Goal: Task Accomplishment & Management: Use online tool/utility

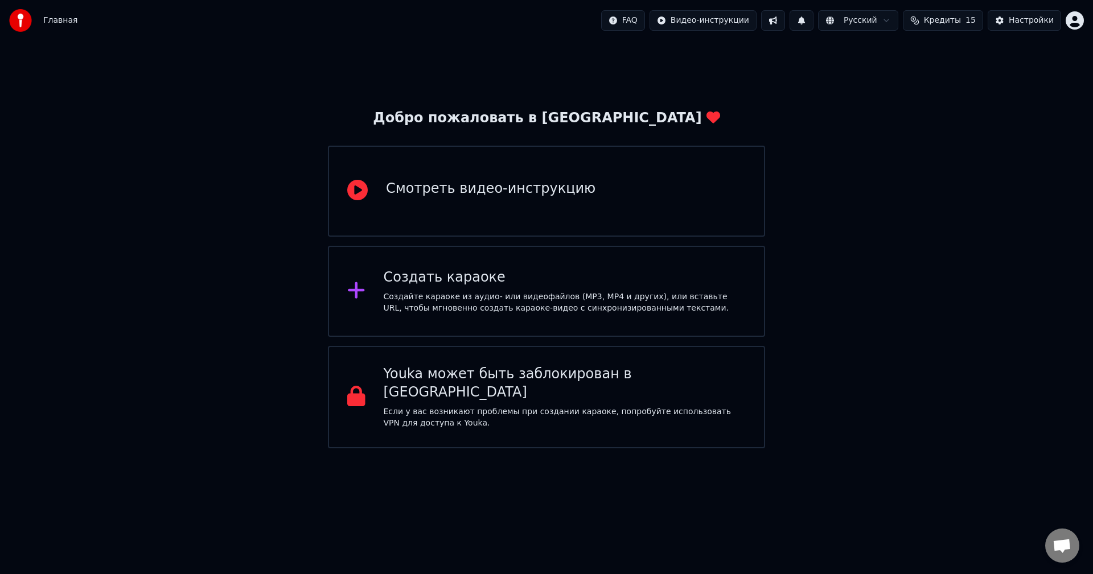
click at [492, 295] on div "Создайте караоке из аудио- или видеофайлов (MP3, MP4 и других), или вставьте UR…" at bounding box center [565, 302] width 363 height 23
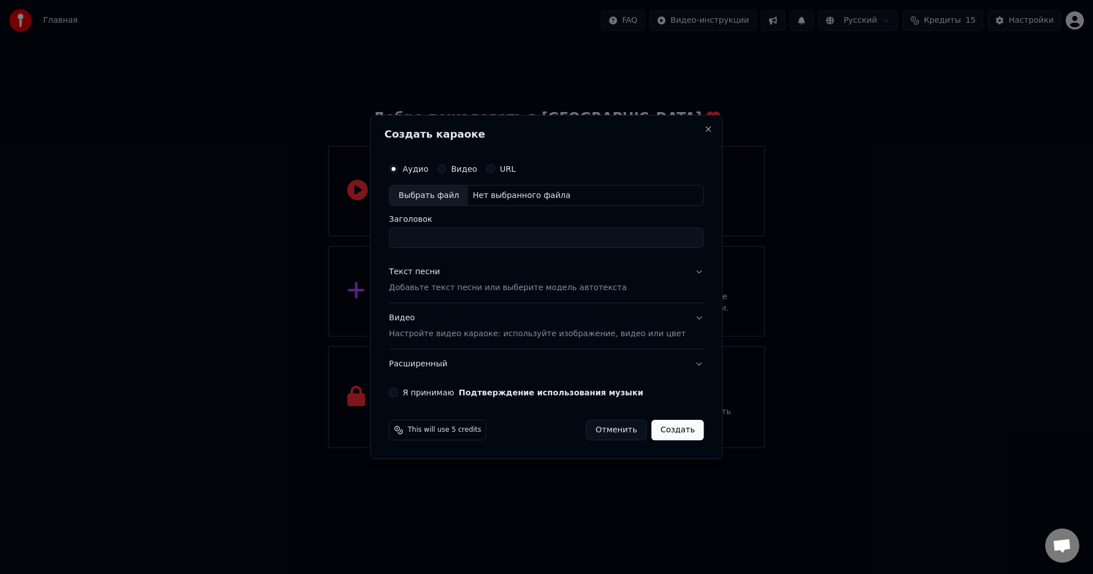
click at [465, 289] on p "Добавьте текст песни или выберите модель автотекста" at bounding box center [508, 288] width 238 height 11
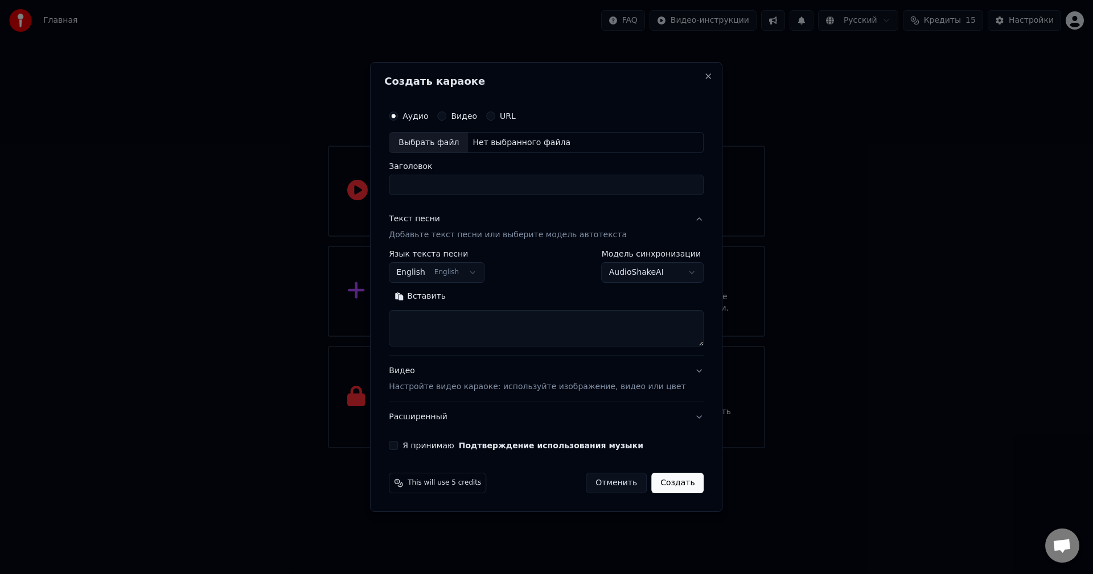
click at [495, 142] on div "Нет выбранного файла" at bounding box center [521, 142] width 107 height 11
drag, startPoint x: 521, startPoint y: 184, endPoint x: 341, endPoint y: 180, distance: 180.5
click at [341, 180] on body "**********" at bounding box center [546, 224] width 1093 height 449
type input "*"
type input "**********"
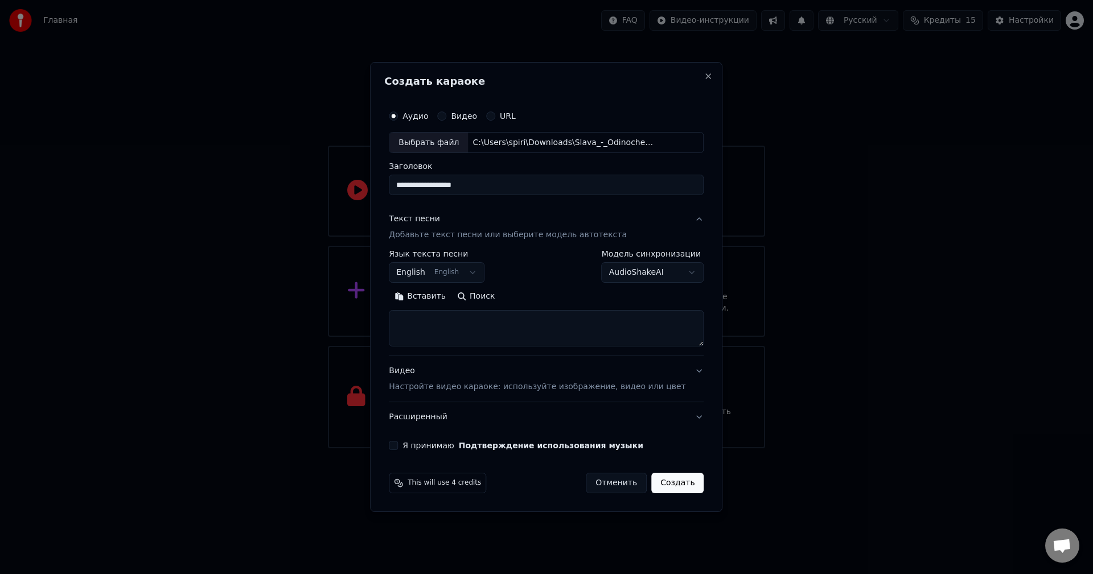
click at [451, 269] on button "English English" at bounding box center [437, 273] width 96 height 20
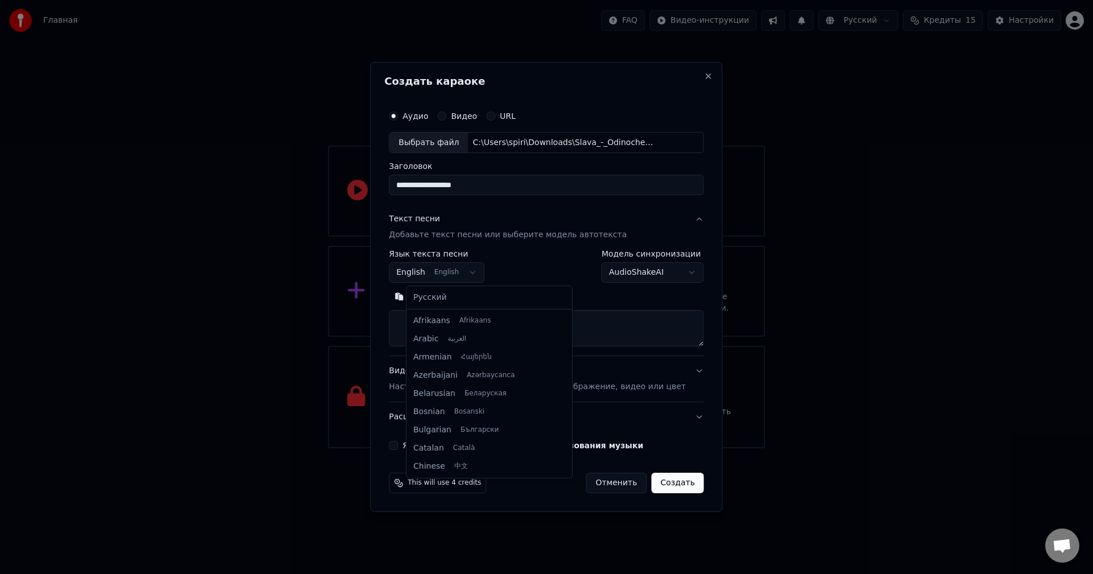
scroll to position [91, 0]
select select "**"
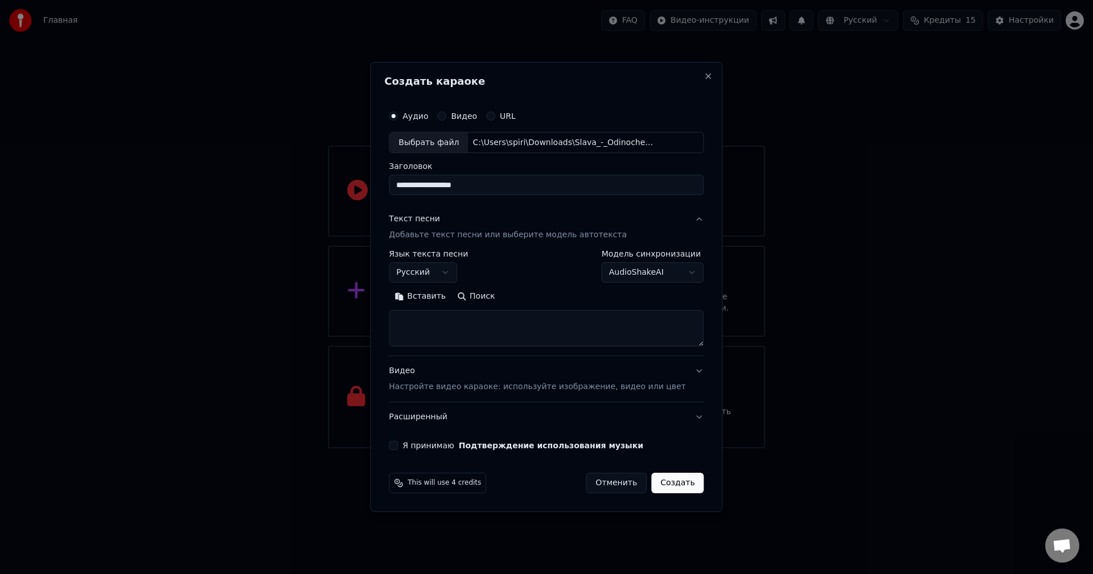
click at [444, 327] on textarea at bounding box center [546, 329] width 315 height 36
paste textarea "**********"
type textarea "**********"
click at [544, 297] on button "Развернуть" at bounding box center [538, 297] width 72 height 18
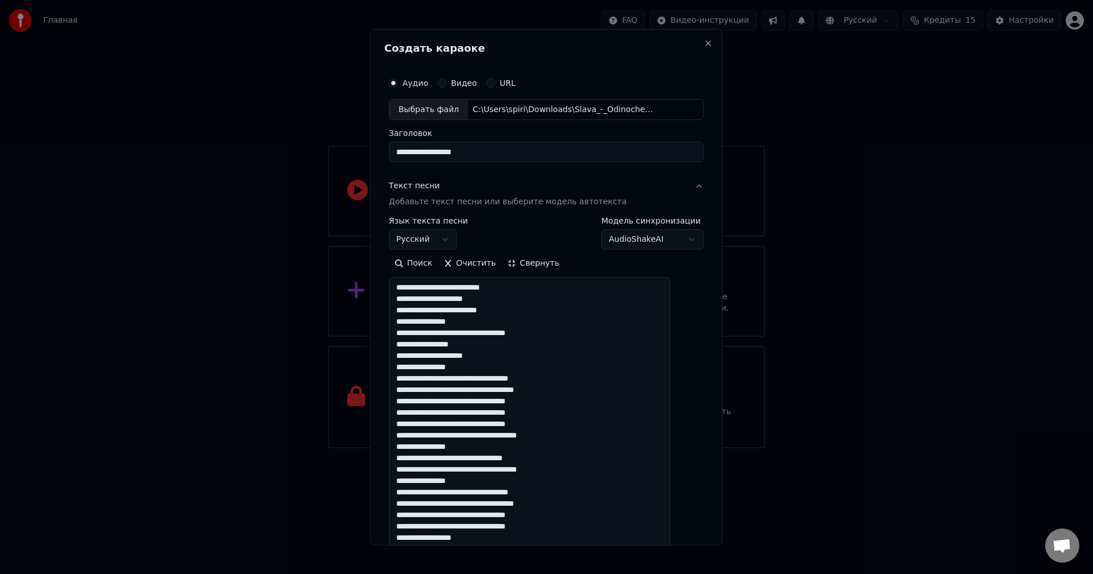
scroll to position [0, 0]
click at [528, 302] on textarea "**********" at bounding box center [529, 463] width 281 height 373
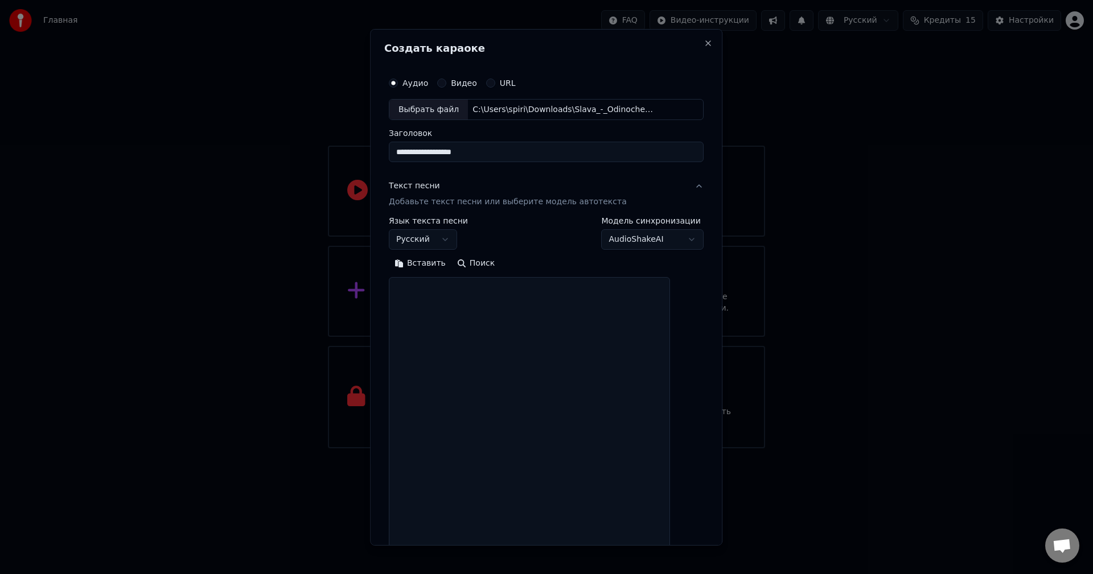
paste textarea "**********"
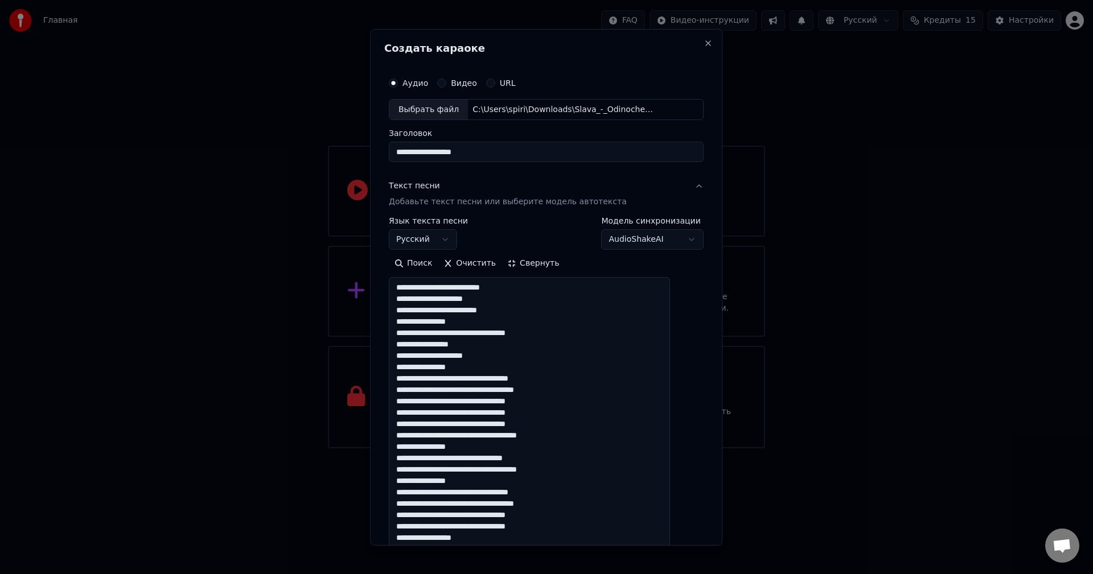
click at [541, 294] on textarea "**********" at bounding box center [529, 463] width 281 height 373
click at [541, 290] on textarea "**********" at bounding box center [529, 463] width 281 height 373
drag, startPoint x: 462, startPoint y: 302, endPoint x: 439, endPoint y: 301, distance: 22.8
click at [439, 301] on textarea "**********" at bounding box center [529, 463] width 281 height 373
drag, startPoint x: 434, startPoint y: 323, endPoint x: 375, endPoint y: 323, distance: 59.2
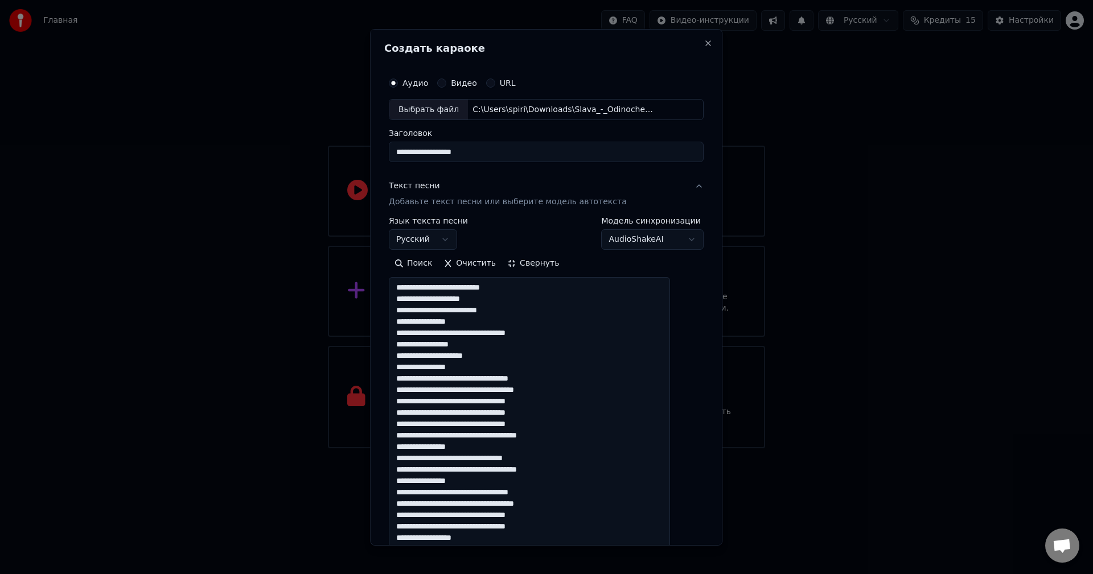
click at [375, 323] on body "**********" at bounding box center [546, 224] width 1093 height 449
click at [425, 323] on textarea "**********" at bounding box center [529, 463] width 281 height 373
drag, startPoint x: 435, startPoint y: 323, endPoint x: 409, endPoint y: 322, distance: 25.6
click at [409, 322] on textarea "**********" at bounding box center [529, 463] width 281 height 373
click at [501, 348] on textarea "**********" at bounding box center [529, 463] width 281 height 373
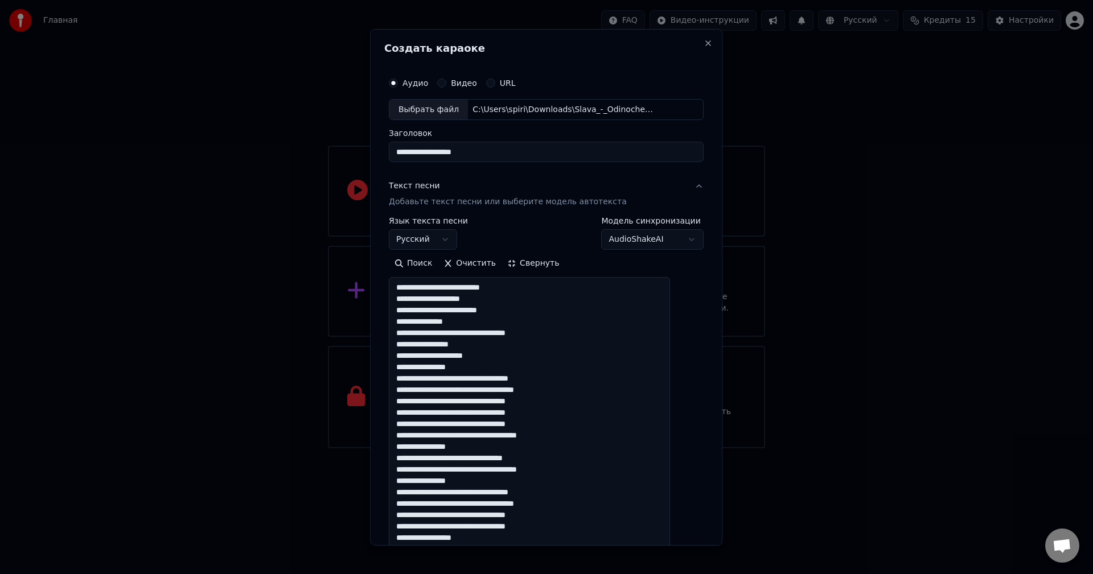
drag, startPoint x: 452, startPoint y: 346, endPoint x: 476, endPoint y: 346, distance: 23.9
click at [476, 346] on textarea "**********" at bounding box center [529, 463] width 281 height 373
drag, startPoint x: 435, startPoint y: 365, endPoint x: 395, endPoint y: 367, distance: 39.9
click at [395, 367] on div "**********" at bounding box center [546, 286] width 352 height 517
drag, startPoint x: 509, startPoint y: 400, endPoint x: 482, endPoint y: 401, distance: 27.9
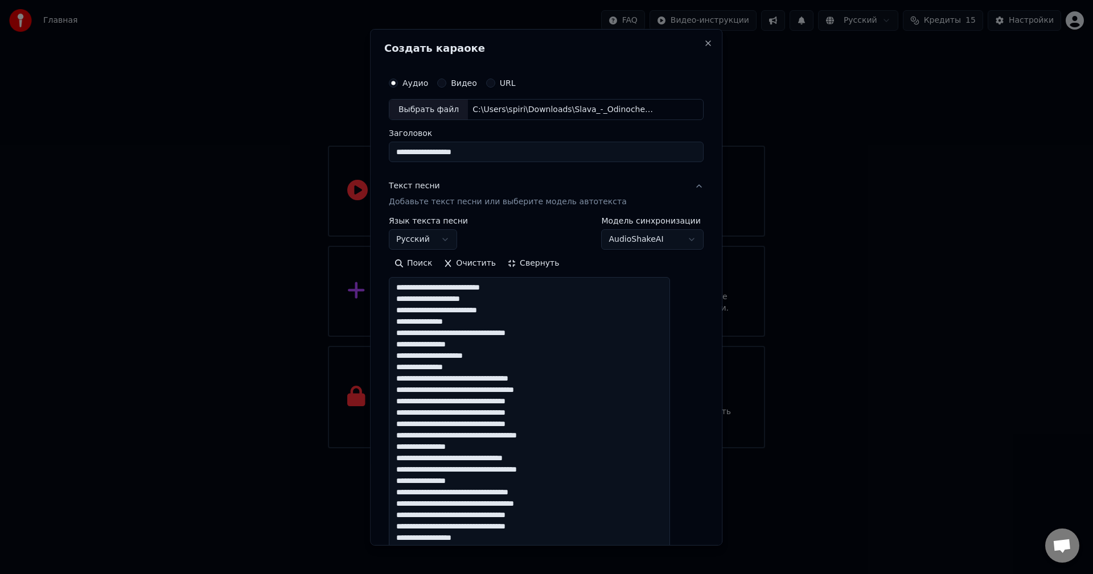
click at [482, 401] on textarea "**********" at bounding box center [529, 463] width 281 height 373
click at [546, 415] on textarea "**********" at bounding box center [529, 463] width 281 height 373
drag, startPoint x: 528, startPoint y: 426, endPoint x: 553, endPoint y: 428, distance: 25.1
click at [553, 428] on textarea "**********" at bounding box center [529, 463] width 281 height 373
drag, startPoint x: 507, startPoint y: 436, endPoint x: 547, endPoint y: 440, distance: 40.6
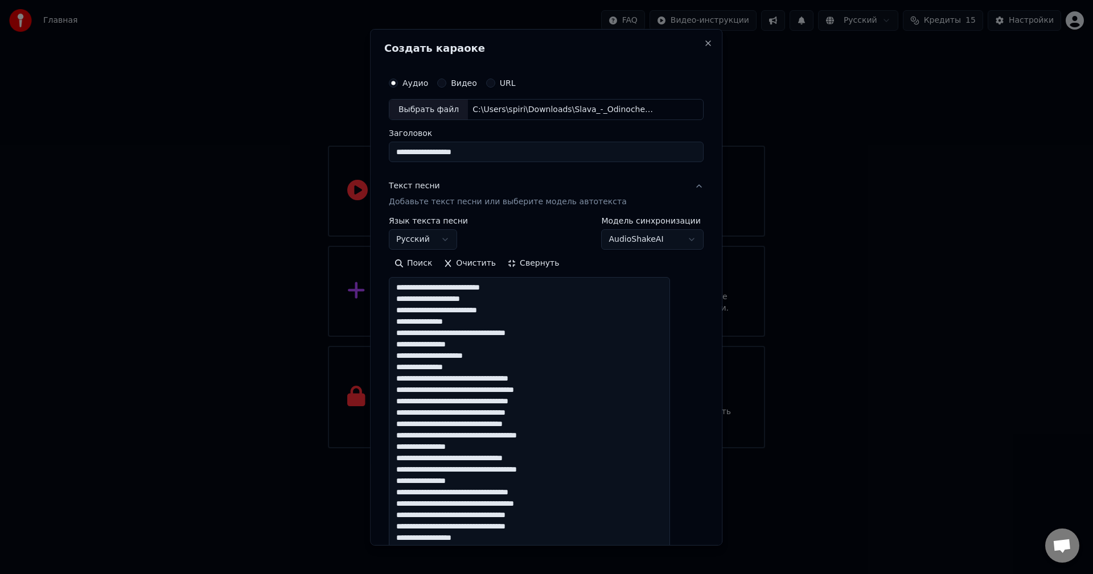
click at [547, 440] on textarea "**********" at bounding box center [529, 463] width 281 height 373
click at [473, 449] on textarea "**********" at bounding box center [529, 463] width 281 height 373
drag, startPoint x: 442, startPoint y: 484, endPoint x: 470, endPoint y: 483, distance: 27.9
click at [470, 483] on textarea "**********" at bounding box center [529, 463] width 281 height 373
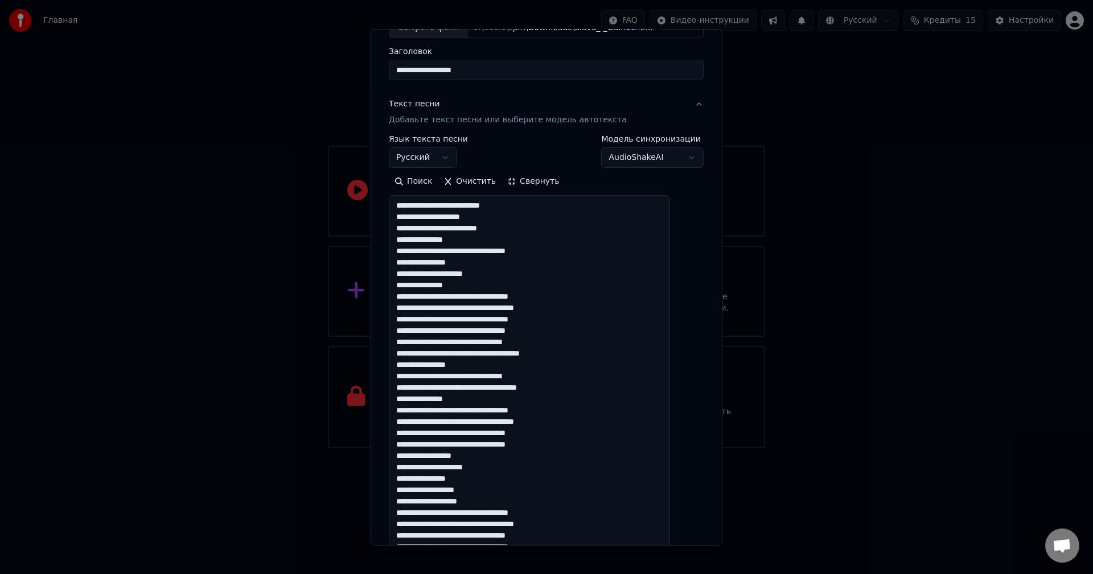
scroll to position [114, 0]
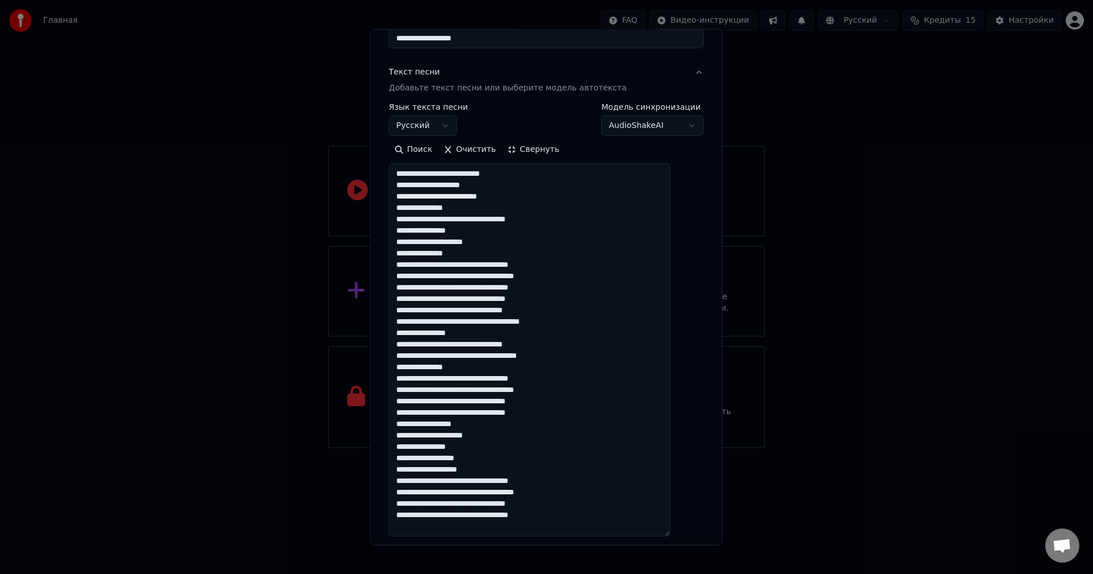
drag, startPoint x: 509, startPoint y: 401, endPoint x: 480, endPoint y: 400, distance: 28.5
click at [480, 400] on textarea "**********" at bounding box center [529, 349] width 281 height 373
click at [542, 413] on textarea "**********" at bounding box center [529, 349] width 281 height 373
click at [469, 437] on textarea "**********" at bounding box center [529, 349] width 281 height 373
drag, startPoint x: 466, startPoint y: 435, endPoint x: 495, endPoint y: 435, distance: 29.6
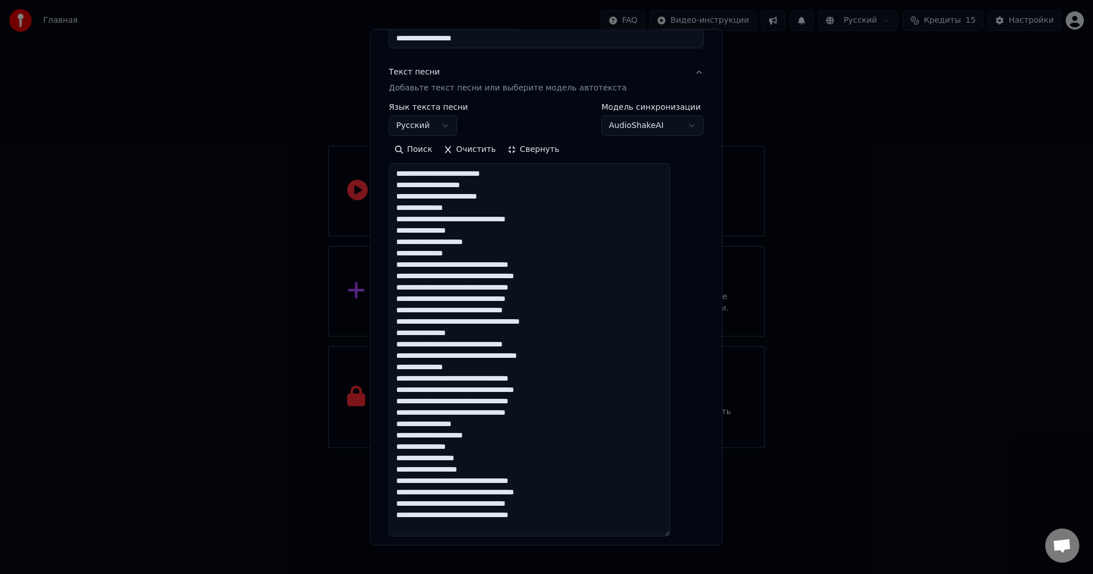
click at [495, 435] on textarea "**********" at bounding box center [529, 349] width 281 height 373
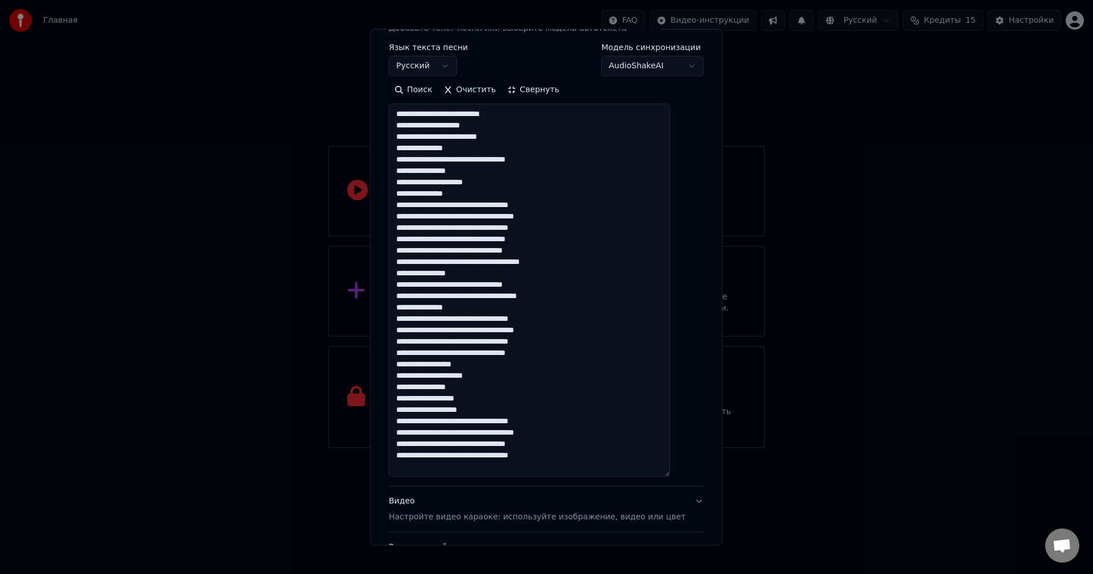
scroll to position [228, 0]
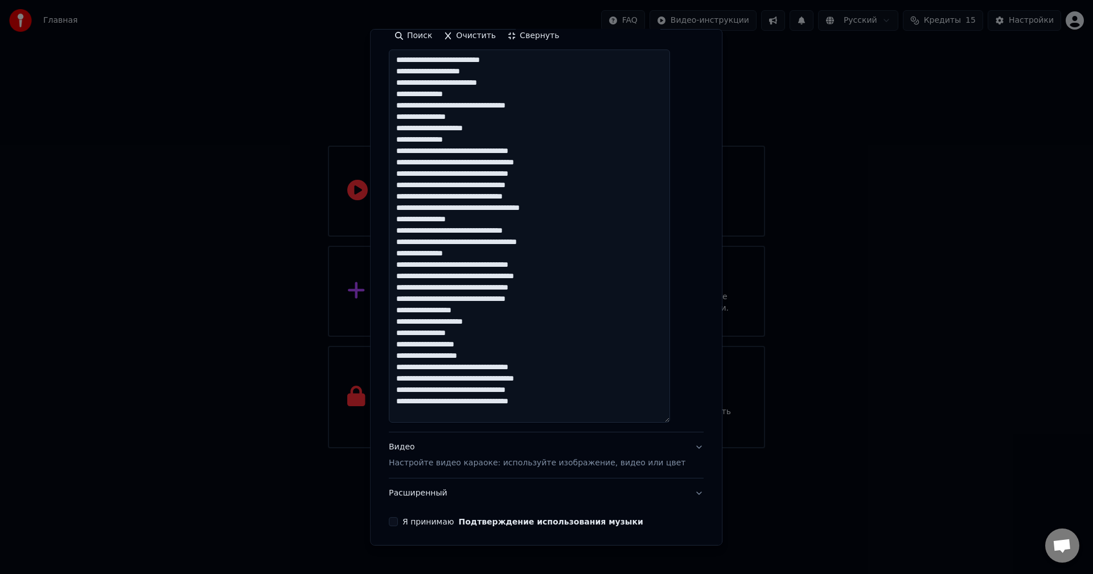
drag, startPoint x: 508, startPoint y: 391, endPoint x: 482, endPoint y: 389, distance: 26.2
click at [482, 389] on textarea "**********" at bounding box center [529, 236] width 281 height 373
click at [545, 403] on textarea "**********" at bounding box center [529, 236] width 281 height 373
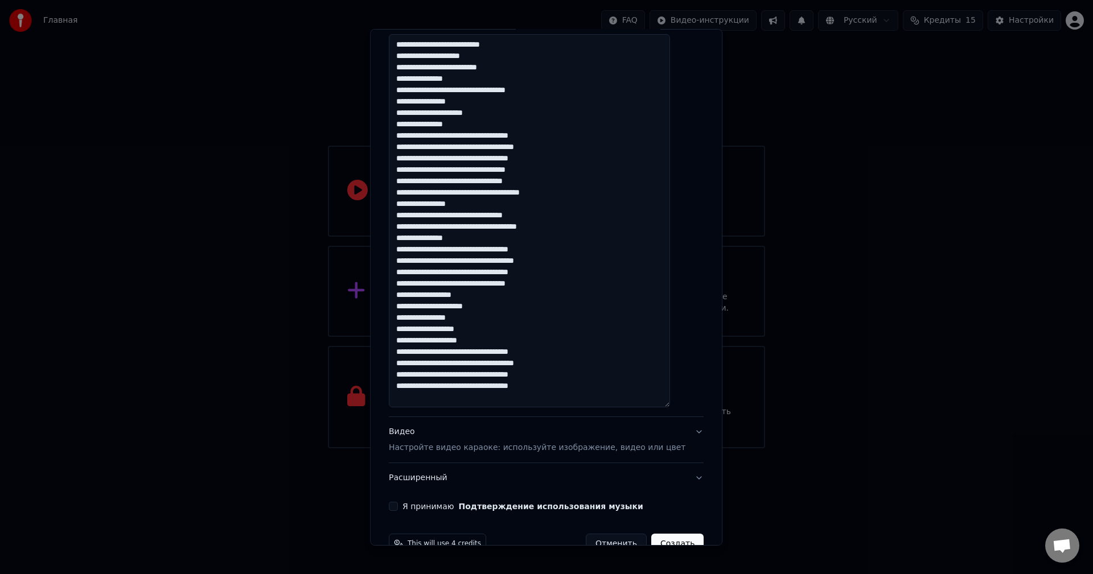
scroll to position [270, 0]
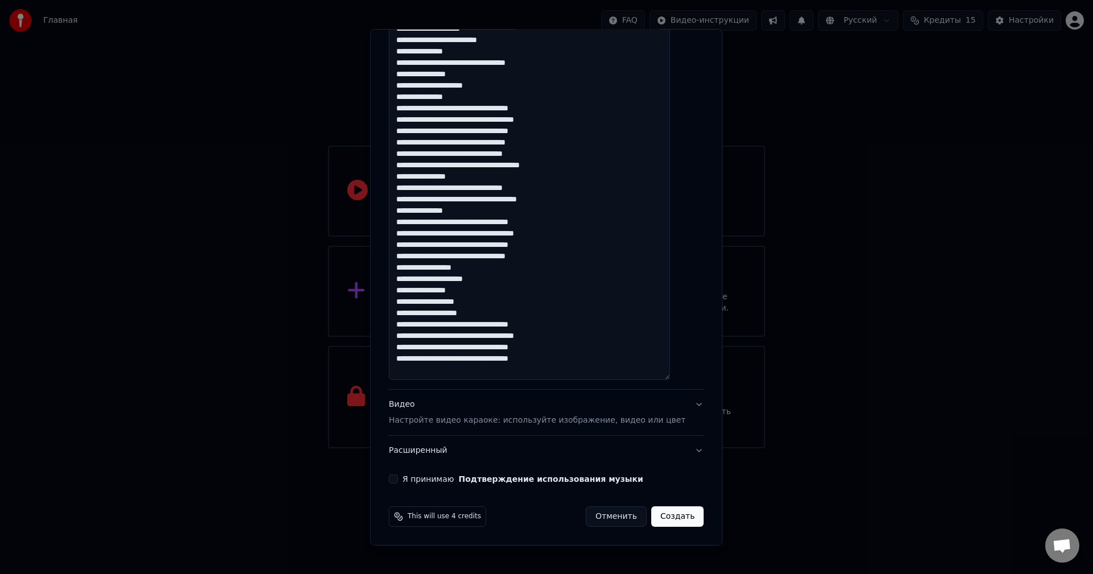
type textarea "**********"
click at [673, 402] on button "Видео Настройте видео караоке: используйте изображение, видео или цвет" at bounding box center [546, 413] width 315 height 46
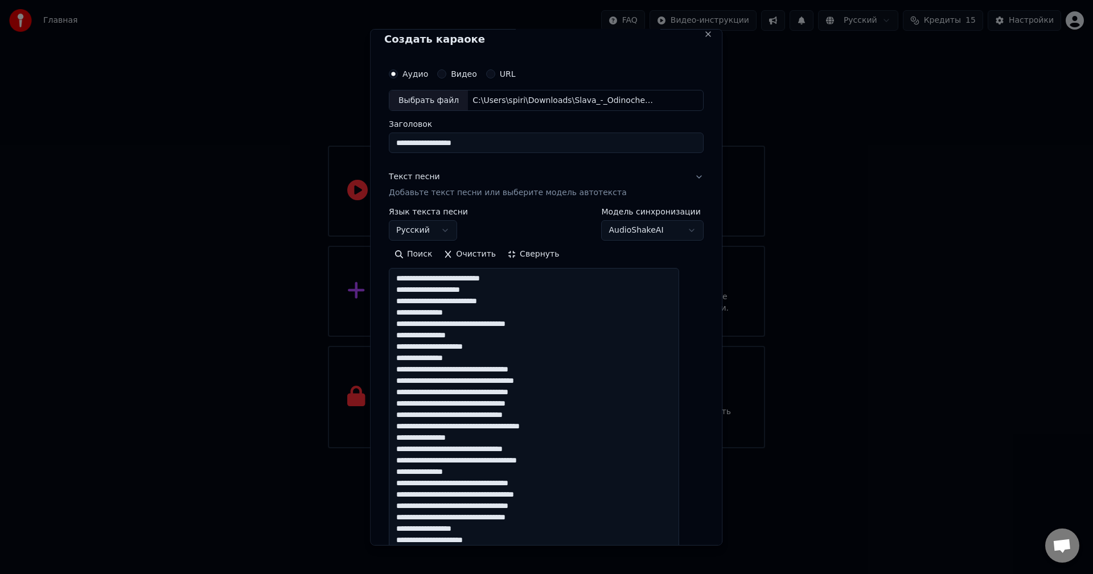
scroll to position [0, 0]
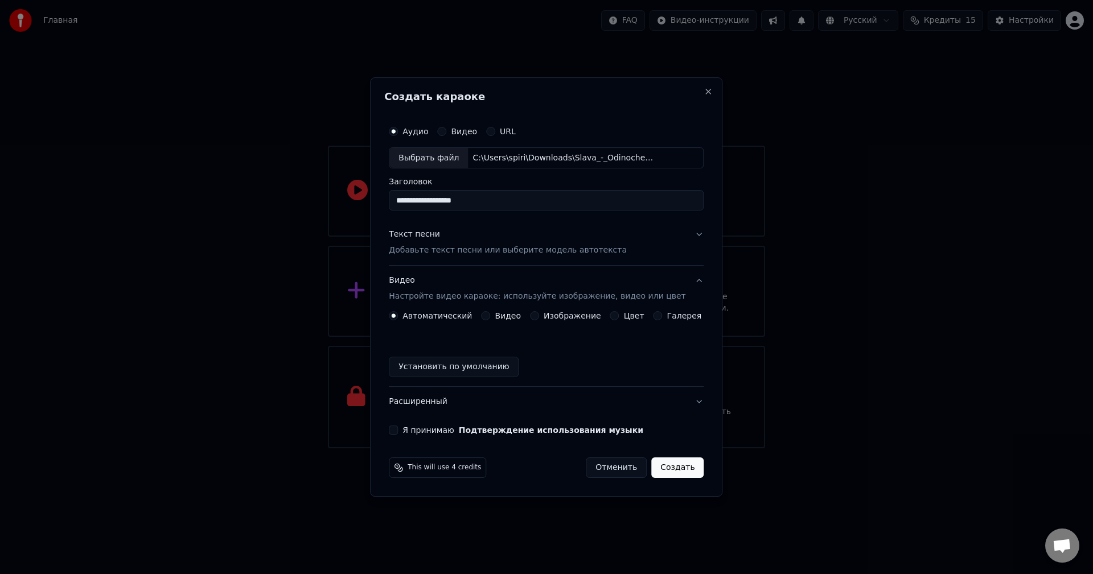
click at [566, 316] on label "Изображение" at bounding box center [572, 316] width 57 height 8
click at [539, 316] on button "Изображение" at bounding box center [534, 315] width 9 height 9
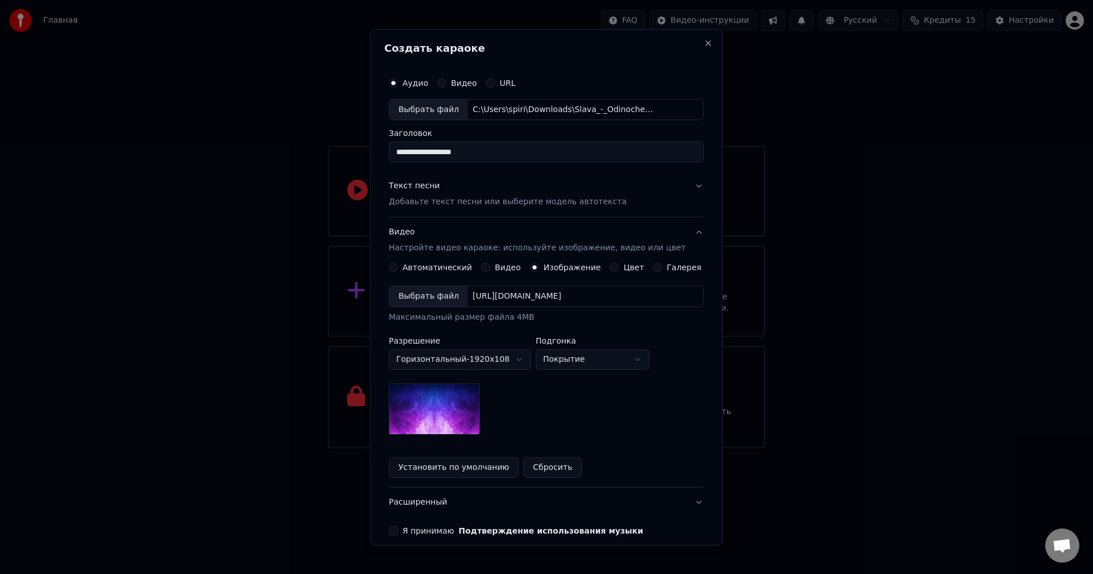
click at [551, 302] on div "[URL][DOMAIN_NAME]" at bounding box center [517, 296] width 98 height 11
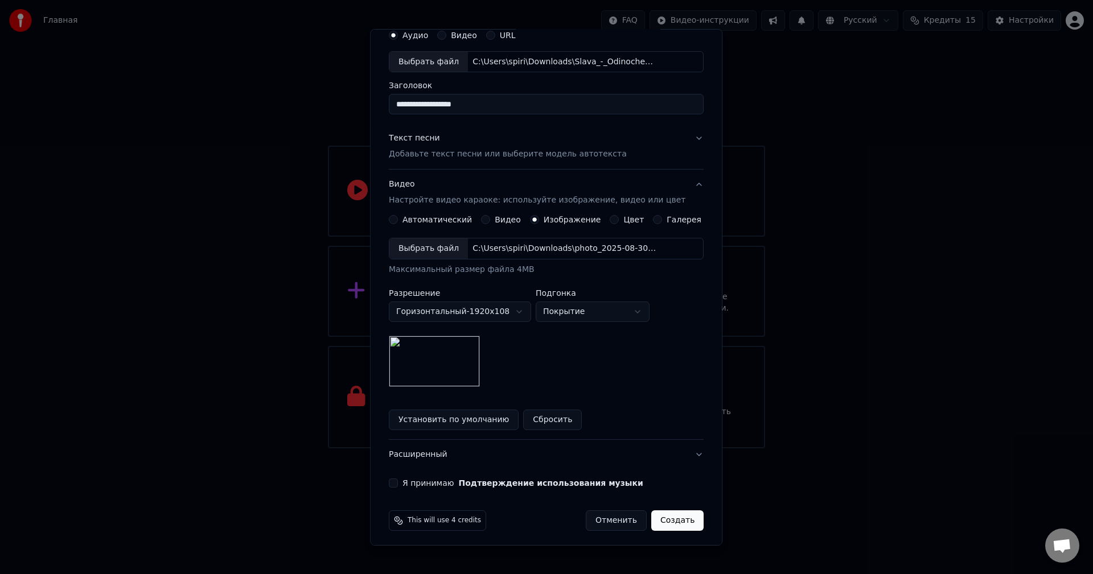
scroll to position [52, 0]
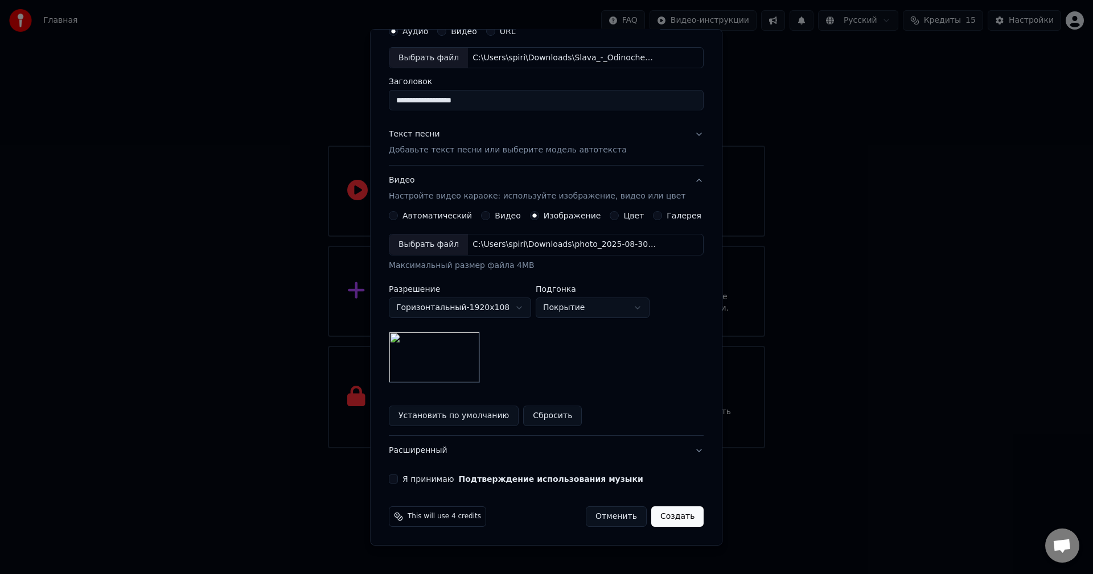
click at [398, 477] on button "Я принимаю Подтверждение использования музыки" at bounding box center [393, 479] width 9 height 9
click at [657, 522] on button "Создать" at bounding box center [677, 517] width 52 height 20
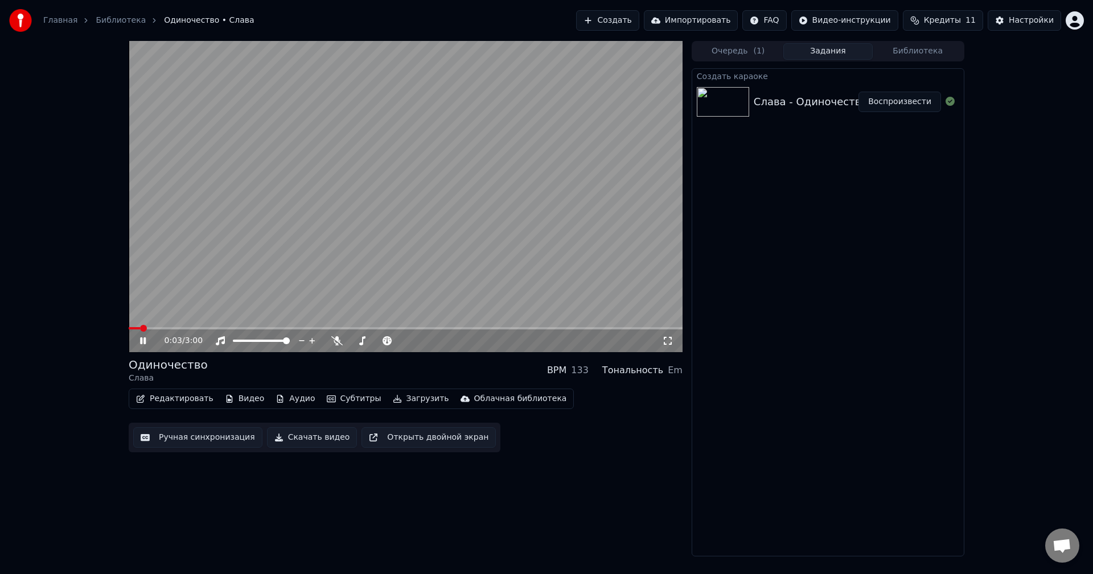
click at [291, 243] on video at bounding box center [406, 196] width 554 height 311
click at [665, 340] on icon at bounding box center [667, 340] width 11 height 9
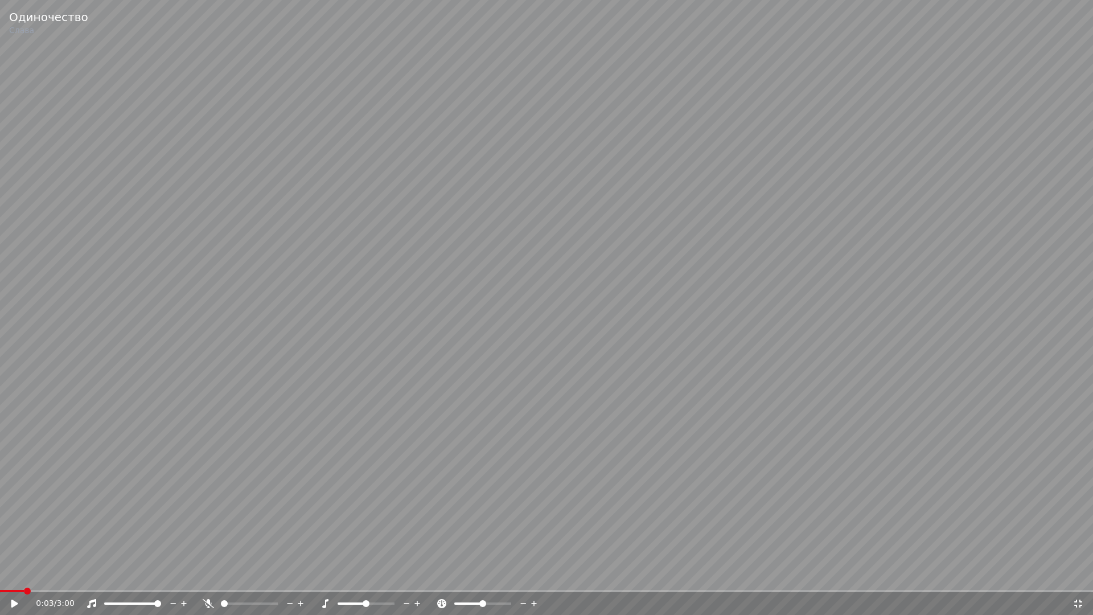
click at [644, 232] on video at bounding box center [546, 307] width 1093 height 615
click at [246, 574] on div at bounding box center [260, 603] width 92 height 11
click at [252, 574] on div at bounding box center [260, 603] width 92 height 11
click at [252, 574] on span at bounding box center [249, 603] width 57 height 2
click at [216, 574] on video at bounding box center [546, 307] width 1093 height 615
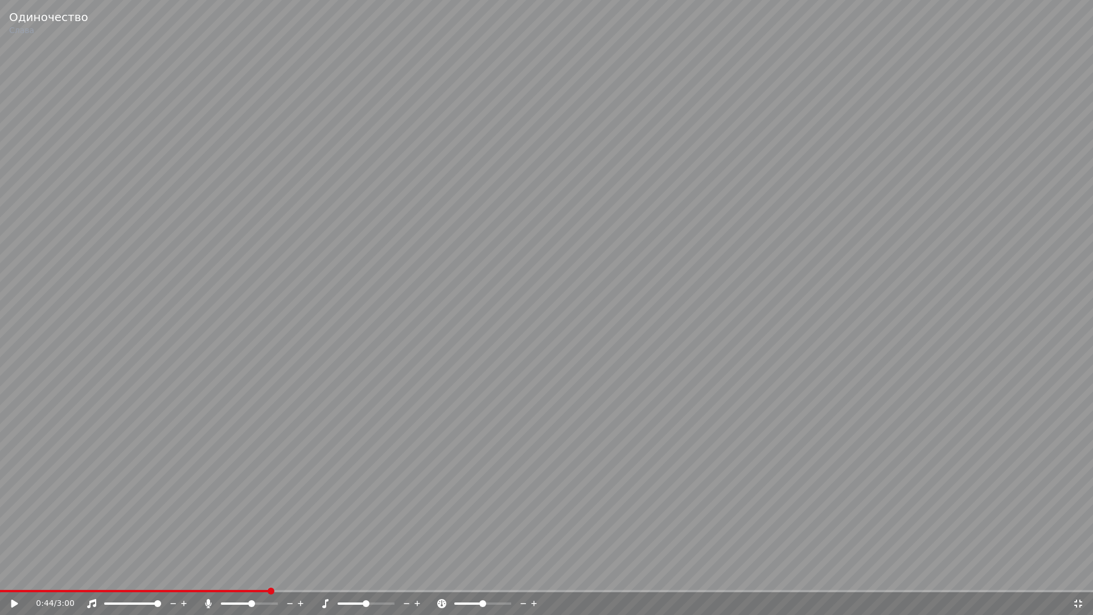
click at [219, 574] on span at bounding box center [134, 591] width 269 height 2
click at [216, 574] on span at bounding box center [219, 590] width 7 height 7
click at [137, 558] on video at bounding box center [546, 307] width 1093 height 615
click at [175, 574] on span at bounding box center [100, 591] width 200 height 2
click at [224, 512] on video at bounding box center [546, 307] width 1093 height 615
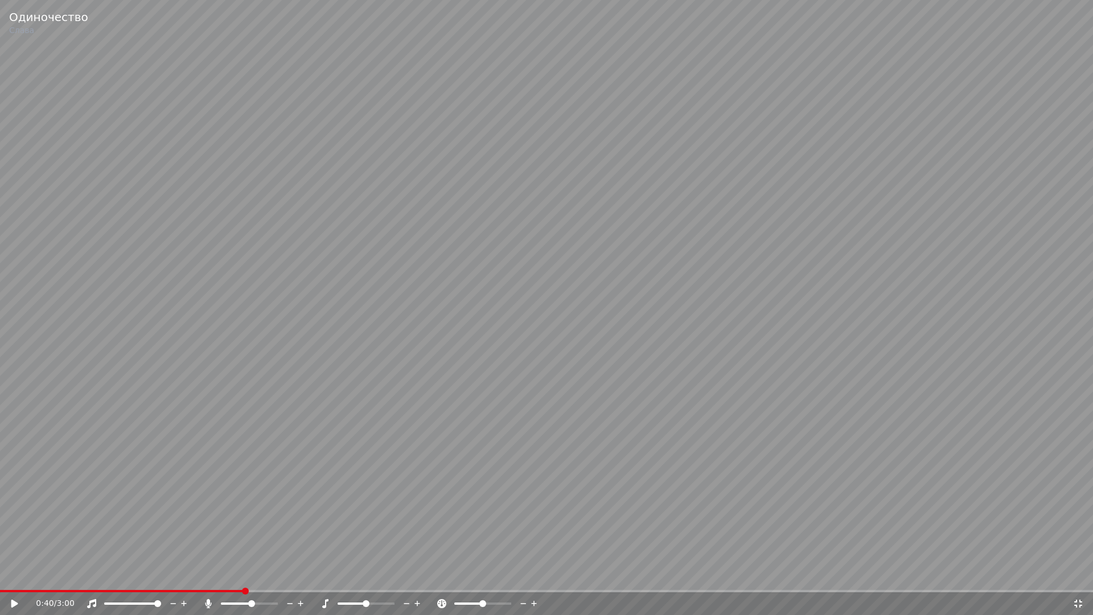
click at [178, 489] on video at bounding box center [546, 307] width 1093 height 615
click at [313, 304] on video at bounding box center [546, 307] width 1093 height 615
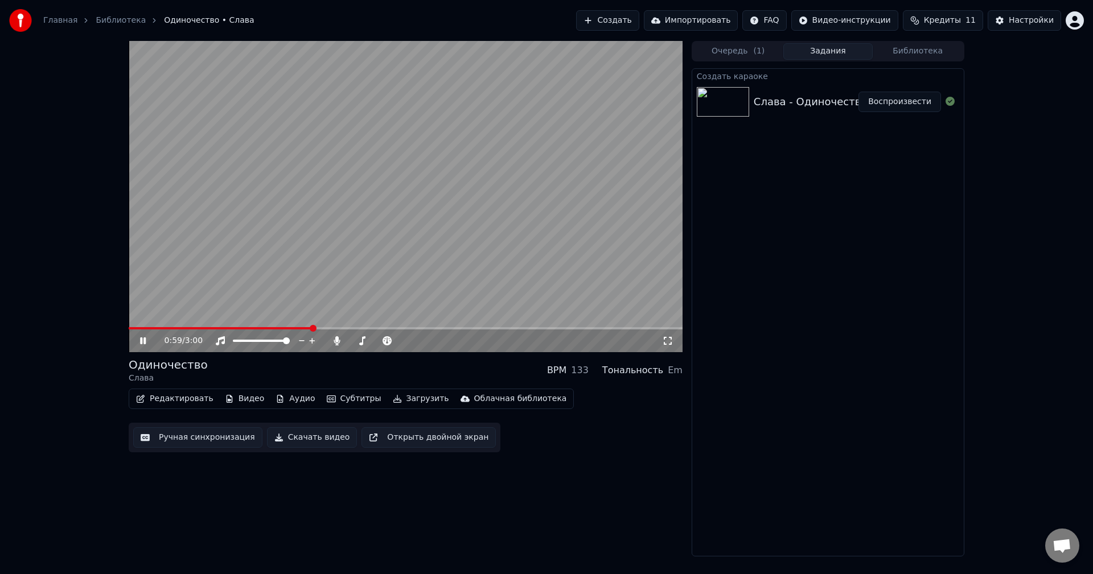
click at [268, 234] on video at bounding box center [406, 196] width 554 height 311
click at [469, 188] on video at bounding box center [406, 196] width 554 height 311
click at [569, 265] on video at bounding box center [406, 196] width 554 height 311
click at [874, 85] on div "Слава - Одиночество Воспроизвести" at bounding box center [828, 102] width 272 height 39
click at [815, 245] on div "Создать караоке Слава - Одиночество Воспроизвести" at bounding box center [828, 312] width 273 height 488
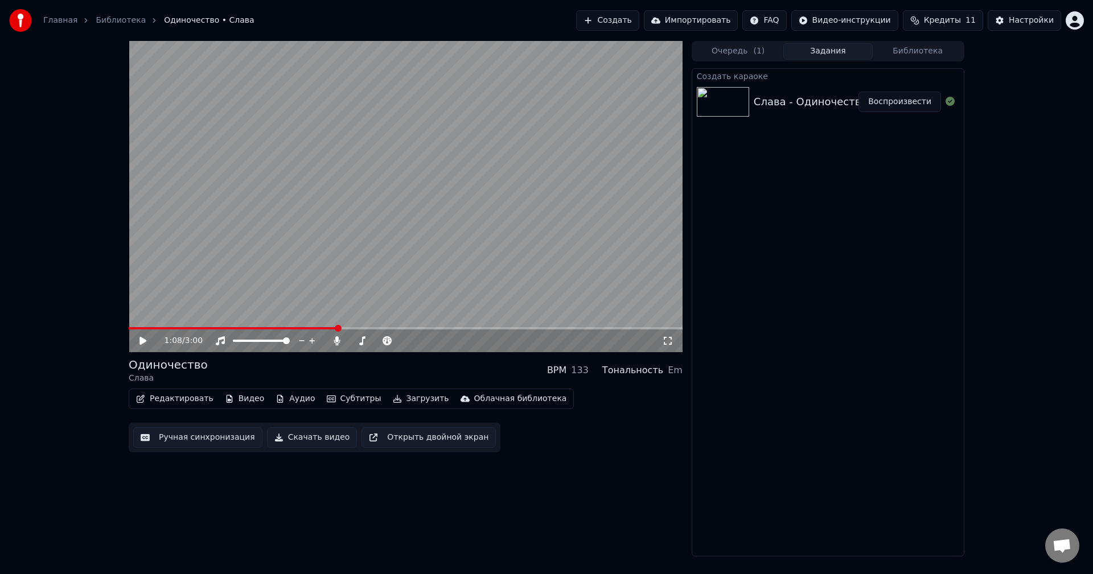
click at [801, 102] on div "Слава - Одиночество" at bounding box center [811, 102] width 114 height 16
click at [408, 401] on button "Загрузить" at bounding box center [420, 399] width 65 height 16
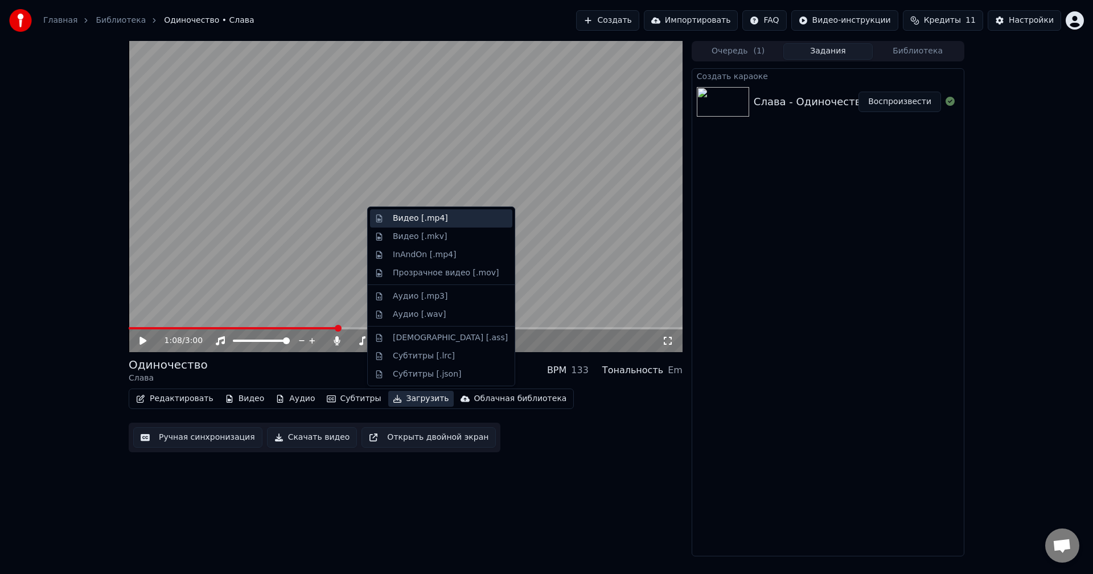
click at [428, 220] on div "Видео [.mp4]" at bounding box center [420, 218] width 55 height 11
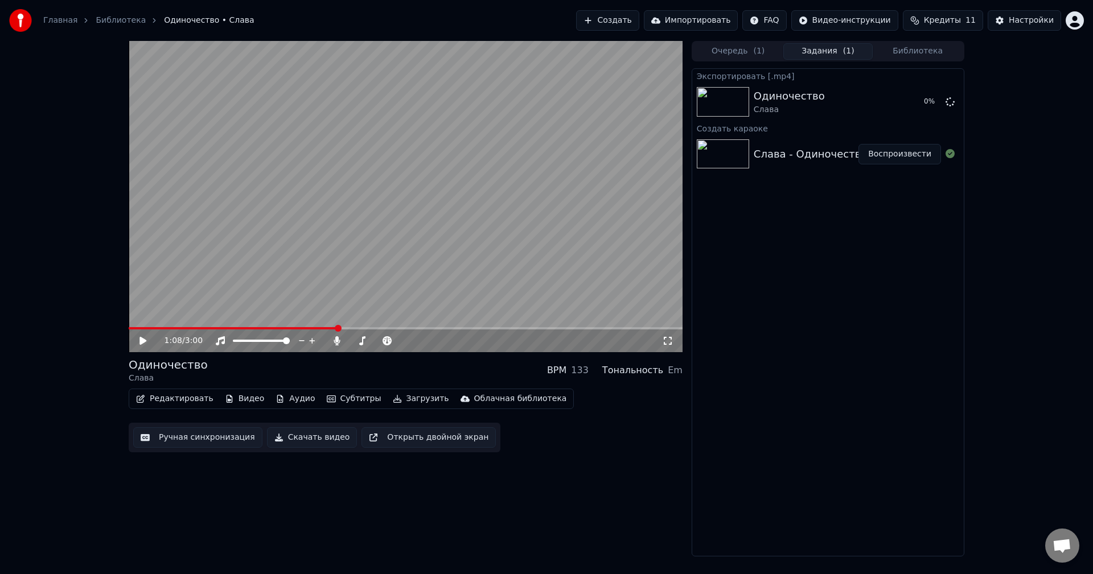
click at [639, 19] on button "Создать" at bounding box center [607, 20] width 63 height 20
click at [896, 98] on button "Показать" at bounding box center [911, 102] width 59 height 20
click at [639, 22] on button "Создать" at bounding box center [607, 20] width 63 height 20
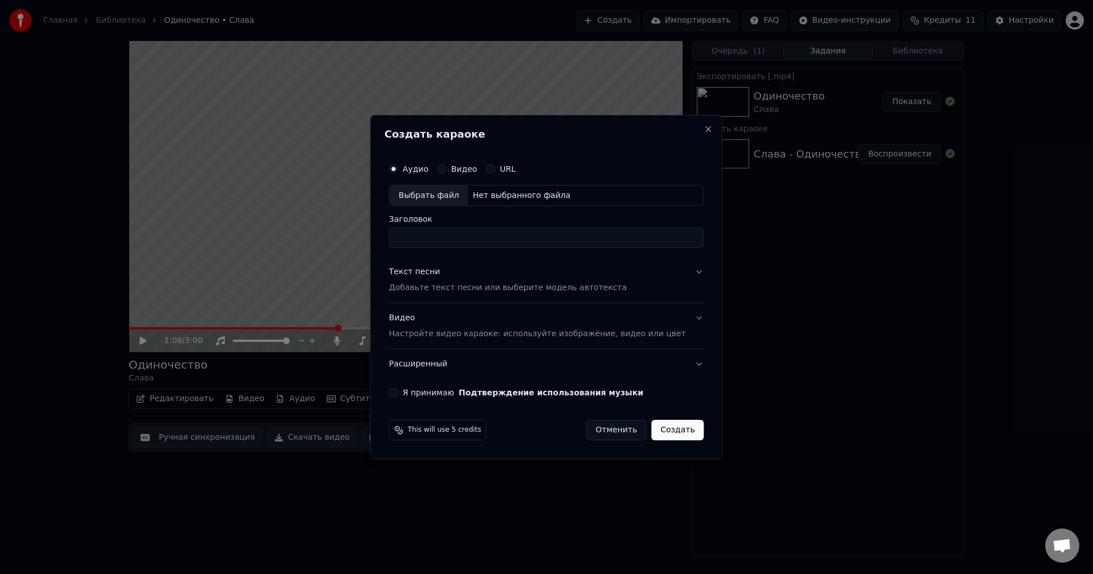
click at [492, 198] on div "Нет выбранного файла" at bounding box center [521, 195] width 107 height 11
click at [503, 196] on div "Нет выбранного файла" at bounding box center [521, 195] width 107 height 11
type input "**********"
click at [493, 332] on p "Настройте видео караоке: используйте изображение, видео или цвет" at bounding box center [537, 333] width 297 height 11
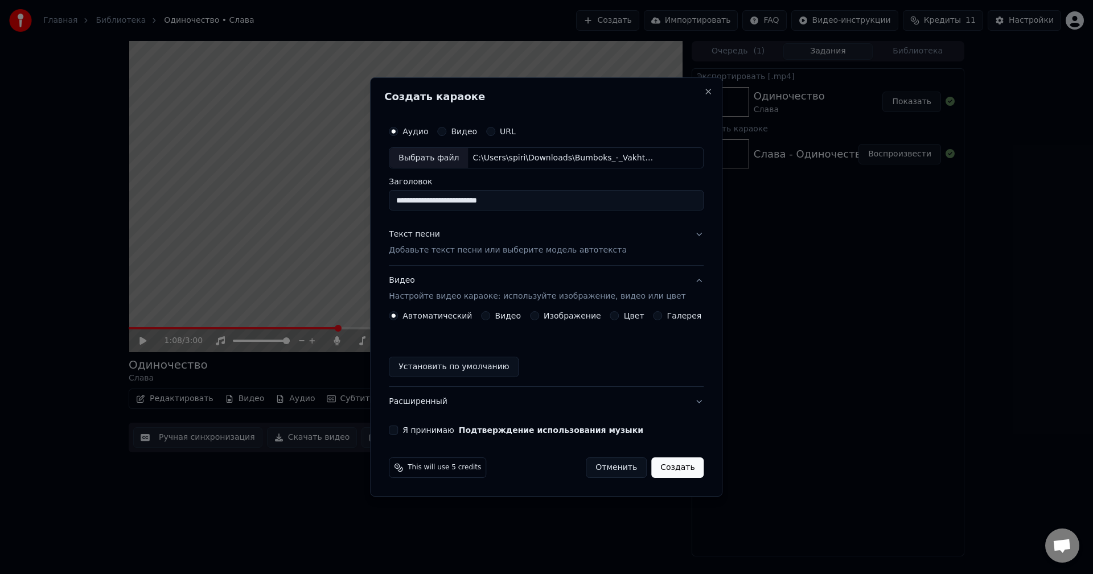
click at [557, 320] on label "Изображение" at bounding box center [572, 316] width 57 height 8
click at [539, 320] on button "Изображение" at bounding box center [534, 315] width 9 height 9
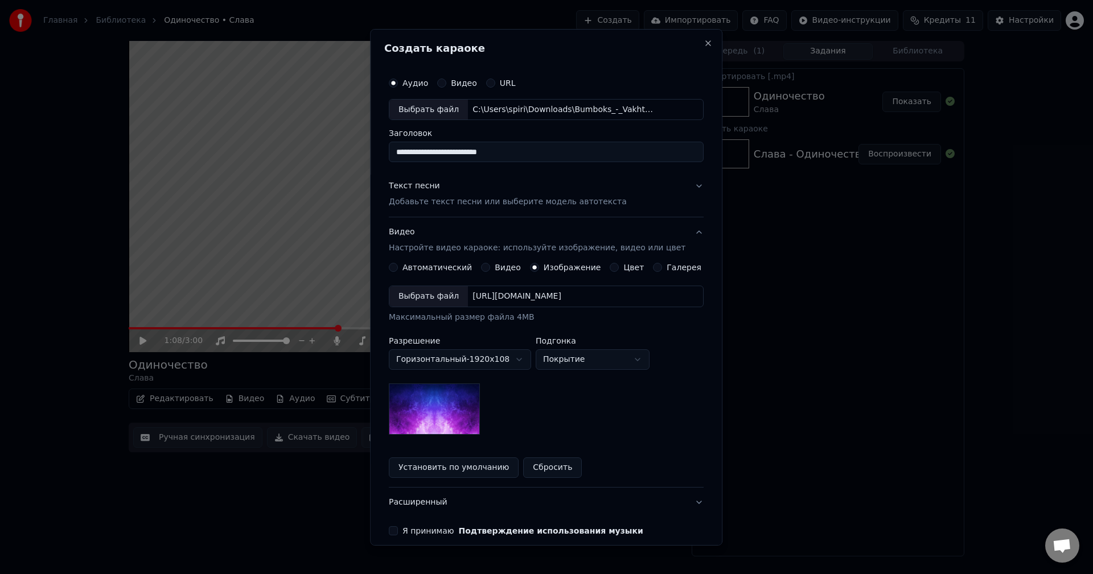
click at [565, 303] on div "Выбрать файл [URL][DOMAIN_NAME]" at bounding box center [546, 297] width 315 height 22
click at [462, 212] on button "Текст песни Добавьте текст песни или выберите модель автотекста" at bounding box center [546, 194] width 315 height 46
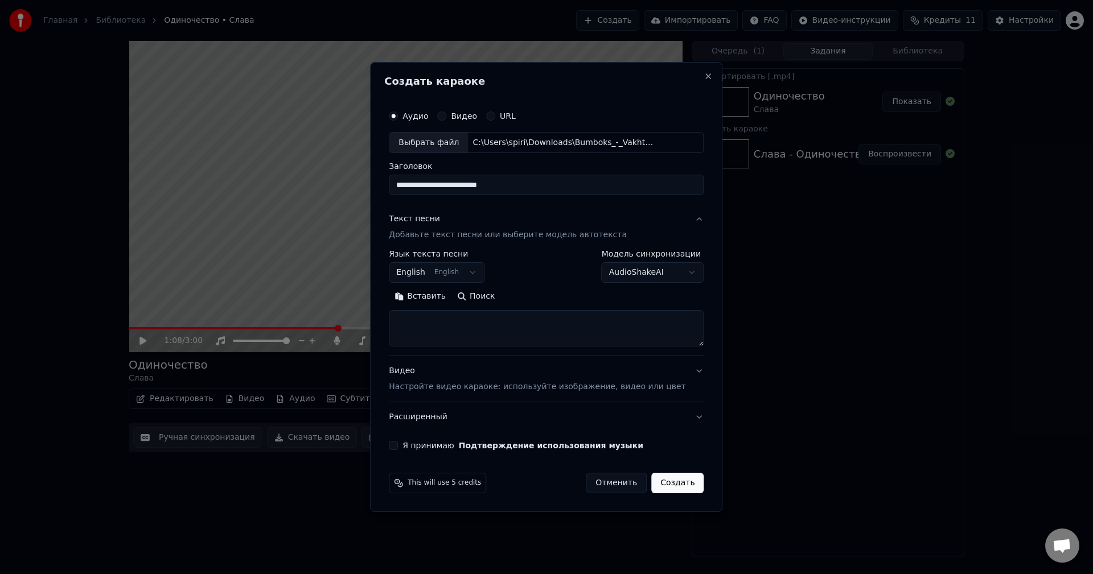
click at [482, 275] on body "**********" at bounding box center [546, 287] width 1093 height 574
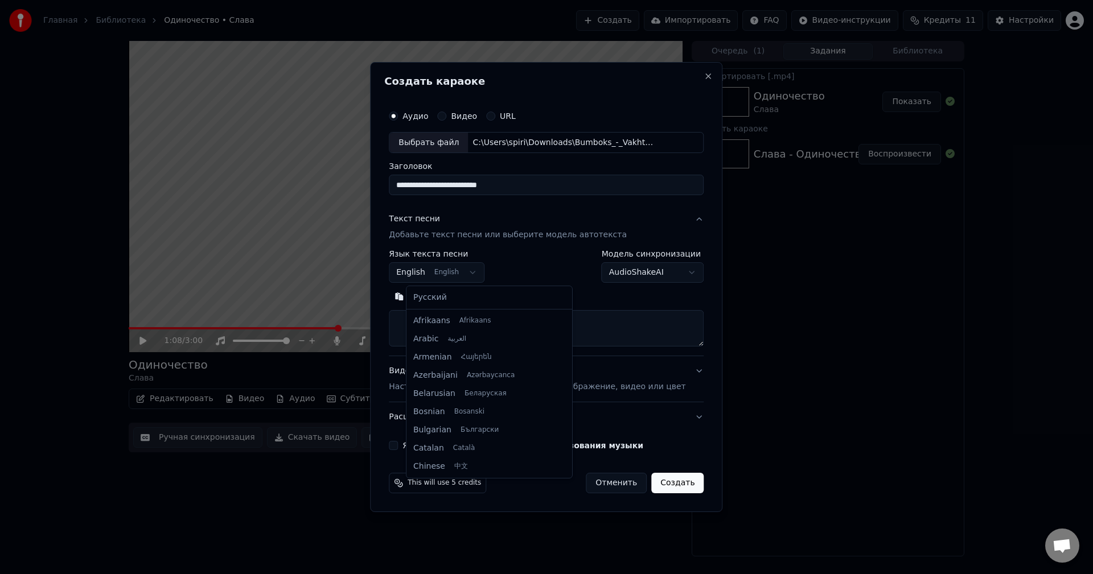
scroll to position [91, 0]
select select "**"
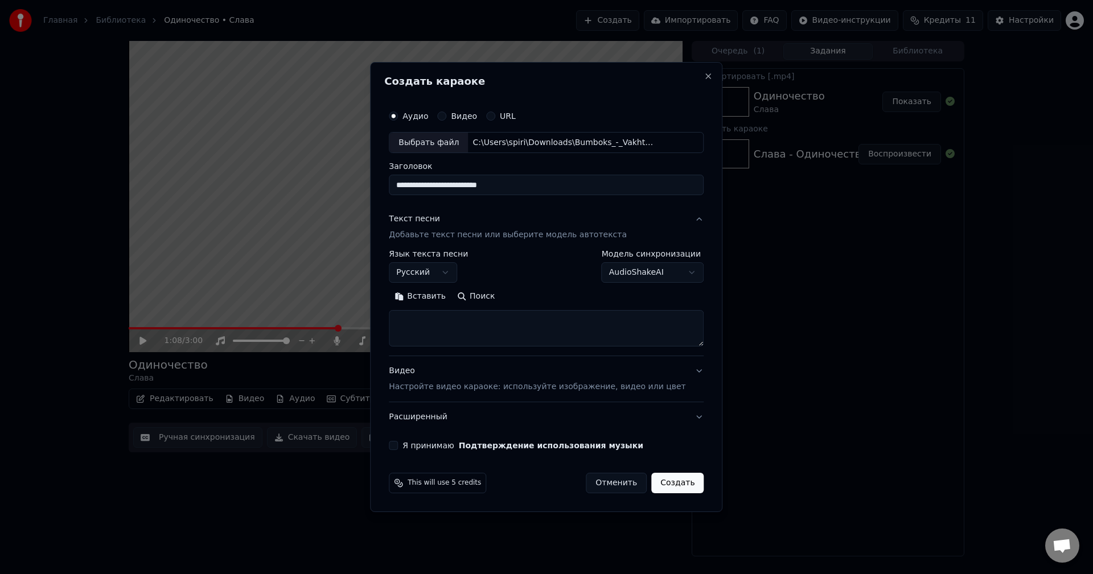
click at [496, 330] on textarea at bounding box center [546, 329] width 315 height 36
paste textarea "**********"
click at [569, 297] on button "Развернуть" at bounding box center [538, 297] width 72 height 18
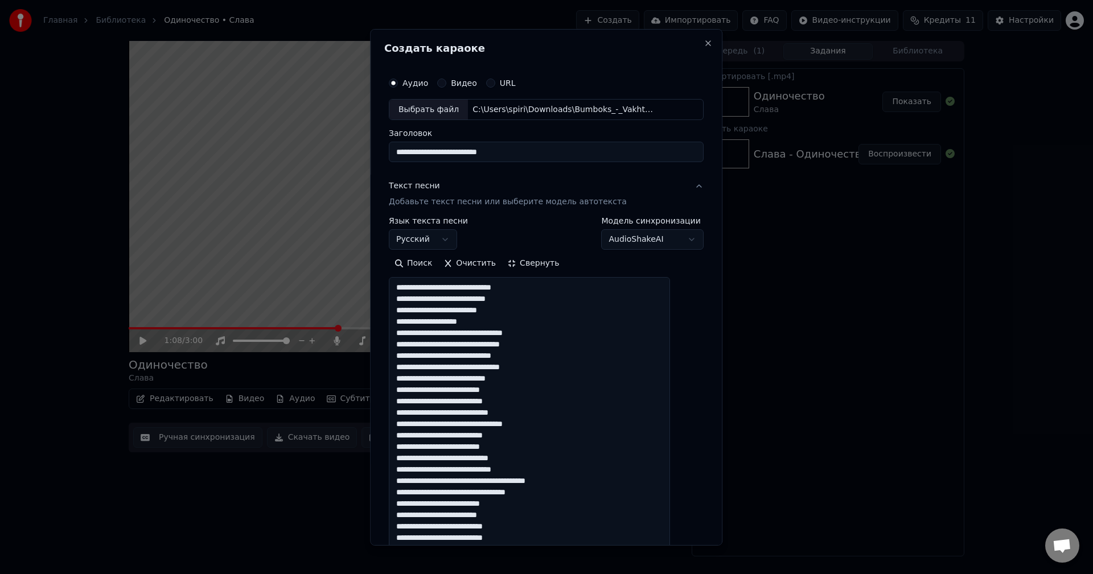
click at [544, 318] on textarea at bounding box center [529, 577] width 281 height 601
drag, startPoint x: 452, startPoint y: 302, endPoint x: 472, endPoint y: 301, distance: 20.5
click at [472, 301] on textarea at bounding box center [529, 577] width 281 height 601
drag, startPoint x: 453, startPoint y: 296, endPoint x: 465, endPoint y: 297, distance: 12.6
click at [465, 297] on textarea at bounding box center [529, 577] width 281 height 601
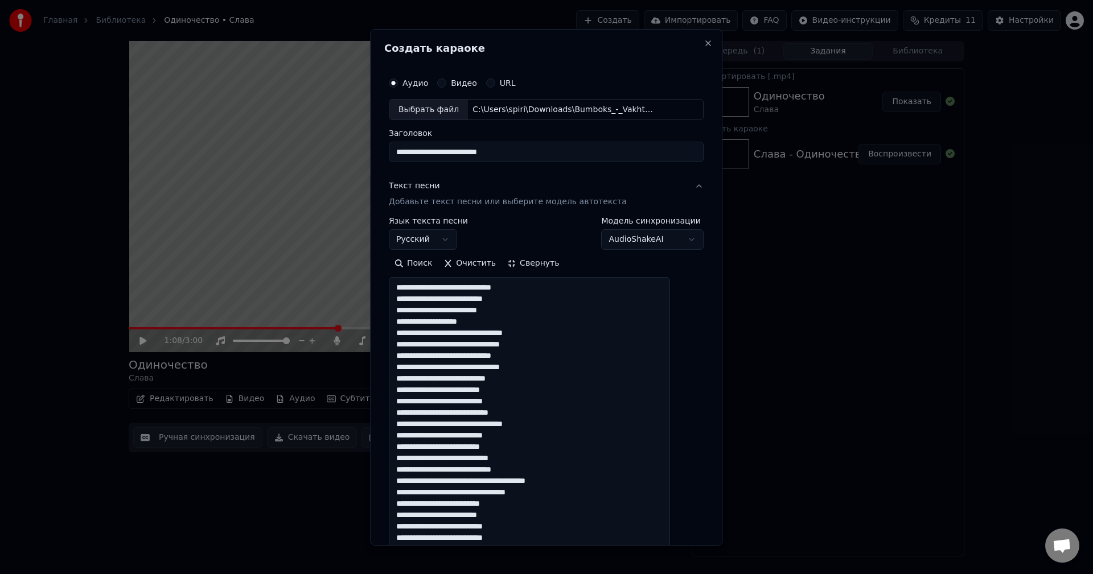
drag, startPoint x: 555, startPoint y: 333, endPoint x: 537, endPoint y: 332, distance: 17.7
click at [537, 332] on textarea at bounding box center [529, 577] width 281 height 601
drag, startPoint x: 484, startPoint y: 368, endPoint x: 508, endPoint y: 370, distance: 24.0
click at [508, 370] on textarea at bounding box center [529, 577] width 281 height 601
click at [554, 371] on textarea at bounding box center [529, 577] width 281 height 601
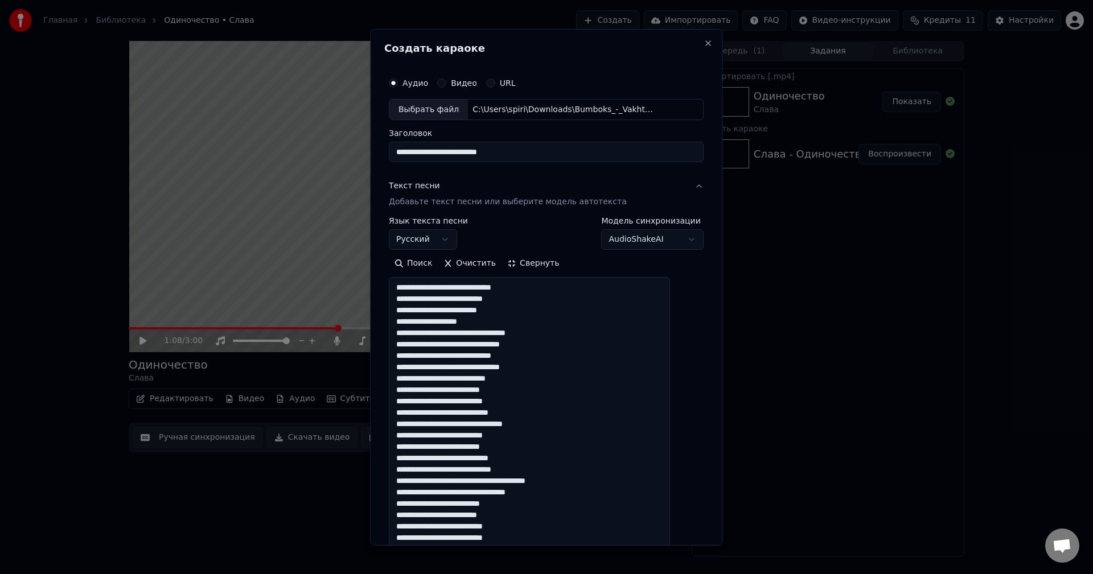
drag, startPoint x: 480, startPoint y: 402, endPoint x: 457, endPoint y: 404, distance: 23.4
click at [457, 404] on textarea at bounding box center [529, 577] width 281 height 601
click at [529, 394] on textarea at bounding box center [529, 577] width 281 height 601
click at [439, 439] on textarea at bounding box center [529, 577] width 281 height 601
drag, startPoint x: 451, startPoint y: 438, endPoint x: 432, endPoint y: 438, distance: 19.4
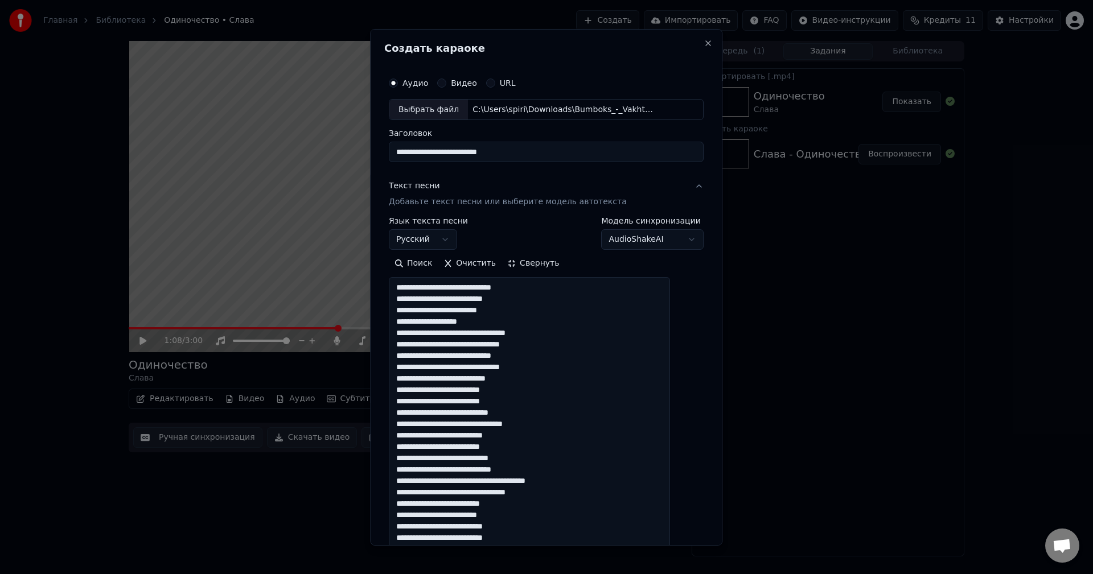
click at [432, 438] on textarea at bounding box center [529, 577] width 281 height 601
click at [587, 427] on textarea at bounding box center [529, 577] width 281 height 601
click at [580, 421] on textarea at bounding box center [529, 577] width 281 height 601
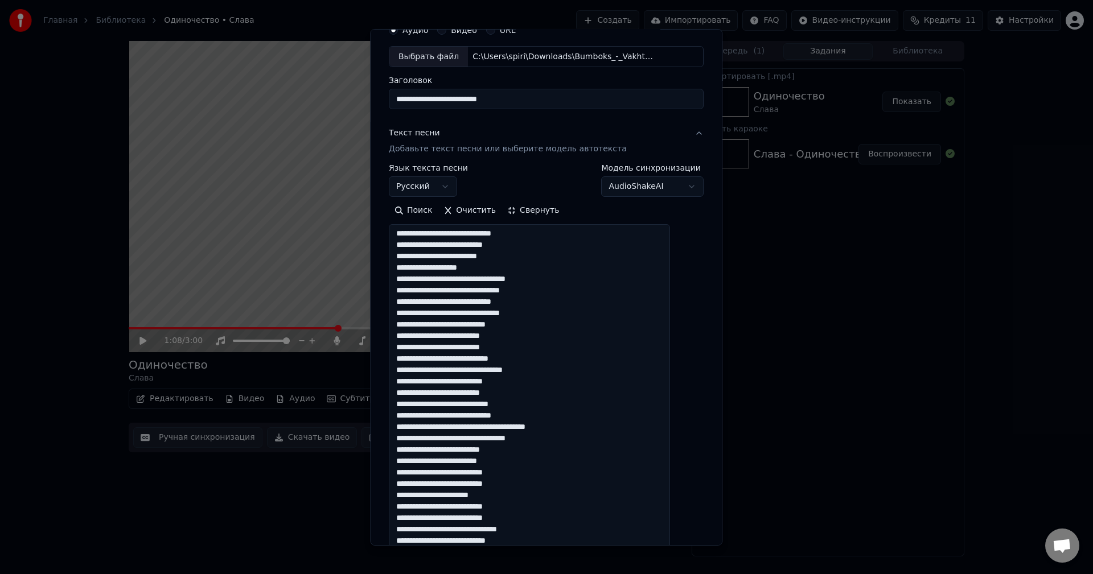
scroll to position [57, 0]
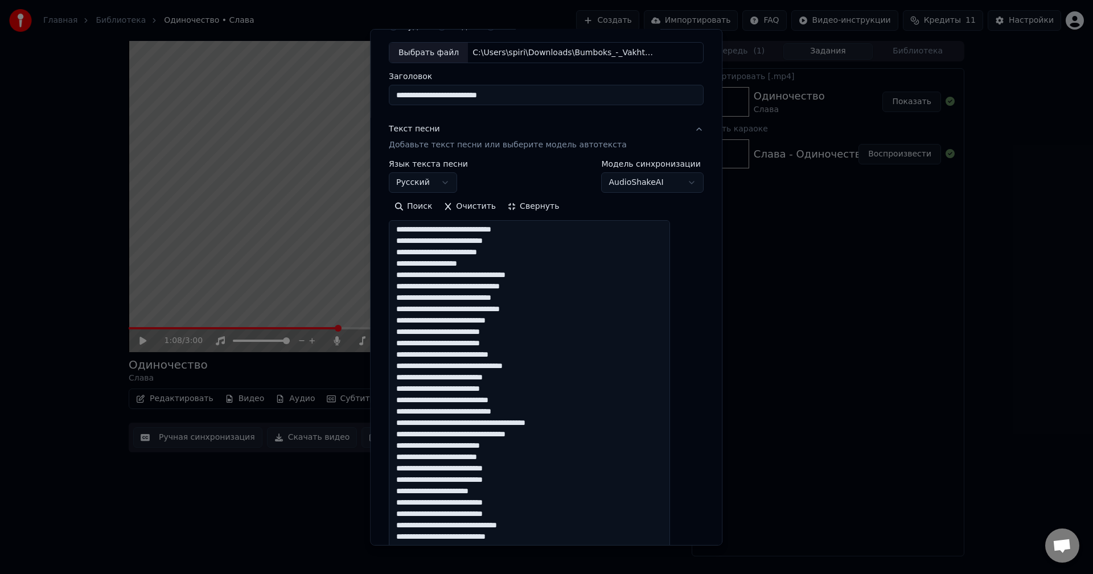
drag, startPoint x: 469, startPoint y: 413, endPoint x: 487, endPoint y: 416, distance: 18.9
click at [487, 416] on textarea at bounding box center [529, 520] width 281 height 601
click at [562, 415] on textarea at bounding box center [529, 520] width 281 height 601
drag, startPoint x: 486, startPoint y: 437, endPoint x: 501, endPoint y: 437, distance: 14.8
click at [500, 437] on textarea at bounding box center [529, 520] width 281 height 601
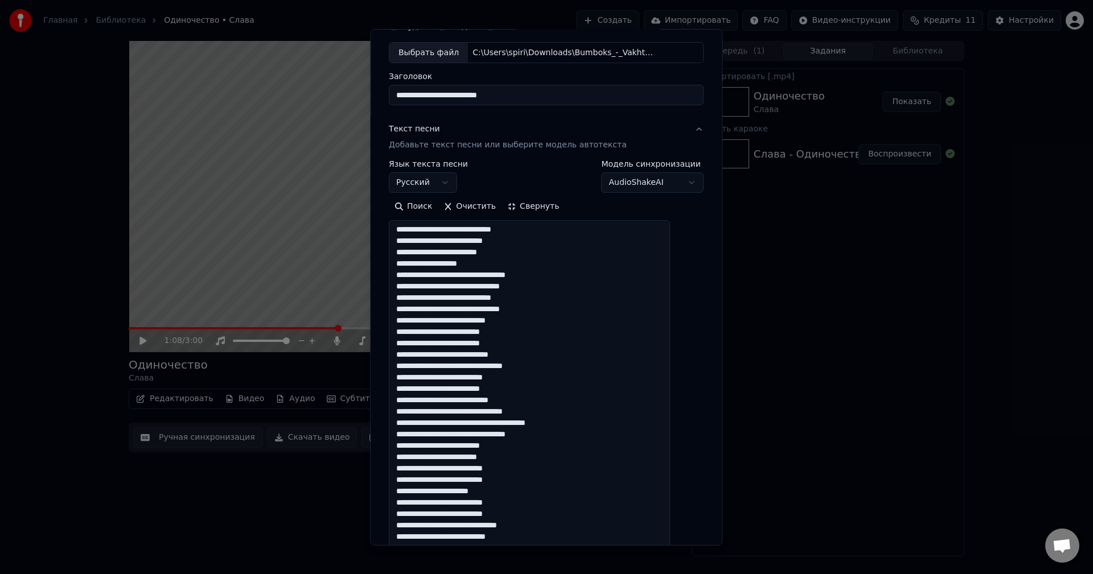
click at [505, 436] on textarea at bounding box center [529, 520] width 281 height 601
drag, startPoint x: 502, startPoint y: 436, endPoint x: 478, endPoint y: 436, distance: 23.9
click at [478, 436] on textarea at bounding box center [529, 520] width 281 height 601
click at [553, 450] on textarea at bounding box center [529, 520] width 281 height 601
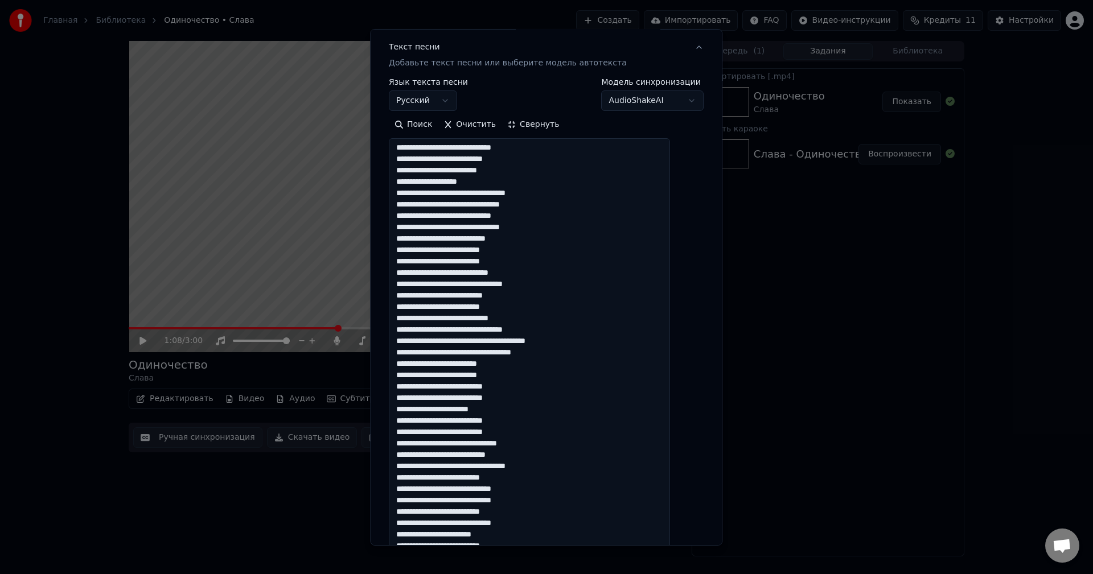
scroll to position [171, 0]
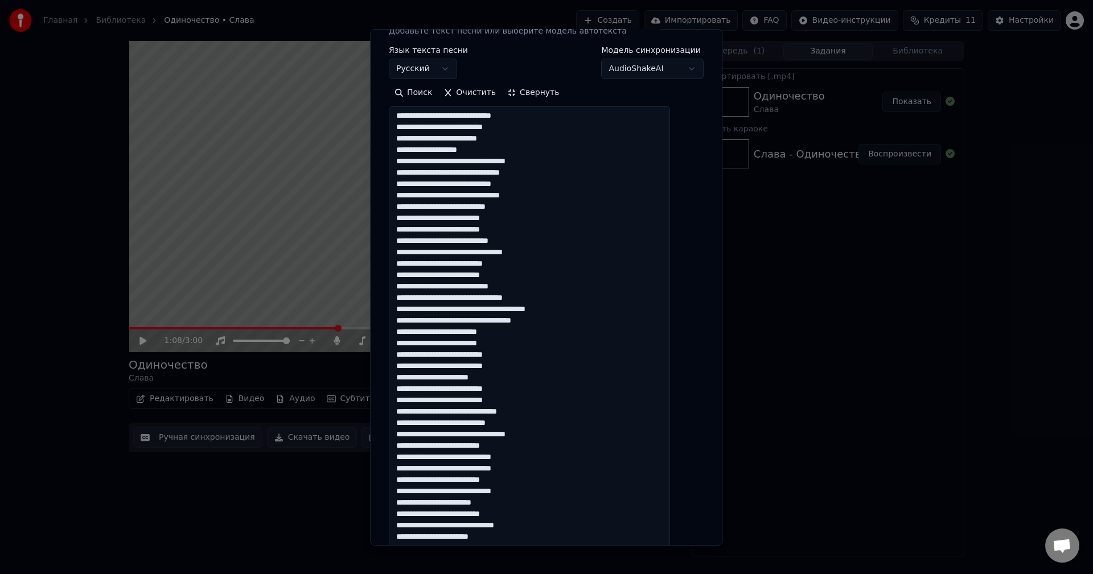
drag, startPoint x: 529, startPoint y: 359, endPoint x: 512, endPoint y: 359, distance: 17.1
click at [512, 359] on textarea at bounding box center [529, 406] width 281 height 601
click at [562, 366] on textarea at bounding box center [529, 406] width 281 height 601
drag, startPoint x: 498, startPoint y: 402, endPoint x: 471, endPoint y: 402, distance: 26.8
click at [471, 402] on textarea at bounding box center [529, 406] width 281 height 601
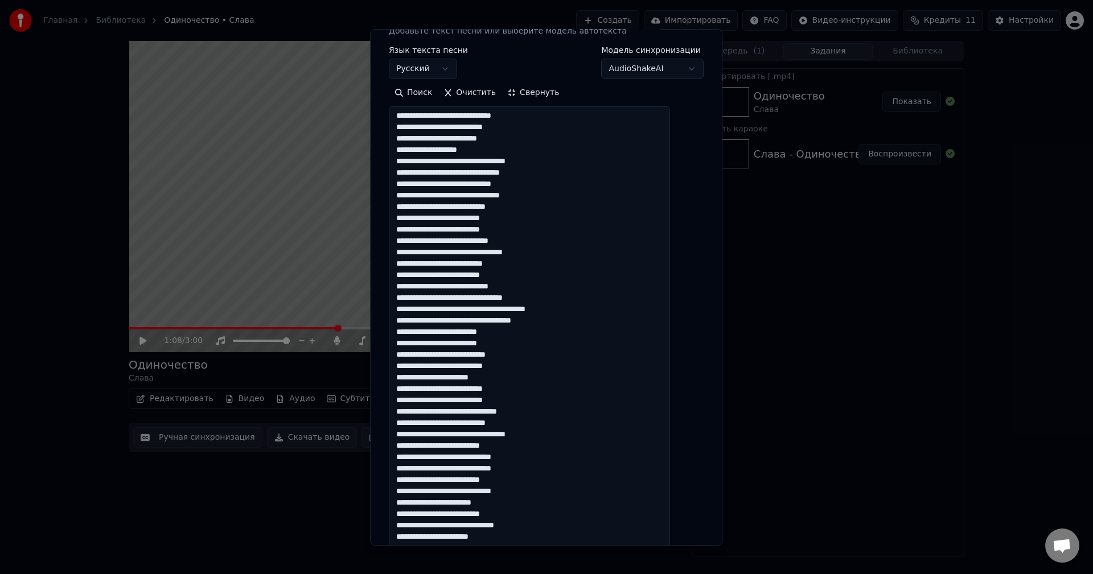
click at [551, 416] on textarea at bounding box center [529, 406] width 281 height 601
click at [538, 422] on textarea at bounding box center [529, 406] width 281 height 601
drag, startPoint x: 468, startPoint y: 457, endPoint x: 500, endPoint y: 461, distance: 32.2
click at [500, 461] on textarea at bounding box center [529, 406] width 281 height 601
click at [553, 454] on textarea at bounding box center [529, 406] width 281 height 601
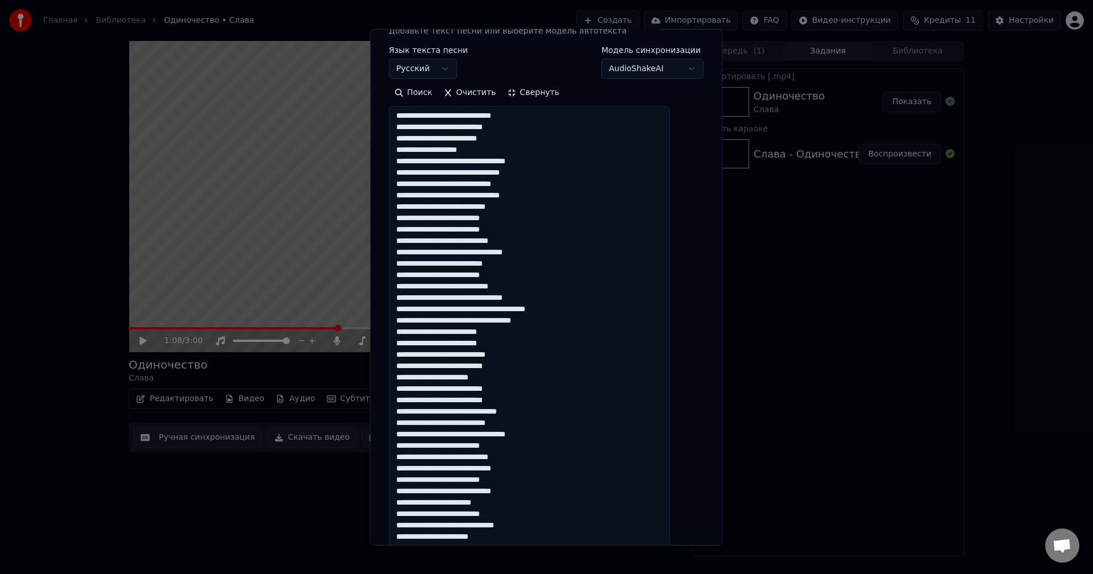
drag, startPoint x: 540, startPoint y: 470, endPoint x: 525, endPoint y: 470, distance: 14.8
click at [525, 470] on textarea at bounding box center [529, 406] width 281 height 601
click at [565, 474] on textarea at bounding box center [529, 406] width 281 height 601
drag, startPoint x: 524, startPoint y: 507, endPoint x: 484, endPoint y: 505, distance: 39.9
click at [484, 505] on textarea at bounding box center [529, 406] width 281 height 601
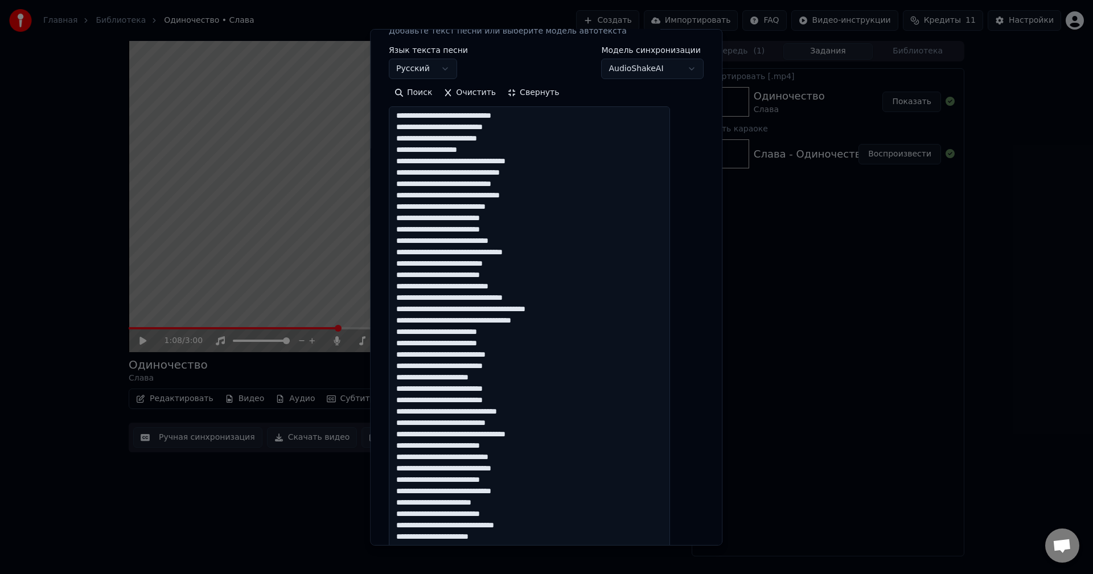
drag, startPoint x: 452, startPoint y: 504, endPoint x: 407, endPoint y: 506, distance: 45.0
click at [407, 506] on textarea at bounding box center [529, 406] width 281 height 601
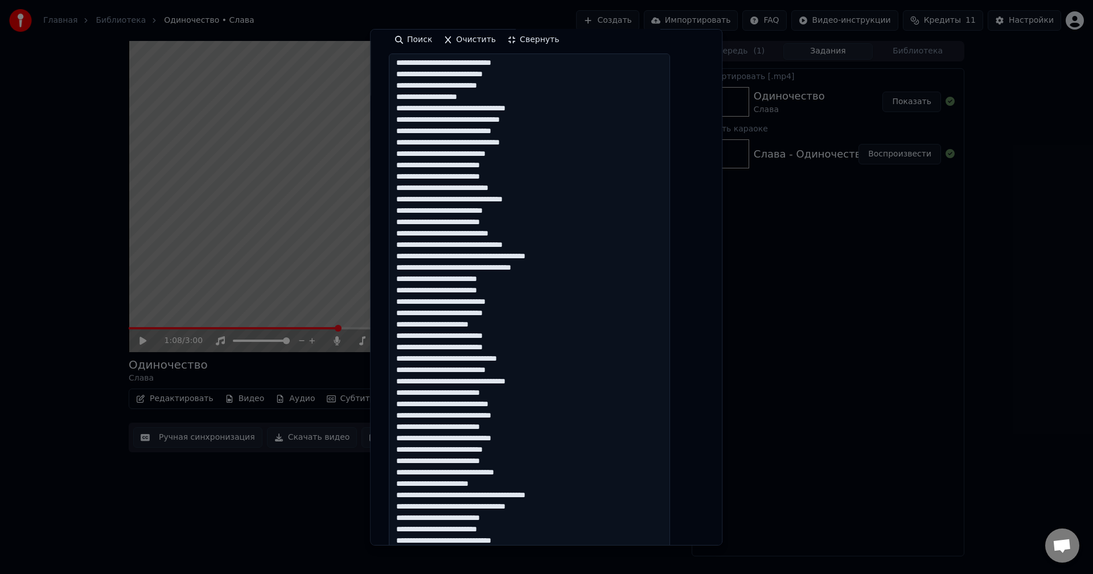
scroll to position [228, 0]
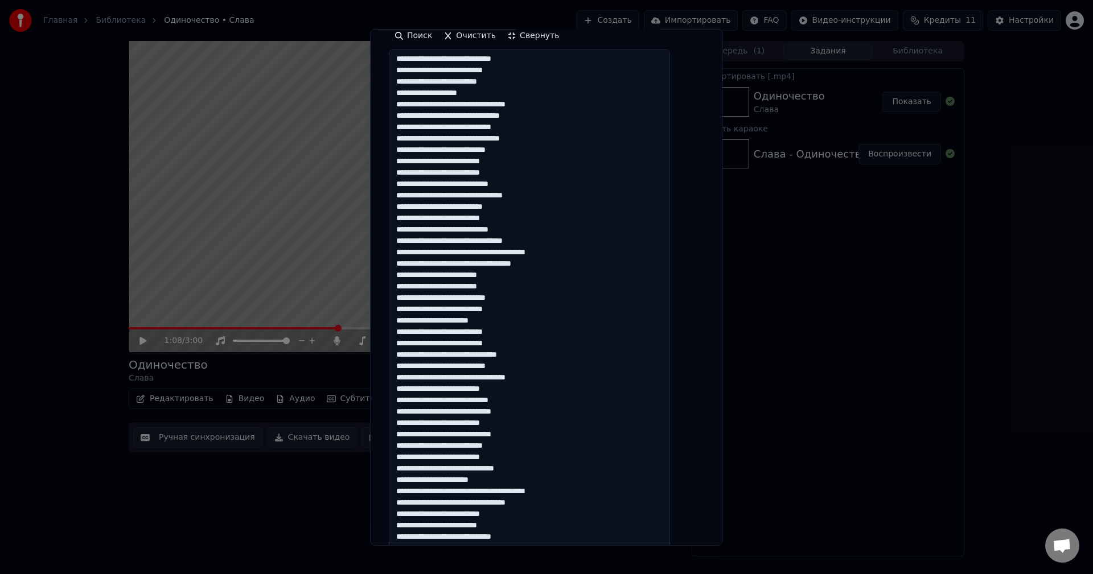
drag, startPoint x: 582, startPoint y: 261, endPoint x: 410, endPoint y: 211, distance: 178.7
click at [410, 211] on textarea at bounding box center [529, 350] width 281 height 601
click at [549, 279] on textarea at bounding box center [529, 350] width 281 height 601
drag, startPoint x: 410, startPoint y: 242, endPoint x: 570, endPoint y: 289, distance: 166.6
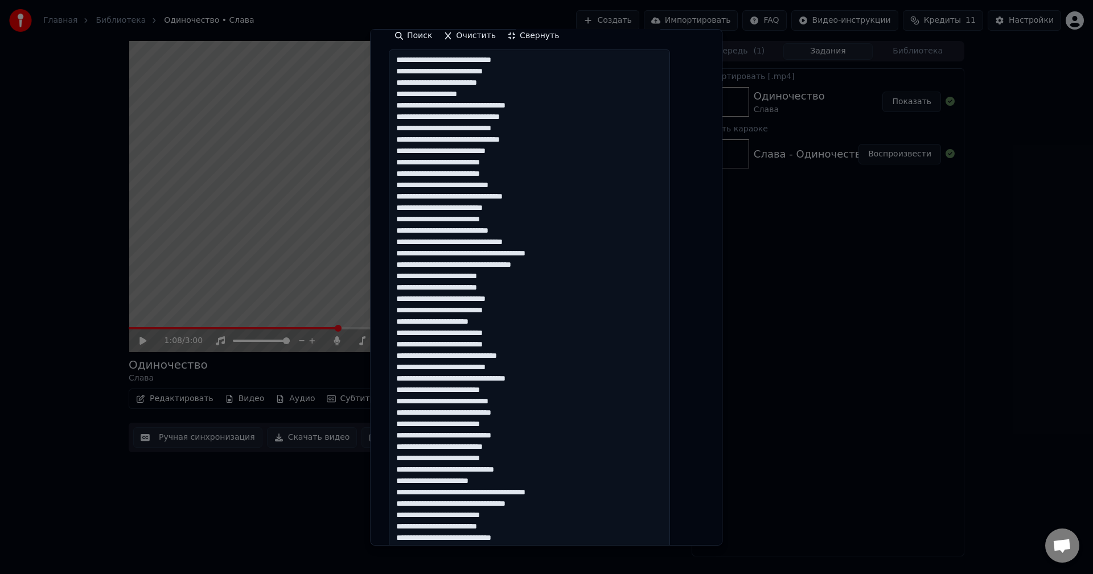
click at [570, 289] on textarea at bounding box center [529, 350] width 281 height 601
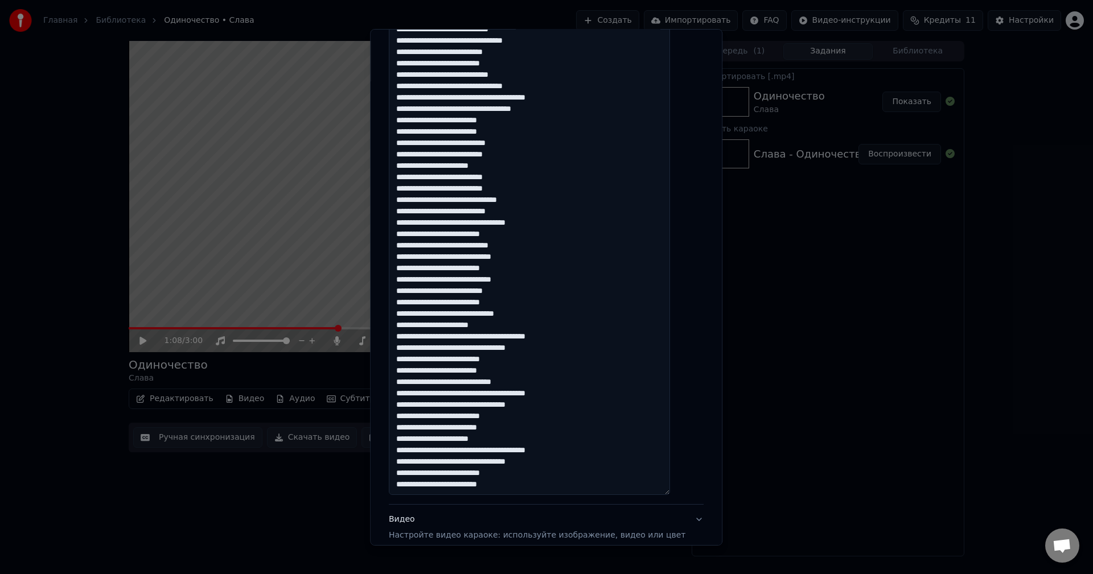
scroll to position [398, 0]
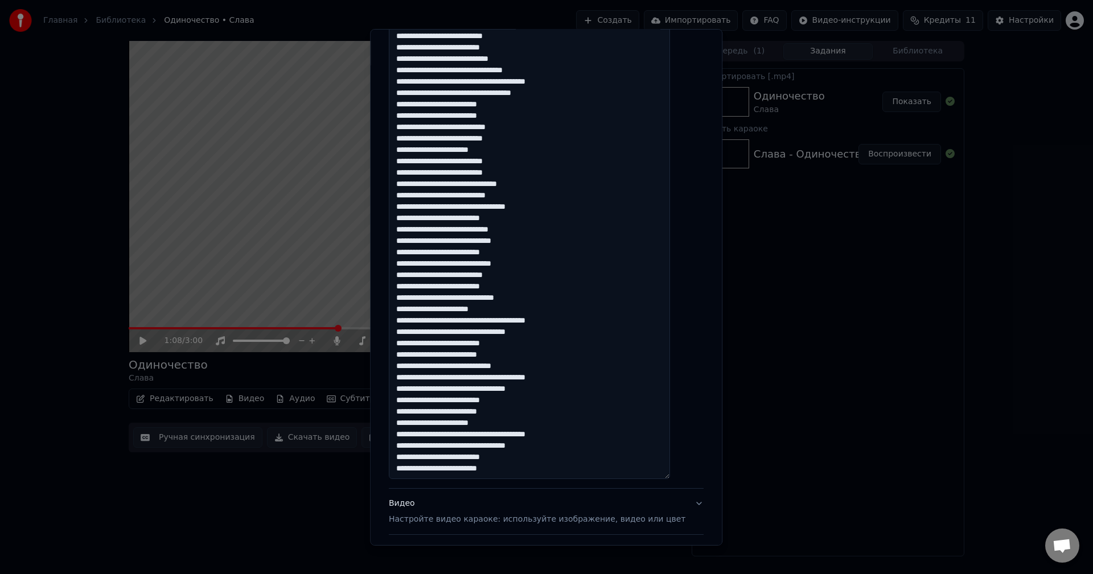
drag, startPoint x: 525, startPoint y: 414, endPoint x: 405, endPoint y: 355, distance: 133.9
click at [405, 355] on textarea at bounding box center [529, 179] width 281 height 601
paste textarea "**********"
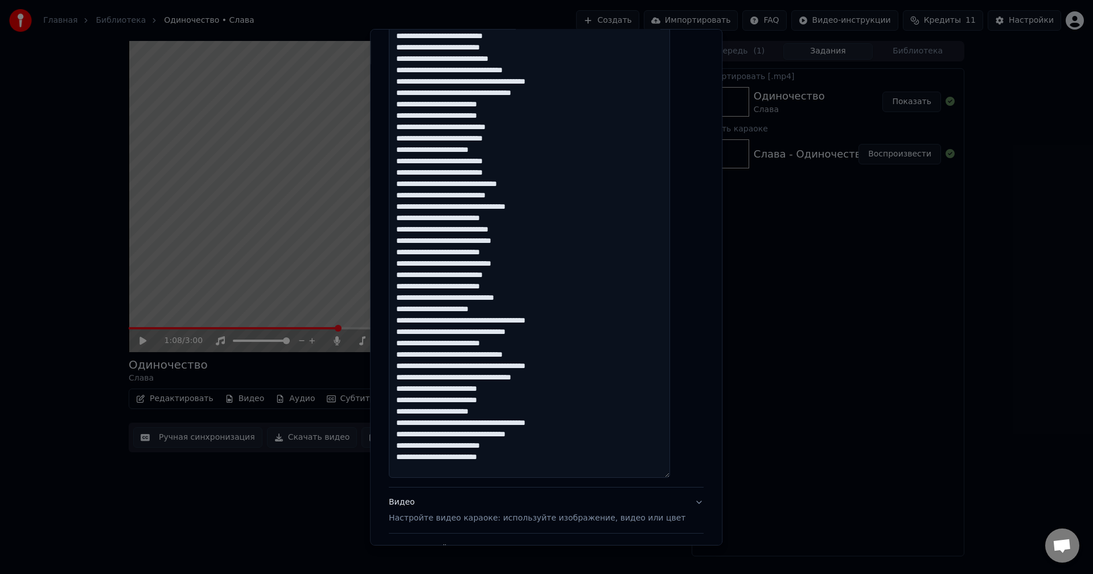
drag, startPoint x: 517, startPoint y: 455, endPoint x: 413, endPoint y: 415, distance: 111.7
click at [413, 415] on textarea at bounding box center [529, 178] width 281 height 601
click at [541, 462] on textarea at bounding box center [529, 178] width 281 height 601
drag, startPoint x: 537, startPoint y: 459, endPoint x: 401, endPoint y: 414, distance: 142.6
click at [401, 414] on textarea at bounding box center [529, 178] width 281 height 601
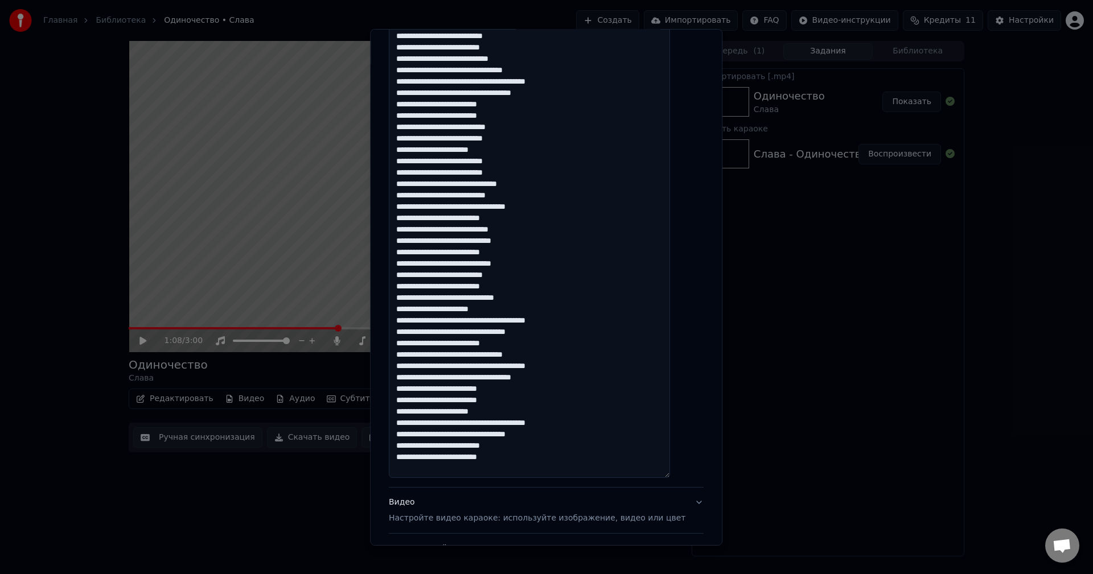
paste textarea "**********"
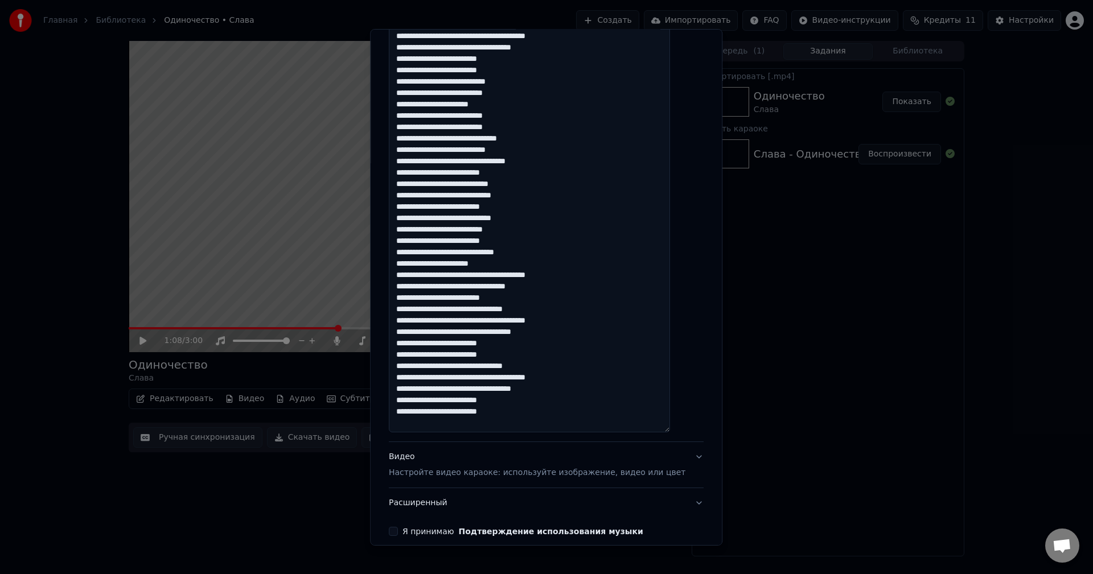
scroll to position [441, 0]
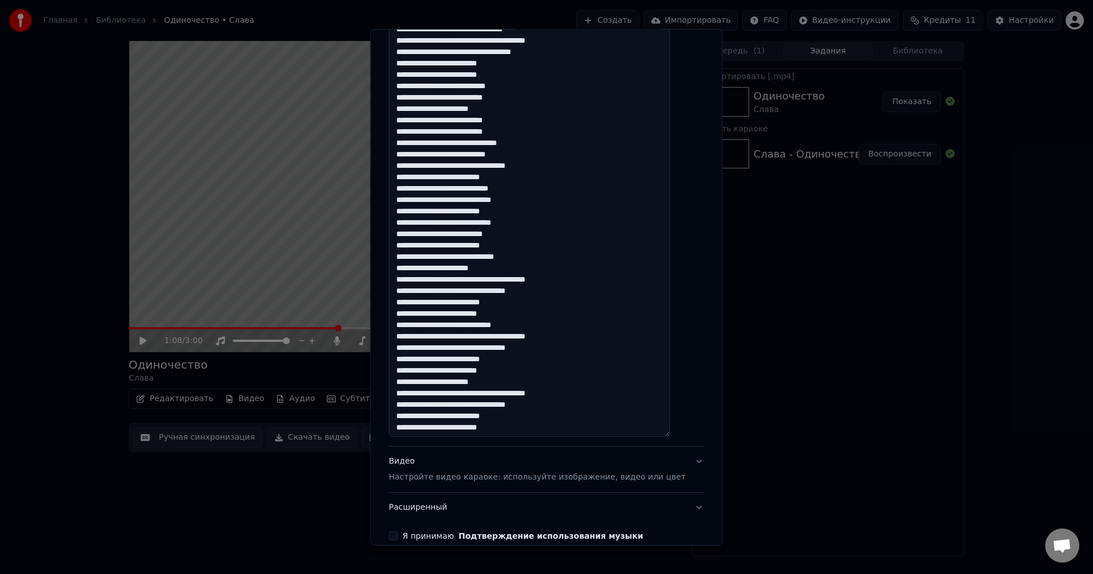
drag, startPoint x: 530, startPoint y: 314, endPoint x: 393, endPoint y: 273, distance: 143.3
click at [393, 273] on div "**********" at bounding box center [546, 286] width 352 height 517
paste textarea "**********"
drag, startPoint x: 531, startPoint y: 368, endPoint x: 406, endPoint y: 328, distance: 130.9
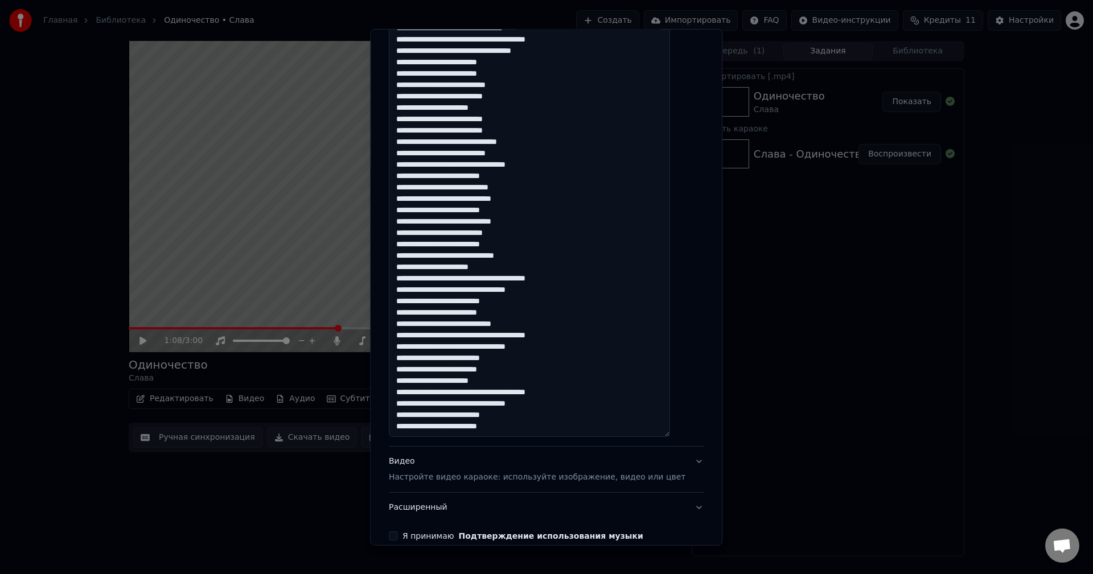
click at [406, 328] on textarea at bounding box center [529, 137] width 281 height 601
paste textarea "**********"
drag, startPoint x: 525, startPoint y: 314, endPoint x: 398, endPoint y: 269, distance: 134.5
click at [398, 269] on div "**********" at bounding box center [546, 85] width 324 height 919
paste textarea "**********"
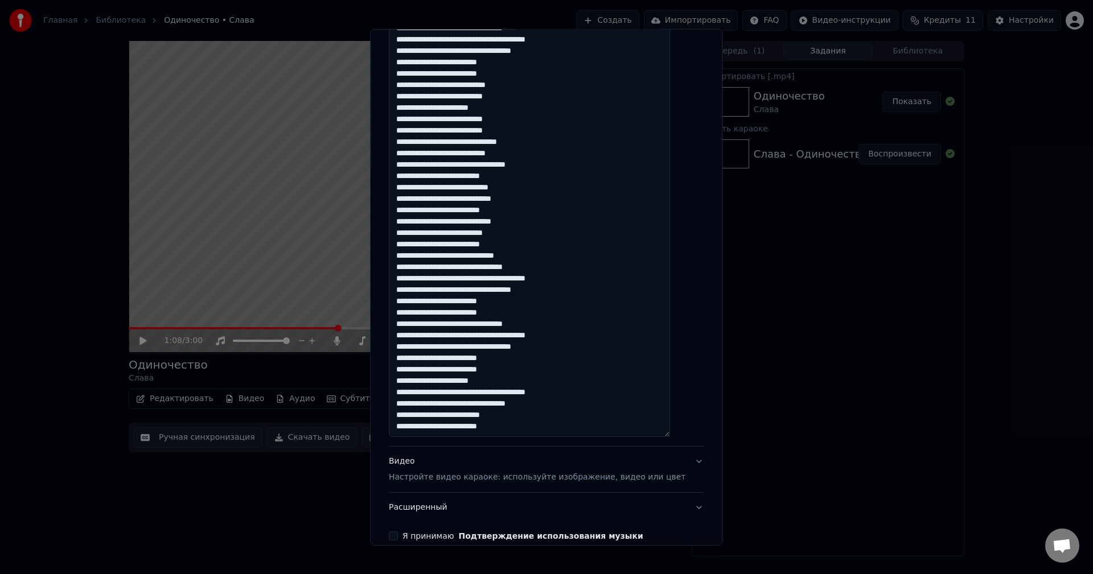
drag, startPoint x: 439, startPoint y: 268, endPoint x: 376, endPoint y: 264, distance: 63.9
click at [376, 264] on body "**********" at bounding box center [546, 287] width 1093 height 574
drag, startPoint x: 536, startPoint y: 315, endPoint x: 394, endPoint y: 271, distance: 148.4
click at [394, 271] on div "**********" at bounding box center [546, 286] width 352 height 517
drag, startPoint x: 525, startPoint y: 428, endPoint x: 400, endPoint y: 382, distance: 133.3
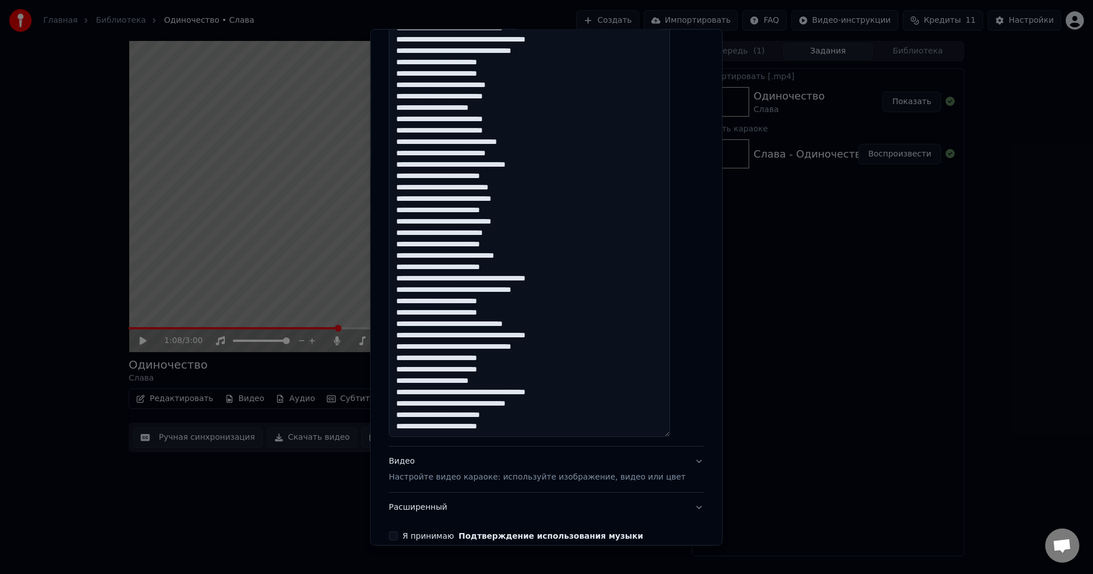
click at [400, 382] on div "**********" at bounding box center [546, 85] width 324 height 919
paste textarea "**********"
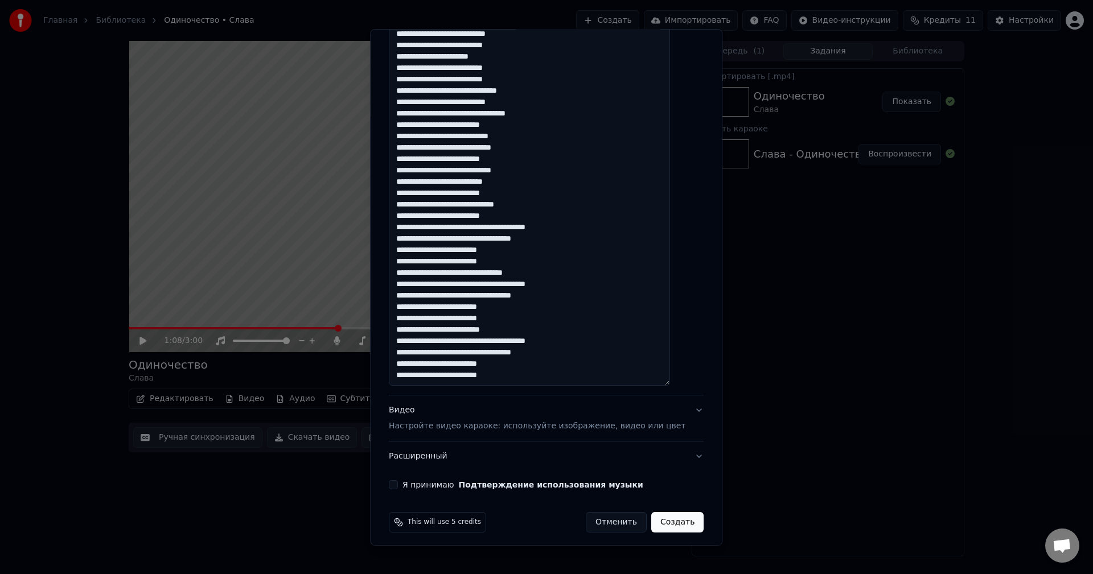
scroll to position [498, 0]
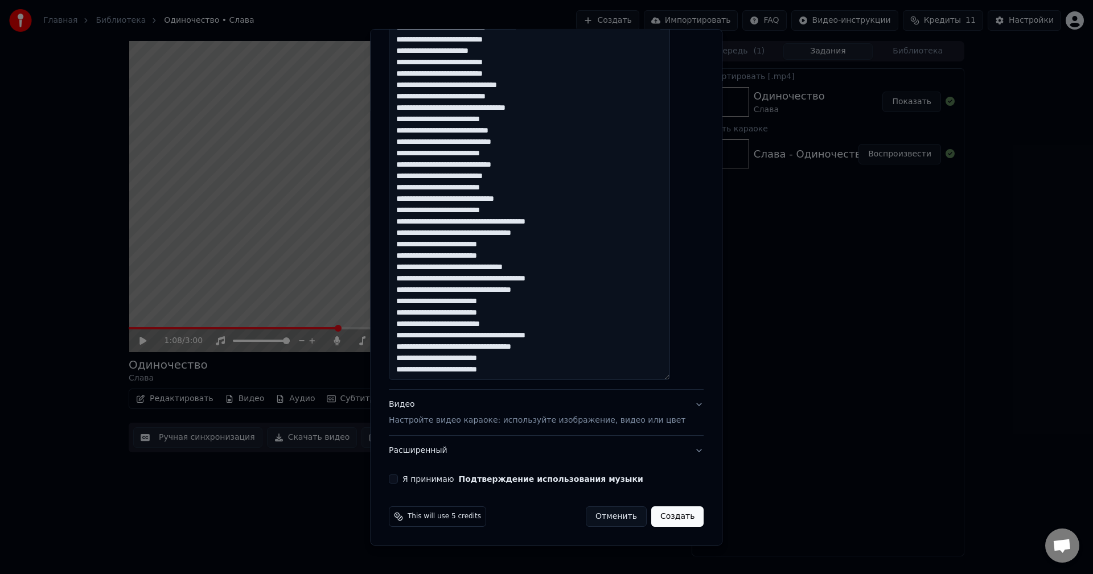
type textarea "**********"
click at [398, 483] on button "Я принимаю Подтверждение использования музыки" at bounding box center [393, 479] width 9 height 9
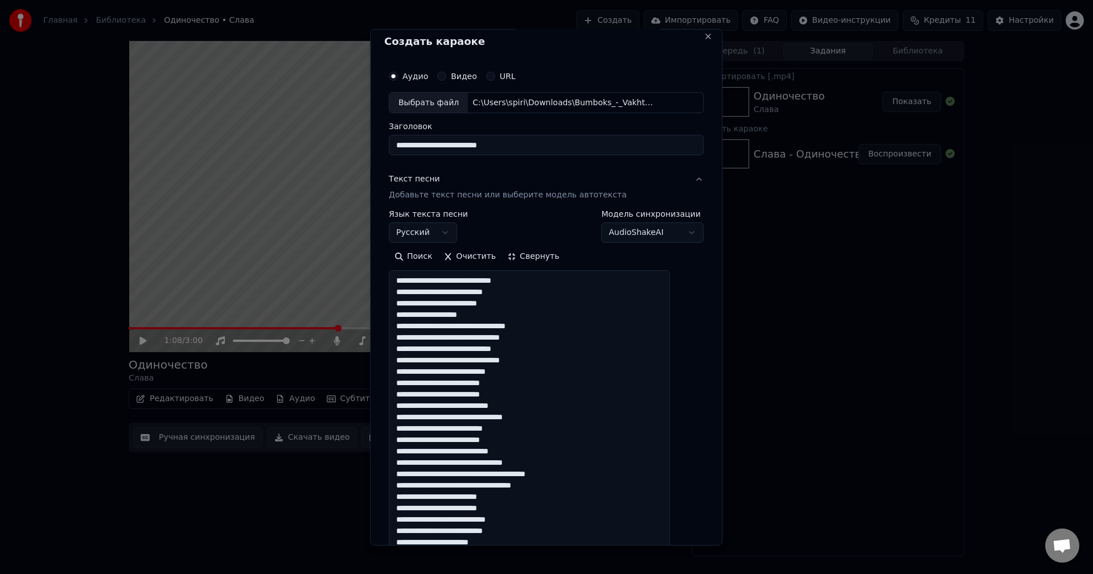
scroll to position [0, 0]
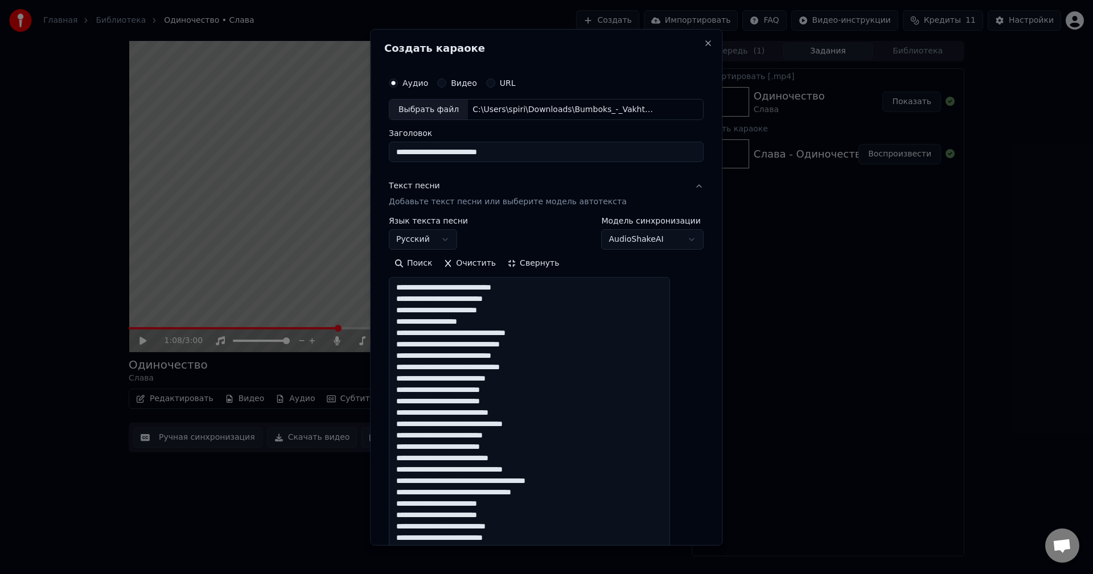
drag, startPoint x: 549, startPoint y: 151, endPoint x: 302, endPoint y: 142, distance: 246.7
click at [302, 142] on body "**********" at bounding box center [546, 287] width 1093 height 574
type input "*"
drag, startPoint x: 495, startPoint y: 151, endPoint x: 341, endPoint y: 151, distance: 153.7
click at [341, 151] on body "**********" at bounding box center [546, 287] width 1093 height 574
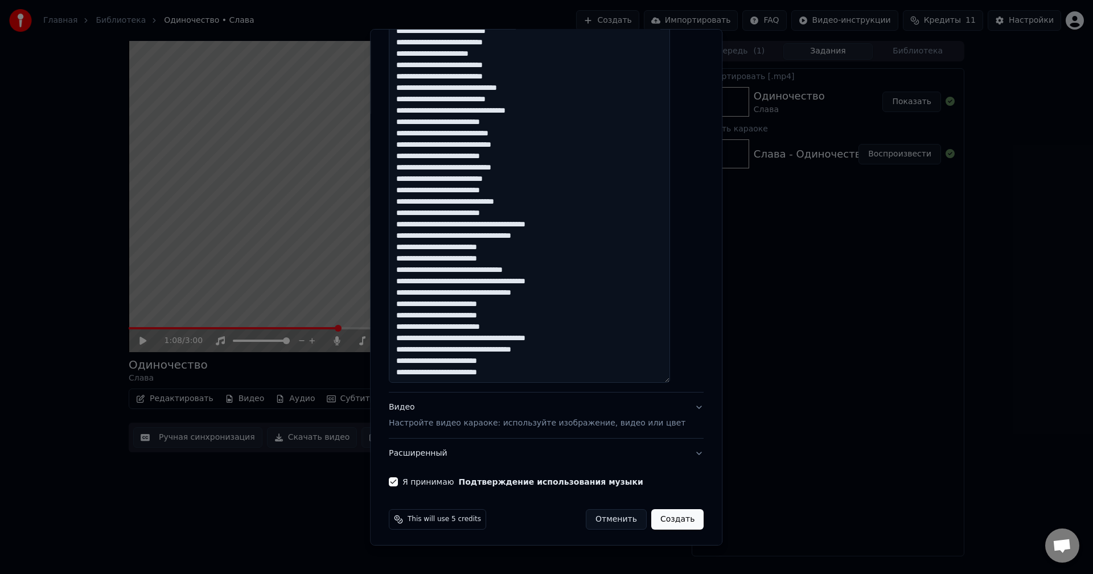
scroll to position [498, 0]
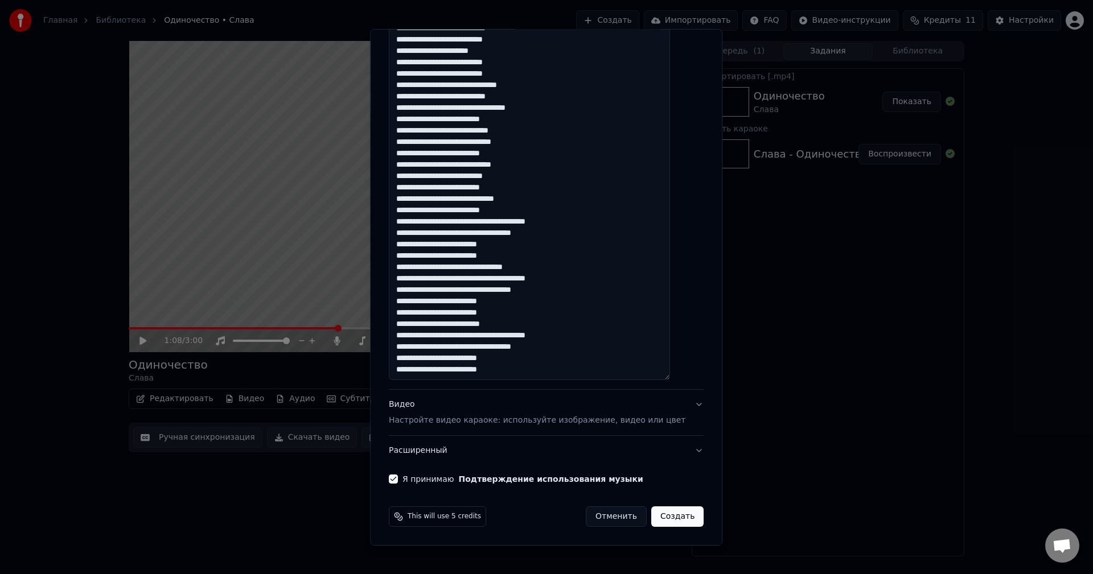
type input "**********"
click at [661, 519] on button "Создать" at bounding box center [677, 517] width 52 height 20
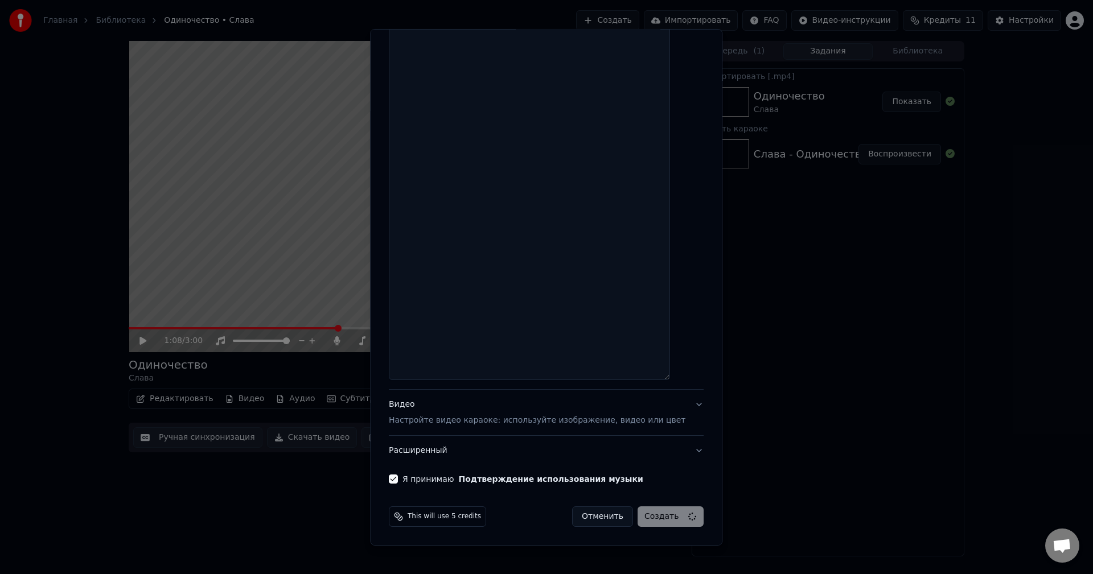
scroll to position [498, 0]
select select
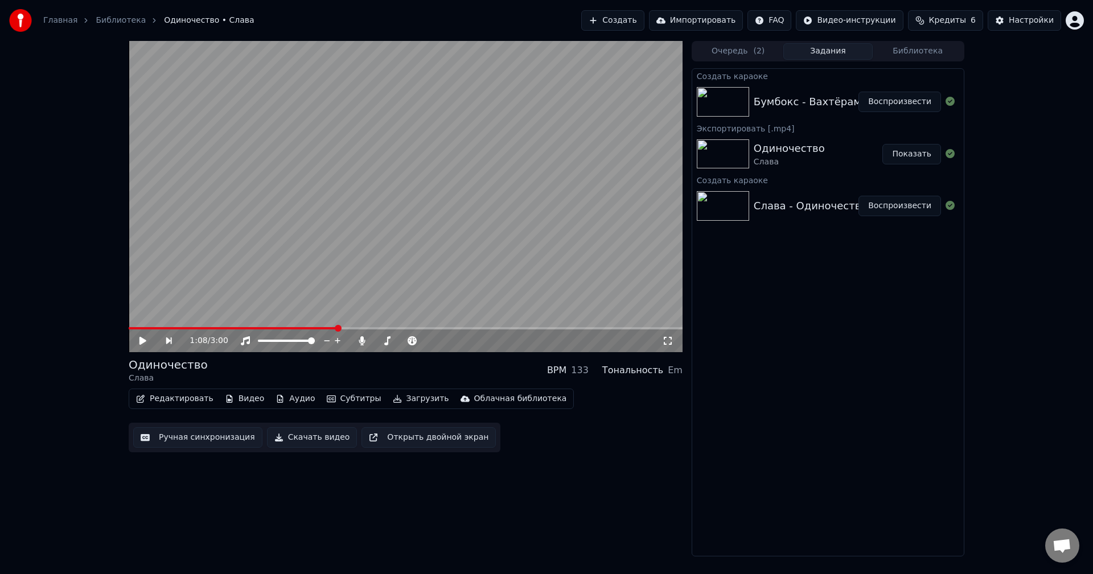
click at [798, 101] on div "Бумбокс - Вахтёрам" at bounding box center [808, 102] width 108 height 16
click at [883, 102] on button "Воспроизвести" at bounding box center [899, 102] width 83 height 20
click at [443, 211] on video at bounding box center [406, 196] width 554 height 311
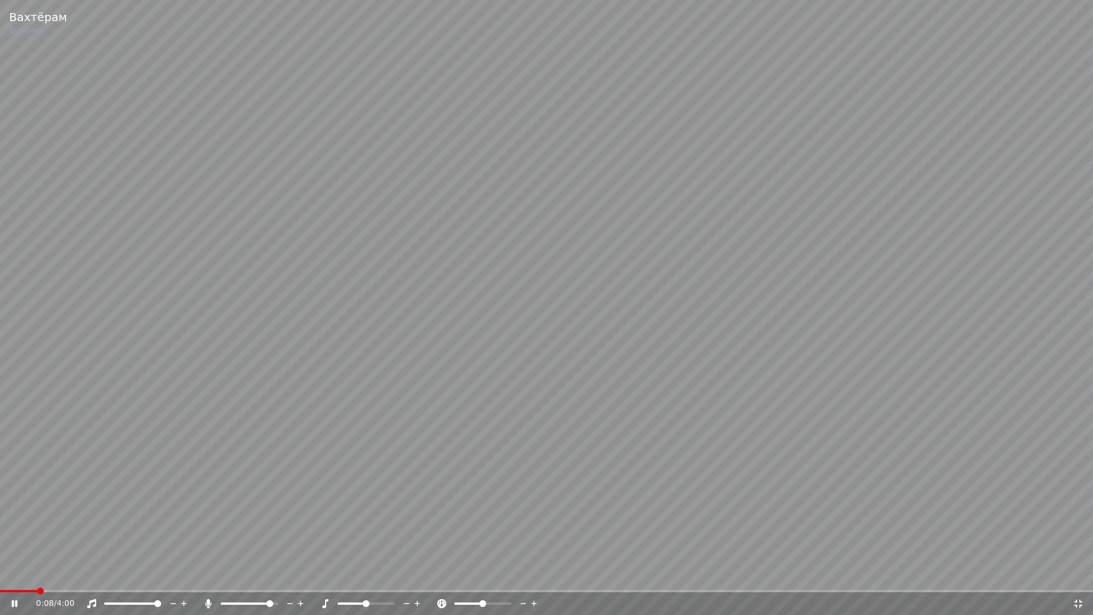
click at [273, 574] on span at bounding box center [269, 603] width 7 height 7
click at [90, 574] on span at bounding box center [546, 591] width 1093 height 2
click at [144, 574] on span at bounding box center [546, 591] width 1093 height 2
click at [37, 574] on div "0:36 / 4:00" at bounding box center [546, 603] width 1093 height 23
click at [44, 574] on div "0:37 / 4:00" at bounding box center [546, 603] width 1093 height 23
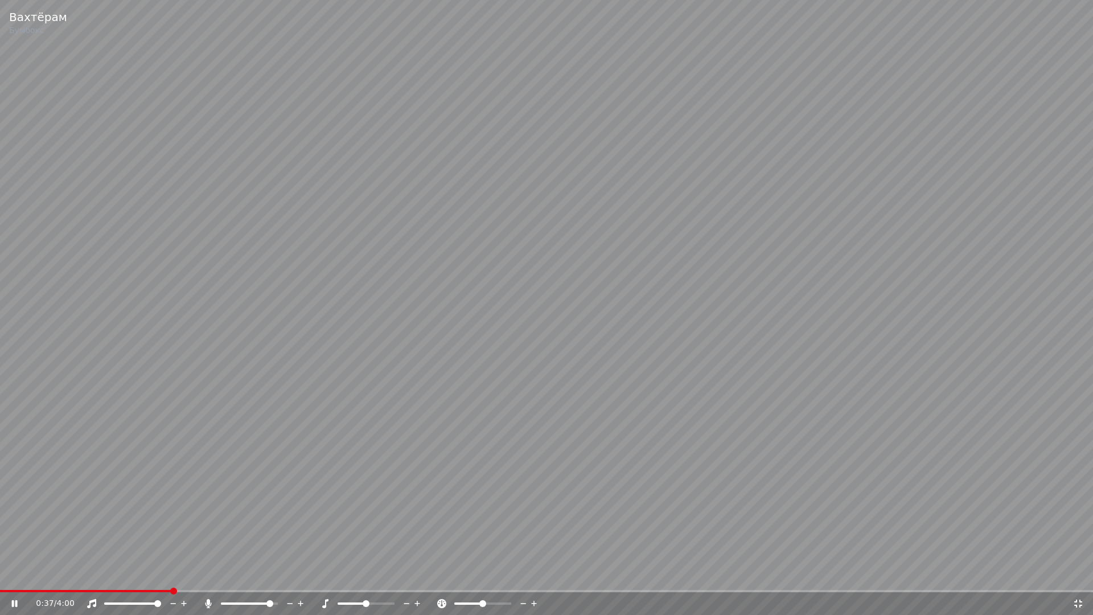
click at [50, 574] on div "0:37 / 4:00" at bounding box center [546, 603] width 1093 height 23
click at [59, 574] on span at bounding box center [29, 591] width 59 height 2
click at [37, 574] on div "0:15 / 4:00" at bounding box center [546, 603] width 1093 height 23
click at [330, 375] on video at bounding box center [546, 307] width 1093 height 615
drag, startPoint x: 330, startPoint y: 375, endPoint x: 330, endPoint y: 362, distance: 12.5
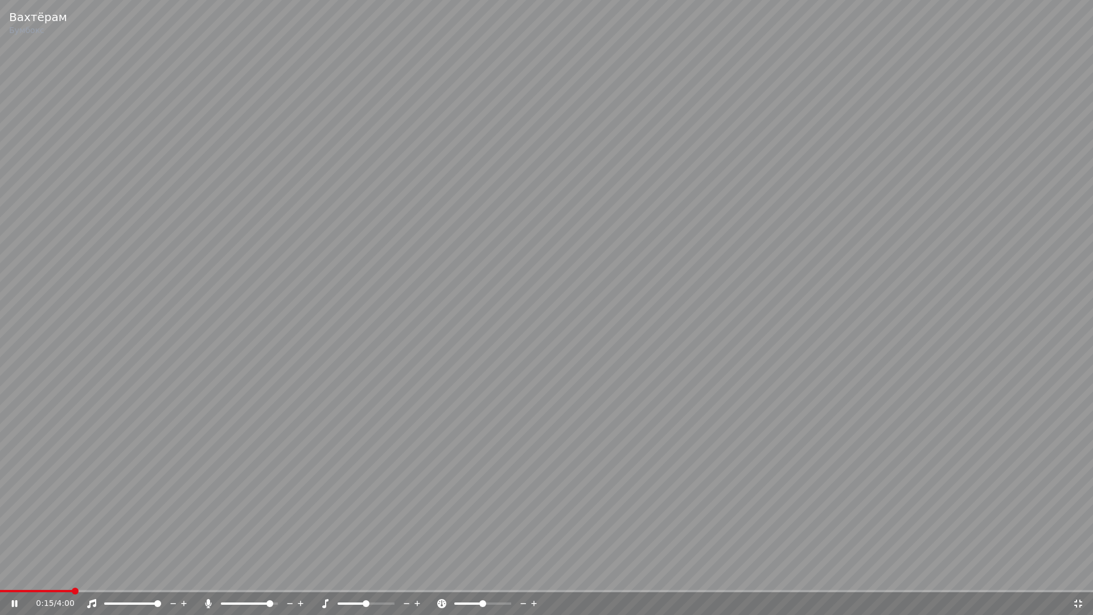
click at [330, 375] on video at bounding box center [546, 307] width 1093 height 615
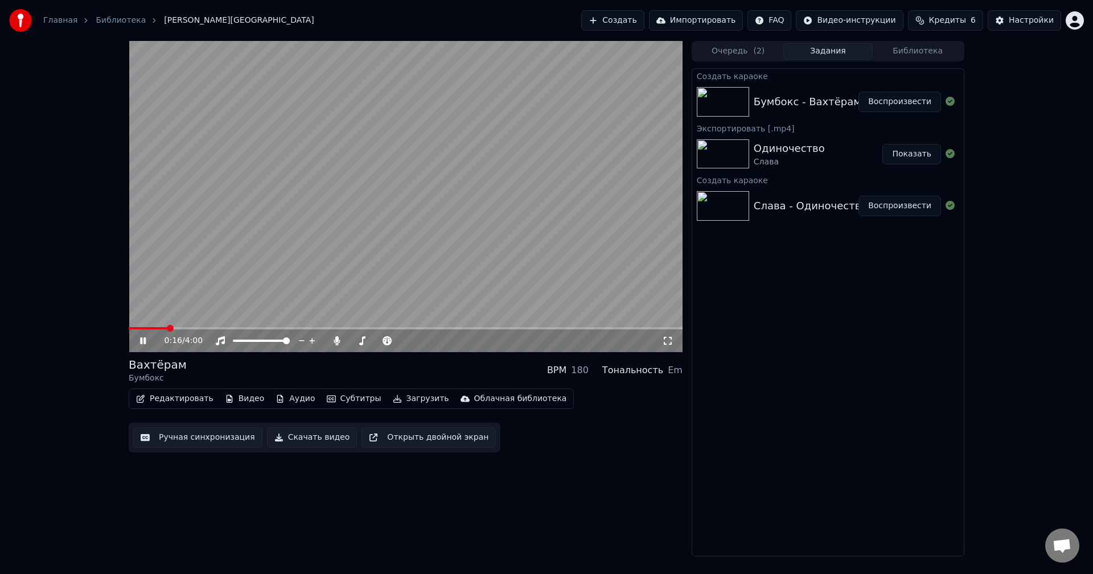
click at [397, 240] on video at bounding box center [406, 196] width 554 height 311
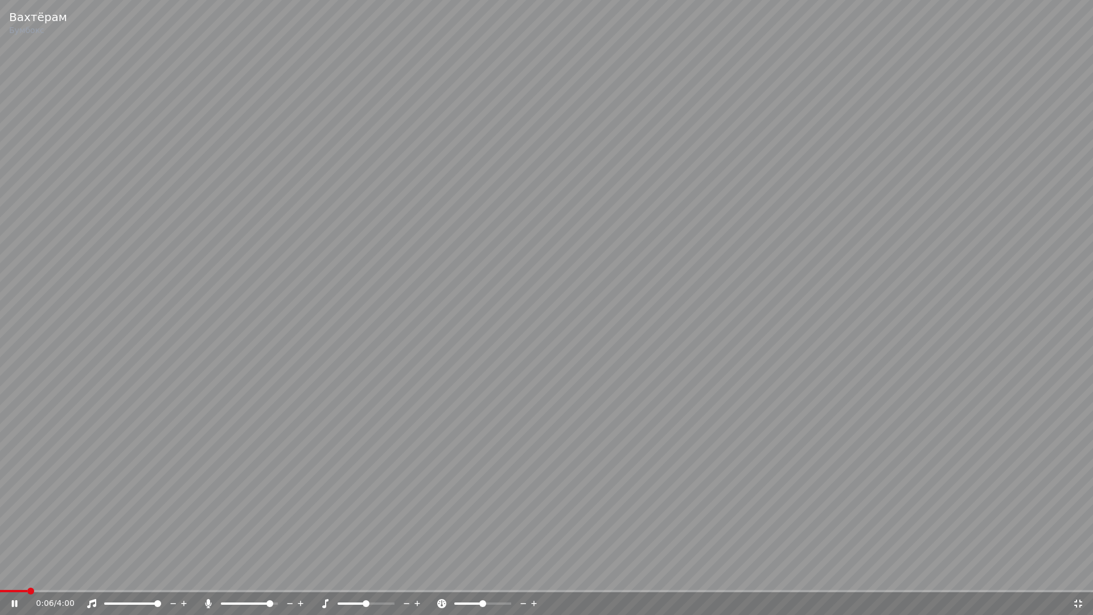
click at [27, 574] on span at bounding box center [30, 590] width 7 height 7
click at [489, 258] on video at bounding box center [546, 307] width 1093 height 615
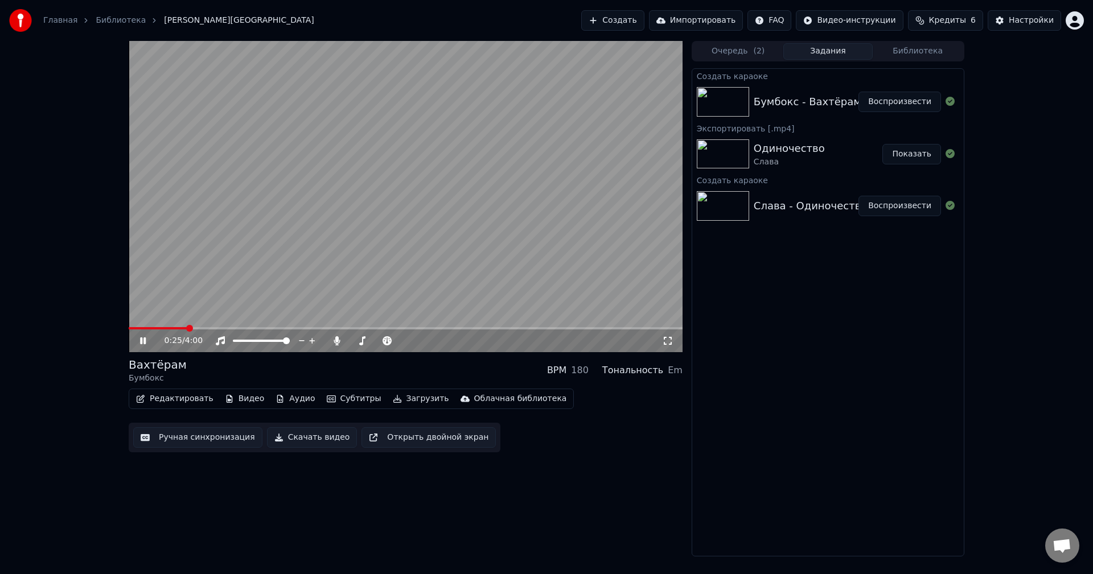
click at [509, 254] on video at bounding box center [406, 196] width 554 height 311
click at [183, 327] on span at bounding box center [186, 328] width 7 height 7
click at [157, 328] on span at bounding box center [147, 328] width 37 height 2
click at [151, 327] on span at bounding box center [143, 328] width 28 height 2
click at [227, 259] on video at bounding box center [406, 196] width 554 height 311
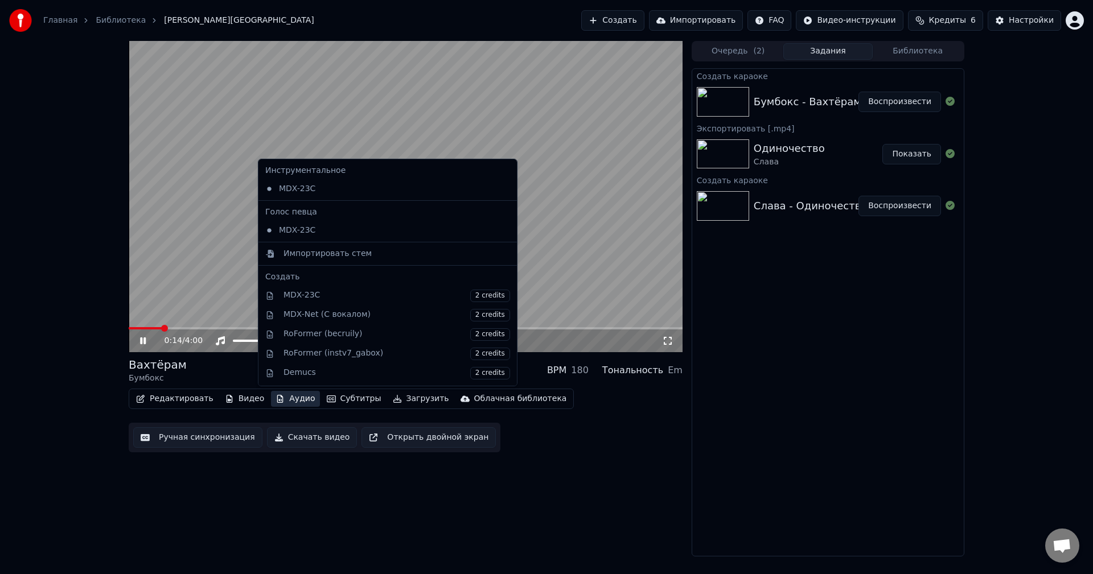
click at [293, 399] on button "Аудио" at bounding box center [295, 399] width 48 height 16
click at [309, 231] on div "MDX-23C" at bounding box center [379, 230] width 237 height 18
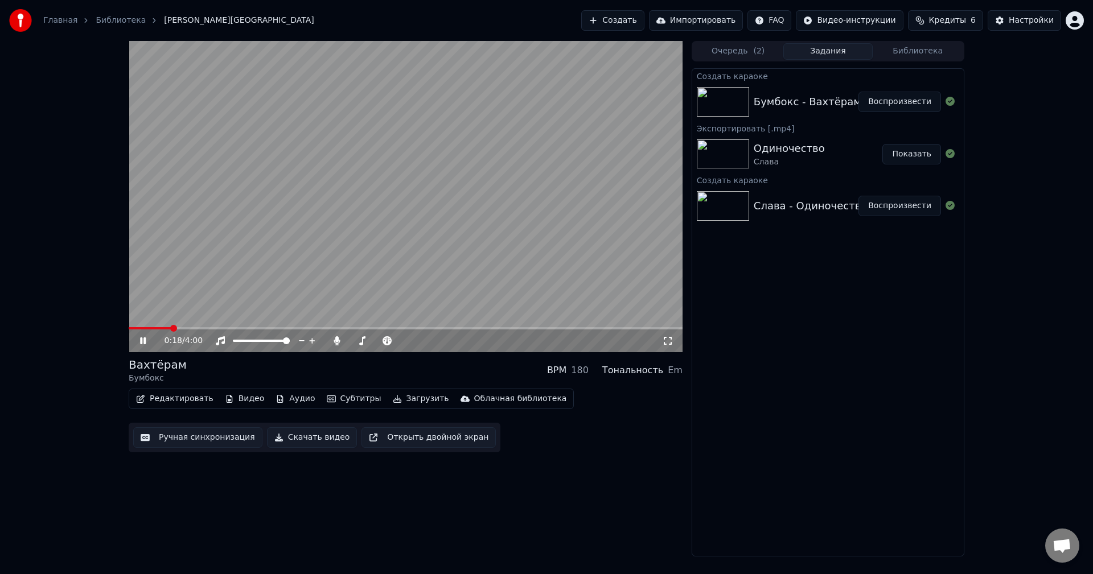
click at [153, 327] on video at bounding box center [406, 196] width 554 height 311
click at [143, 328] on span at bounding box center [150, 328] width 43 height 2
click at [190, 266] on video at bounding box center [406, 196] width 554 height 311
click at [174, 327] on video at bounding box center [406, 196] width 554 height 311
click at [177, 328] on span at bounding box center [406, 328] width 554 height 2
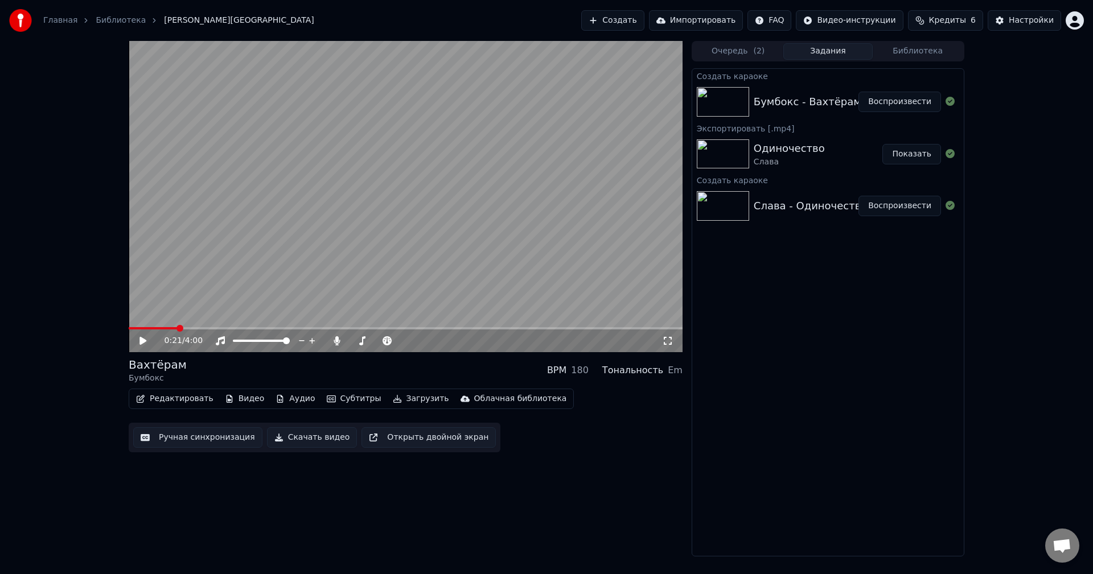
click at [223, 272] on video at bounding box center [406, 196] width 554 height 311
click at [281, 392] on button "Аудио" at bounding box center [295, 399] width 48 height 16
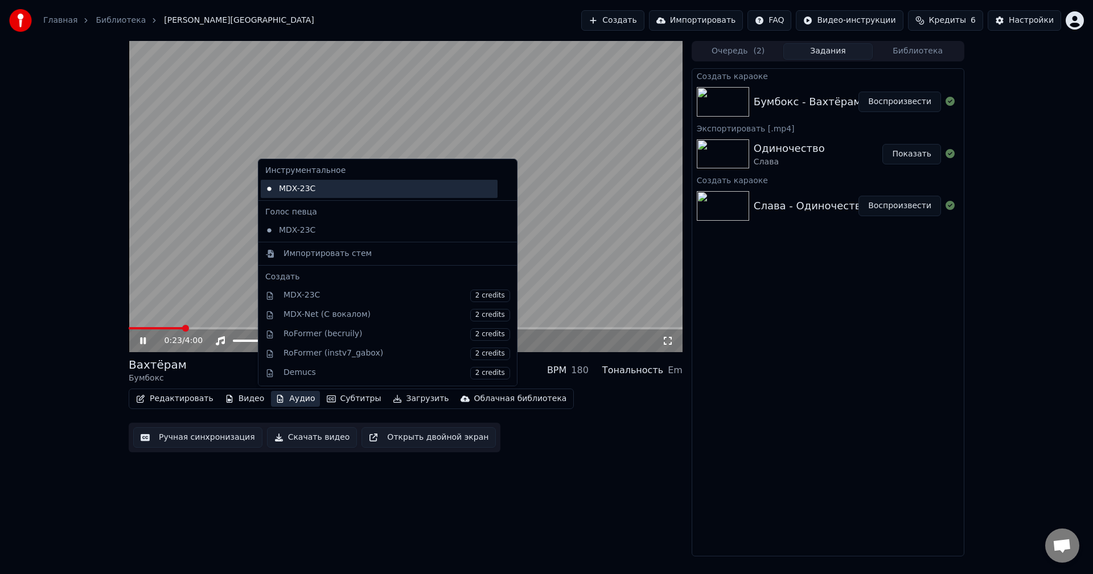
click at [302, 193] on div "MDX-23C" at bounding box center [379, 189] width 237 height 18
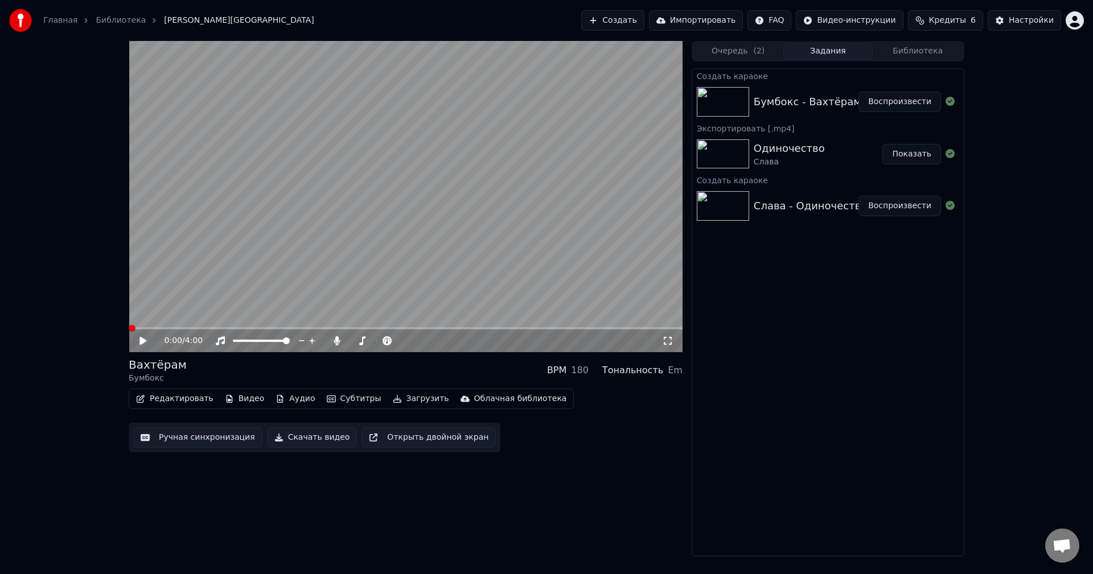
click at [190, 280] on video at bounding box center [406, 196] width 554 height 311
click at [188, 276] on video at bounding box center [406, 196] width 554 height 311
click at [189, 274] on video at bounding box center [406, 196] width 554 height 311
click at [131, 328] on span at bounding box center [130, 328] width 2 height 2
click at [234, 280] on video at bounding box center [406, 196] width 554 height 311
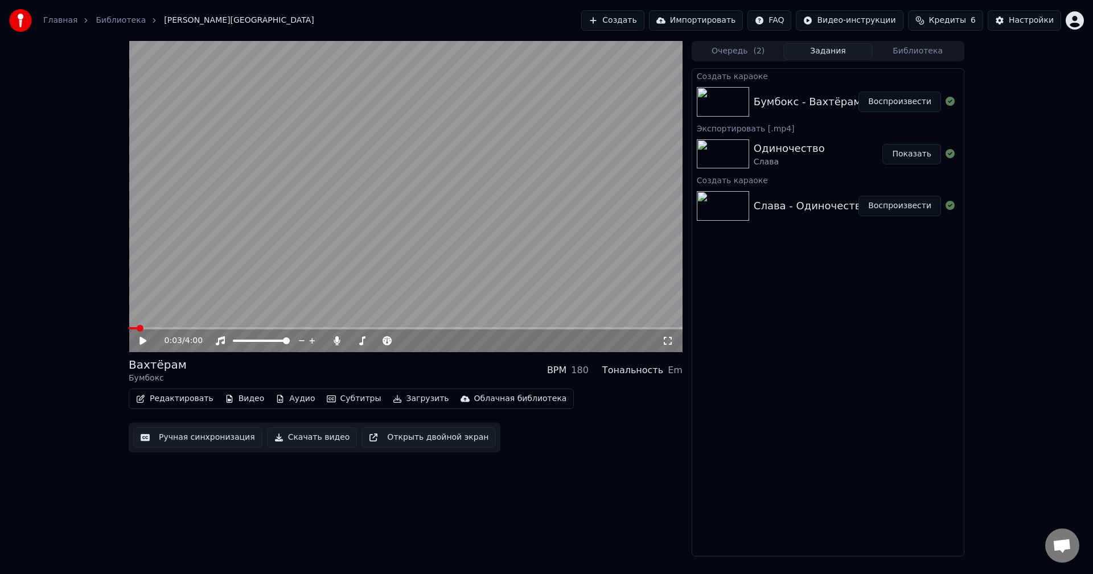
click at [272, 272] on video at bounding box center [406, 196] width 554 height 311
click at [240, 269] on video at bounding box center [406, 196] width 554 height 311
click at [278, 398] on button "Аудио" at bounding box center [295, 399] width 48 height 16
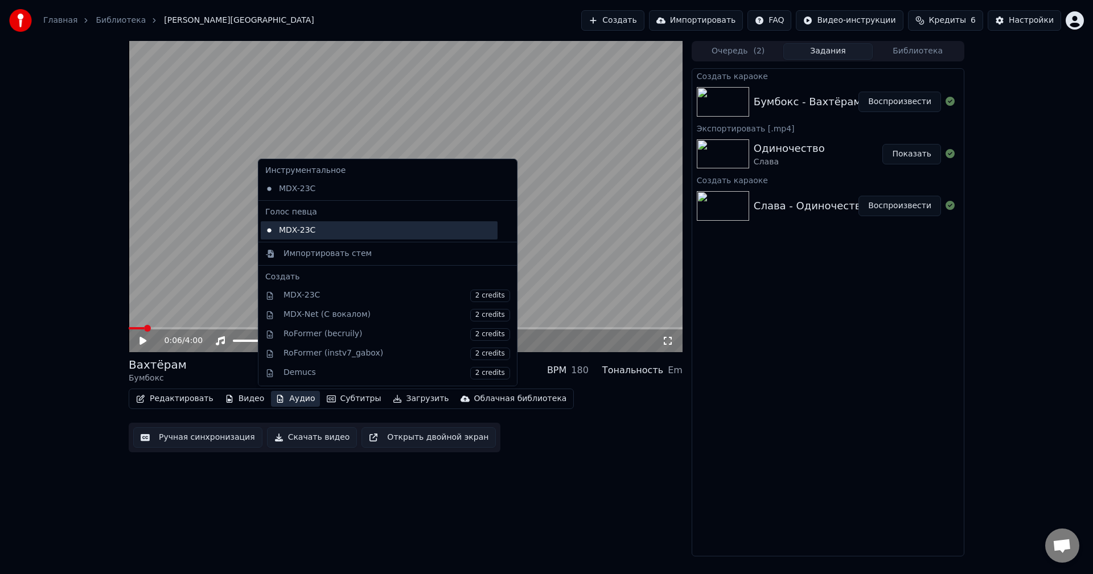
click at [300, 232] on div "MDX-23C" at bounding box center [379, 230] width 237 height 18
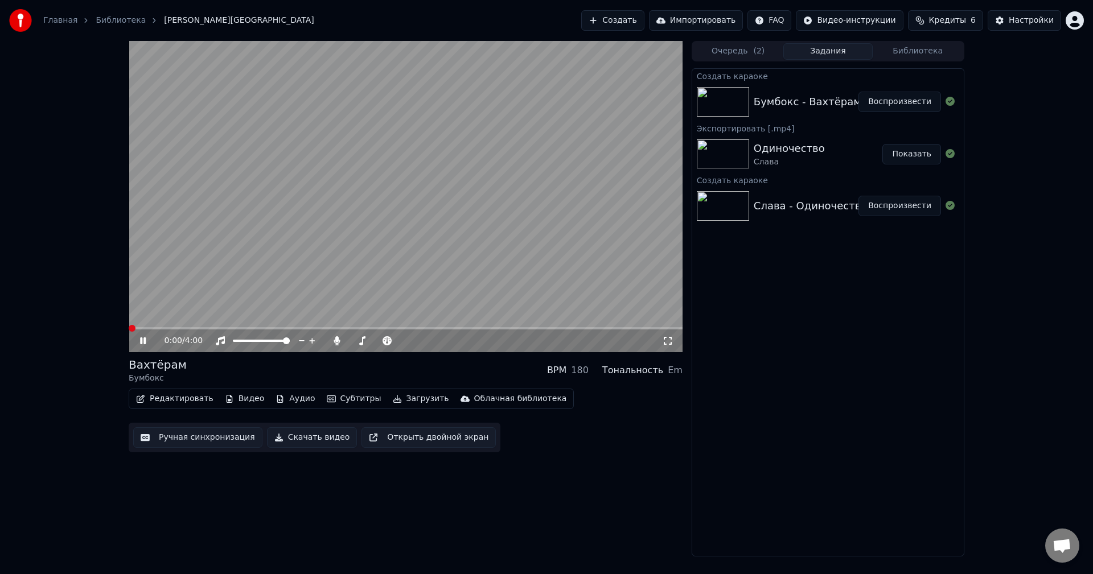
click at [167, 399] on button "Редактировать" at bounding box center [174, 399] width 87 height 16
click at [366, 149] on video at bounding box center [406, 196] width 554 height 311
click at [177, 395] on button "Редактировать" at bounding box center [174, 399] width 87 height 16
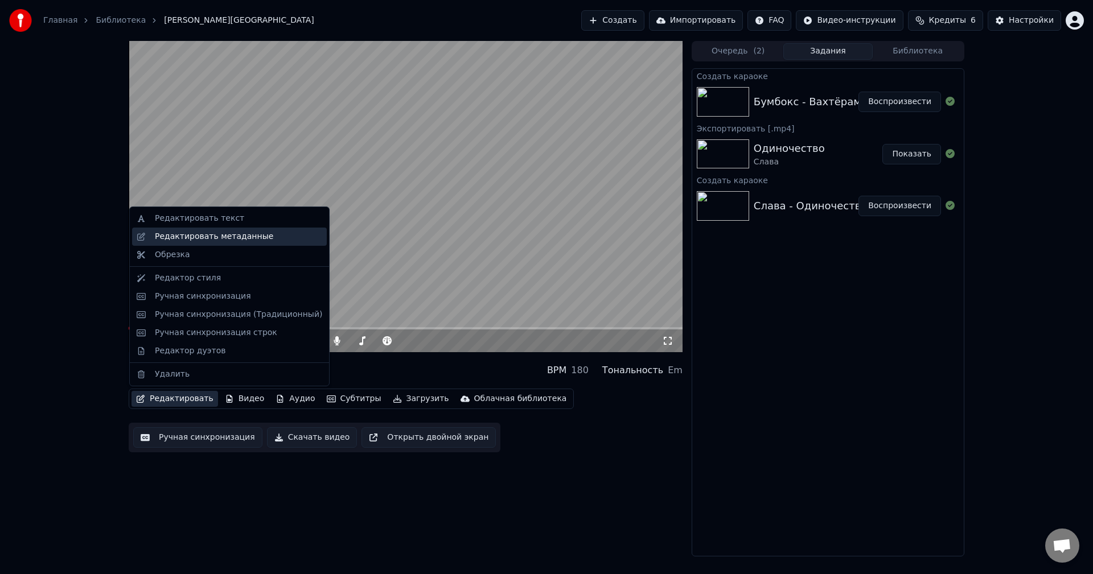
click at [229, 241] on div "Редактировать метаданные" at bounding box center [214, 236] width 118 height 11
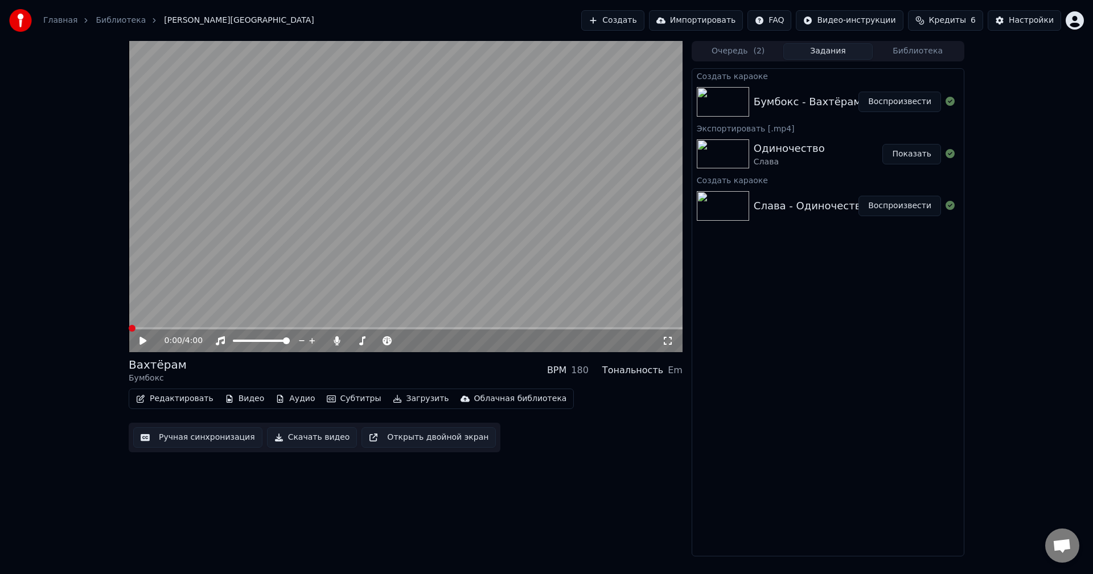
click at [142, 392] on div "Редактировать Видео Аудио Субтитры Загрузить Облачная библиотека" at bounding box center [351, 399] width 445 height 20
click at [143, 396] on icon "button" at bounding box center [140, 399] width 9 height 8
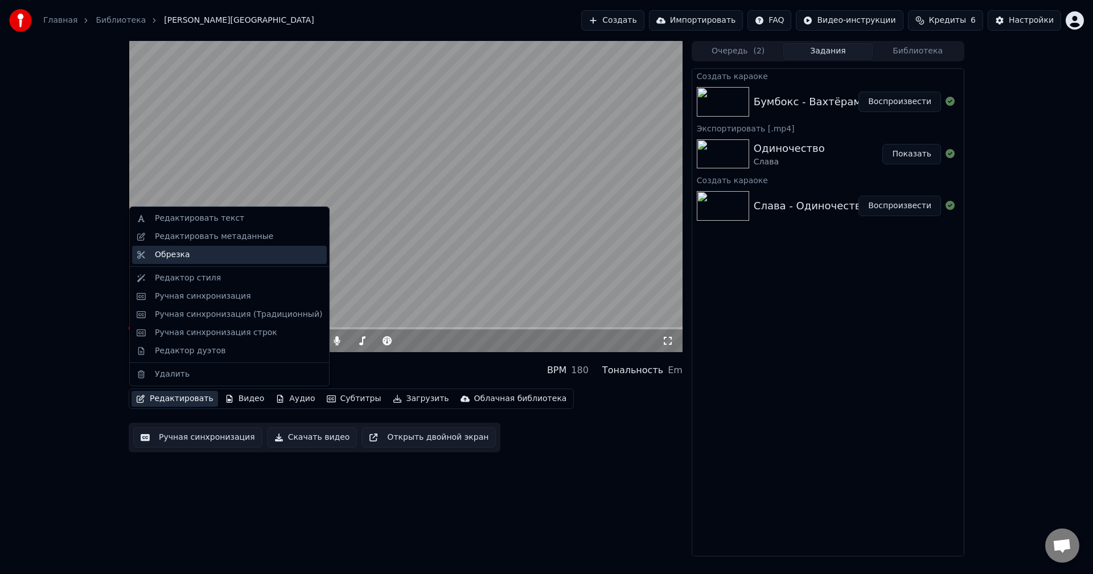
click at [187, 257] on div "Обрезка" at bounding box center [238, 254] width 167 height 11
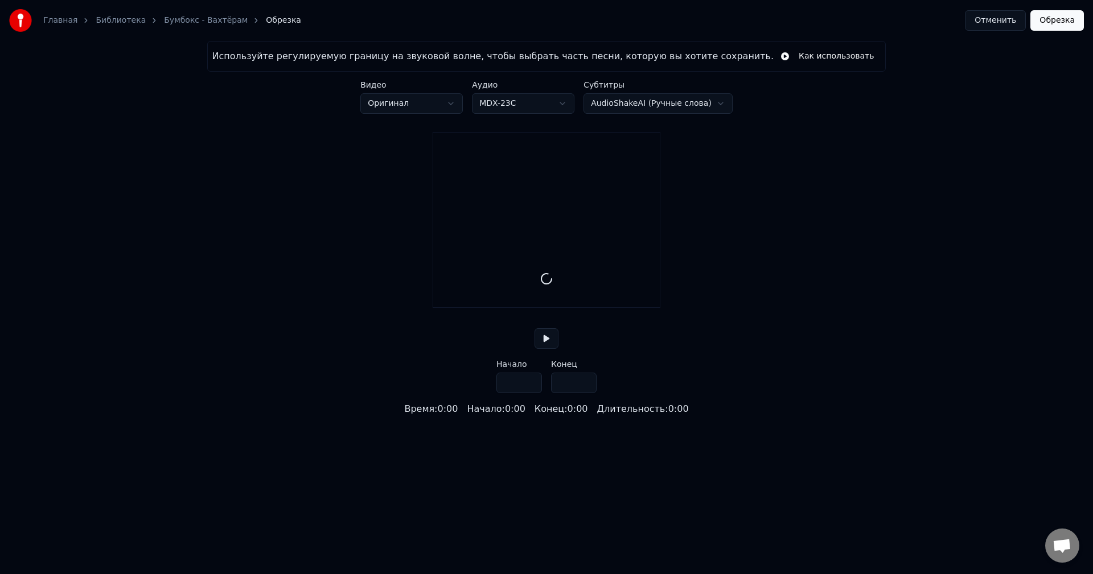
type input "*****"
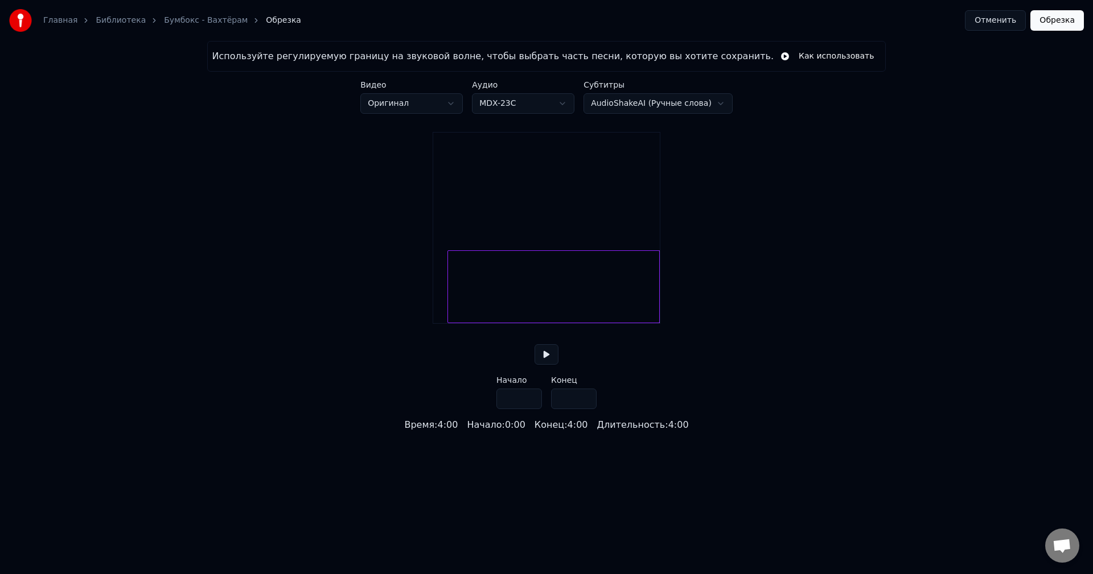
click at [448, 287] on div at bounding box center [449, 287] width 3 height 72
click at [413, 289] on div "Используйте регулируемую границу на звуковой волне, чтобы выбрать часть песни, …" at bounding box center [546, 236] width 1093 height 391
click at [442, 294] on div at bounding box center [443, 287] width 3 height 72
click at [426, 296] on div "Используйте регулируемую границу на звуковой волне, чтобы выбрать часть песни, …" at bounding box center [546, 236] width 1093 height 391
type input "***"
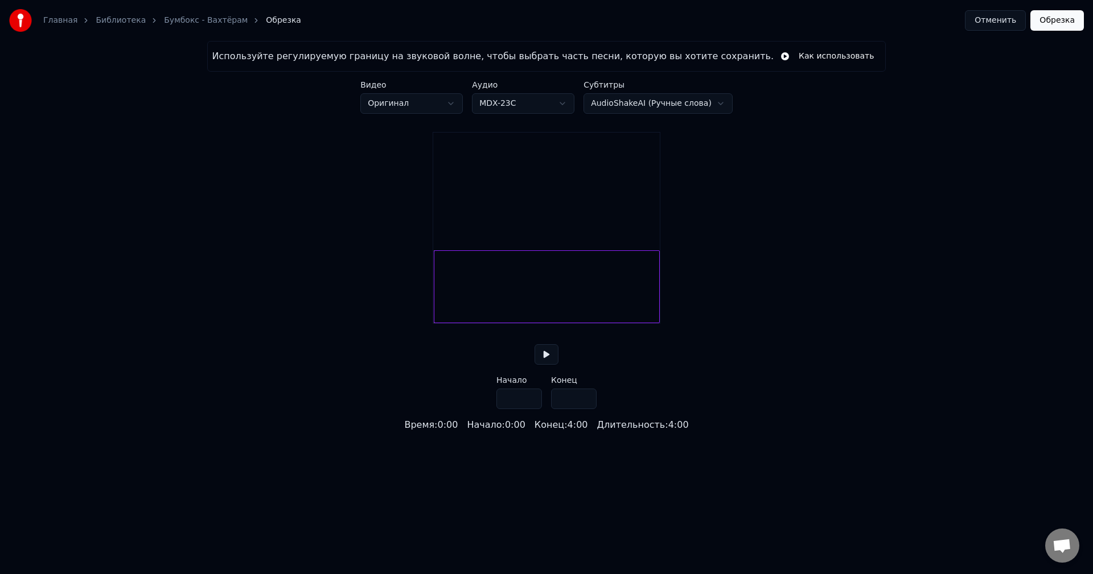
click at [341, 272] on div "Используйте регулируемую границу на звуковой волне, чтобы выбрать часть песни, …" at bounding box center [546, 236] width 1093 height 391
click at [992, 21] on button "Отменить" at bounding box center [995, 20] width 61 height 20
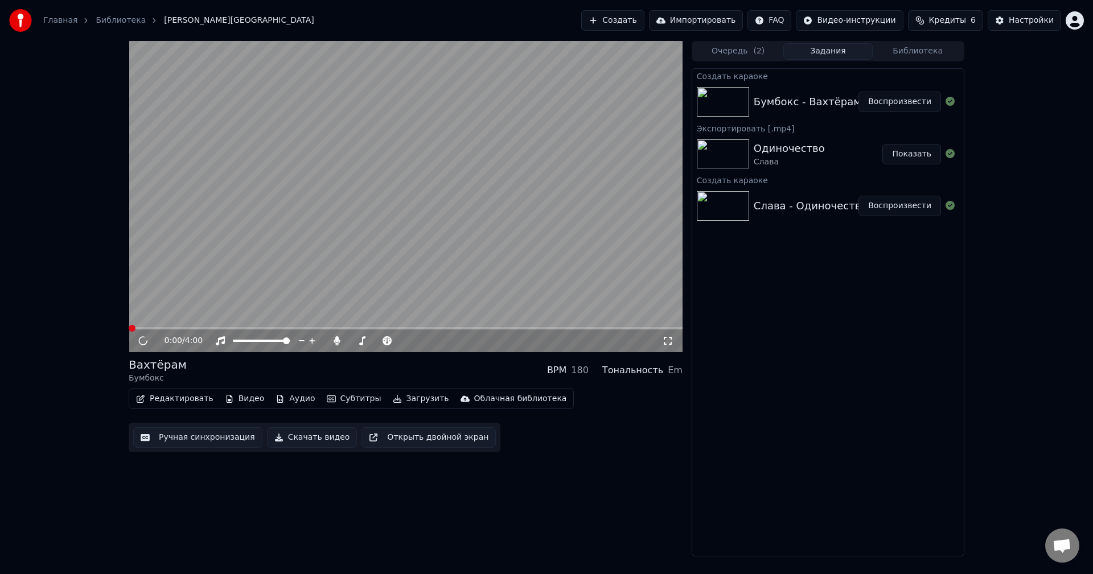
click at [153, 397] on button "Редактировать" at bounding box center [174, 399] width 87 height 16
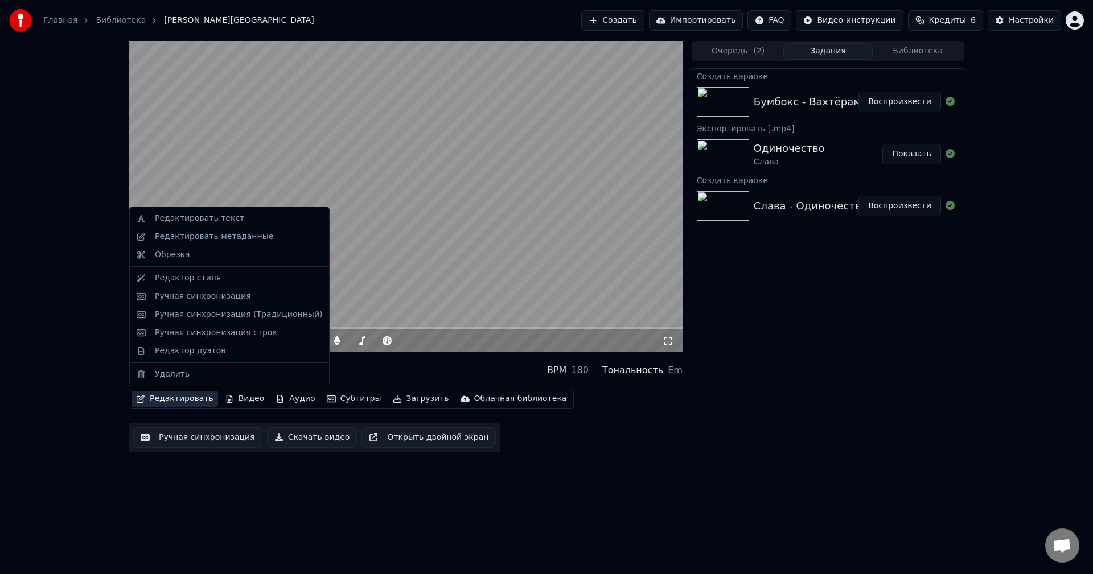
click at [396, 229] on video at bounding box center [406, 196] width 554 height 311
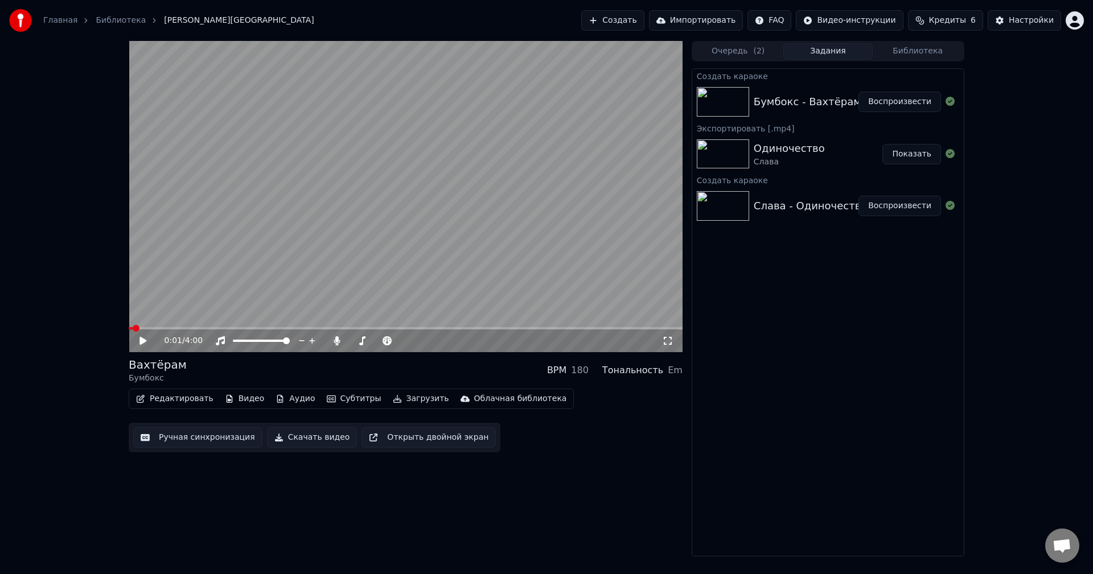
click at [162, 401] on button "Редактировать" at bounding box center [174, 399] width 87 height 16
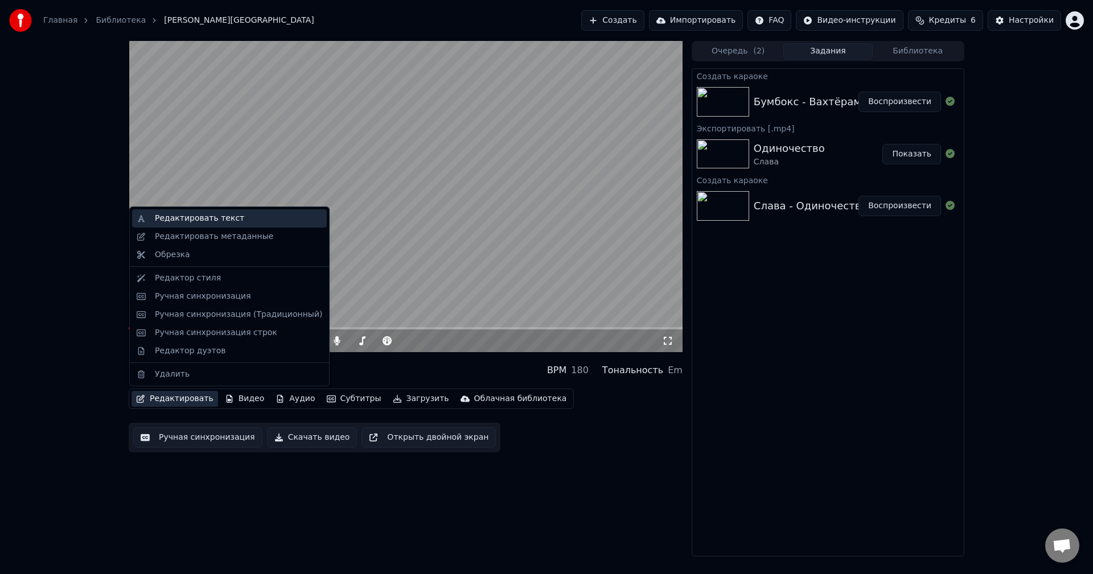
click at [213, 221] on div "Редактировать текст" at bounding box center [199, 218] width 89 height 11
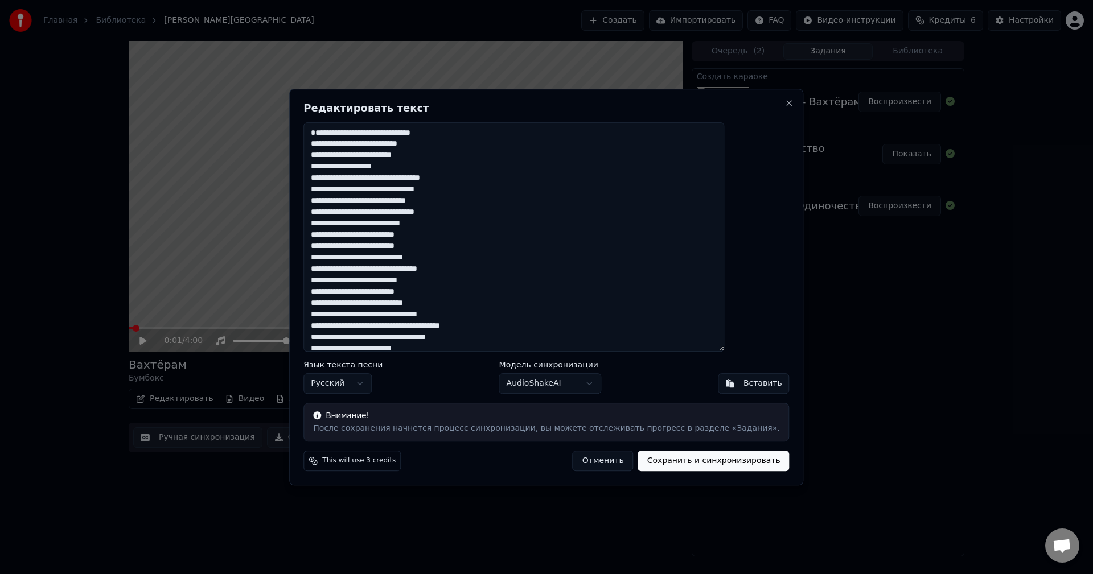
click at [392, 133] on textarea at bounding box center [513, 237] width 421 height 230
click at [676, 459] on button "Сохранить и синхронизировать" at bounding box center [713, 461] width 151 height 20
type textarea "**********"
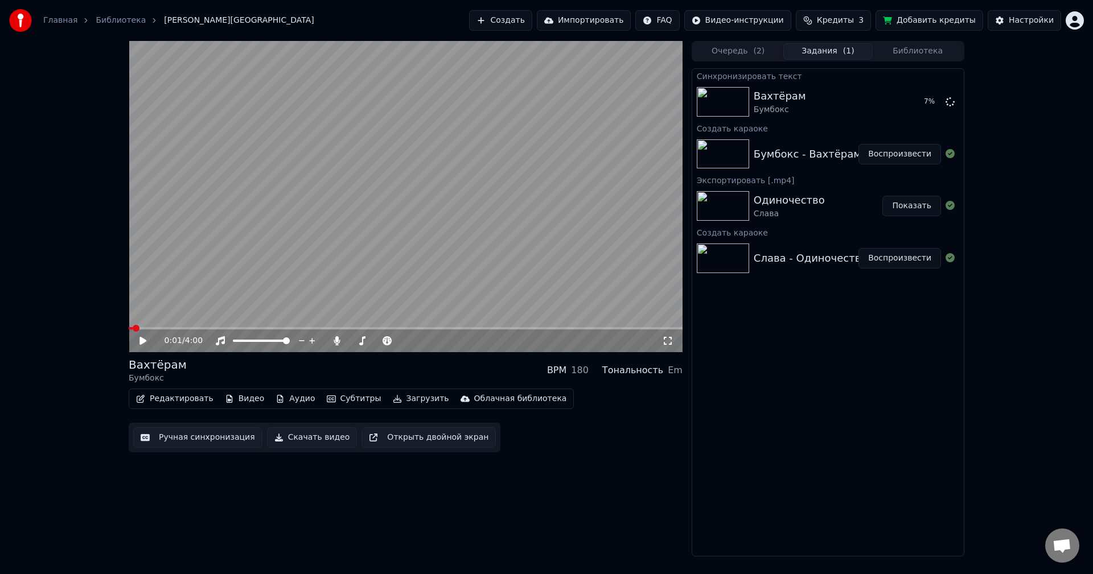
click at [375, 496] on div "0:01 / 4:00 Вахтёрам Бумбокс BPM 180 Тональность Em Редактировать Видео Аудио С…" at bounding box center [406, 299] width 554 height 516
click at [555, 199] on video at bounding box center [406, 196] width 554 height 311
click at [511, 235] on video at bounding box center [406, 196] width 554 height 311
click at [585, 465] on div "0:15 / 4:00 Вахтёрам Бумбокс BPM 180 Тональность Em Редактировать Видео Аудио С…" at bounding box center [406, 299] width 554 height 516
click at [296, 249] on video at bounding box center [406, 196] width 554 height 311
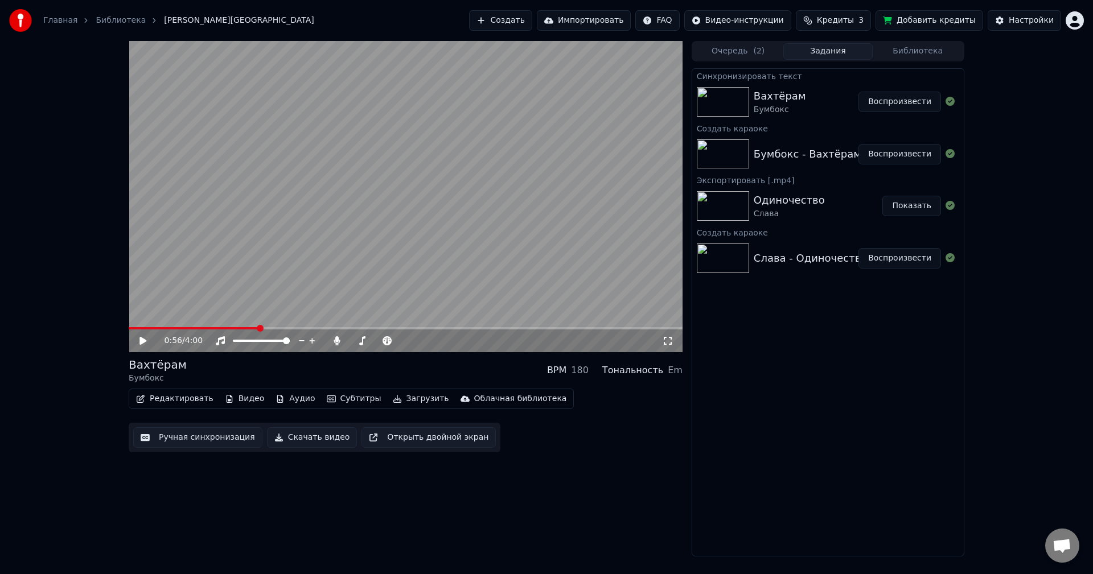
click at [809, 257] on div "Слава - Одиночество" at bounding box center [811, 258] width 114 height 16
click at [902, 264] on button "Воспроизвести" at bounding box center [899, 258] width 83 height 20
click at [361, 340] on icon at bounding box center [362, 340] width 6 height 9
click at [313, 220] on video at bounding box center [406, 196] width 554 height 311
click at [388, 398] on button "Загрузить" at bounding box center [420, 399] width 65 height 16
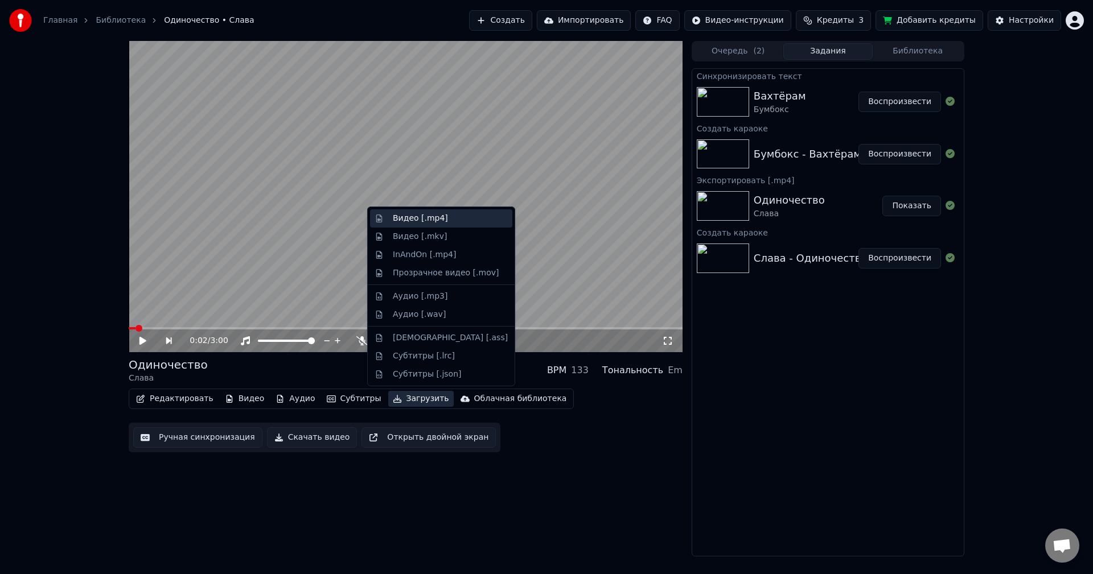
click at [409, 221] on div "Видео [.mp4]" at bounding box center [420, 218] width 55 height 11
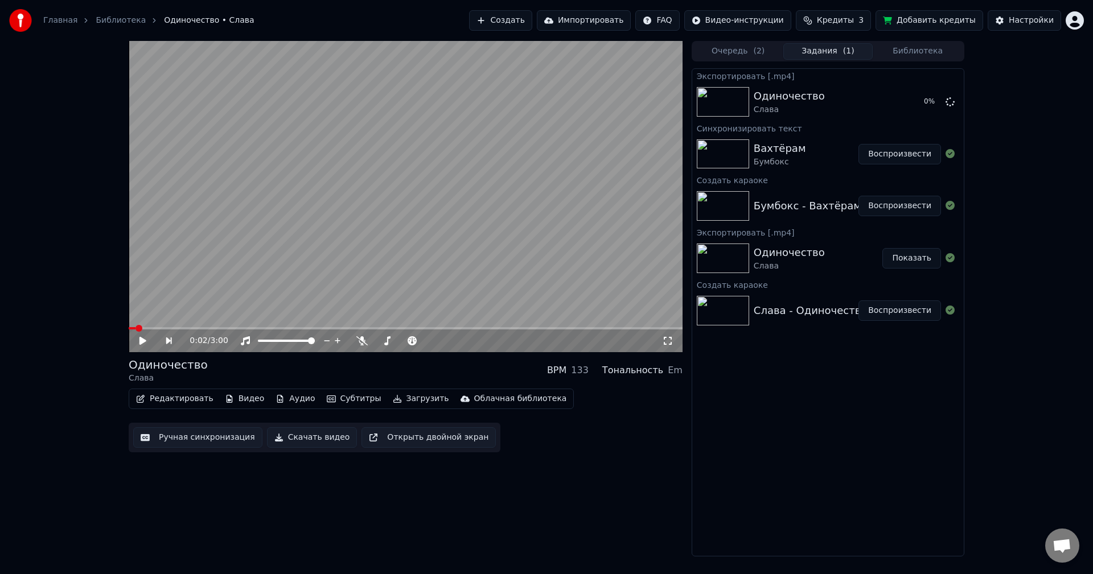
click at [805, 152] on div "Вахтёрам Бумбокс" at bounding box center [806, 154] width 105 height 27
click at [733, 152] on img at bounding box center [723, 154] width 52 height 30
click at [724, 208] on img at bounding box center [723, 206] width 52 height 30
click at [904, 205] on button "Воспроизвести" at bounding box center [899, 206] width 83 height 20
click at [178, 401] on button "Редактировать" at bounding box center [174, 399] width 87 height 16
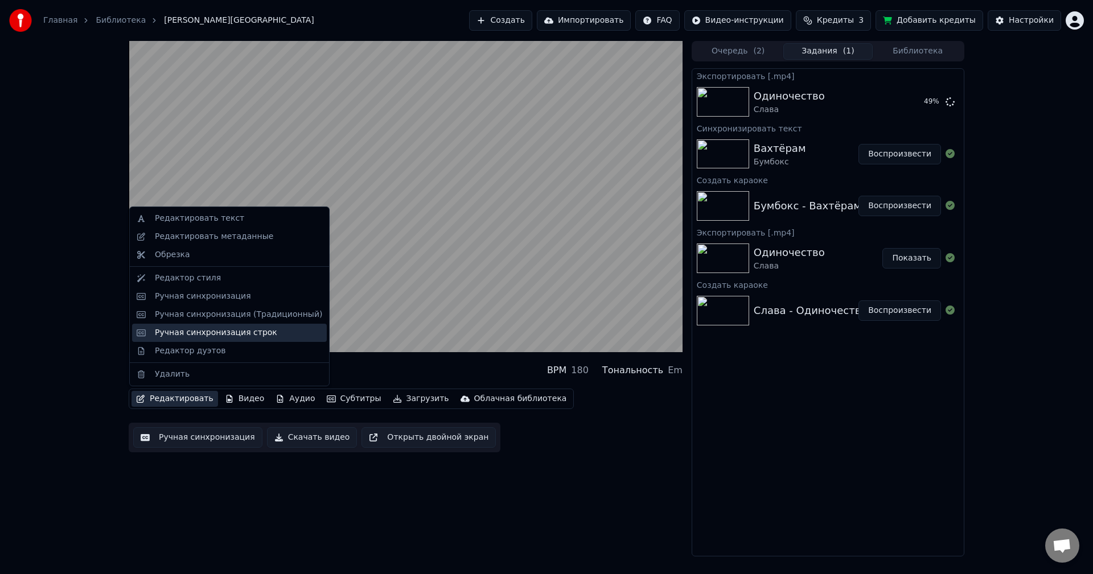
click at [212, 336] on div "Ручная синхронизация строк" at bounding box center [216, 332] width 122 height 11
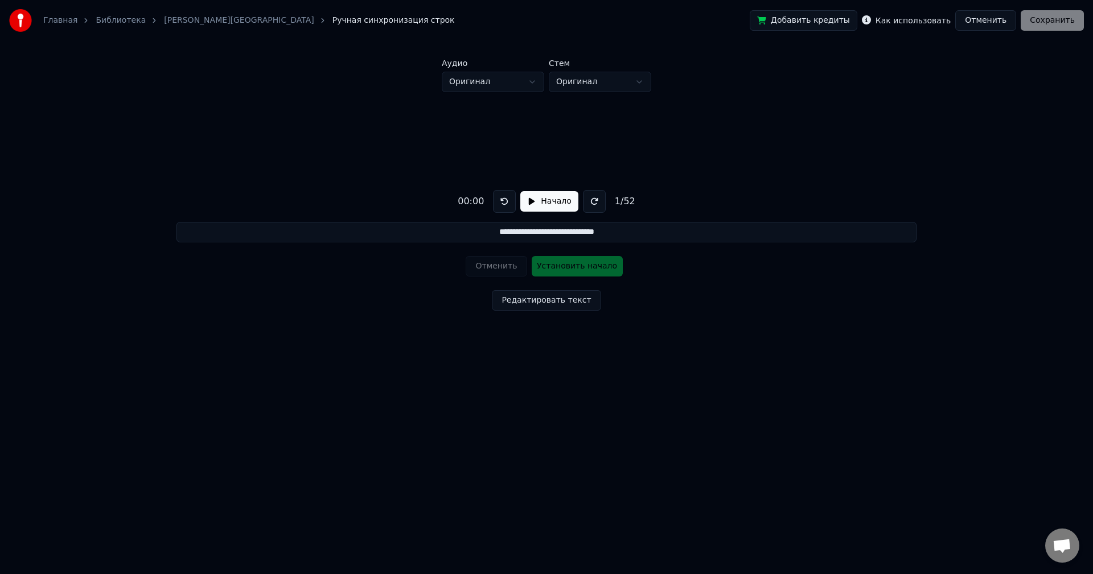
click at [591, 206] on button at bounding box center [594, 201] width 23 height 23
click at [484, 200] on div "00:10" at bounding box center [470, 202] width 35 height 14
click at [457, 200] on div "00:10" at bounding box center [470, 202] width 35 height 14
click at [470, 200] on div "00:10" at bounding box center [470, 202] width 35 height 14
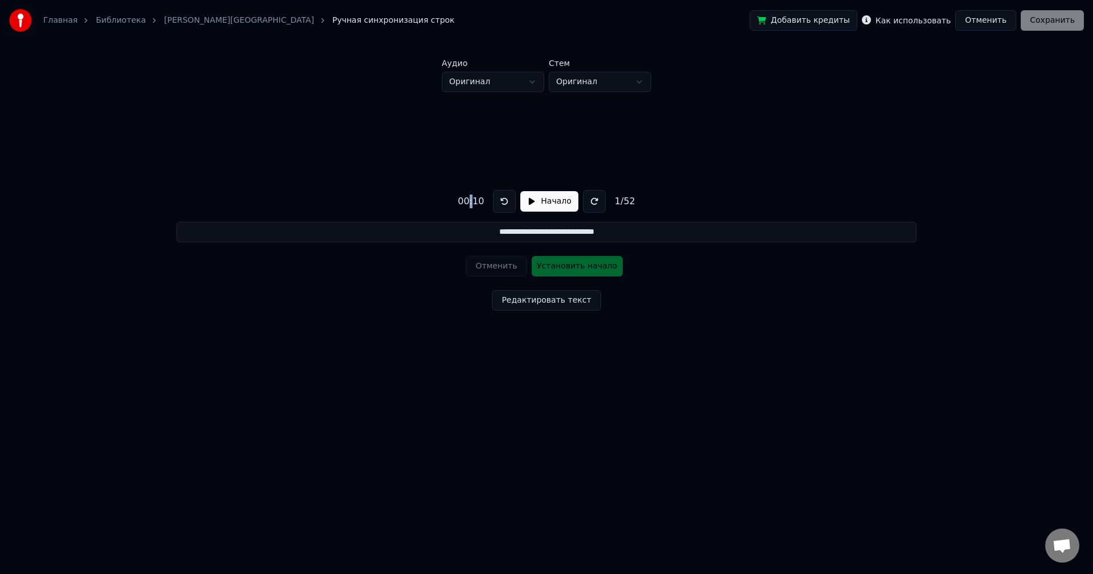
click at [470, 200] on div "00:10" at bounding box center [470, 202] width 35 height 14
click at [583, 196] on button at bounding box center [594, 201] width 23 height 23
click at [485, 236] on input "**********" at bounding box center [545, 232] width 739 height 20
click at [480, 231] on input "**********" at bounding box center [545, 232] width 739 height 20
click at [582, 261] on div "Отменить Установить начало" at bounding box center [546, 267] width 161 height 30
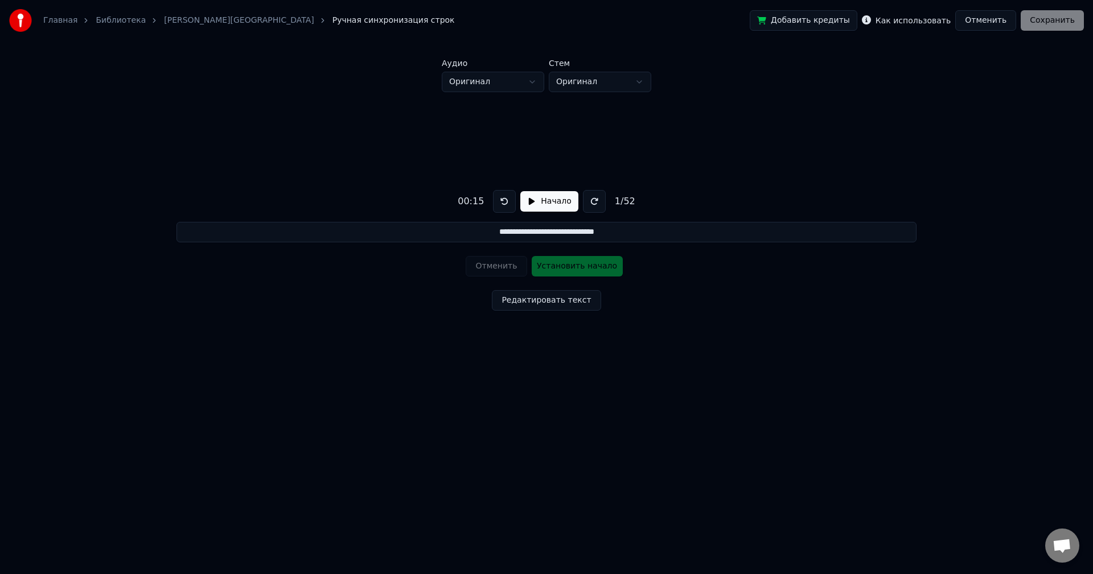
click at [550, 202] on button "Начало" at bounding box center [548, 201] width 57 height 20
click at [502, 200] on button at bounding box center [507, 201] width 23 height 23
click at [506, 199] on button at bounding box center [507, 201] width 23 height 23
click at [582, 203] on button at bounding box center [591, 201] width 23 height 23
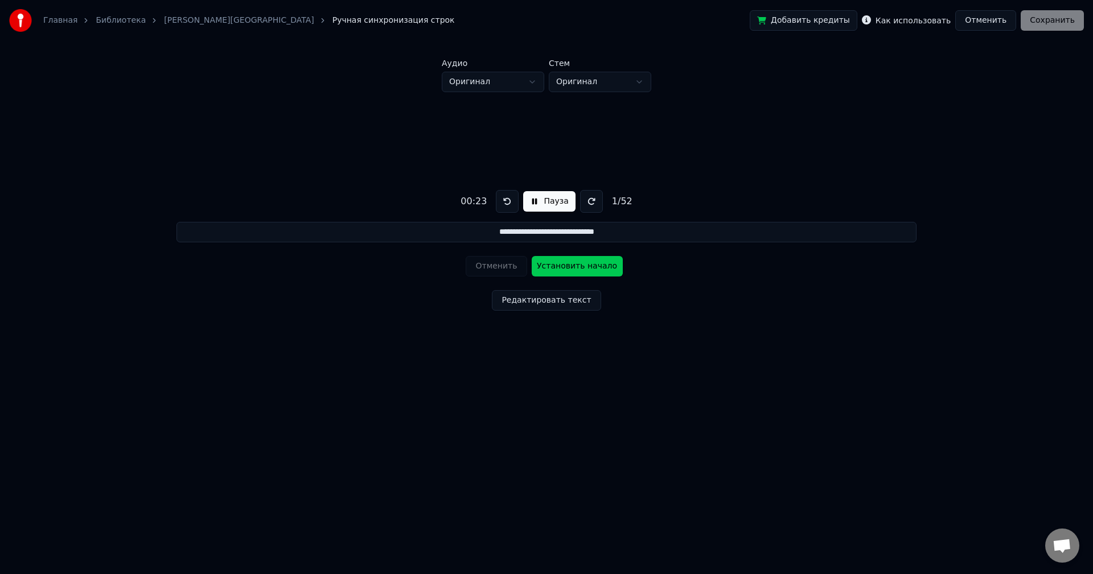
click at [507, 198] on button at bounding box center [507, 201] width 23 height 23
click at [554, 200] on button "Пауза" at bounding box center [549, 201] width 52 height 20
click at [504, 203] on button at bounding box center [504, 201] width 23 height 23
click at [539, 200] on button "Начало" at bounding box center [548, 201] width 57 height 20
click at [563, 268] on button "Установить начало" at bounding box center [577, 266] width 91 height 20
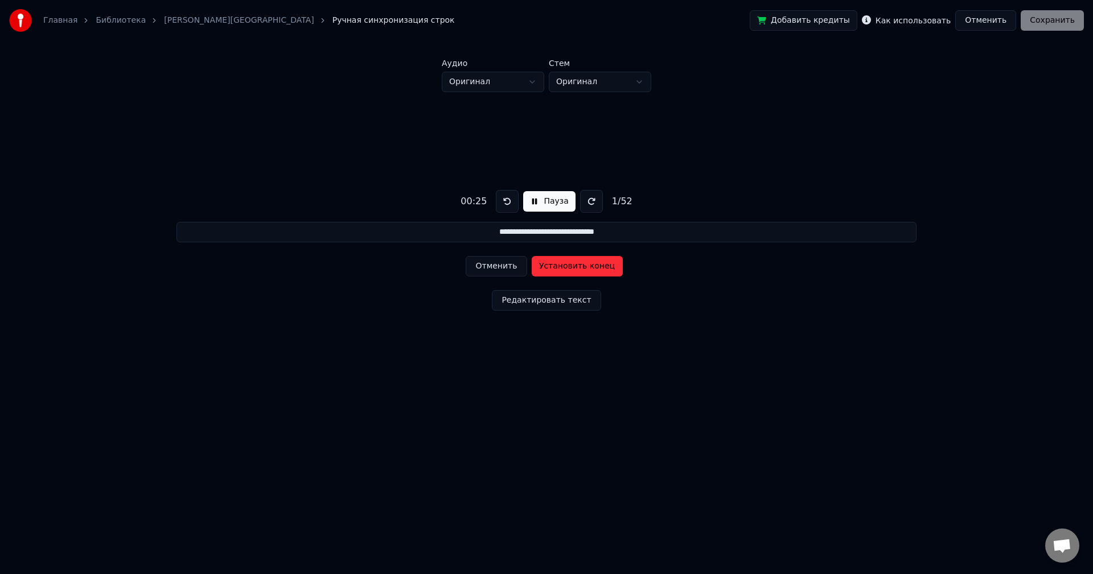
click at [590, 204] on button at bounding box center [591, 201] width 23 height 23
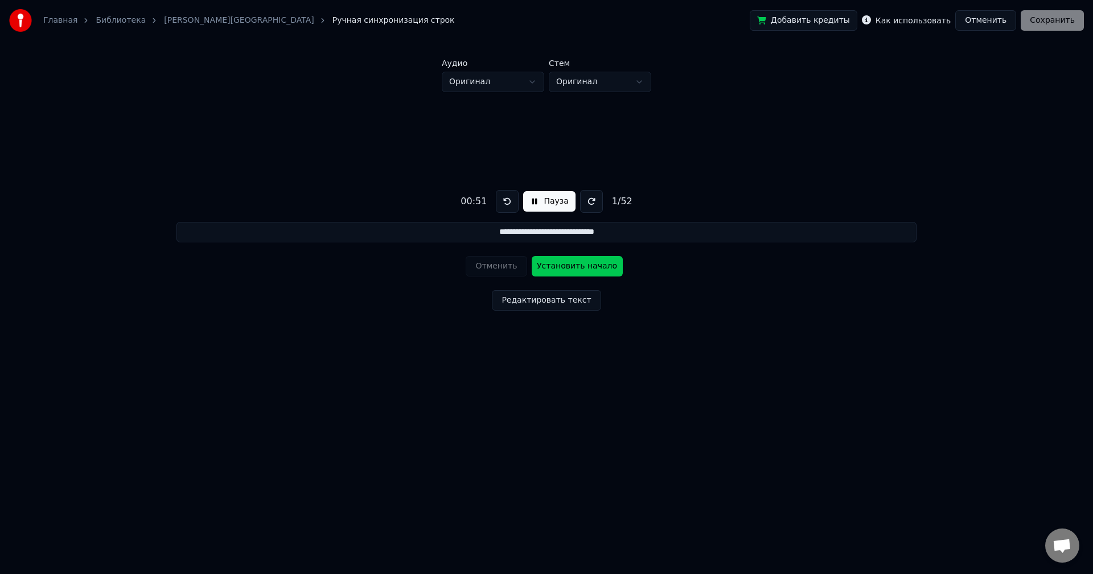
click at [503, 202] on button at bounding box center [507, 201] width 23 height 23
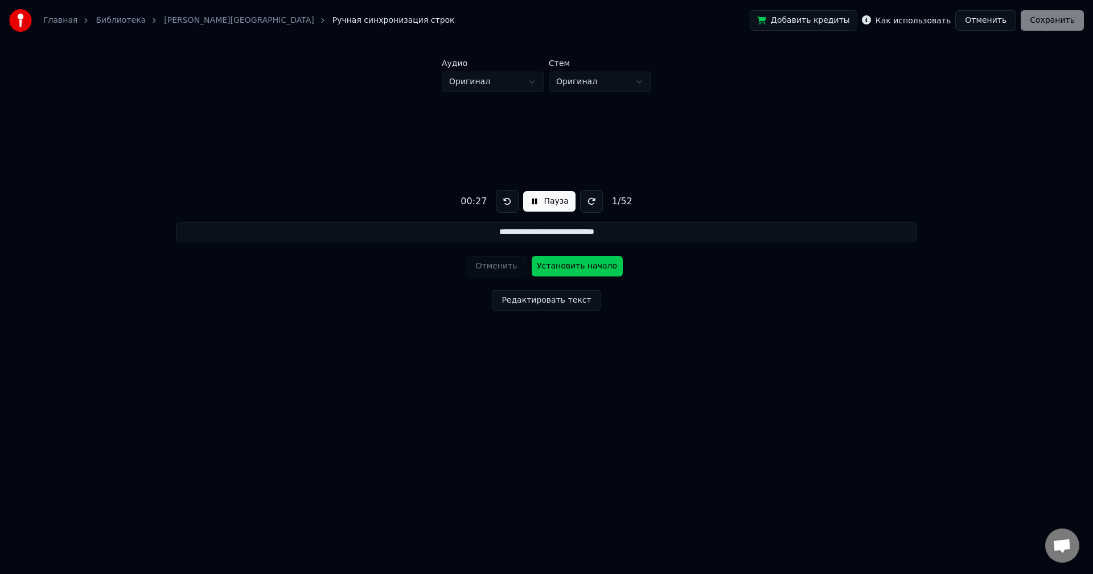
click at [503, 202] on button at bounding box center [507, 201] width 23 height 23
click at [558, 265] on button "Установить начало" at bounding box center [577, 266] width 91 height 20
click at [557, 274] on button "Установить конец" at bounding box center [577, 266] width 91 height 20
click at [496, 264] on button "Отменить" at bounding box center [496, 266] width 61 height 20
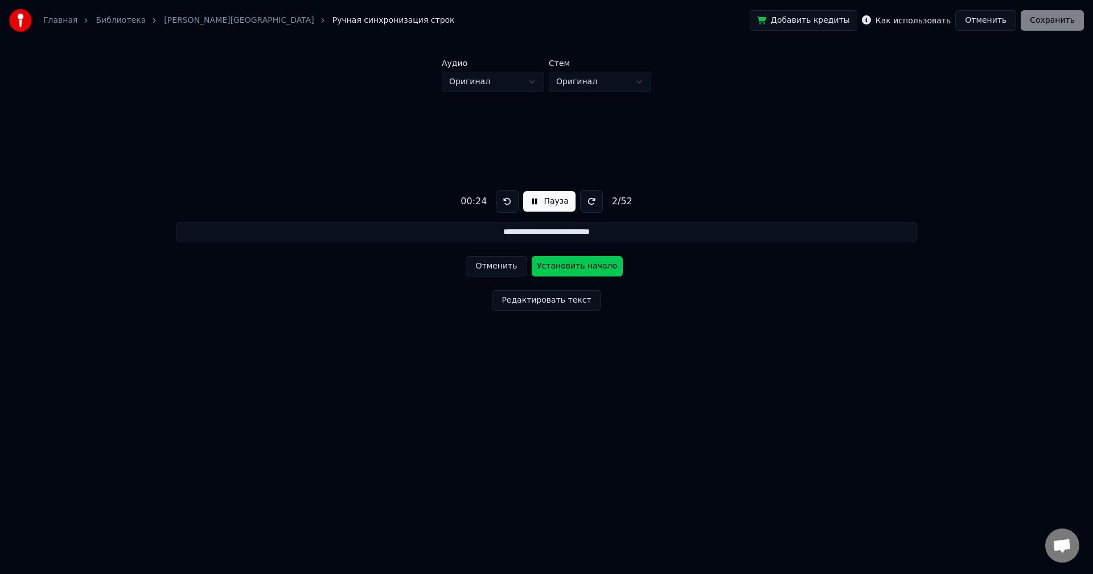
type input "**********"
click at [484, 270] on button "Отменить" at bounding box center [496, 266] width 61 height 20
click at [484, 264] on div "Отменить Установить начало" at bounding box center [546, 267] width 161 height 30
click at [508, 207] on button at bounding box center [507, 201] width 23 height 23
click at [507, 207] on button at bounding box center [507, 201] width 23 height 23
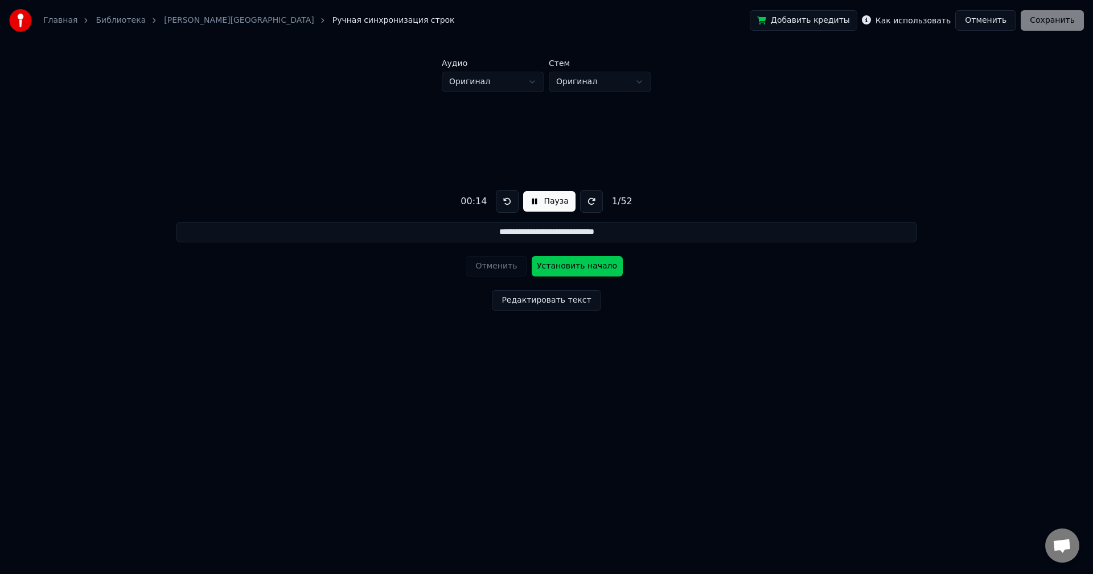
click at [507, 207] on button at bounding box center [507, 201] width 23 height 23
click at [976, 22] on button "Отменить" at bounding box center [985, 20] width 61 height 20
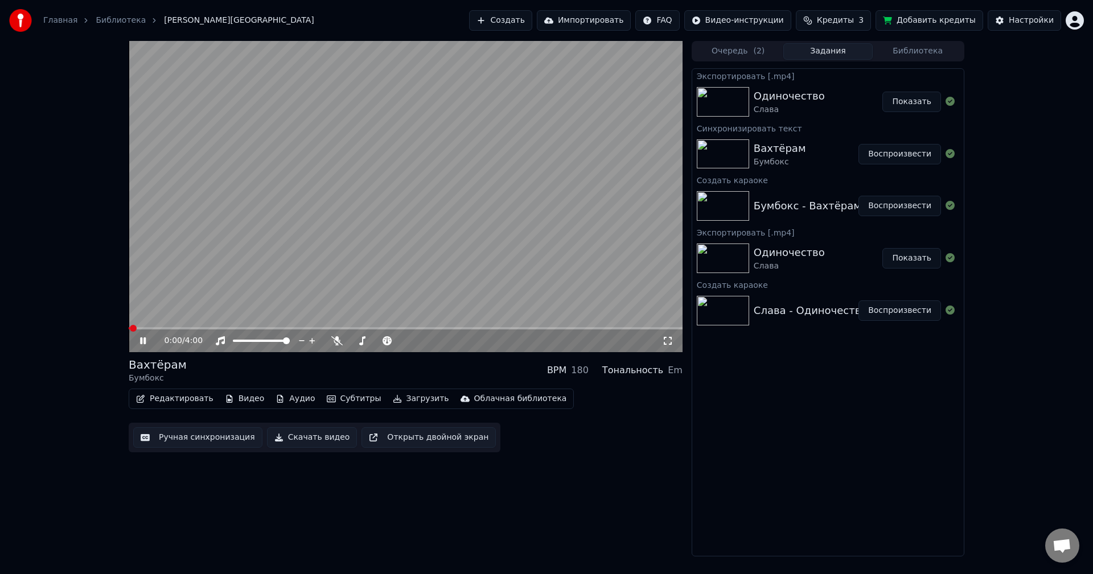
click at [168, 403] on button "Редактировать" at bounding box center [174, 399] width 87 height 16
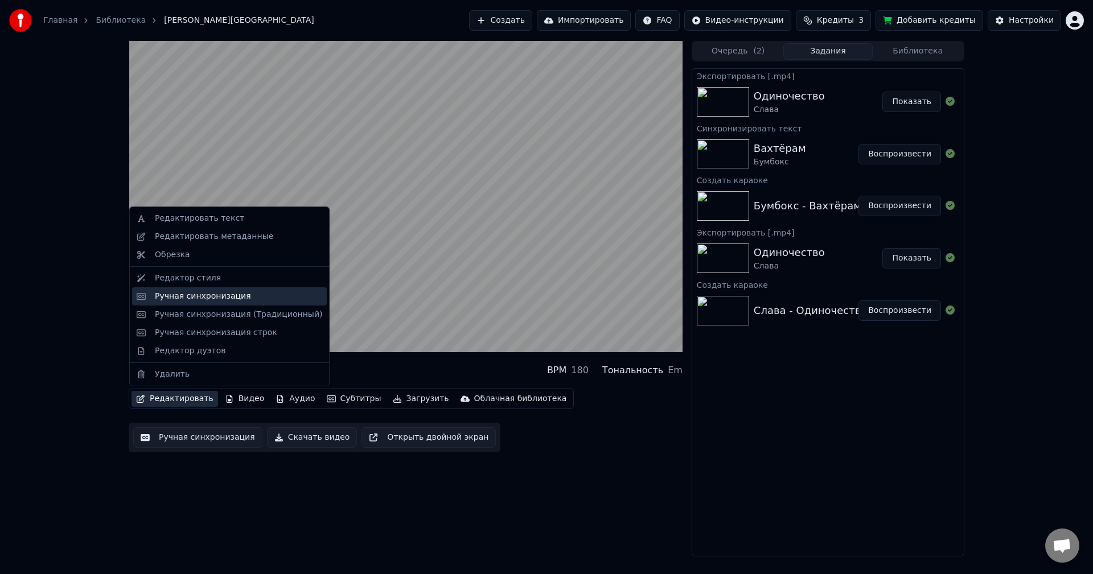
click at [240, 300] on div "Ручная синхронизация" at bounding box center [238, 296] width 167 height 11
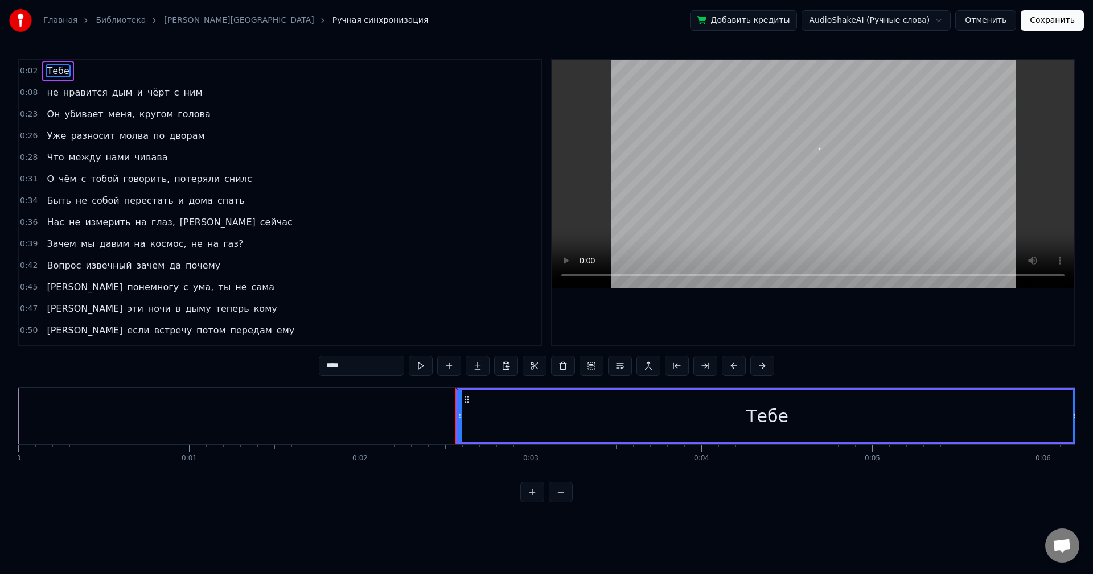
click at [54, 65] on span "Тебе" at bounding box center [58, 70] width 24 height 13
click at [52, 67] on span "Тебе" at bounding box center [58, 70] width 24 height 13
drag, startPoint x: 458, startPoint y: 414, endPoint x: 398, endPoint y: 418, distance: 59.9
click at [398, 418] on icon at bounding box center [400, 416] width 5 height 9
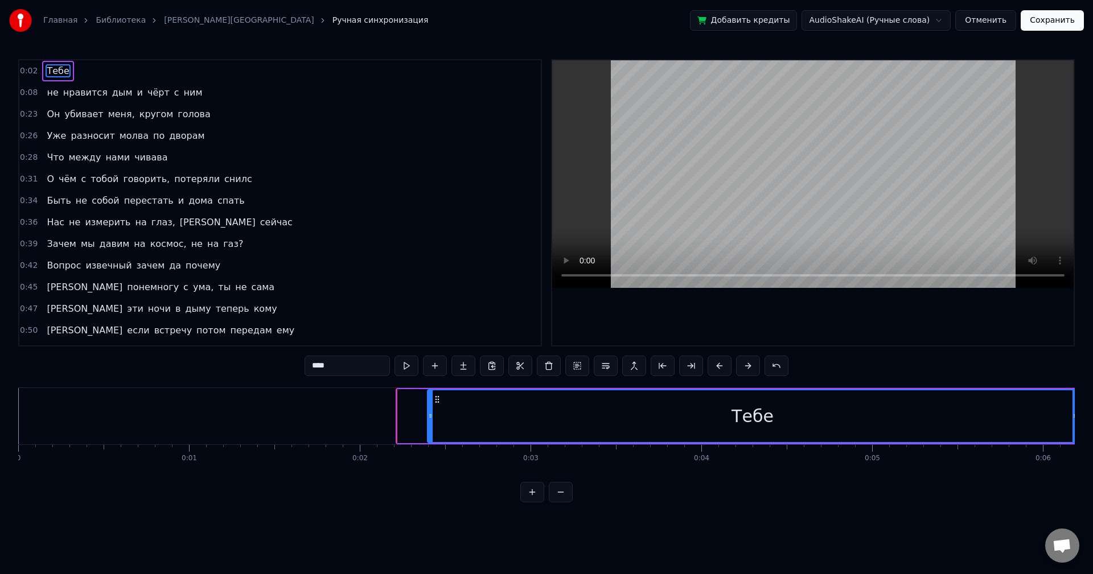
drag, startPoint x: 400, startPoint y: 418, endPoint x: 430, endPoint y: 418, distance: 30.2
click at [430, 418] on icon at bounding box center [430, 416] width 5 height 9
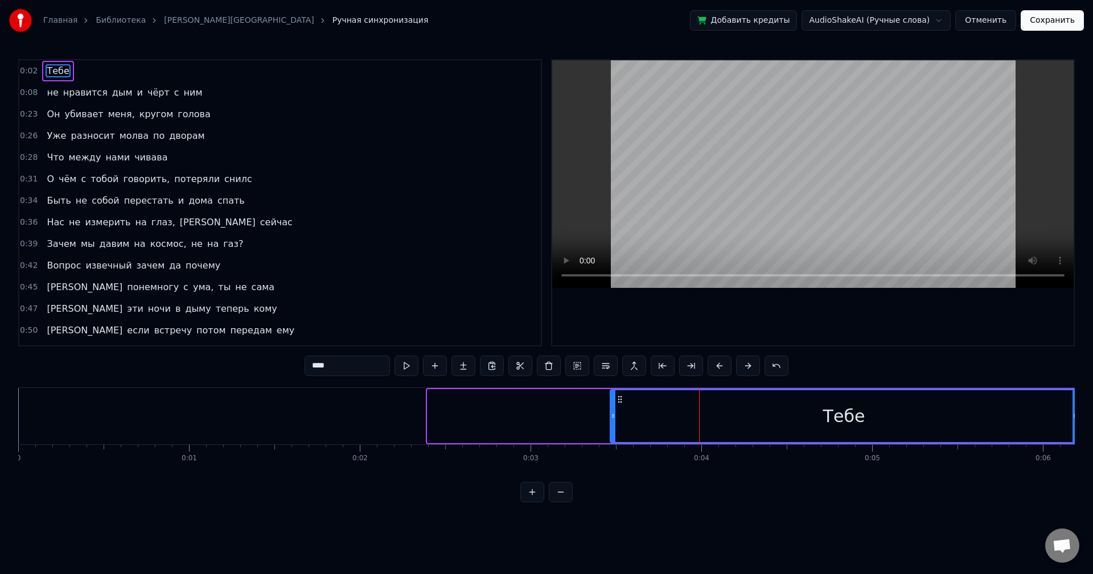
drag, startPoint x: 429, startPoint y: 419, endPoint x: 614, endPoint y: 422, distance: 185.0
click at [614, 422] on div at bounding box center [613, 417] width 5 height 52
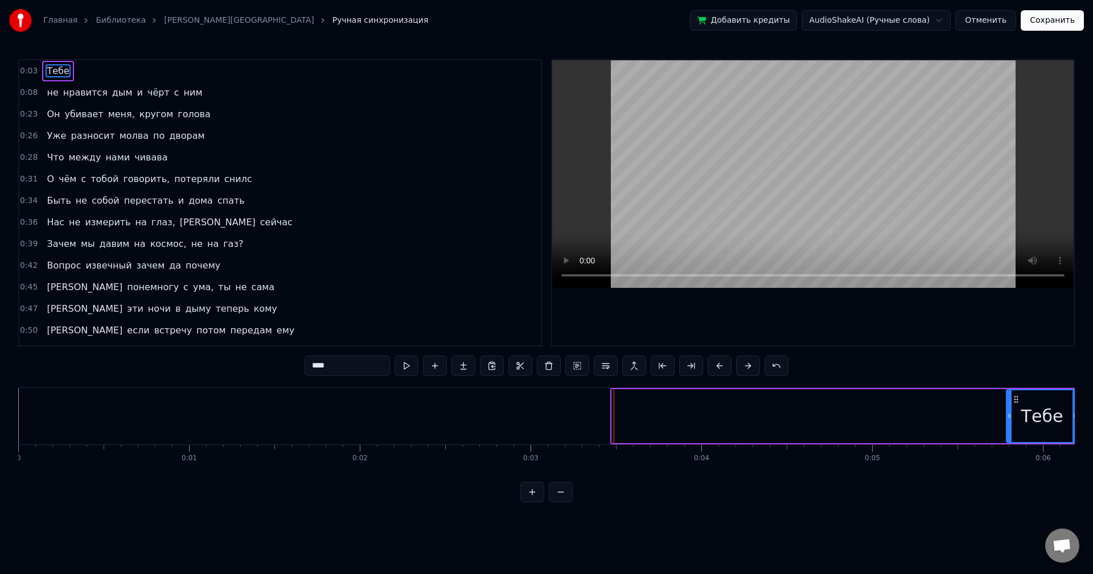
drag, startPoint x: 615, startPoint y: 417, endPoint x: 1005, endPoint y: 431, distance: 390.2
click at [1010, 433] on div at bounding box center [1009, 417] width 5 height 52
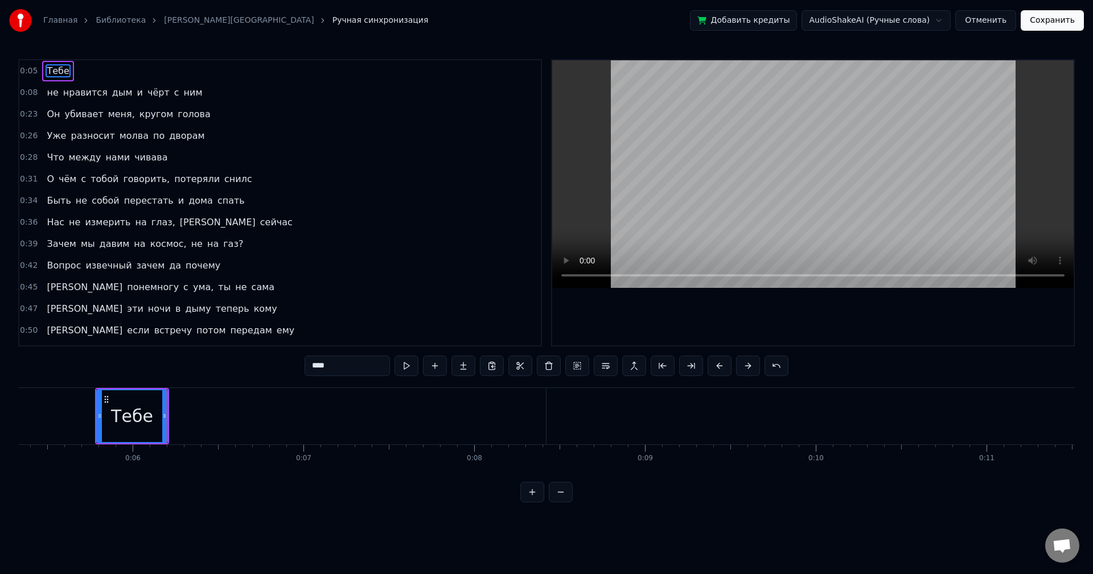
scroll to position [0, 968]
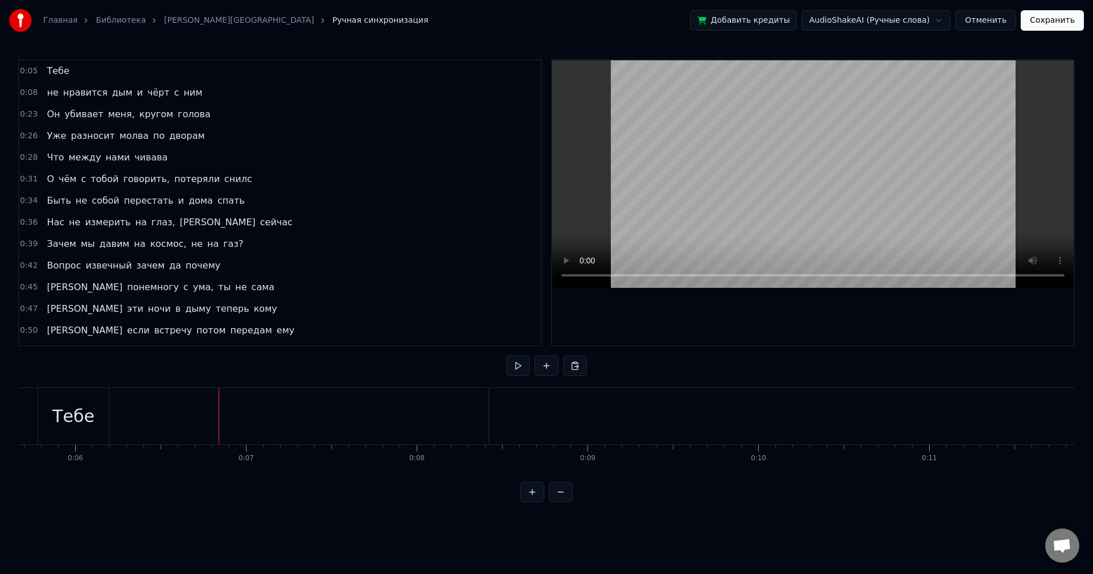
click at [72, 414] on div "Тебе" at bounding box center [73, 417] width 42 height 26
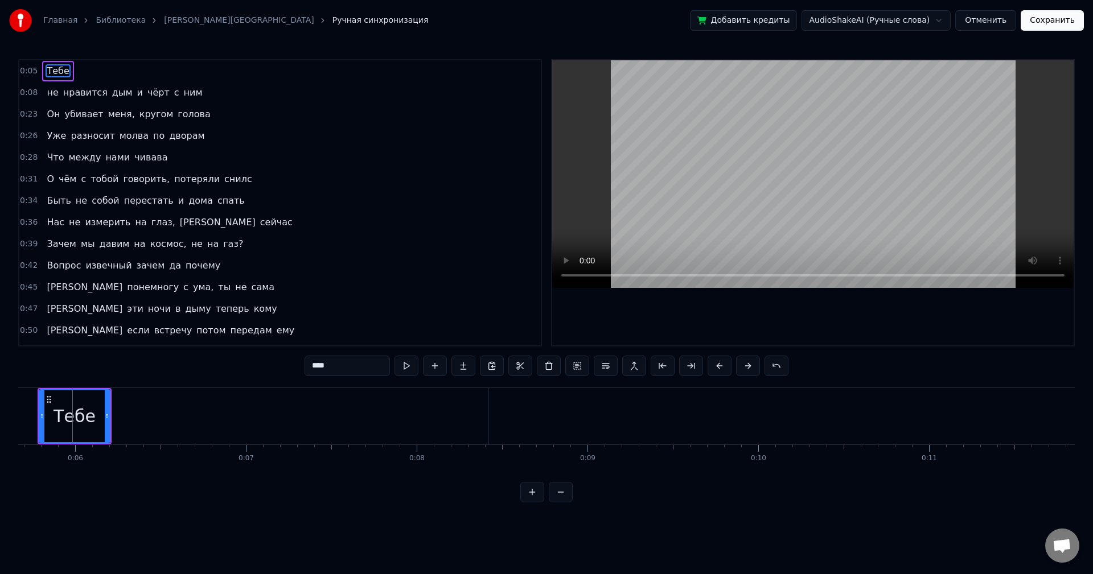
scroll to position [0, 965]
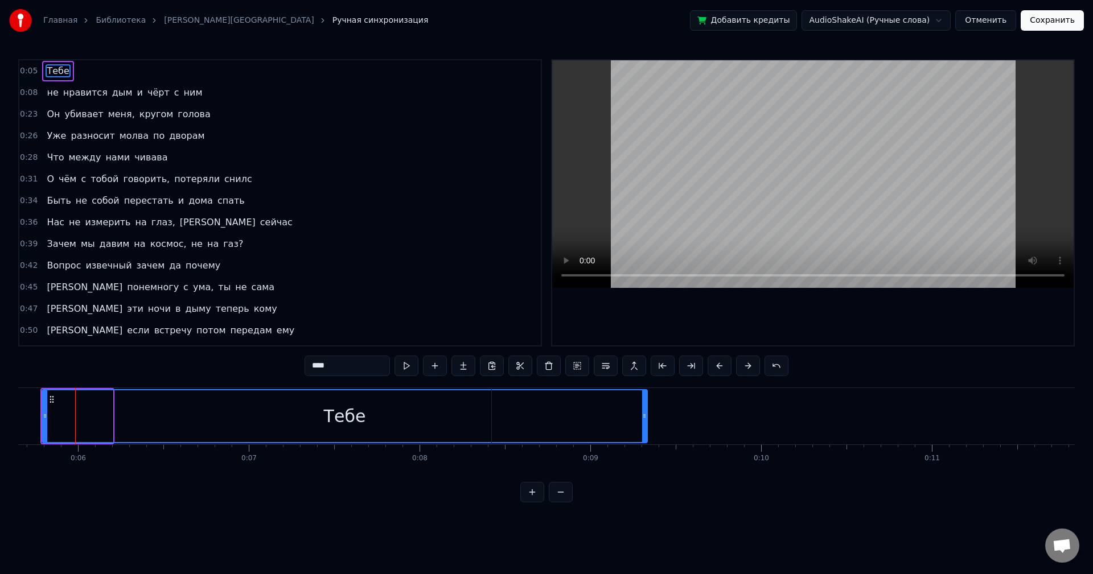
drag, startPoint x: 110, startPoint y: 411, endPoint x: 644, endPoint y: 439, distance: 535.3
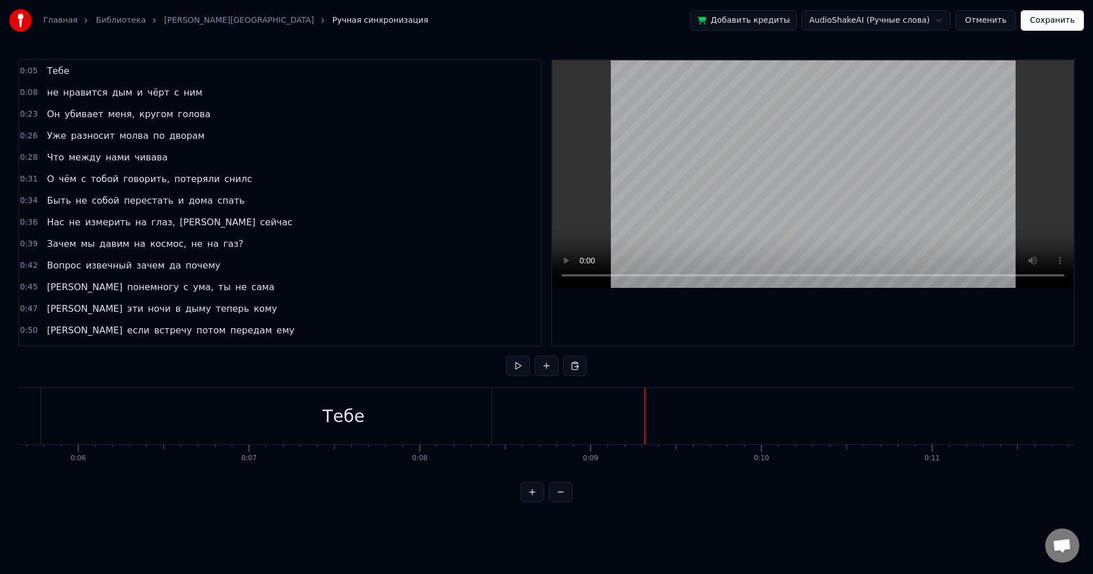
click at [401, 426] on div "Тебе" at bounding box center [343, 416] width 605 height 56
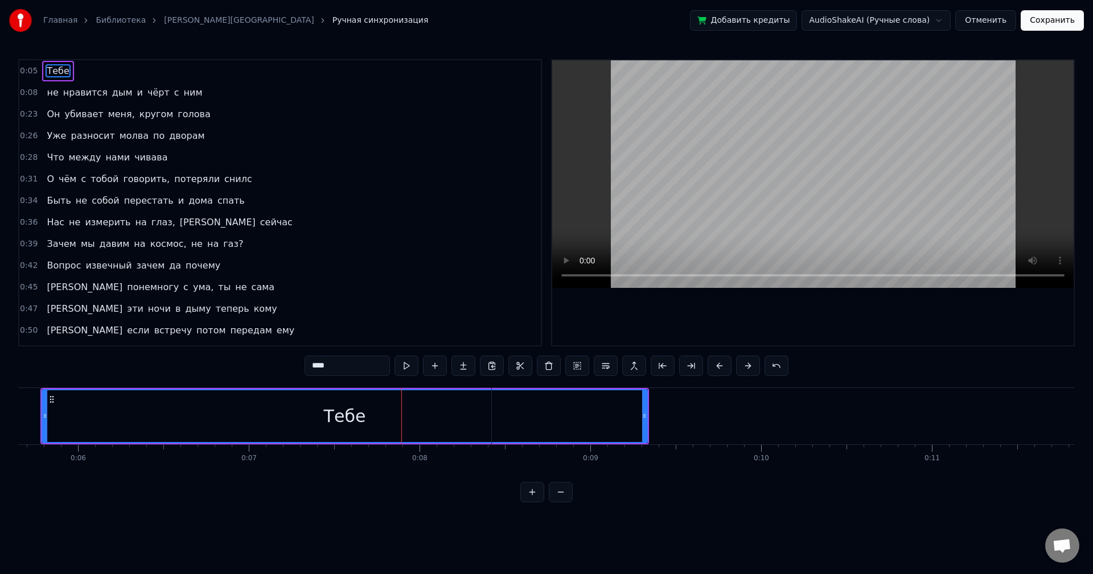
drag, startPoint x: 644, startPoint y: 416, endPoint x: 524, endPoint y: 417, distance: 119.5
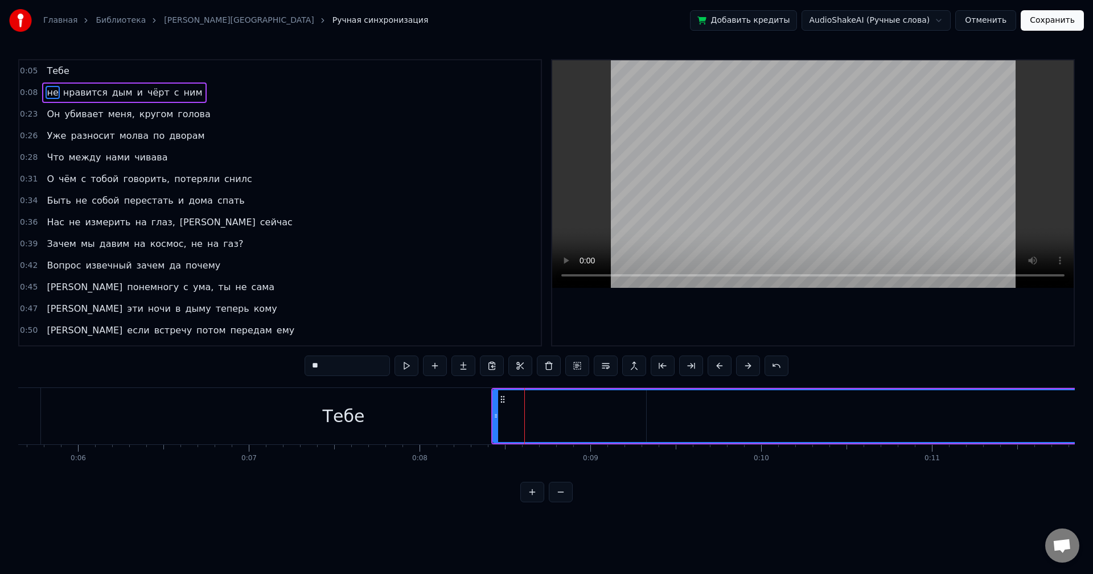
click at [413, 415] on div "Тебе" at bounding box center [343, 416] width 605 height 56
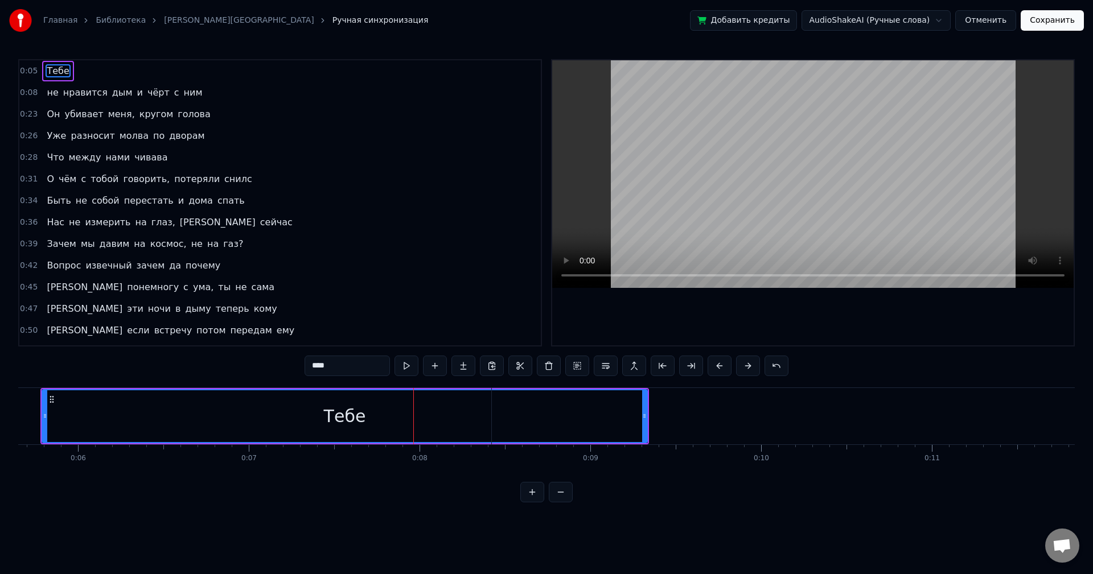
type input "**"
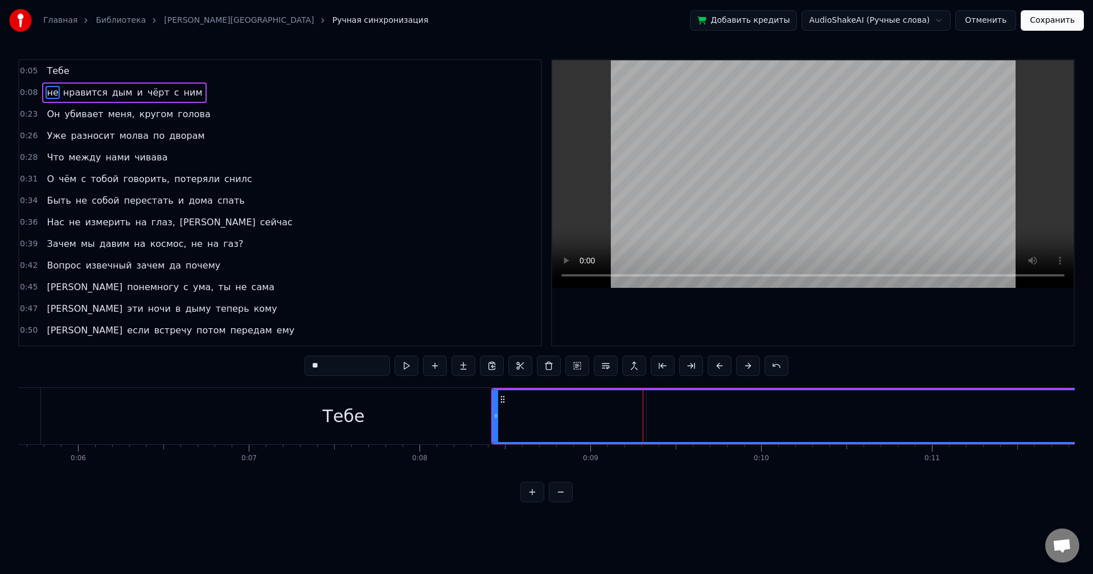
click at [996, 20] on button "Отменить" at bounding box center [985, 20] width 61 height 20
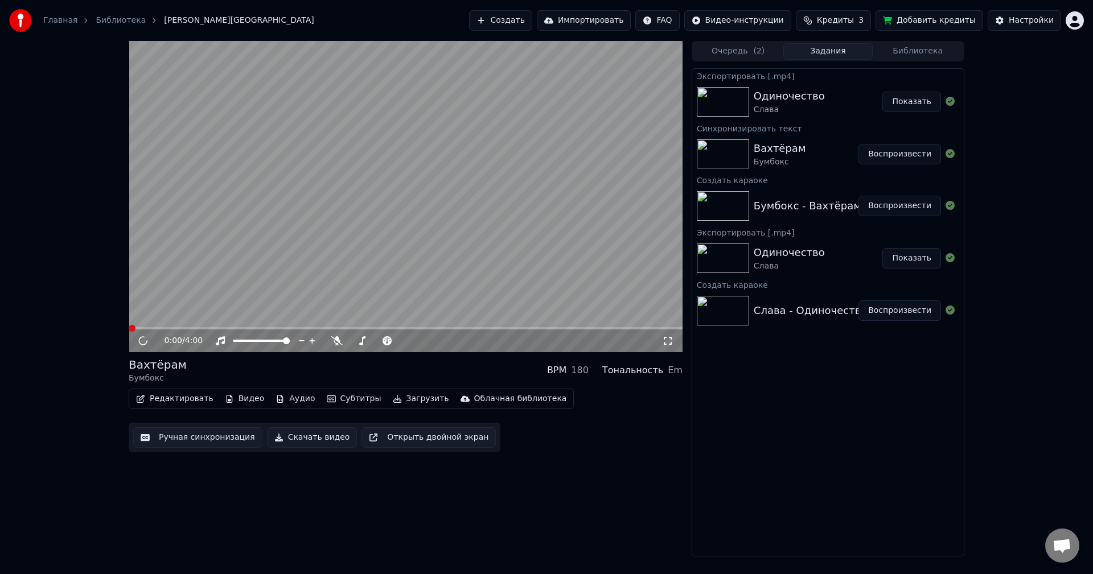
click at [151, 397] on button "Редактировать" at bounding box center [174, 399] width 87 height 16
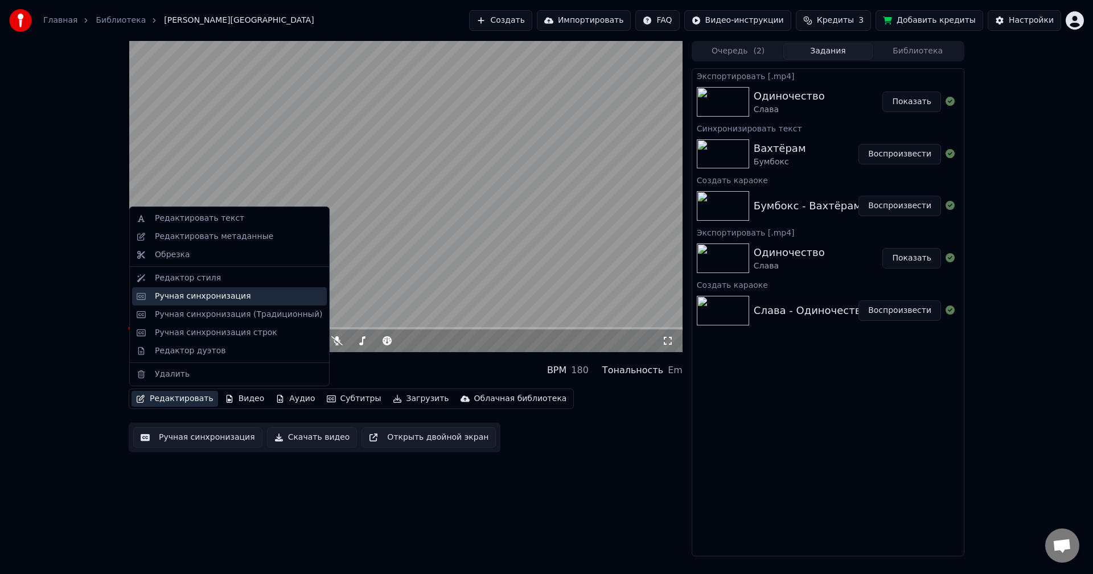
click at [185, 301] on div "Ручная синхронизация" at bounding box center [203, 296] width 96 height 11
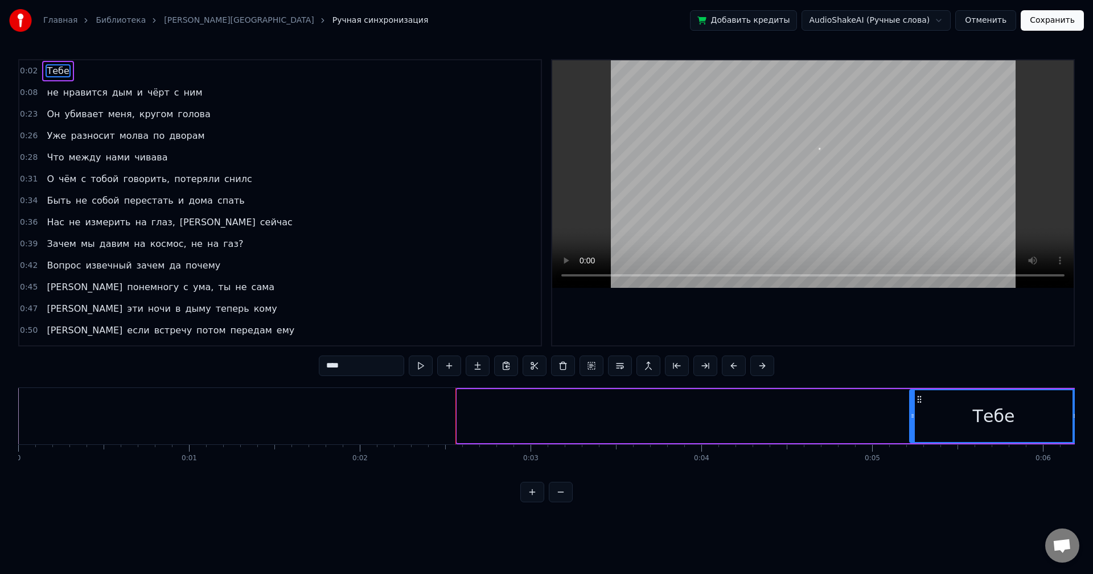
drag, startPoint x: 460, startPoint y: 414, endPoint x: 913, endPoint y: 426, distance: 453.3
click at [913, 426] on div at bounding box center [912, 417] width 5 height 52
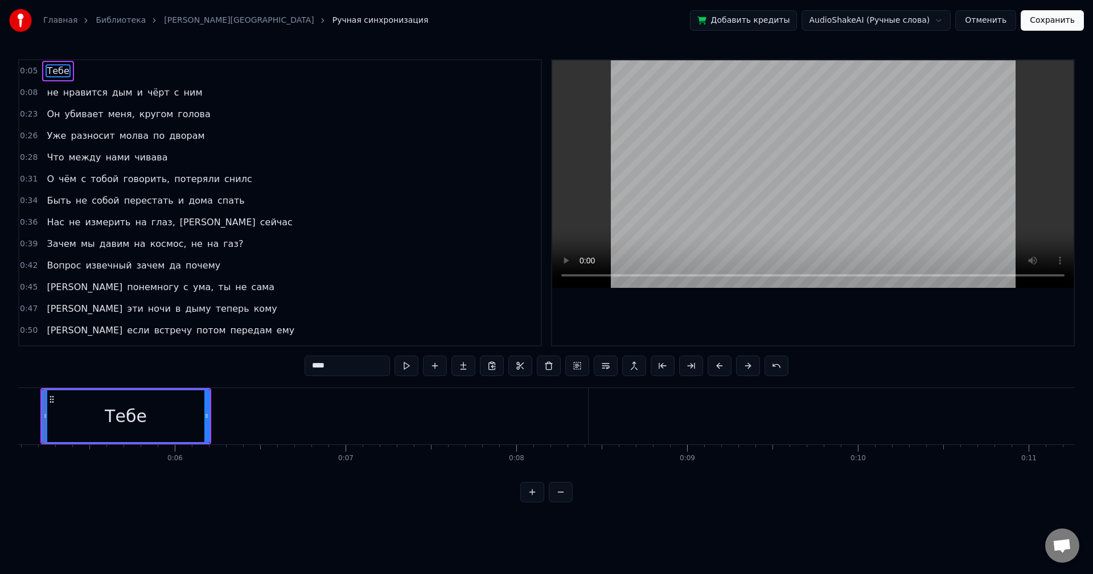
scroll to position [0, 837]
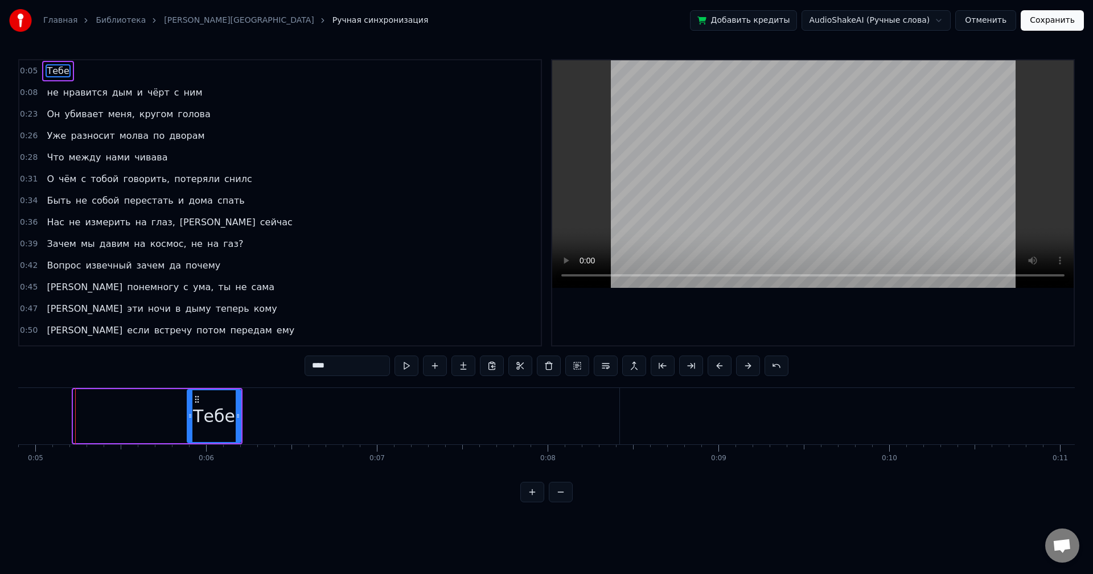
drag, startPoint x: 75, startPoint y: 409, endPoint x: 188, endPoint y: 431, distance: 115.4
click at [188, 431] on div at bounding box center [190, 417] width 5 height 52
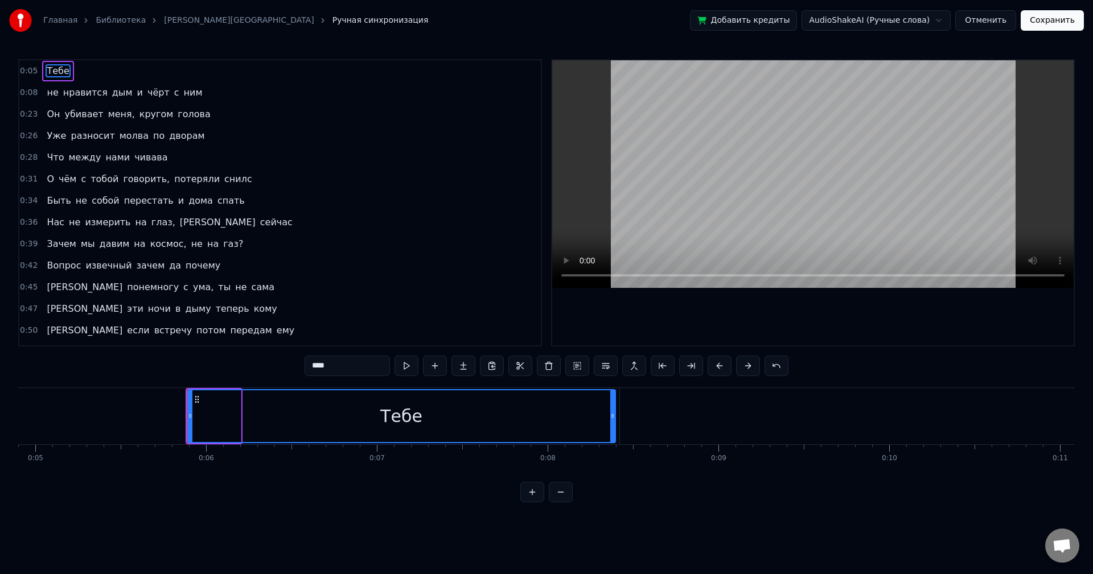
drag, startPoint x: 237, startPoint y: 416, endPoint x: 612, endPoint y: 429, distance: 374.8
click at [612, 429] on div at bounding box center [612, 417] width 5 height 52
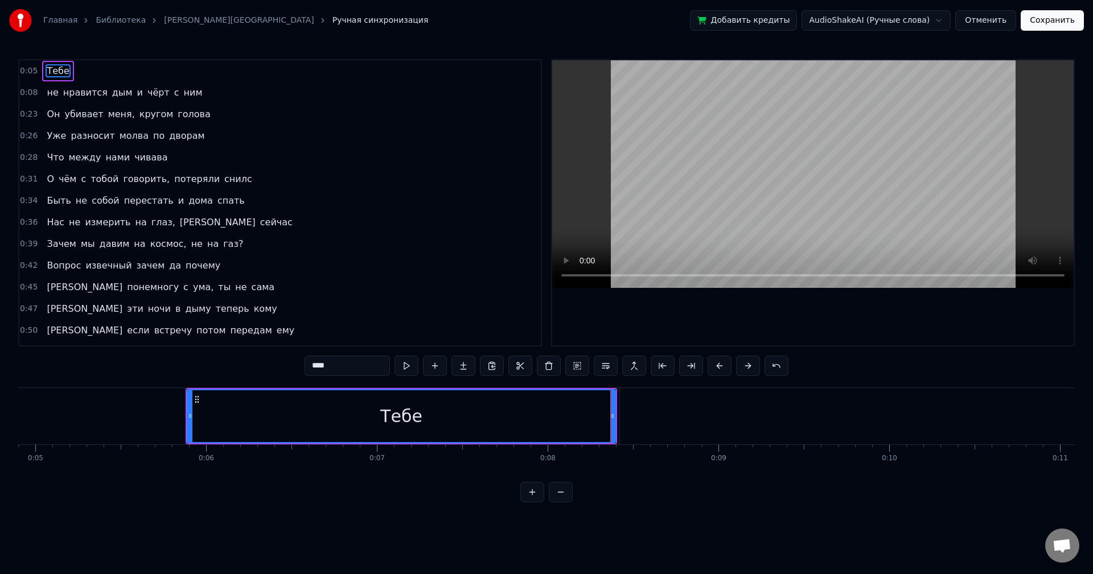
click at [603, 198] on video at bounding box center [812, 174] width 521 height 228
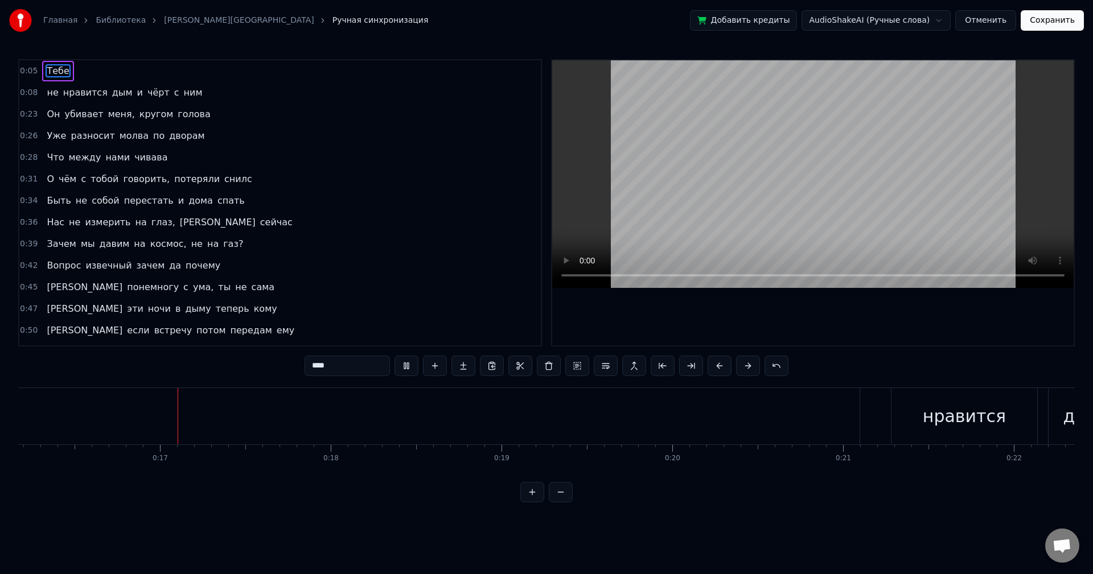
scroll to position [0, 2778]
click at [51, 73] on span "Тебе" at bounding box center [58, 70] width 24 height 13
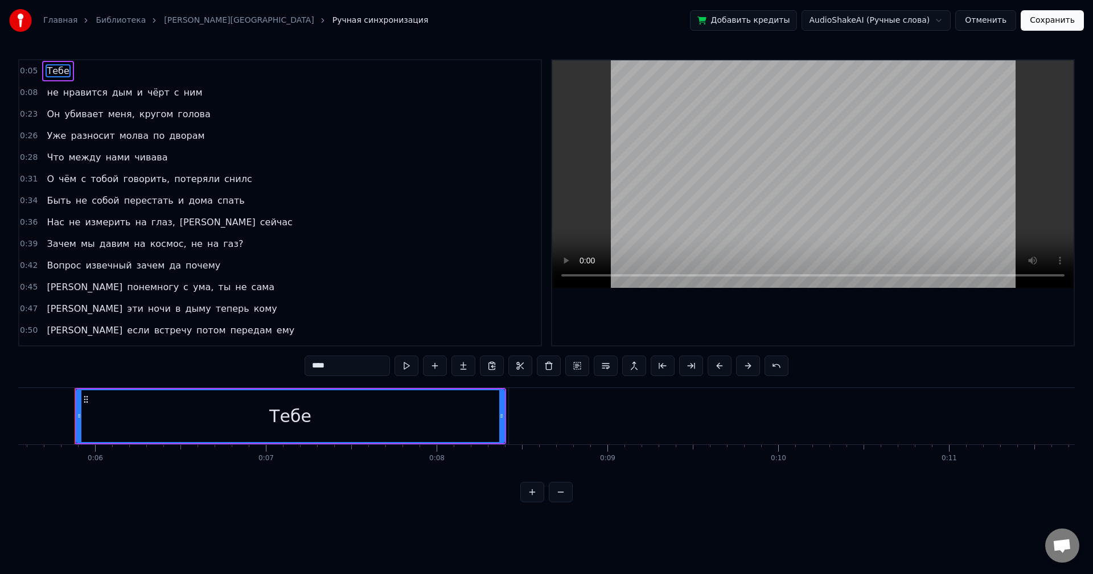
scroll to position [0, 947]
drag, startPoint x: 75, startPoint y: 410, endPoint x: 82, endPoint y: 418, distance: 10.1
click at [76, 410] on div at bounding box center [76, 416] width 1 height 56
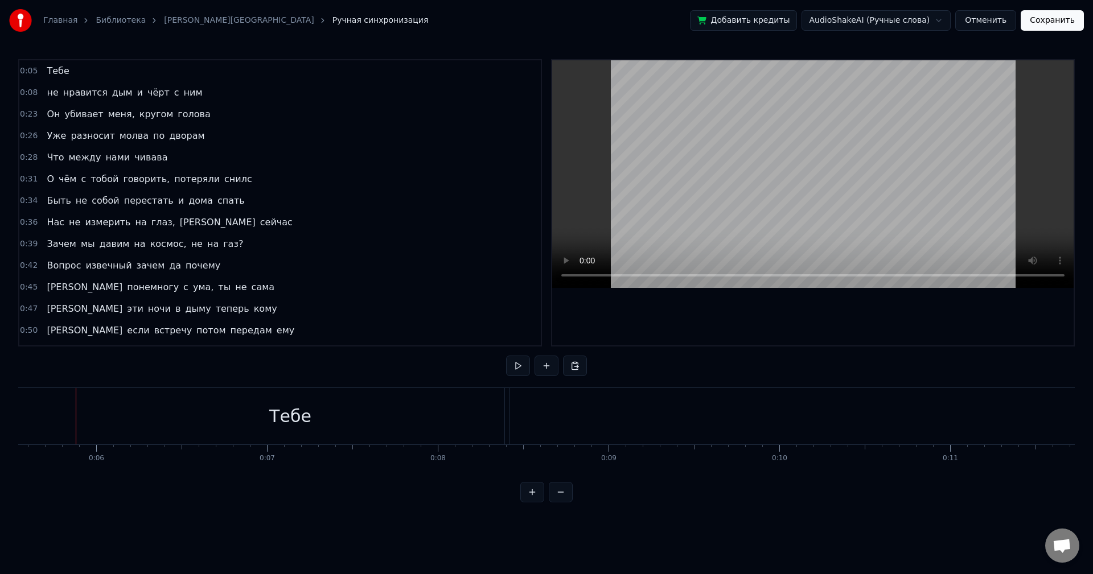
drag, startPoint x: 82, startPoint y: 411, endPoint x: 114, endPoint y: 414, distance: 32.1
click at [82, 410] on div "Тебе" at bounding box center [290, 416] width 428 height 56
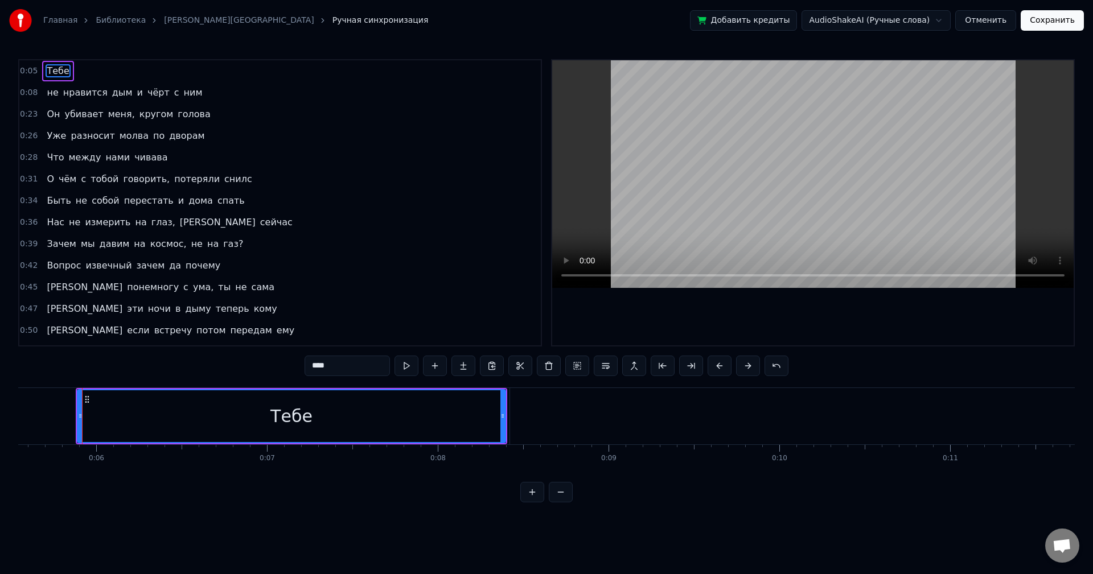
drag, startPoint x: 149, startPoint y: 406, endPoint x: 378, endPoint y: 413, distance: 228.9
click at [336, 418] on div "Тебе" at bounding box center [291, 417] width 427 height 52
drag, startPoint x: 373, startPoint y: 392, endPoint x: 448, endPoint y: 433, distance: 85.6
click at [480, 412] on div "Тебе" at bounding box center [291, 417] width 427 height 52
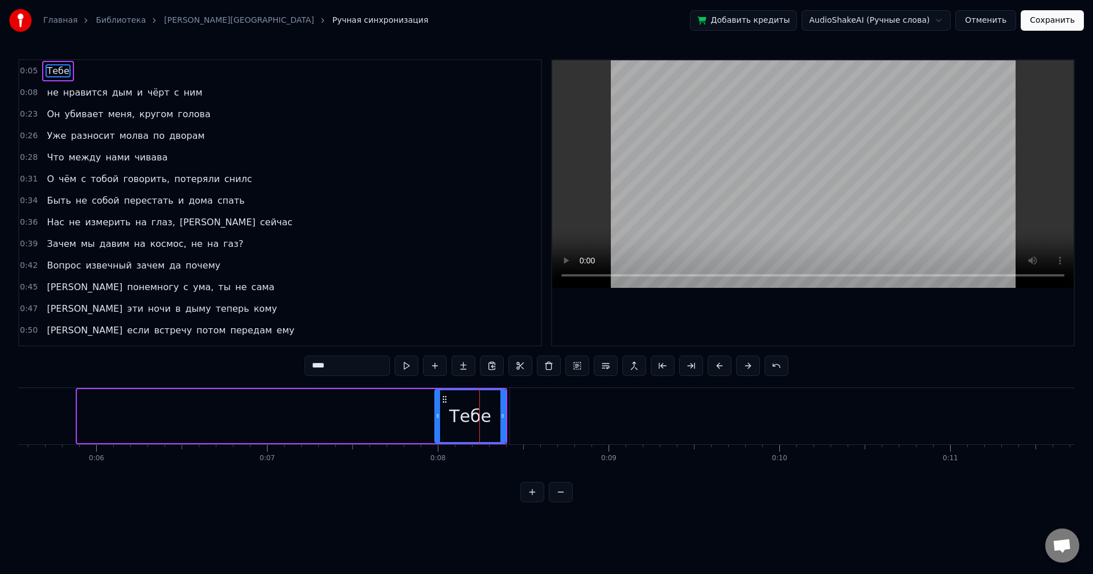
drag, startPoint x: 82, startPoint y: 420, endPoint x: 430, endPoint y: 437, distance: 348.8
click at [435, 437] on div at bounding box center [437, 417] width 5 height 52
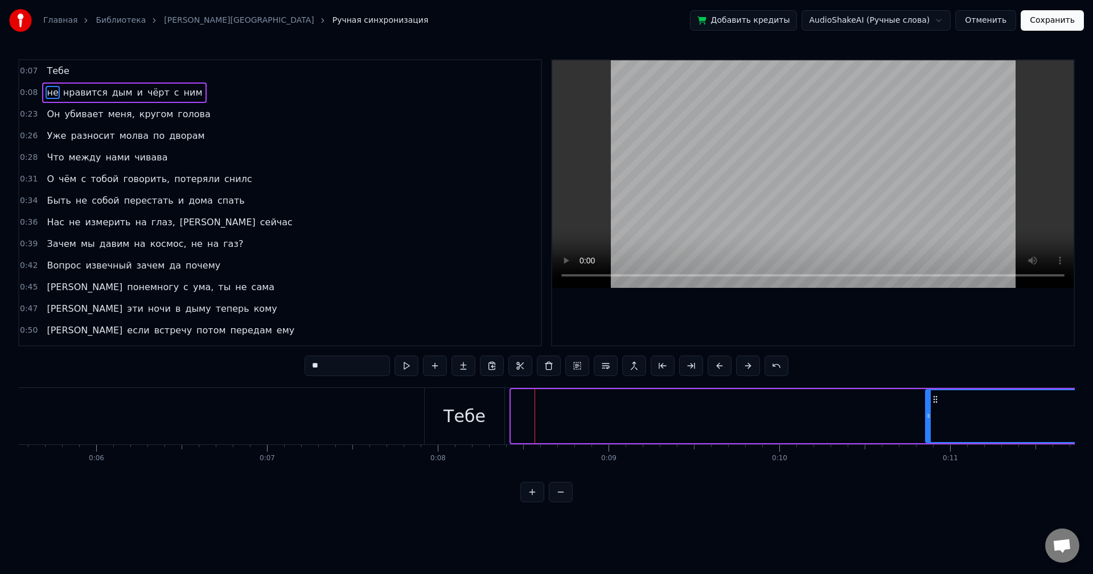
drag, startPoint x: 512, startPoint y: 419, endPoint x: 922, endPoint y: 451, distance: 411.1
click at [924, 453] on div "Тебе не нравится дым и чёрт с ним Он убивает меня, кругом голова Уже разносит м…" at bounding box center [546, 430] width 1057 height 85
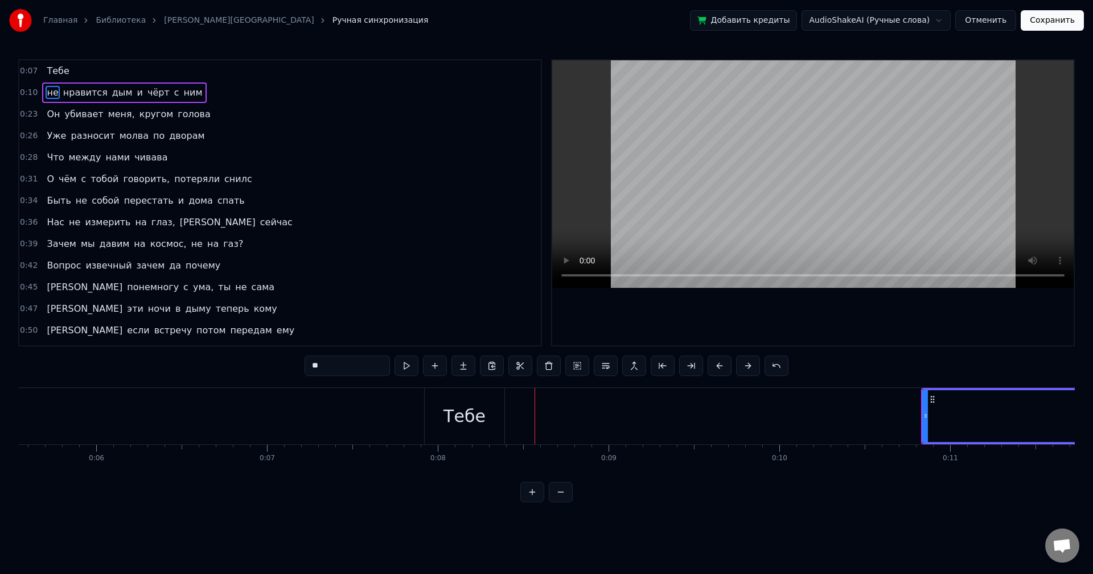
click at [466, 409] on div "Тебе" at bounding box center [464, 417] width 42 height 26
type input "****"
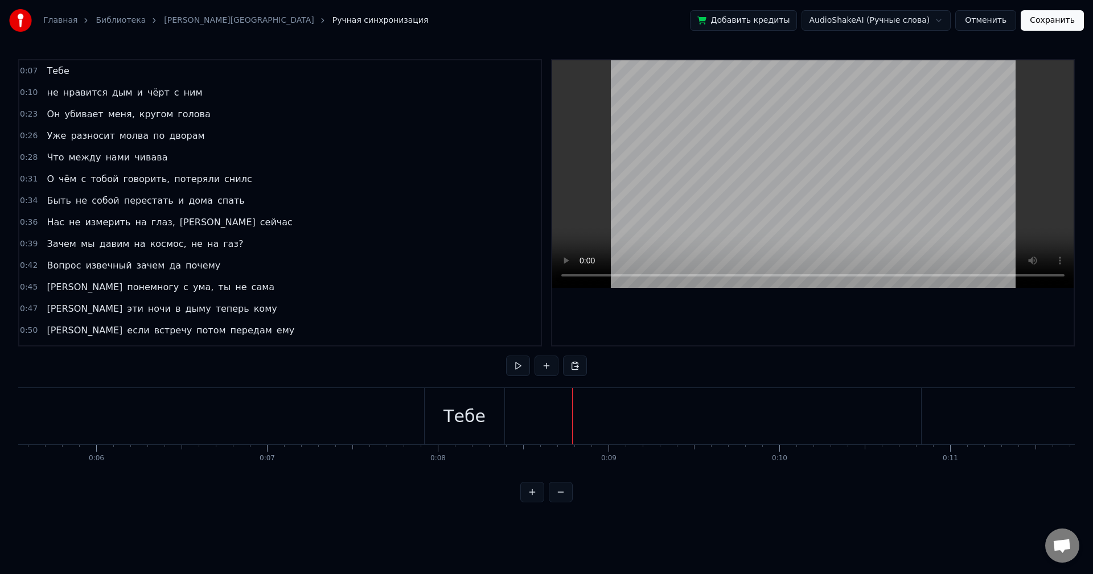
click at [488, 413] on div "Тебе" at bounding box center [465, 416] width 80 height 56
click at [572, 413] on div at bounding box center [572, 416] width 1 height 56
click at [474, 413] on div "Тебе" at bounding box center [464, 417] width 42 height 26
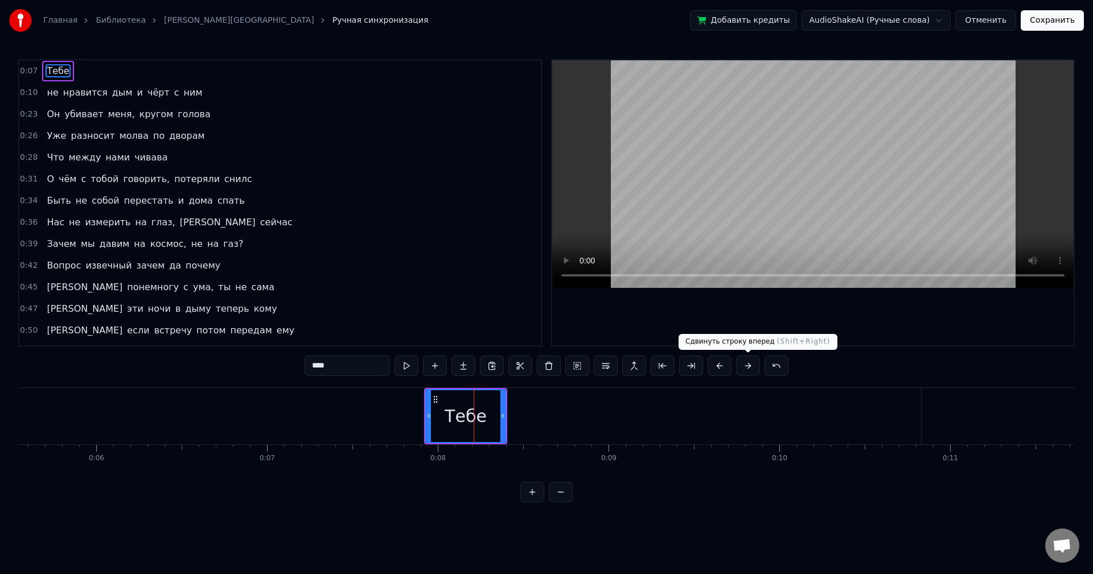
click at [752, 367] on button at bounding box center [748, 366] width 24 height 20
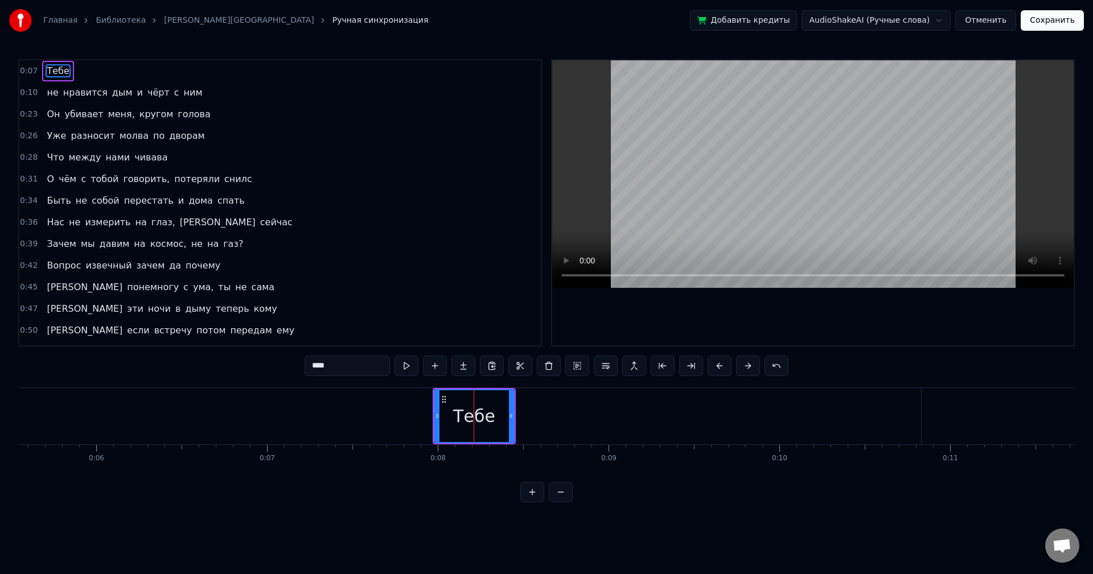
click at [750, 367] on button at bounding box center [748, 366] width 24 height 20
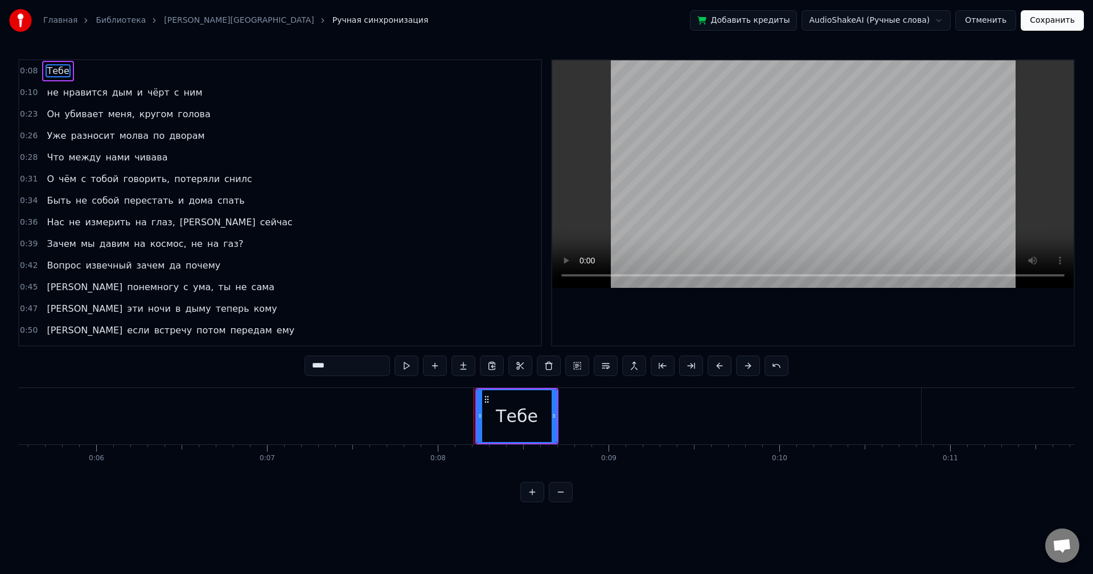
click at [750, 367] on button at bounding box center [748, 366] width 24 height 20
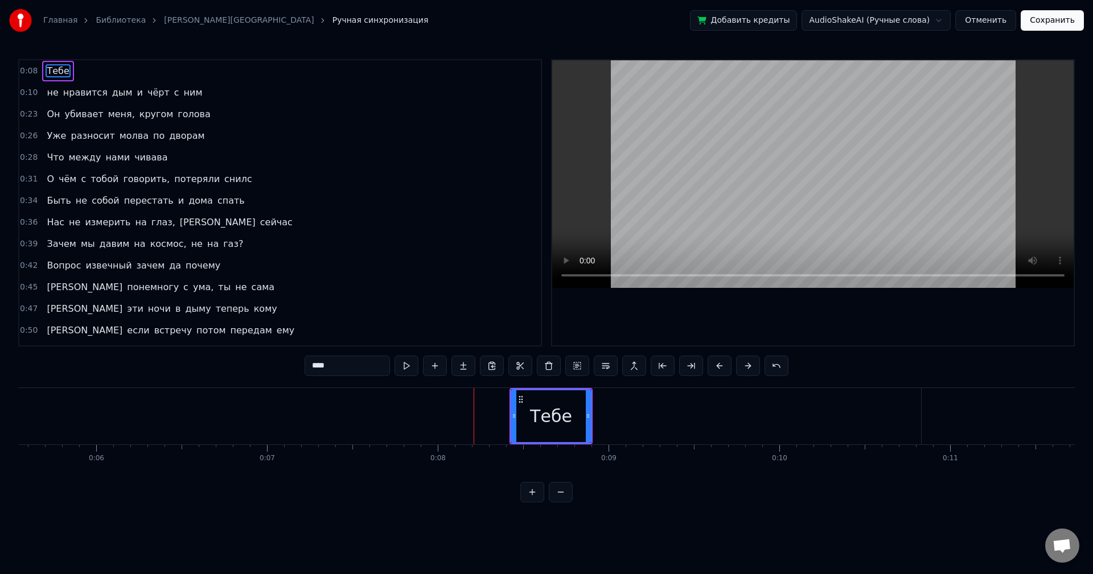
click at [750, 367] on button at bounding box center [748, 366] width 24 height 20
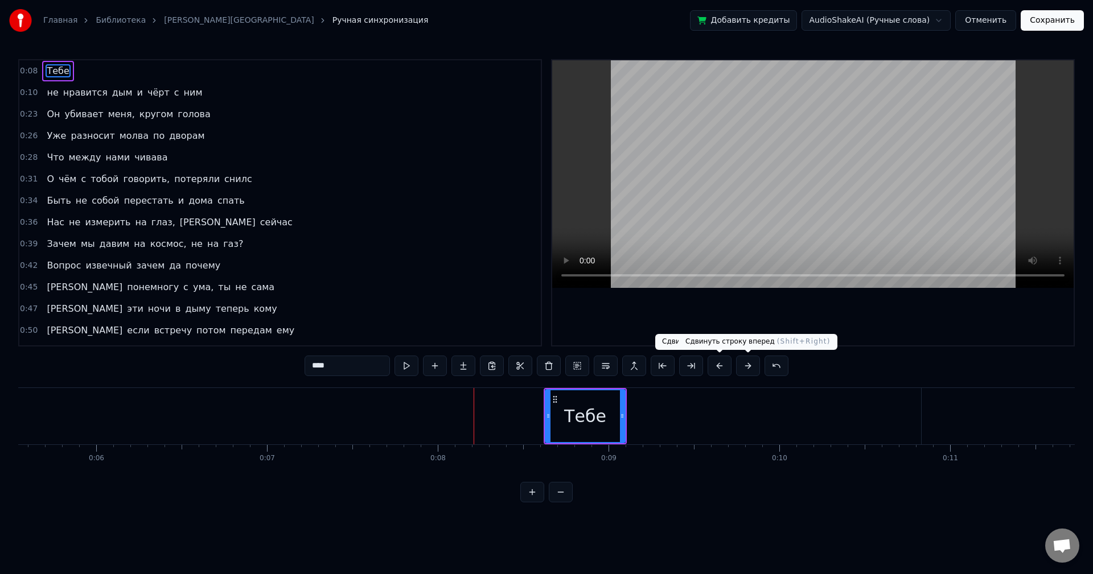
click at [744, 369] on button at bounding box center [748, 366] width 24 height 20
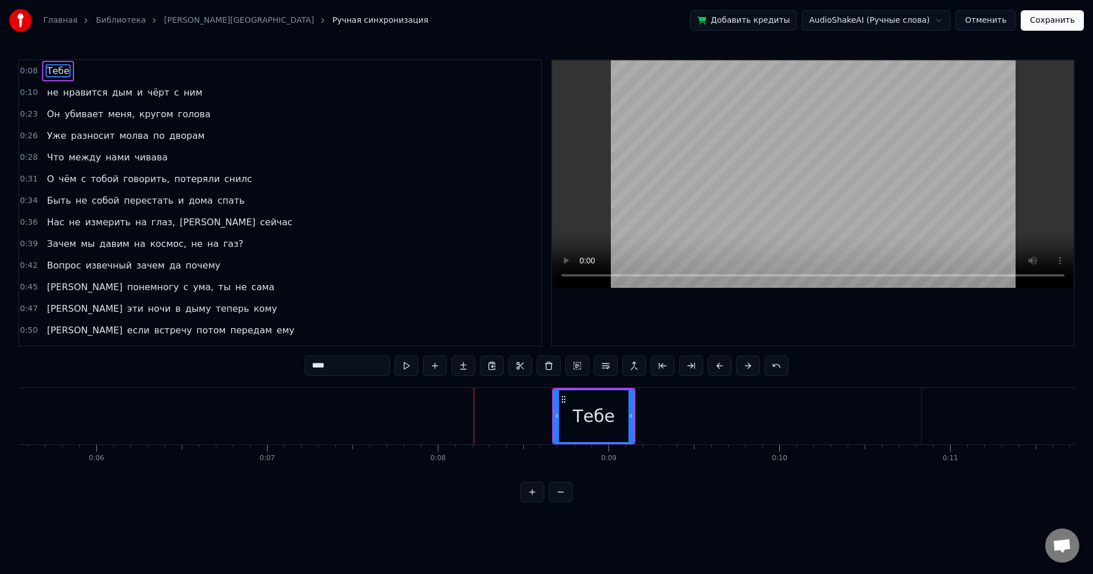
click at [744, 369] on button at bounding box center [748, 366] width 24 height 20
click at [745, 369] on button at bounding box center [748, 366] width 24 height 20
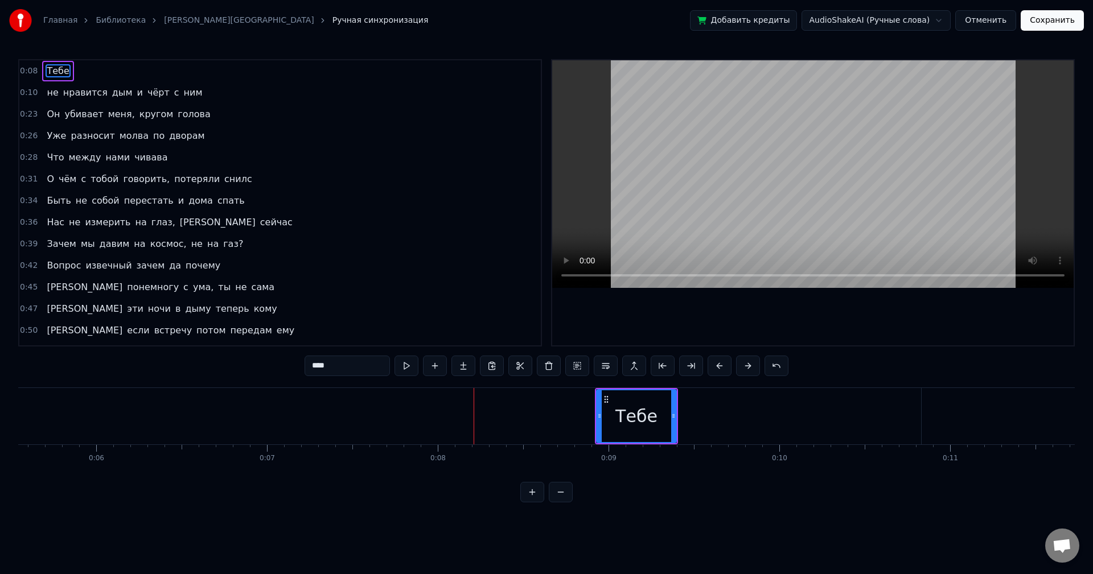
click at [745, 369] on button at bounding box center [748, 366] width 24 height 20
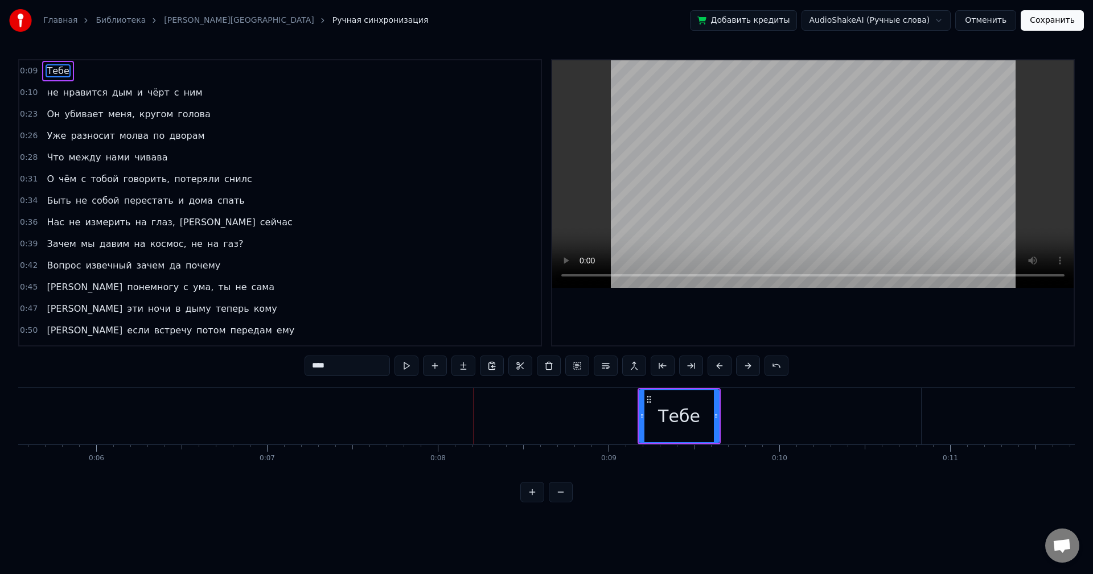
click at [745, 369] on button at bounding box center [748, 366] width 24 height 20
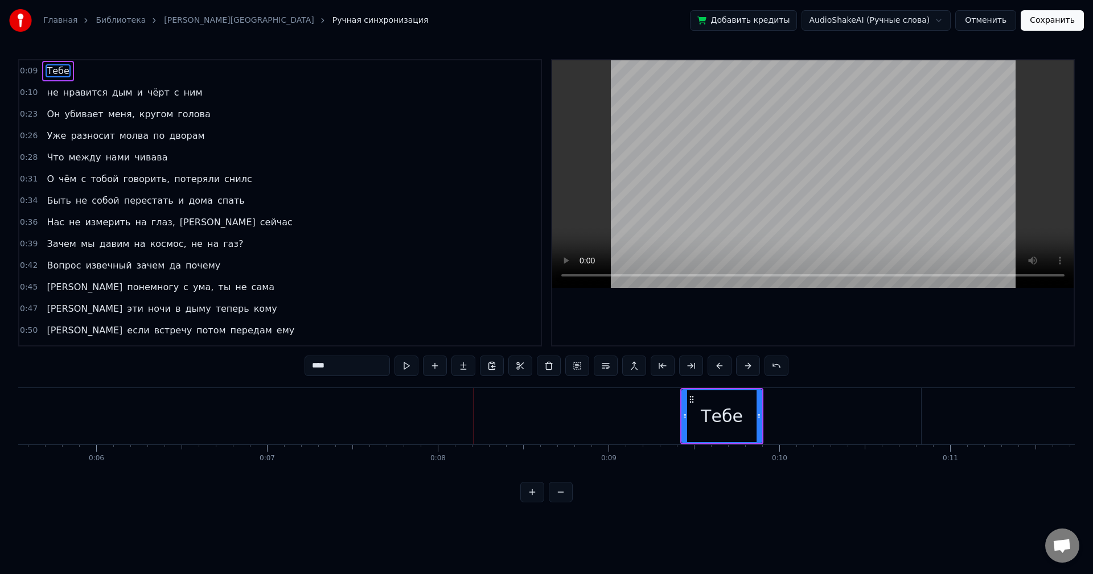
click at [745, 369] on button at bounding box center [748, 366] width 24 height 20
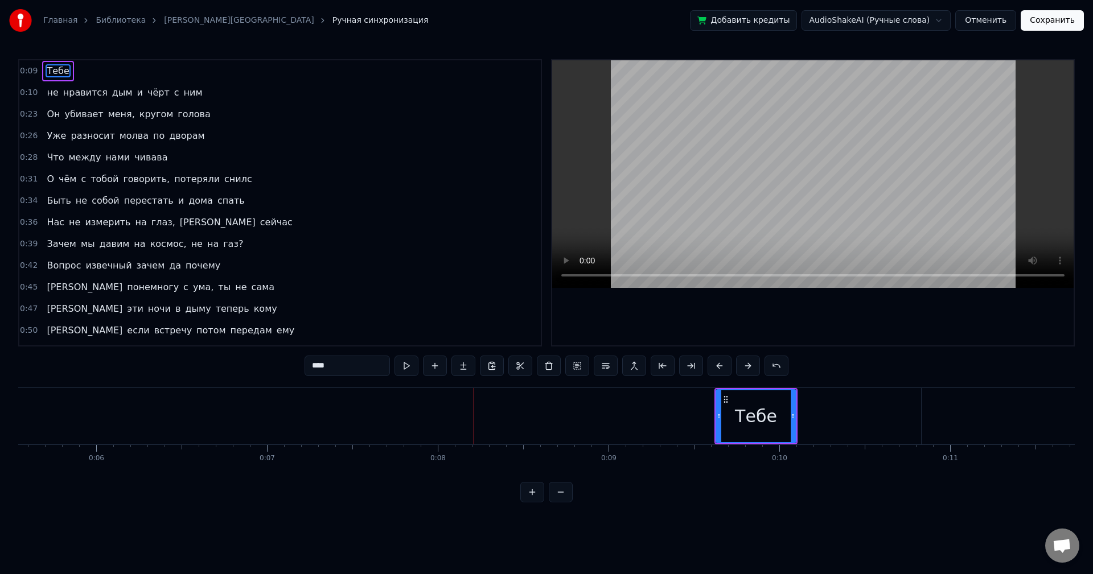
click at [745, 369] on button at bounding box center [748, 366] width 24 height 20
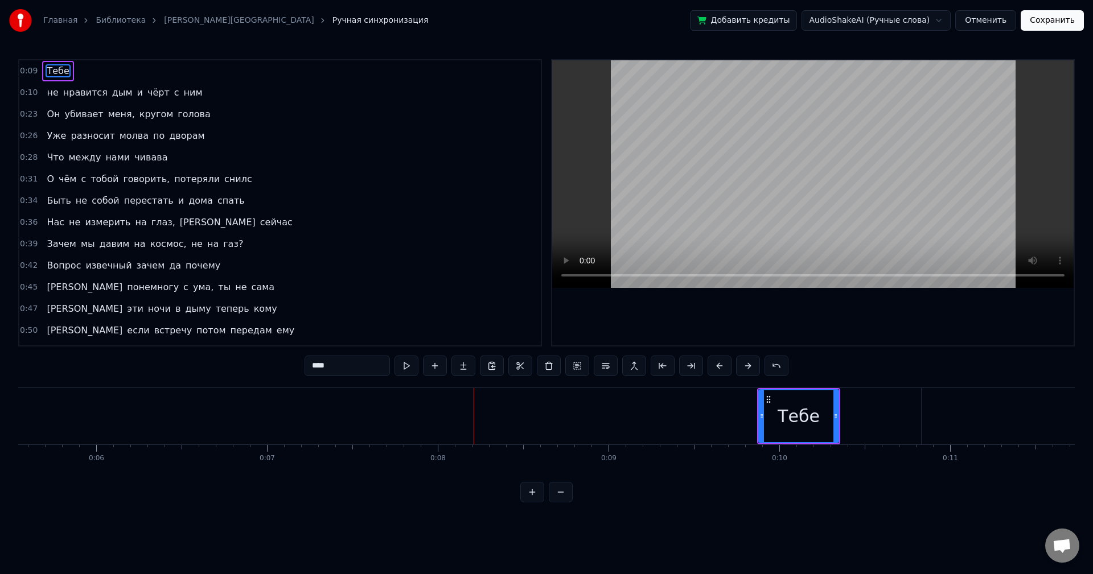
click at [745, 369] on button at bounding box center [748, 366] width 24 height 20
click at [443, 469] on div "Тебе не нравится дым и чёрт с ним Он убивает меня, кругом голова Уже разносит м…" at bounding box center [546, 430] width 1057 height 85
click at [216, 425] on div "не" at bounding box center [262, 416] width 1753 height 56
type input "**"
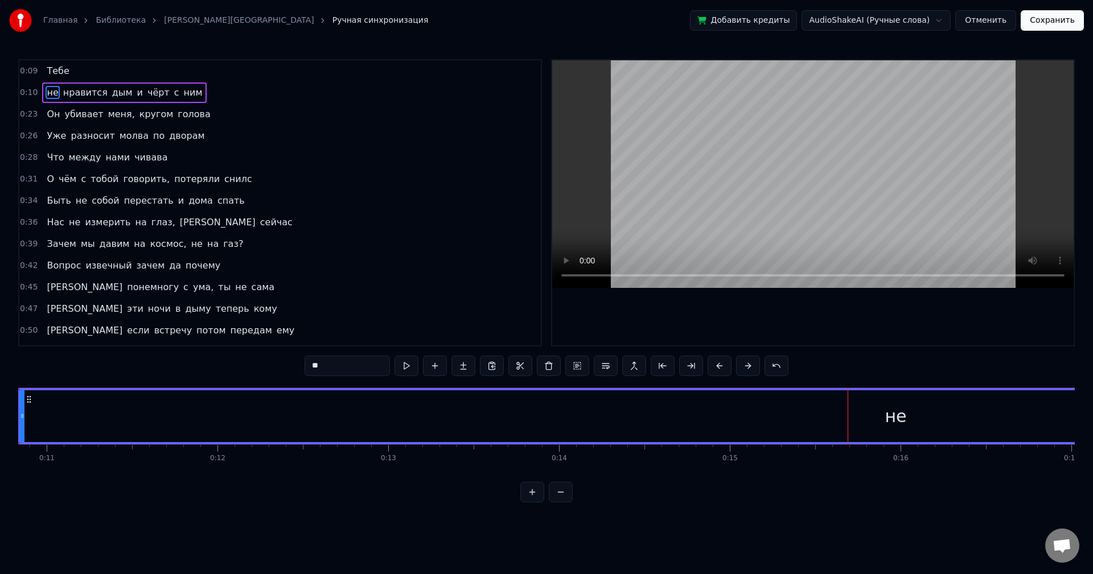
scroll to position [0, 1647]
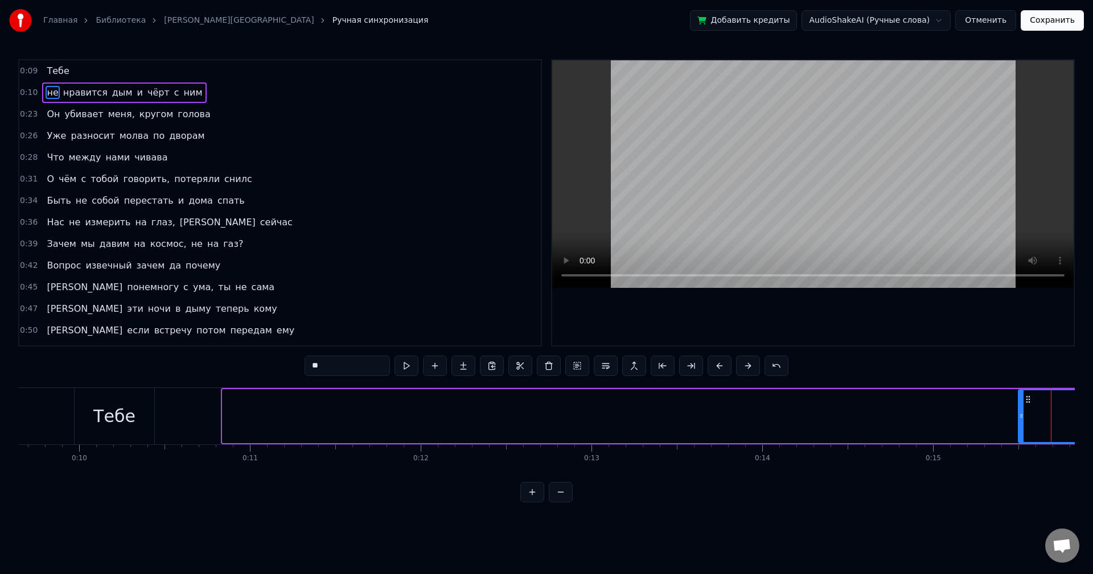
drag, startPoint x: 224, startPoint y: 417, endPoint x: 1021, endPoint y: 420, distance: 797.5
click at [1021, 420] on icon at bounding box center [1021, 416] width 5 height 9
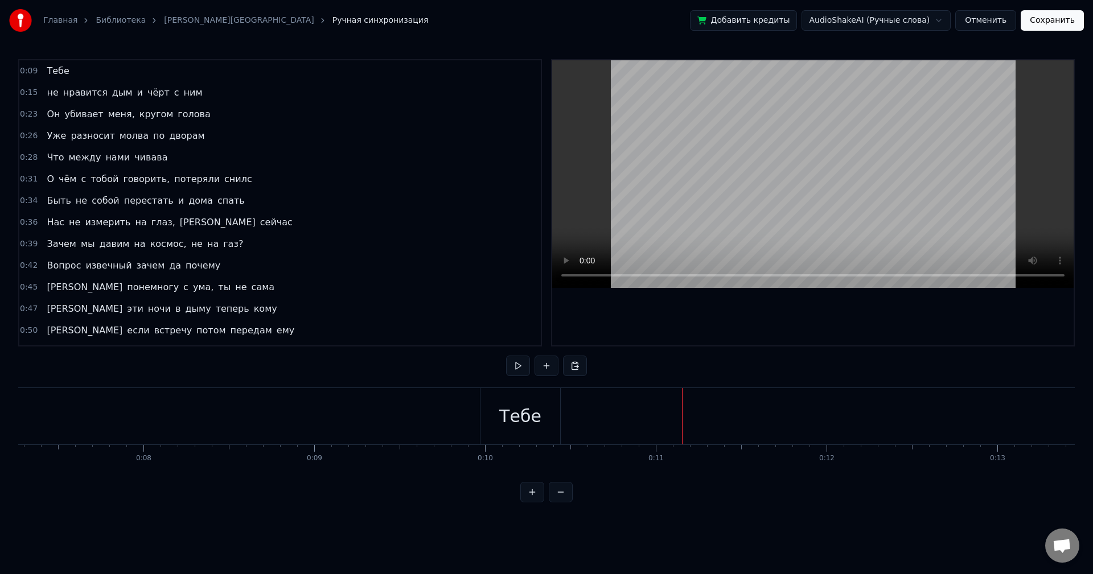
scroll to position [0, 1309]
click at [450, 421] on div "Тебе" at bounding box center [452, 417] width 42 height 26
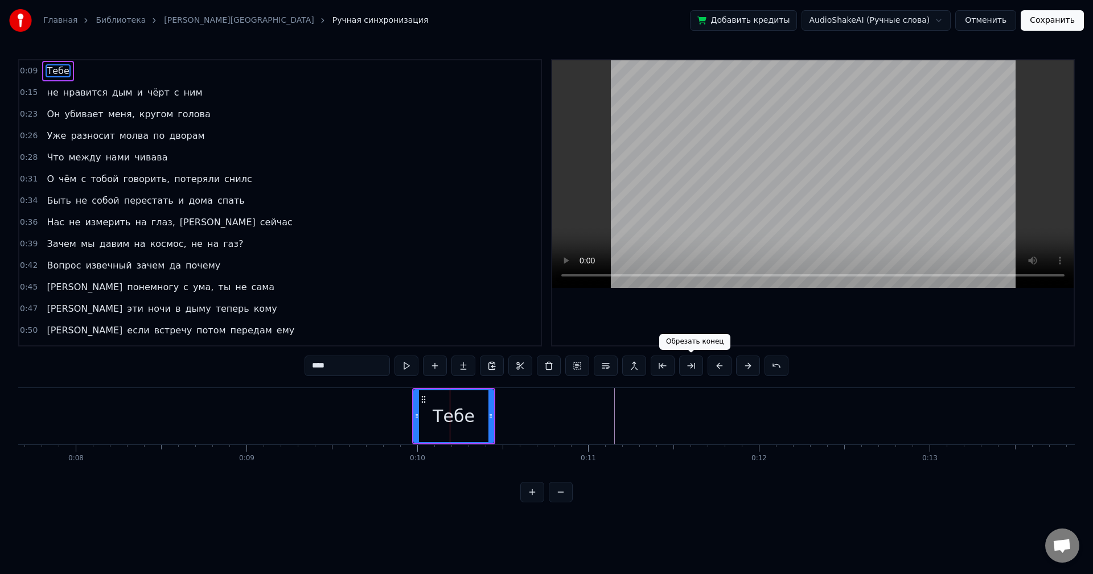
click at [692, 370] on button at bounding box center [691, 366] width 24 height 20
drag, startPoint x: 449, startPoint y: 409, endPoint x: 492, endPoint y: 410, distance: 43.3
click at [492, 410] on div at bounding box center [490, 417] width 5 height 52
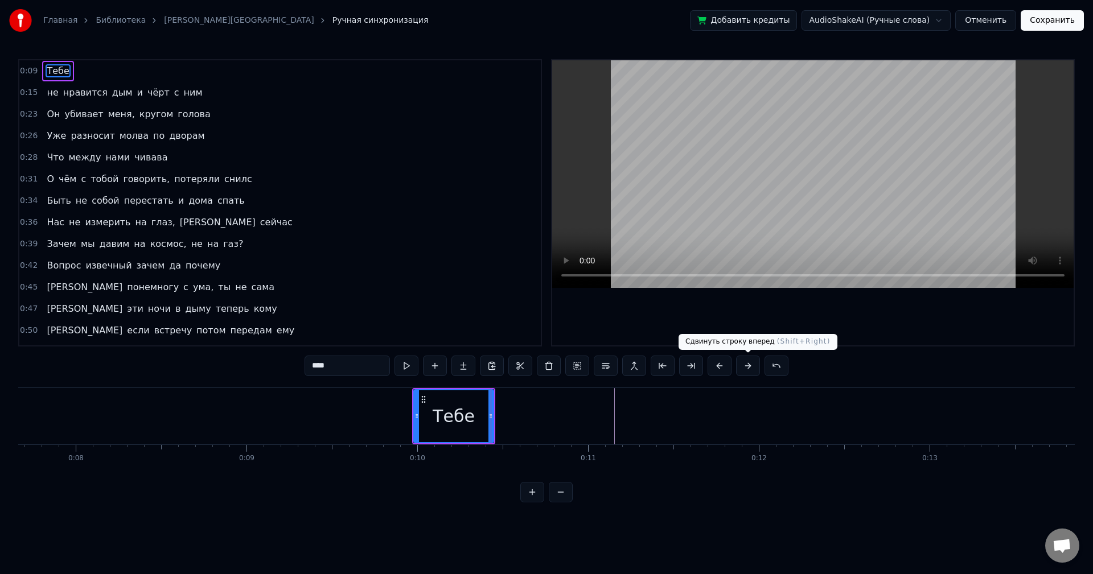
click at [740, 364] on button at bounding box center [748, 366] width 24 height 20
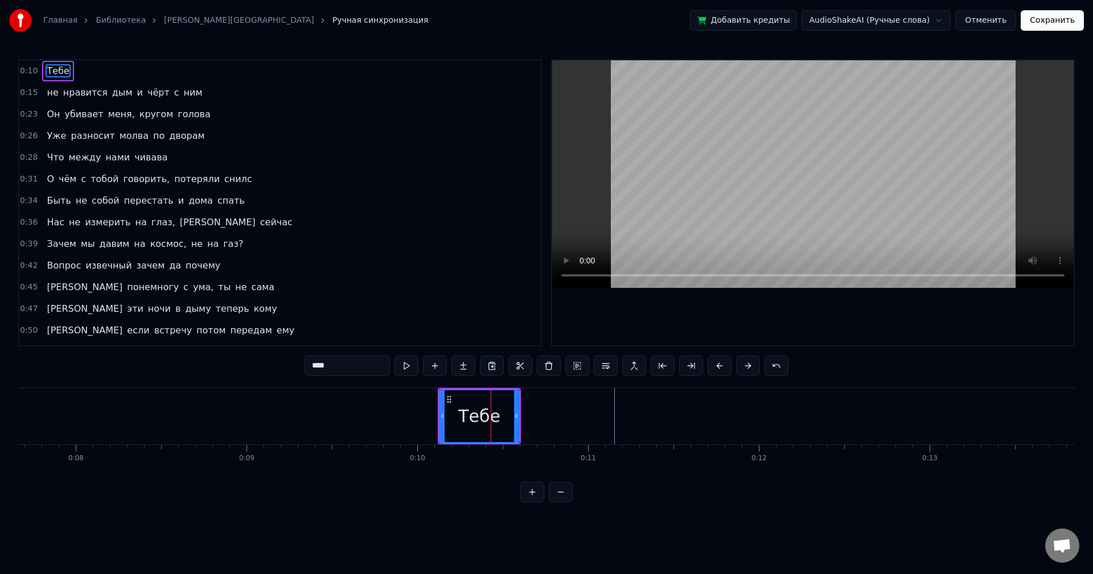
click at [741, 364] on button at bounding box center [748, 366] width 24 height 20
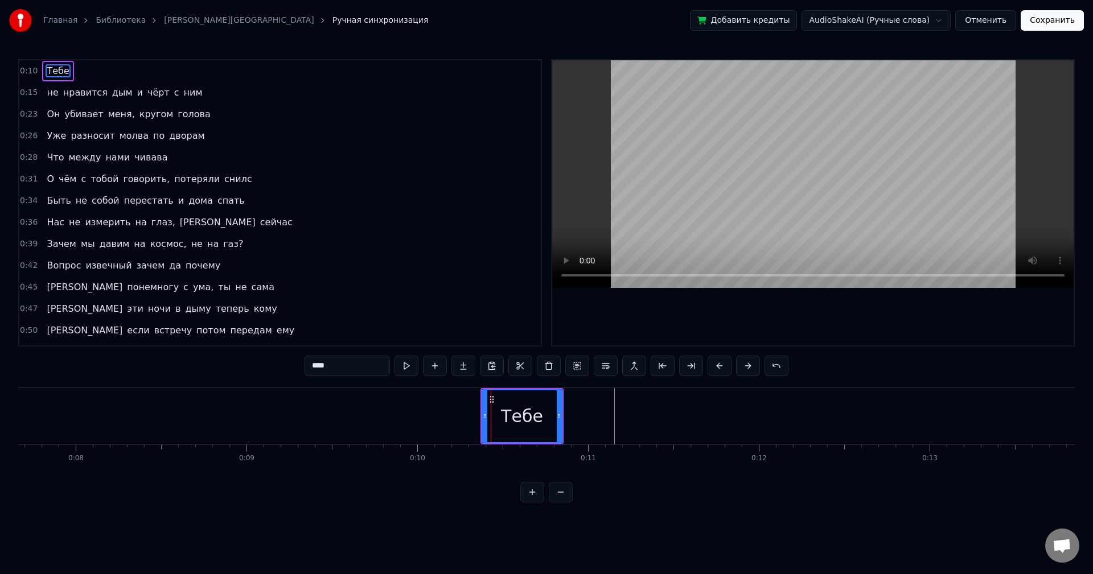
click at [742, 364] on button at bounding box center [748, 366] width 24 height 20
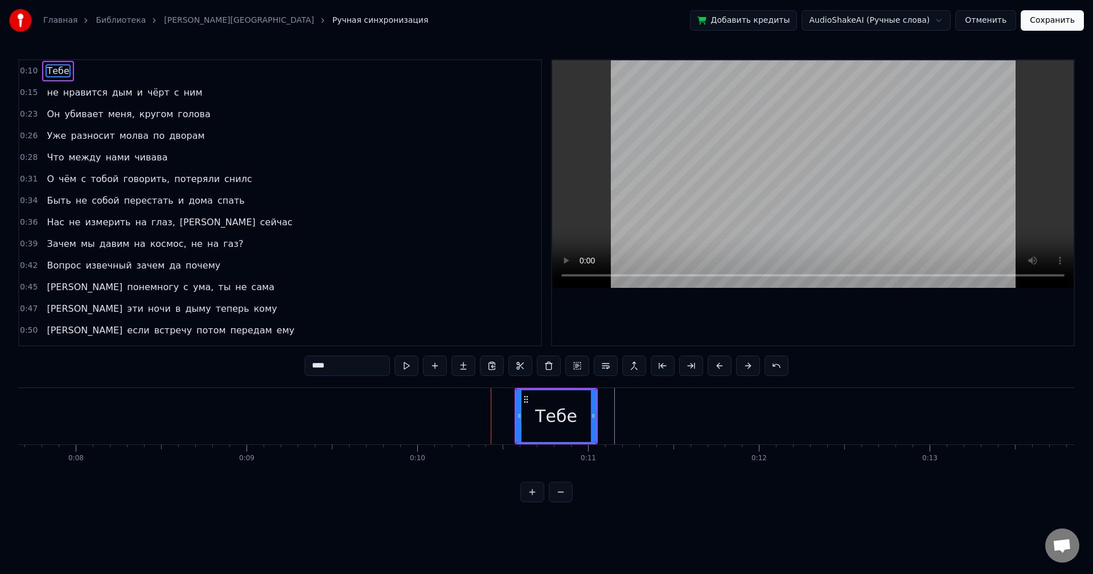
click at [742, 364] on button at bounding box center [748, 366] width 24 height 20
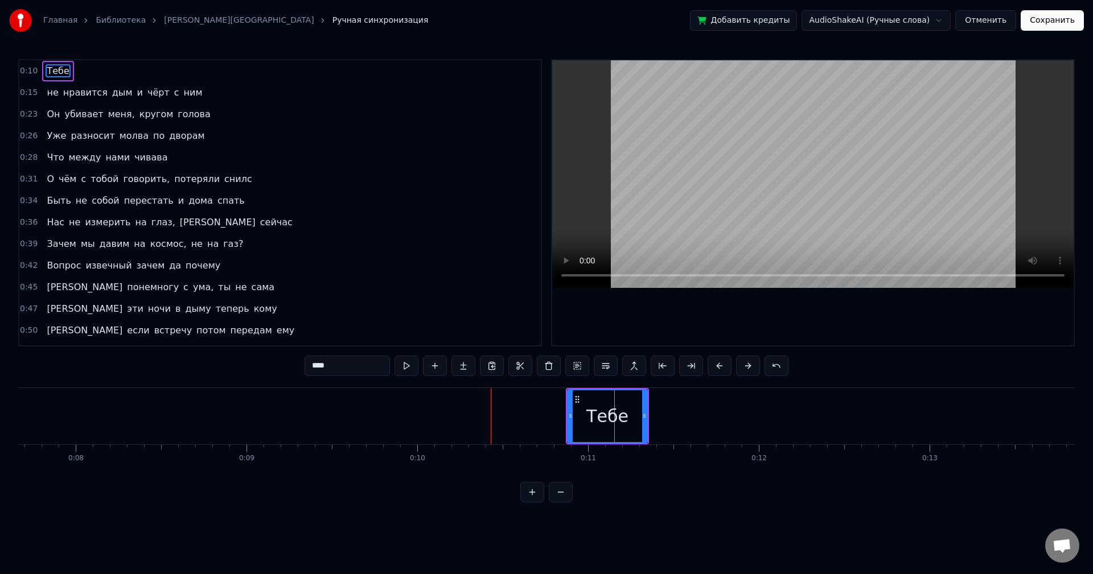
click at [742, 364] on button at bounding box center [748, 366] width 24 height 20
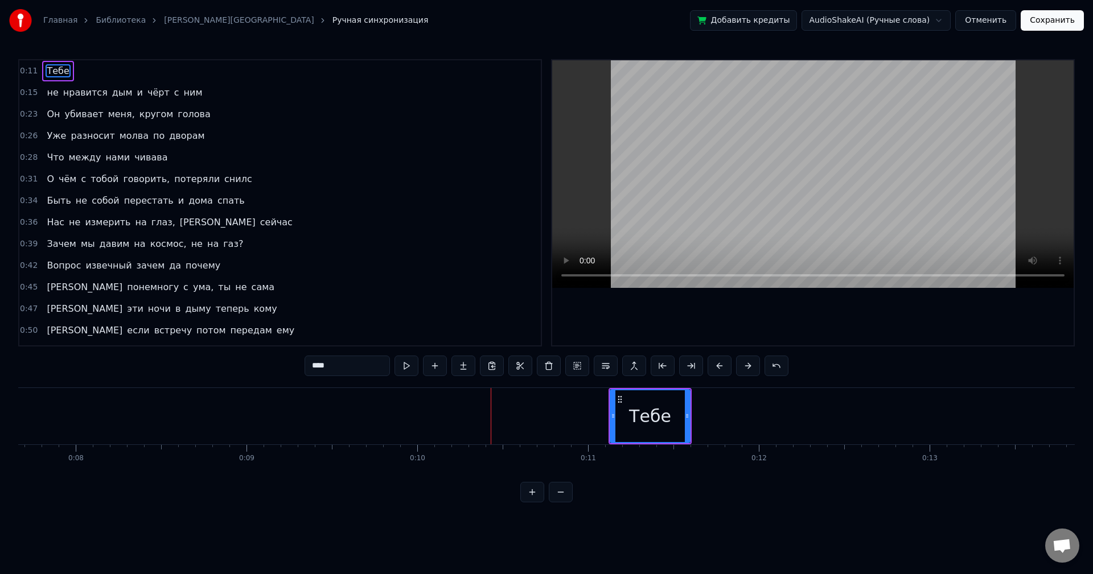
click at [742, 364] on button at bounding box center [748, 366] width 24 height 20
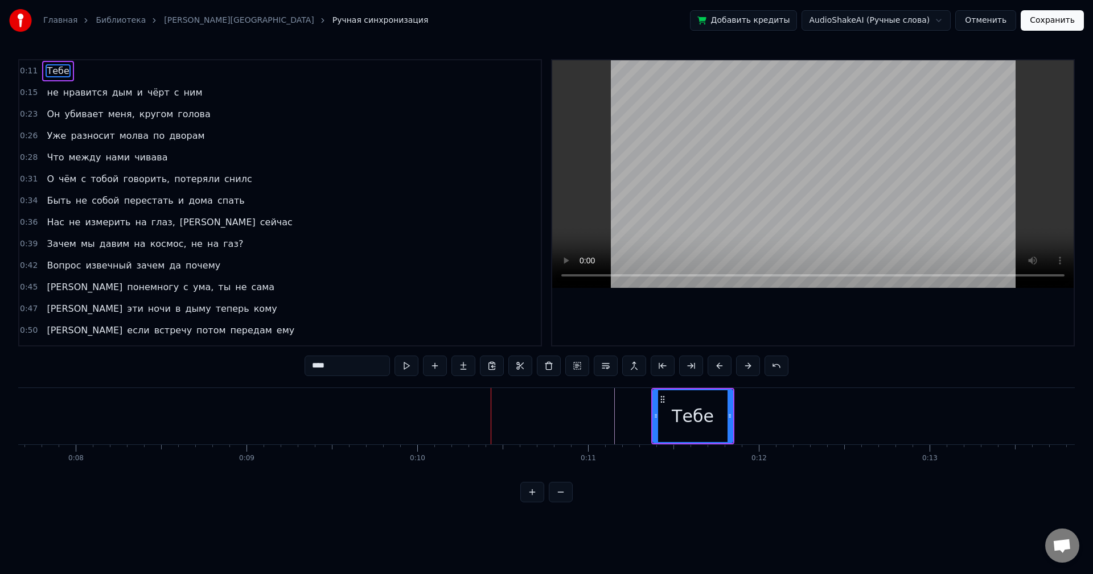
click at [742, 364] on button at bounding box center [748, 366] width 24 height 20
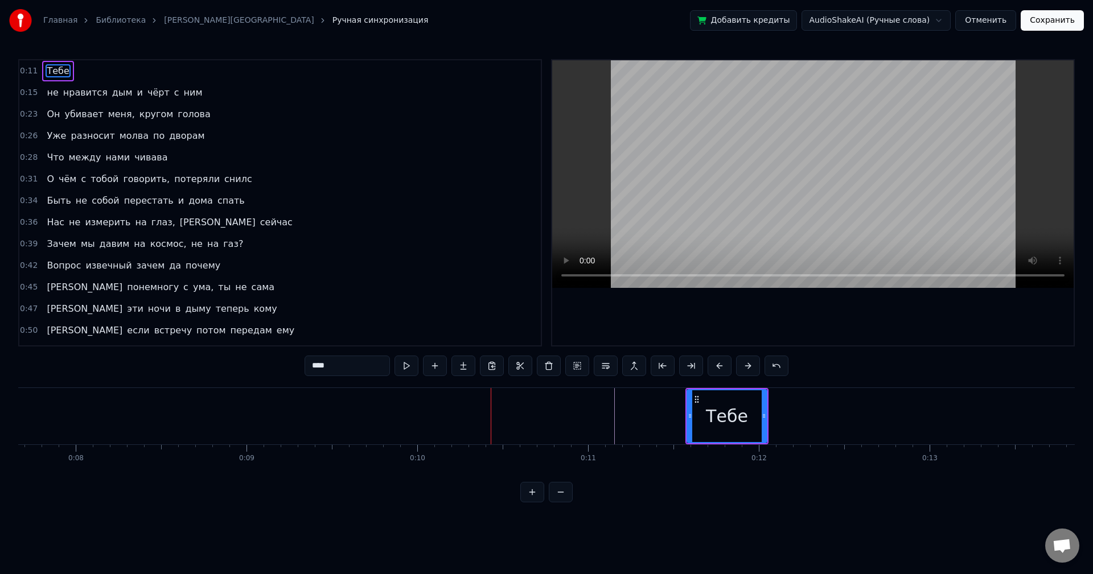
click at [742, 364] on button at bounding box center [748, 366] width 24 height 20
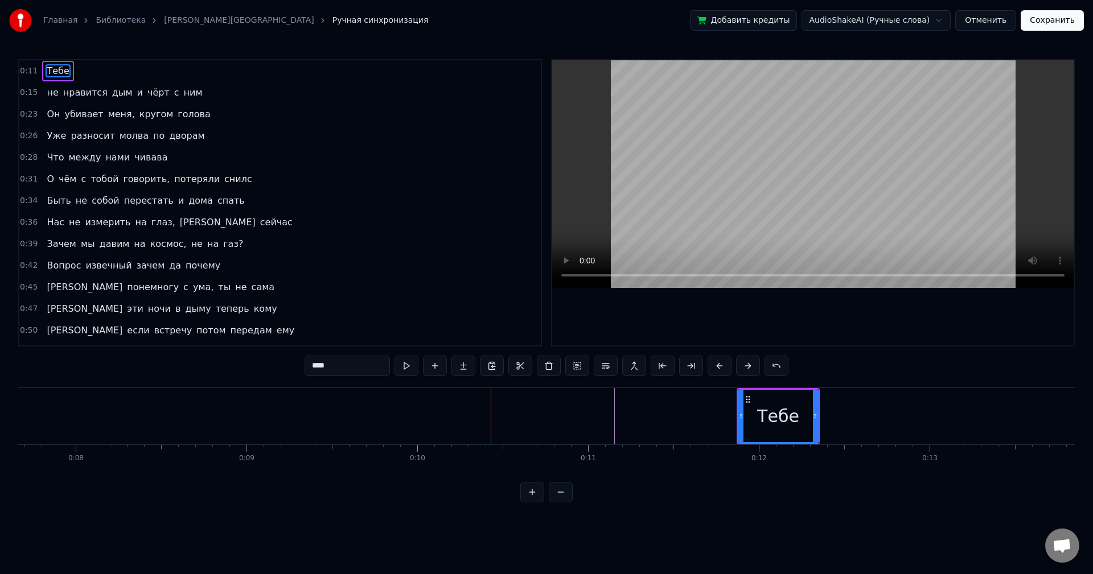
click at [742, 364] on button at bounding box center [748, 366] width 24 height 20
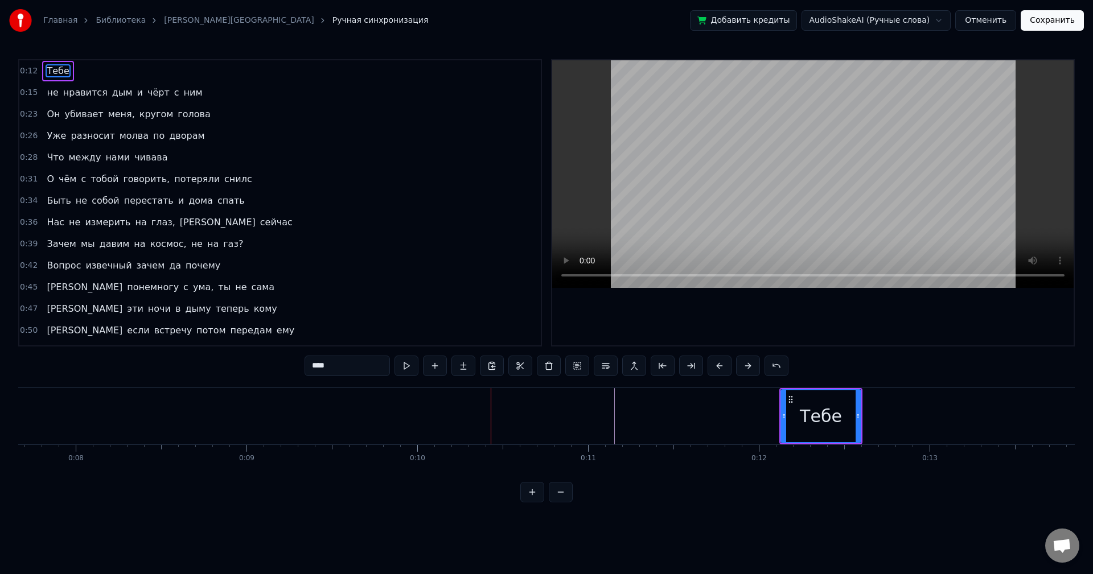
click at [742, 364] on button at bounding box center [748, 366] width 24 height 20
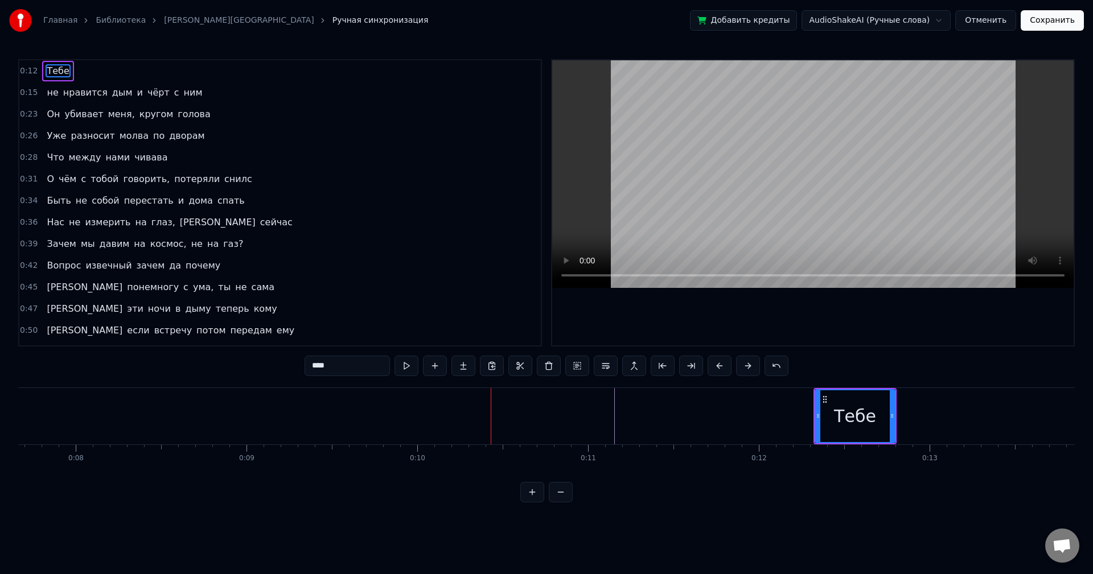
click at [742, 364] on button at bounding box center [748, 366] width 24 height 20
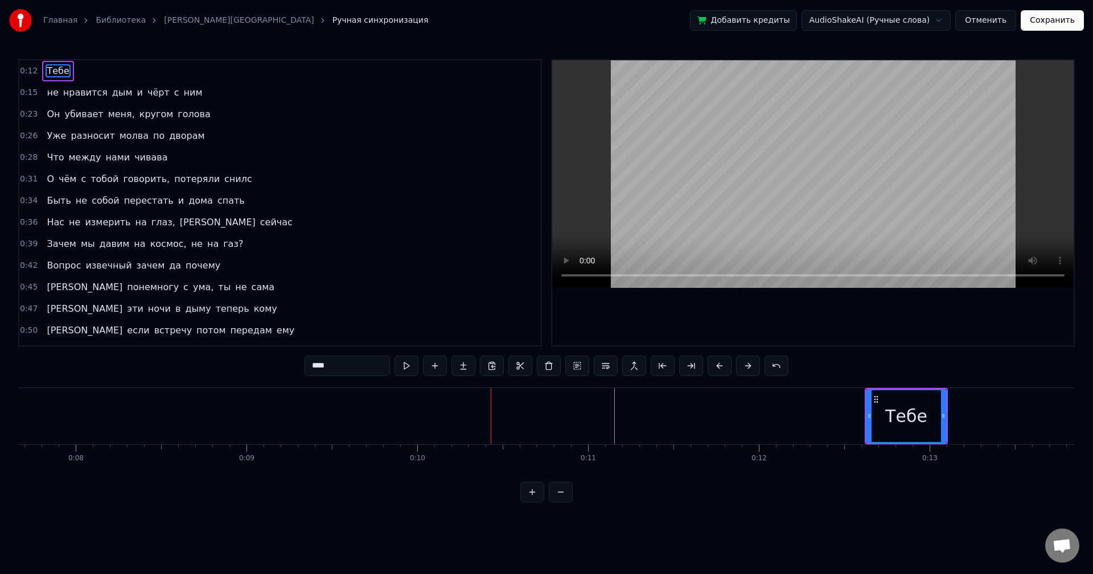
click at [742, 364] on button at bounding box center [748, 366] width 24 height 20
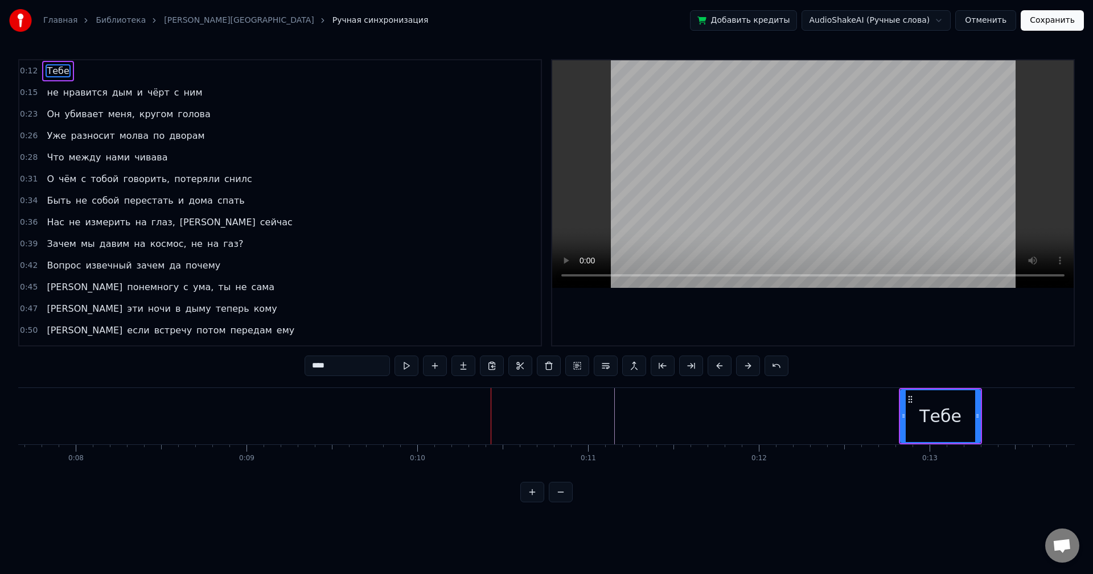
click at [742, 364] on button at bounding box center [748, 366] width 24 height 20
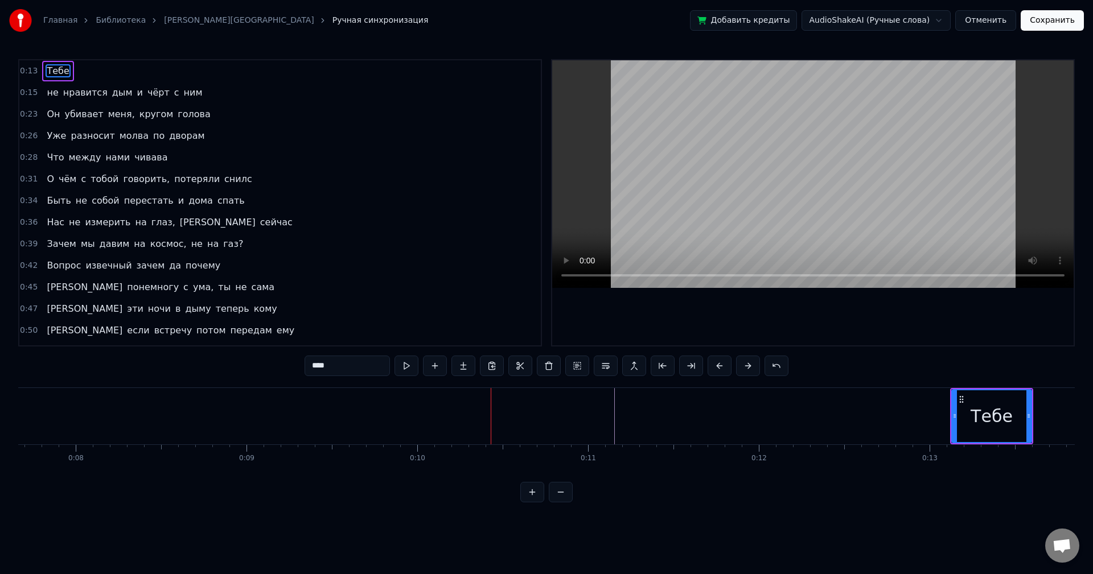
click at [742, 364] on button at bounding box center [748, 366] width 24 height 20
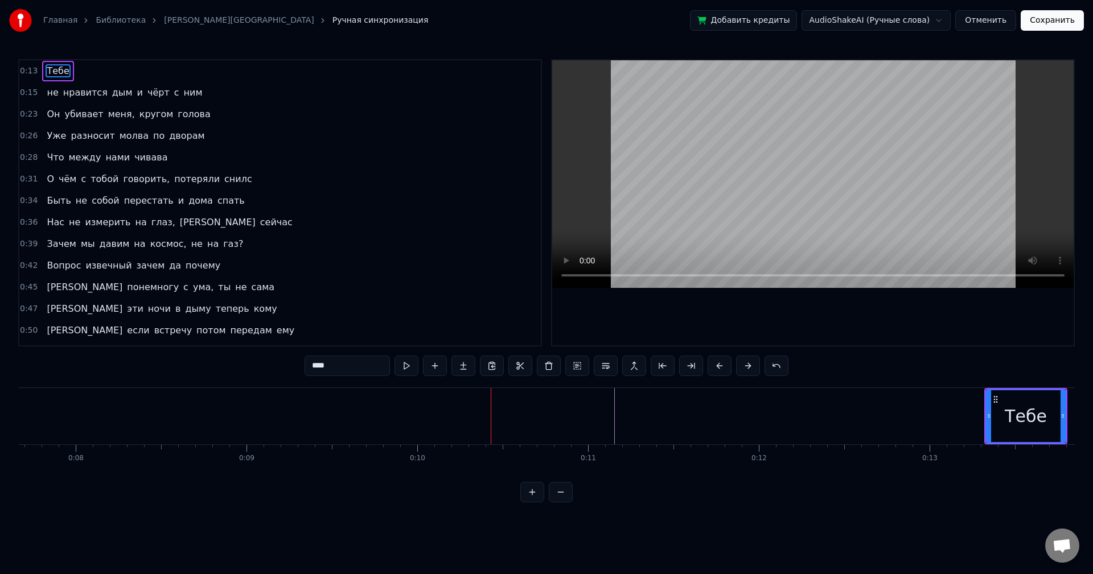
click at [742, 364] on button at bounding box center [748, 366] width 24 height 20
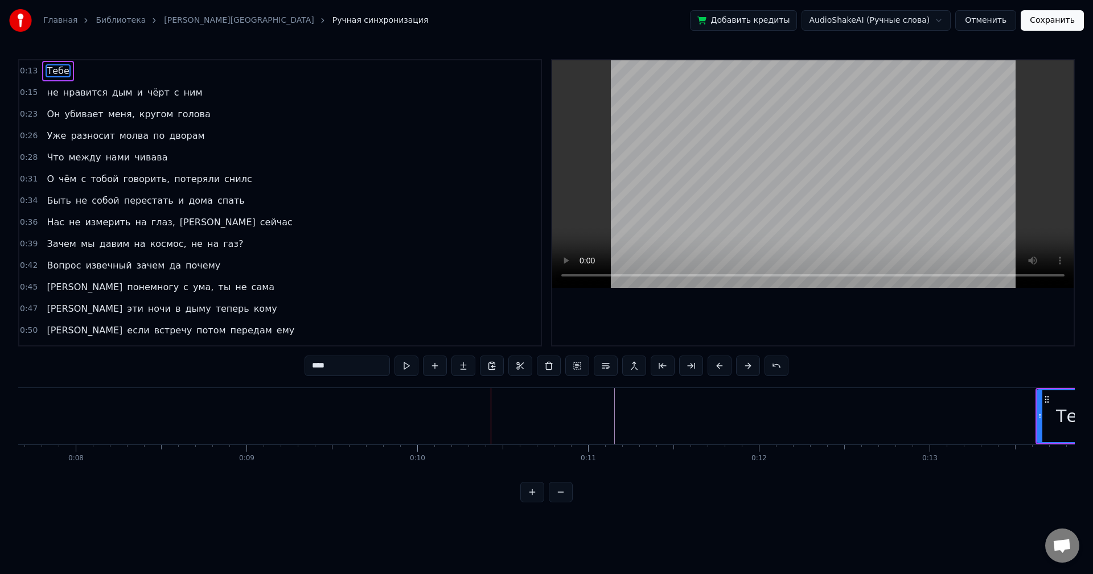
click at [742, 364] on button at bounding box center [748, 366] width 24 height 20
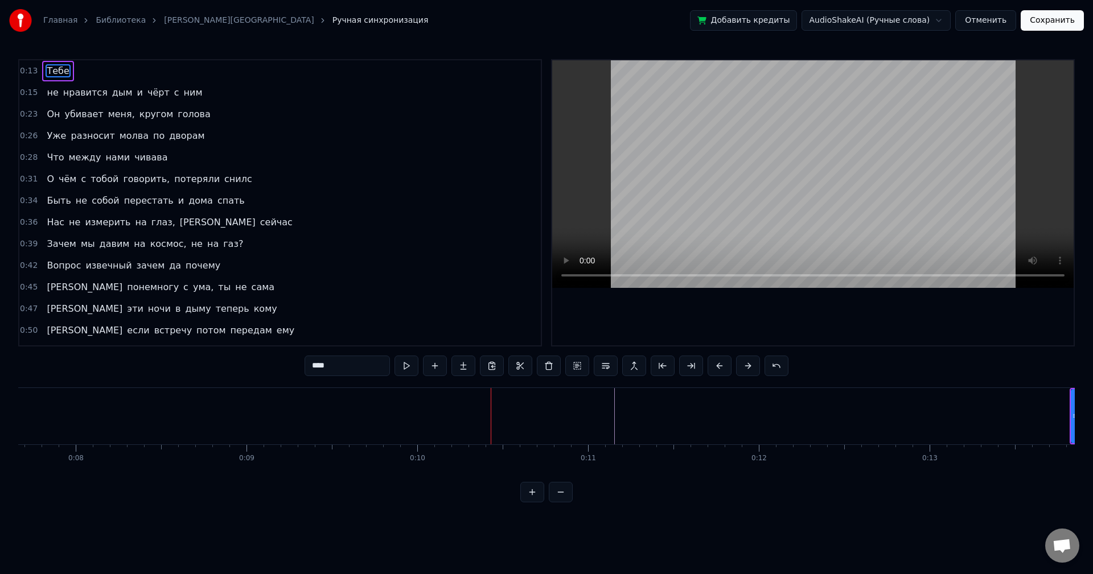
click at [742, 364] on button at bounding box center [748, 366] width 24 height 20
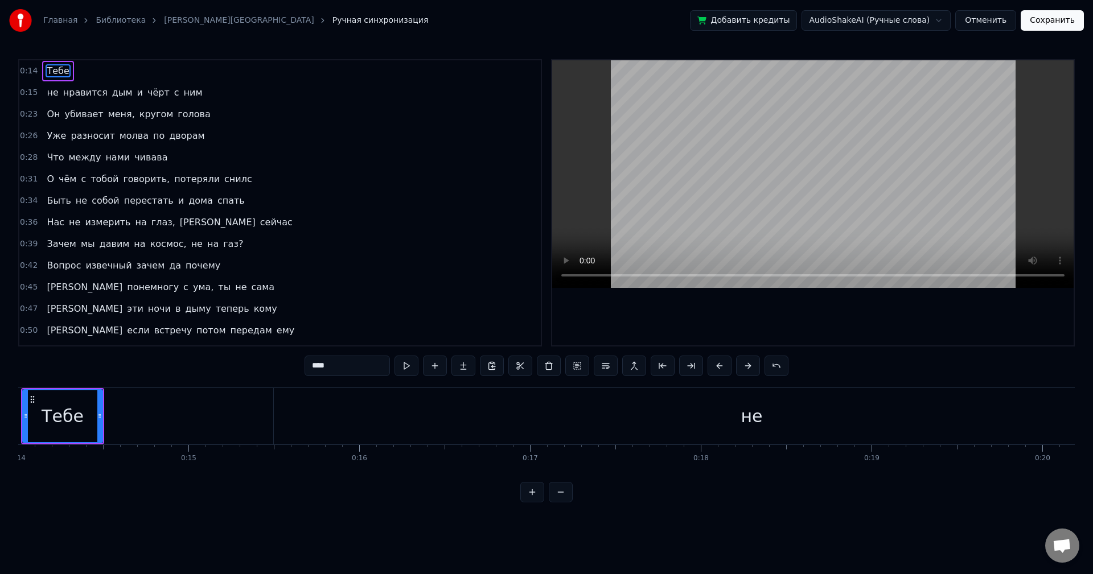
scroll to position [0, 2347]
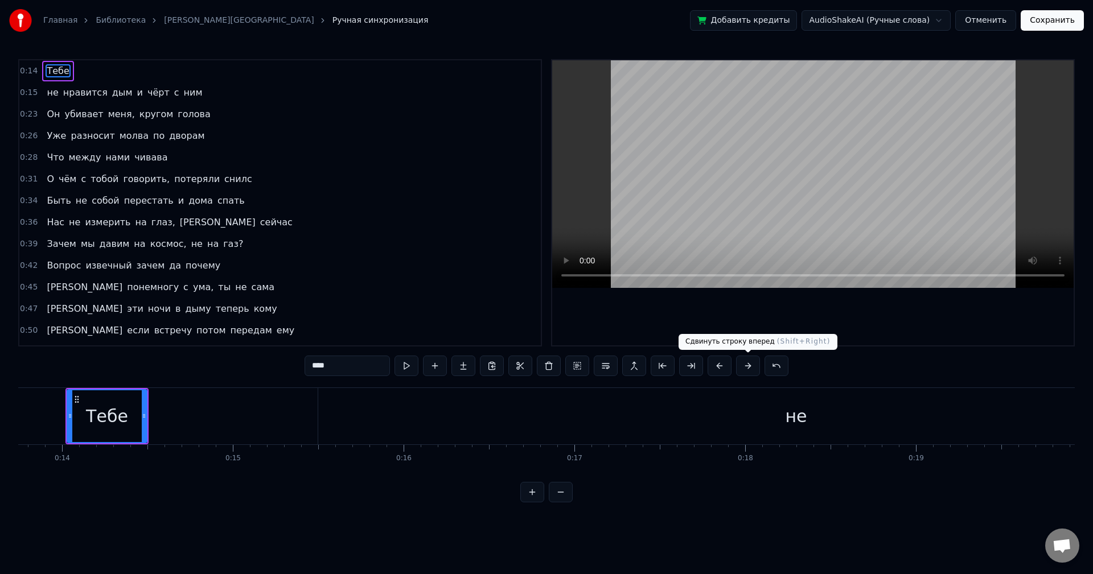
click at [747, 371] on button at bounding box center [748, 366] width 24 height 20
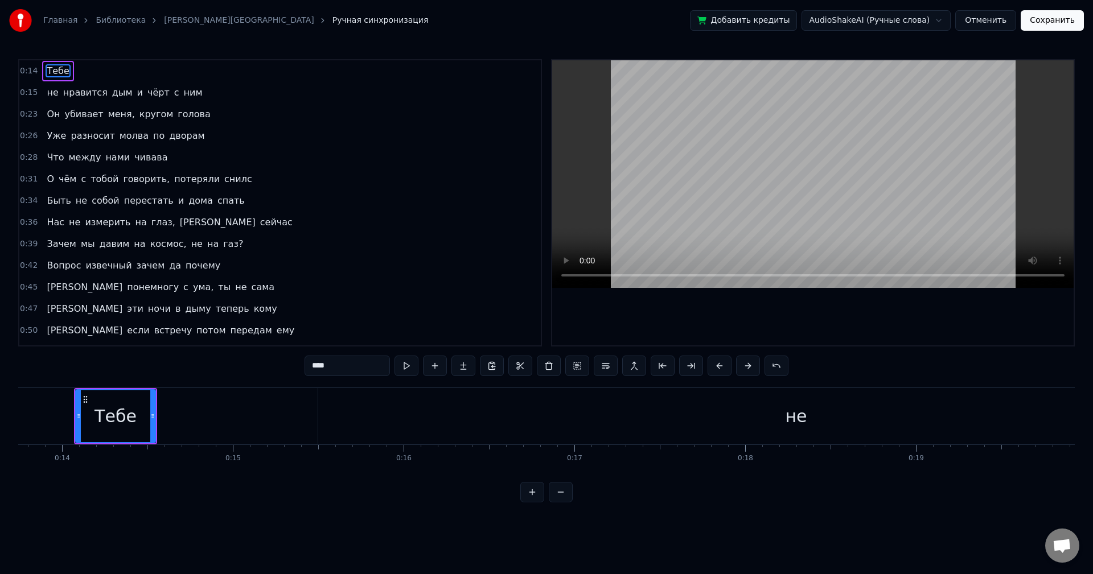
click at [747, 371] on button at bounding box center [748, 366] width 24 height 20
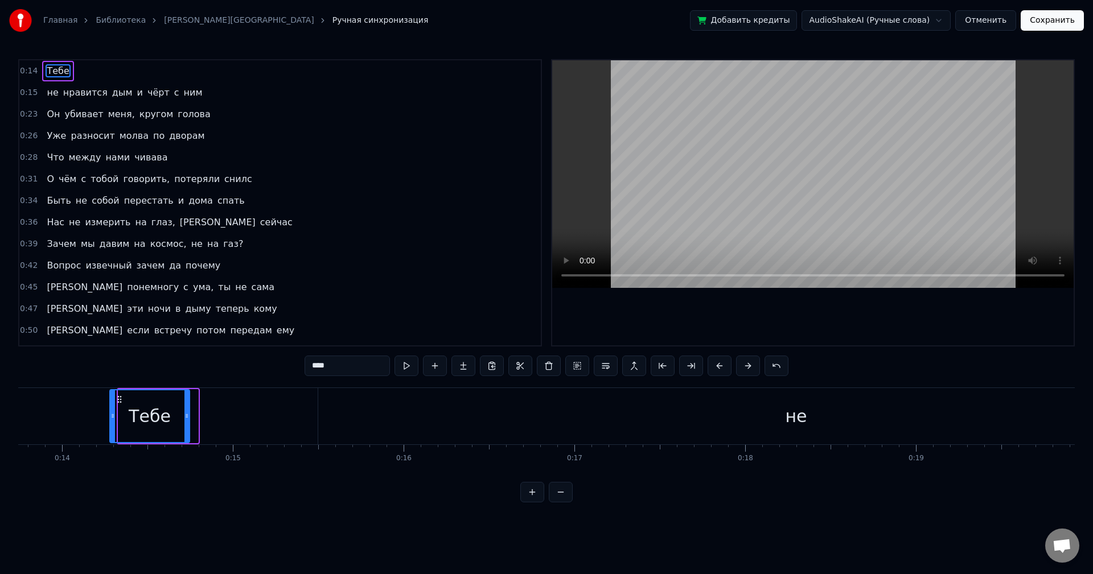
click at [747, 371] on button at bounding box center [748, 366] width 24 height 20
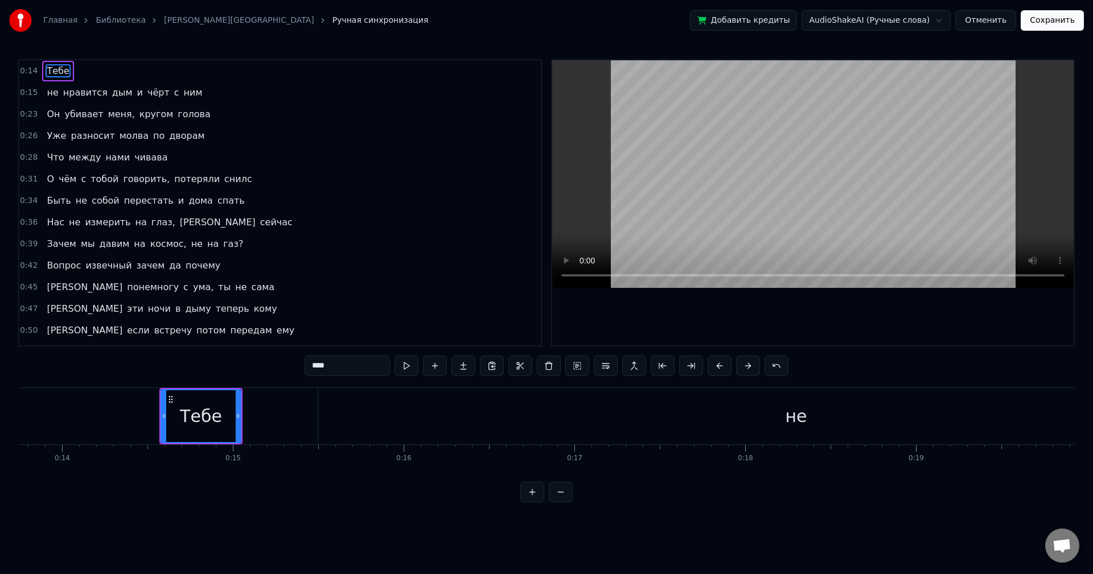
click at [747, 371] on button at bounding box center [748, 366] width 24 height 20
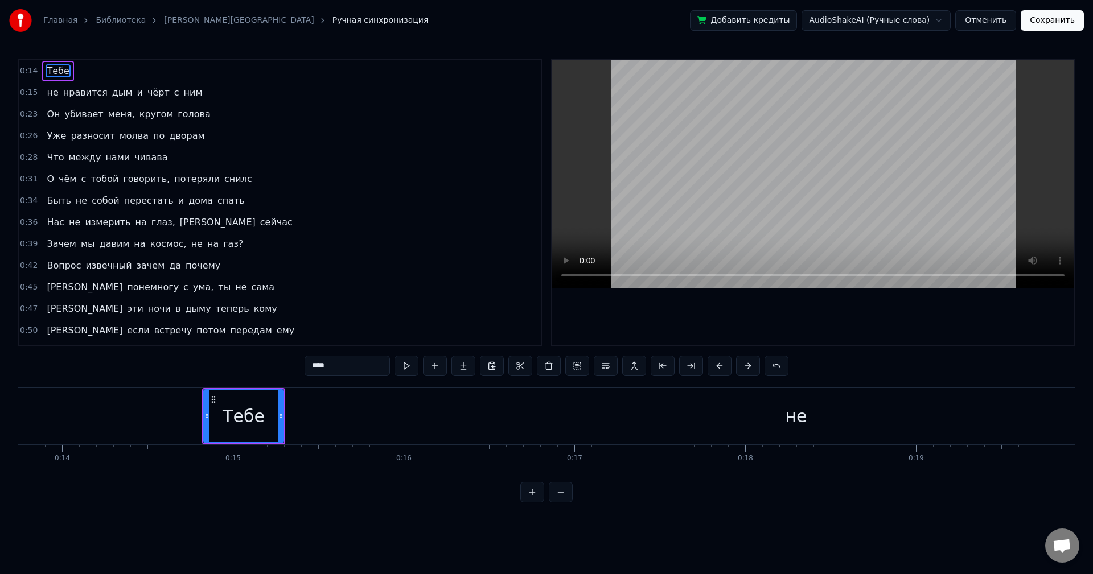
click at [747, 371] on button at bounding box center [748, 366] width 24 height 20
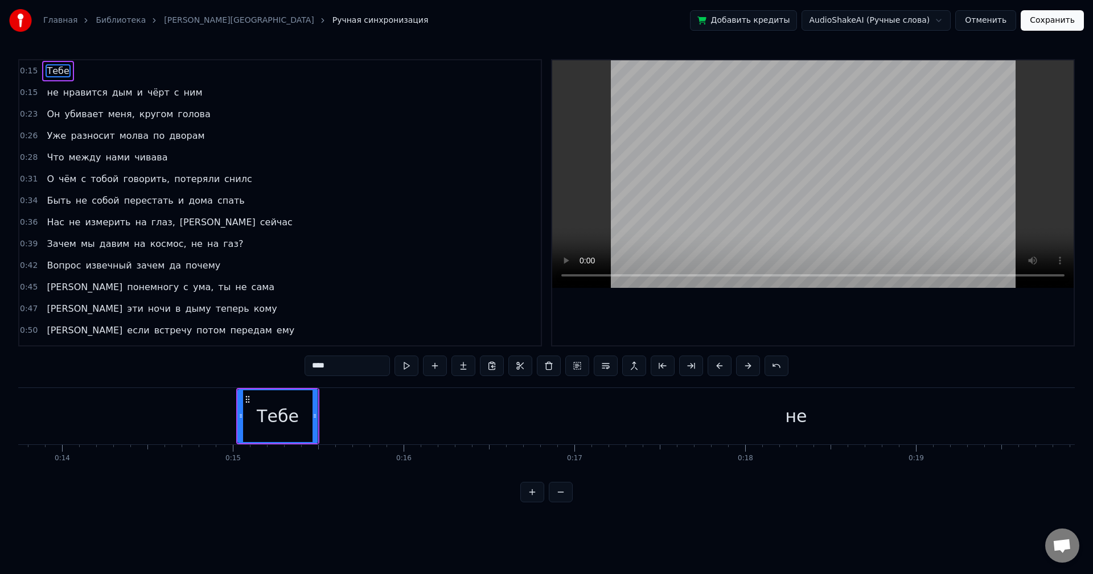
click at [747, 371] on button at bounding box center [748, 366] width 24 height 20
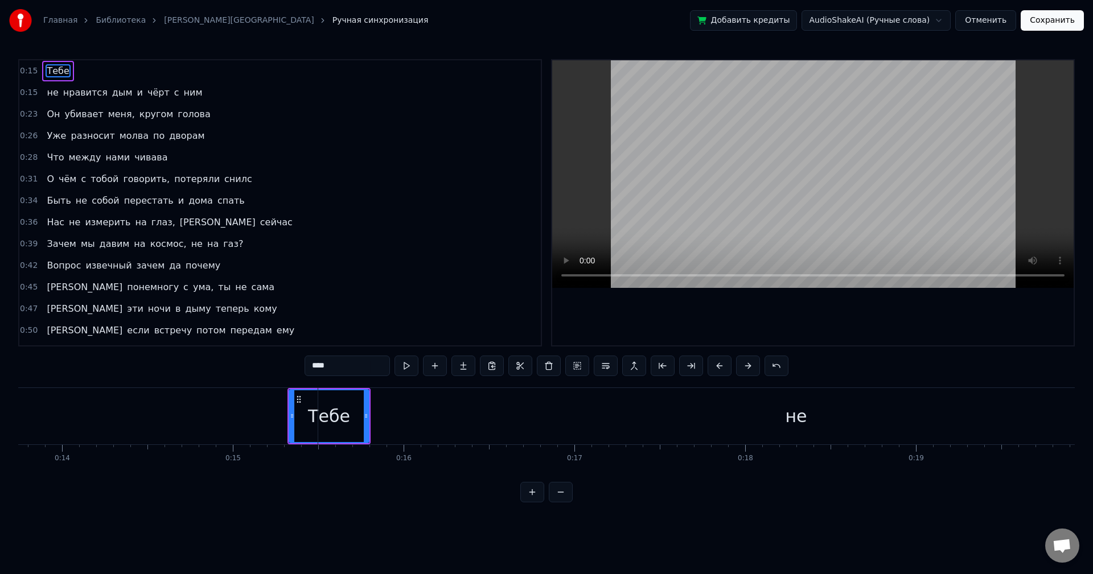
click at [747, 371] on button at bounding box center [748, 366] width 24 height 20
click at [748, 371] on button at bounding box center [748, 366] width 24 height 20
click at [749, 371] on button at bounding box center [748, 366] width 24 height 20
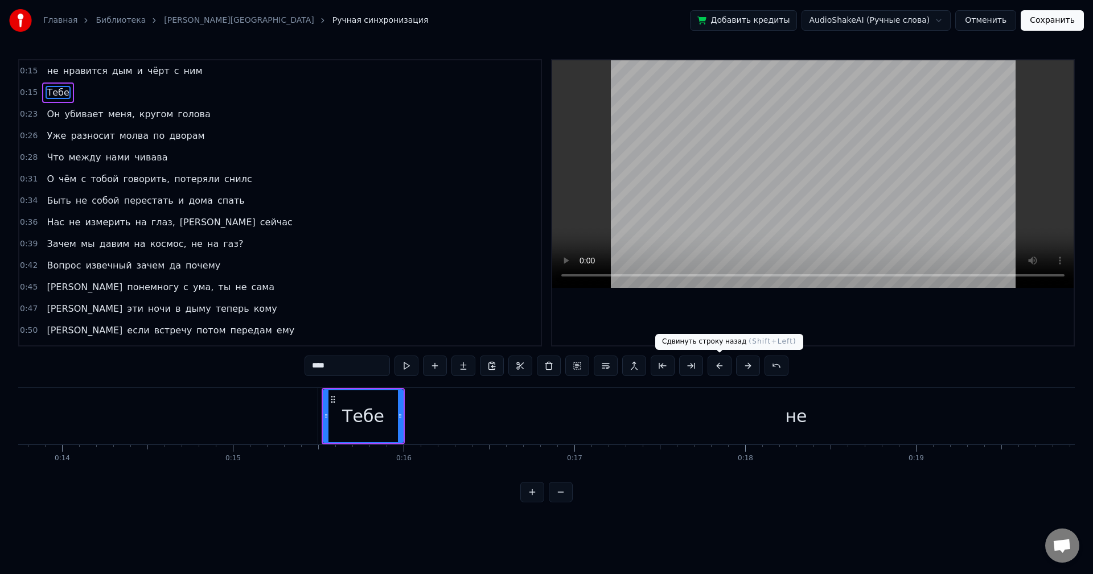
click at [716, 369] on button at bounding box center [720, 366] width 24 height 20
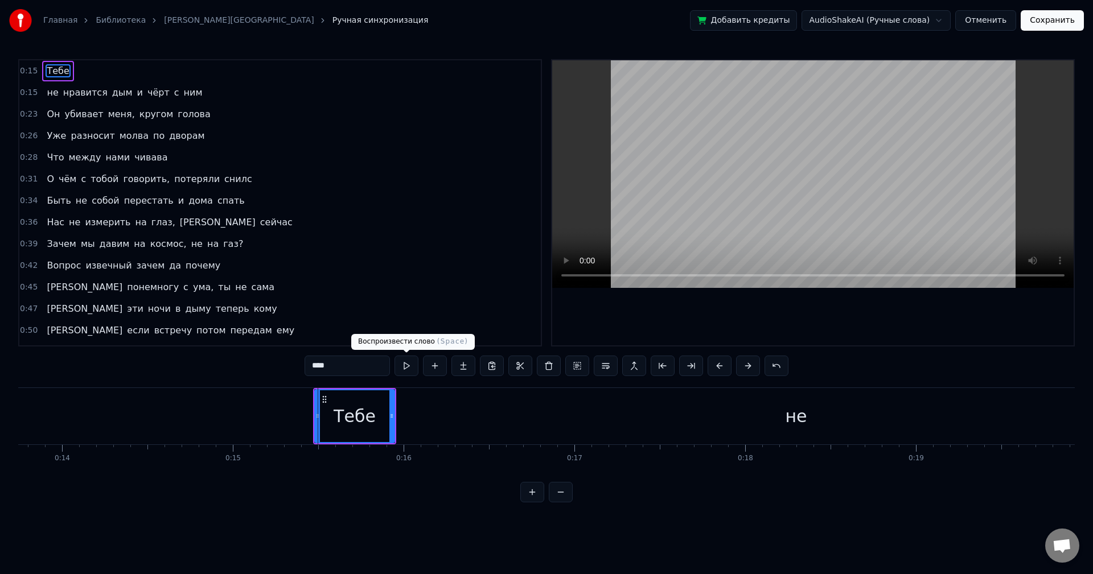
click at [412, 371] on button at bounding box center [406, 366] width 24 height 20
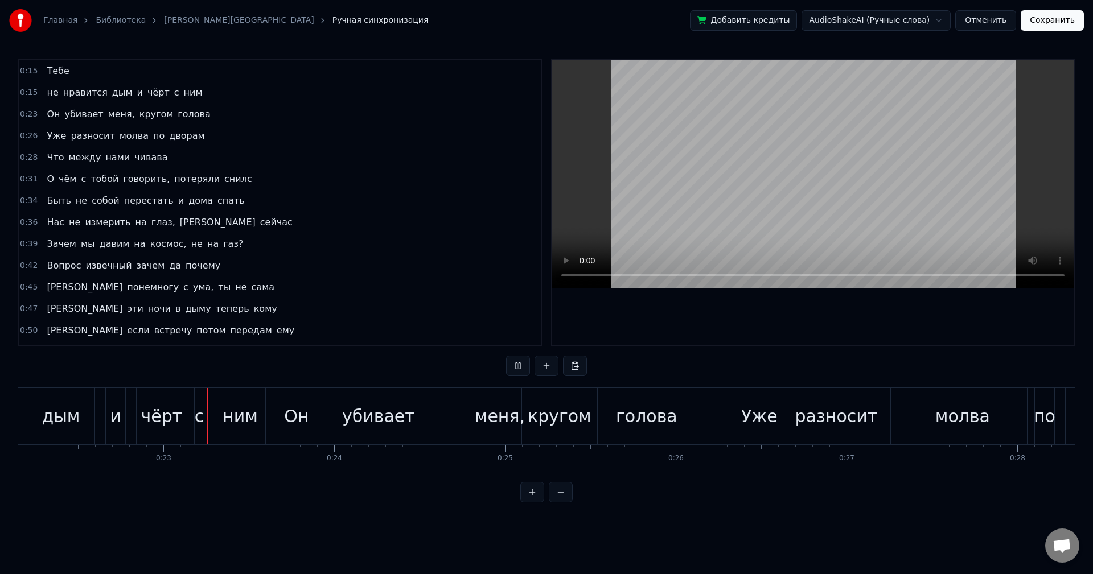
scroll to position [0, 3796]
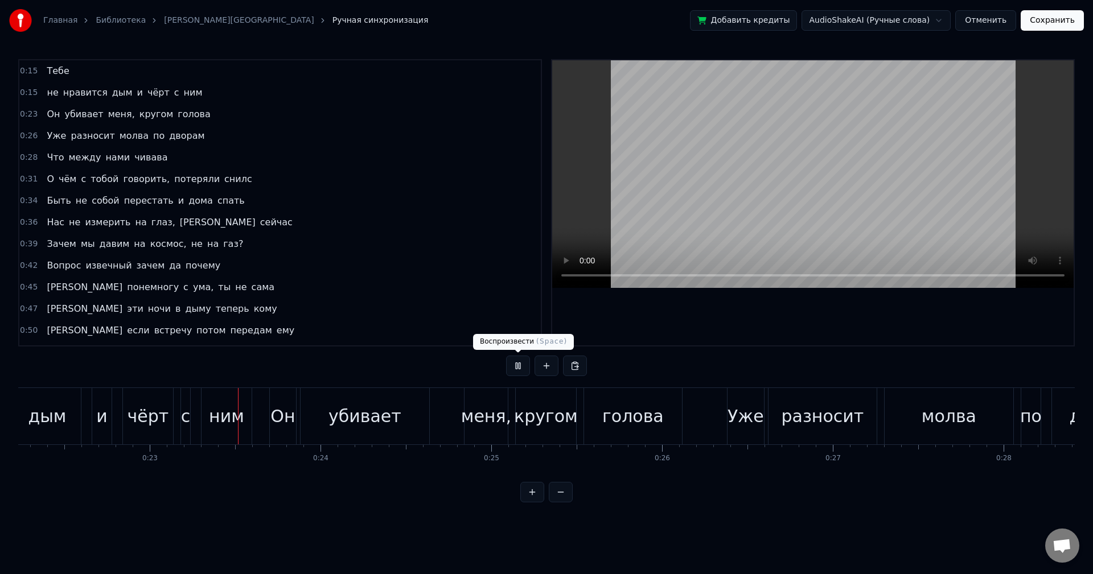
click at [519, 369] on button at bounding box center [518, 366] width 24 height 20
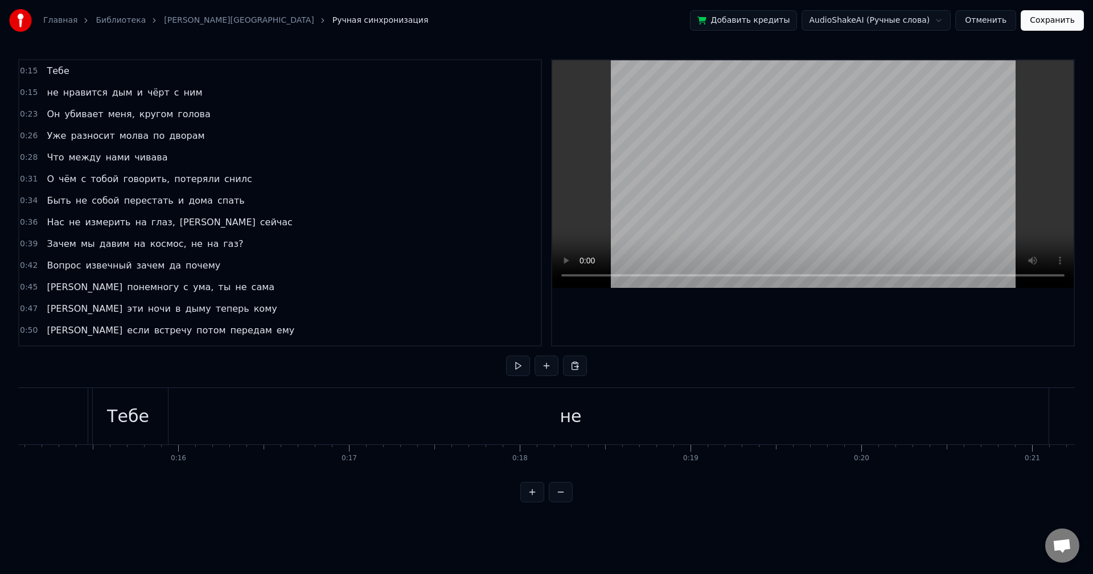
scroll to position [0, 2369]
click at [631, 416] on div "не" at bounding box center [774, 416] width 956 height 56
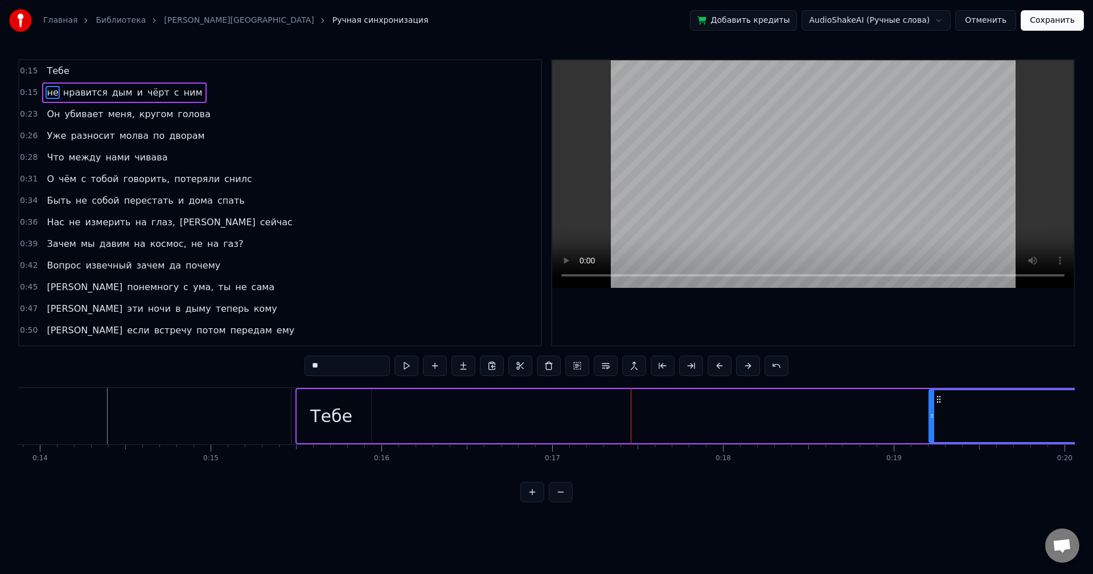
drag, startPoint x: 299, startPoint y: 415, endPoint x: 955, endPoint y: 433, distance: 656.0
click at [934, 433] on div at bounding box center [932, 417] width 5 height 52
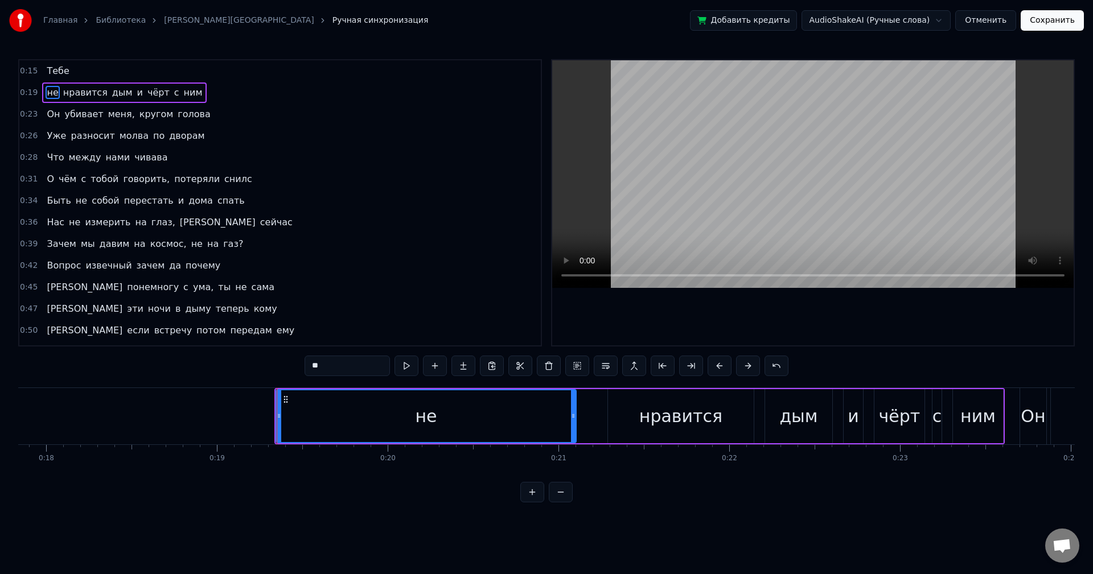
scroll to position [0, 3001]
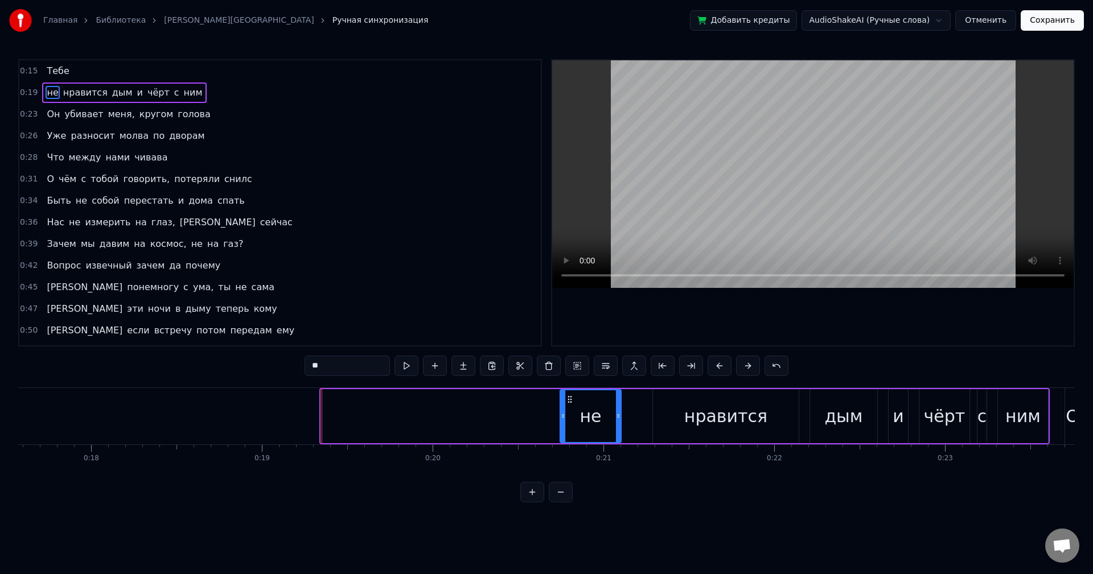
drag, startPoint x: 323, startPoint y: 418, endPoint x: 562, endPoint y: 441, distance: 240.1
click at [562, 441] on div at bounding box center [563, 417] width 5 height 52
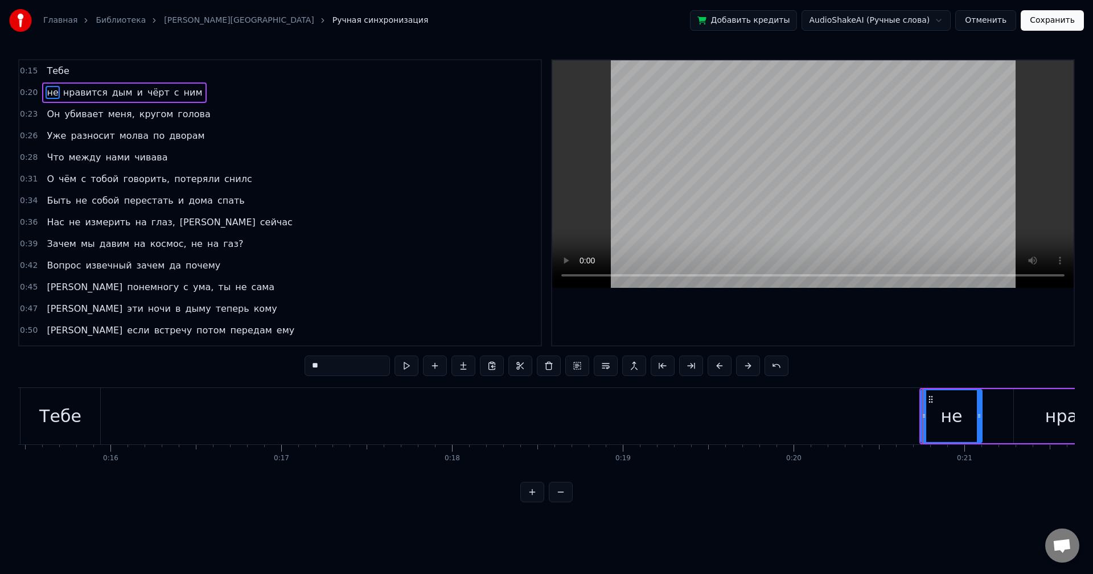
scroll to position [0, 2617]
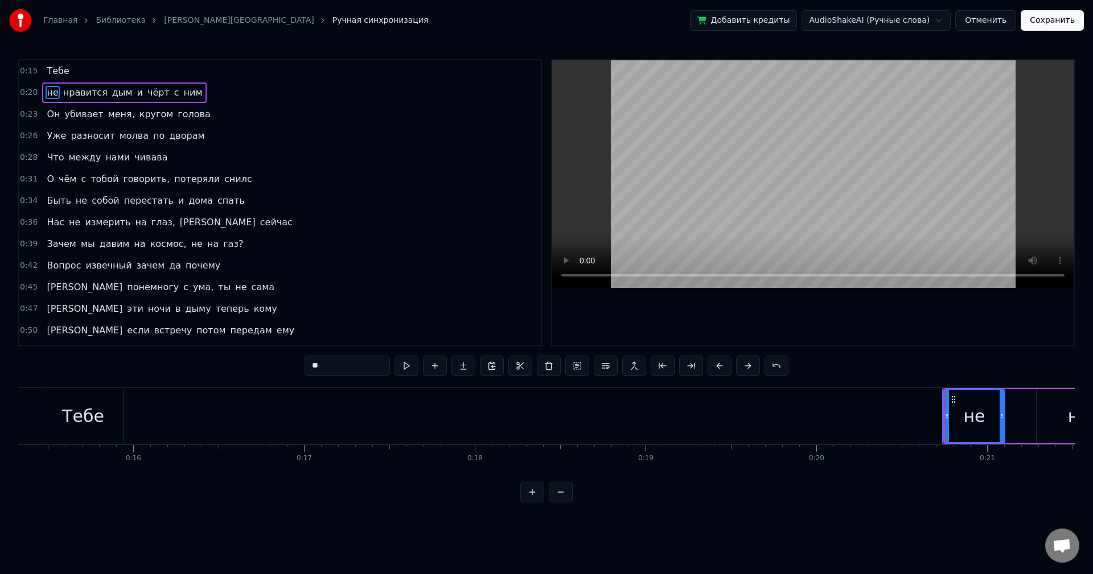
click at [97, 404] on div "Тебе" at bounding box center [83, 417] width 42 height 26
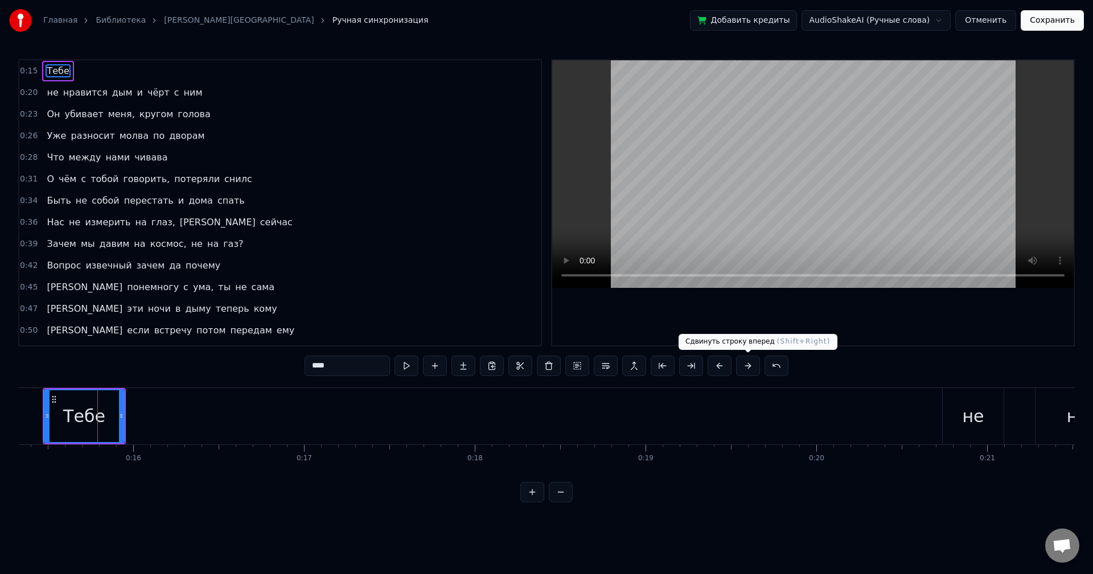
click at [739, 369] on button at bounding box center [748, 366] width 24 height 20
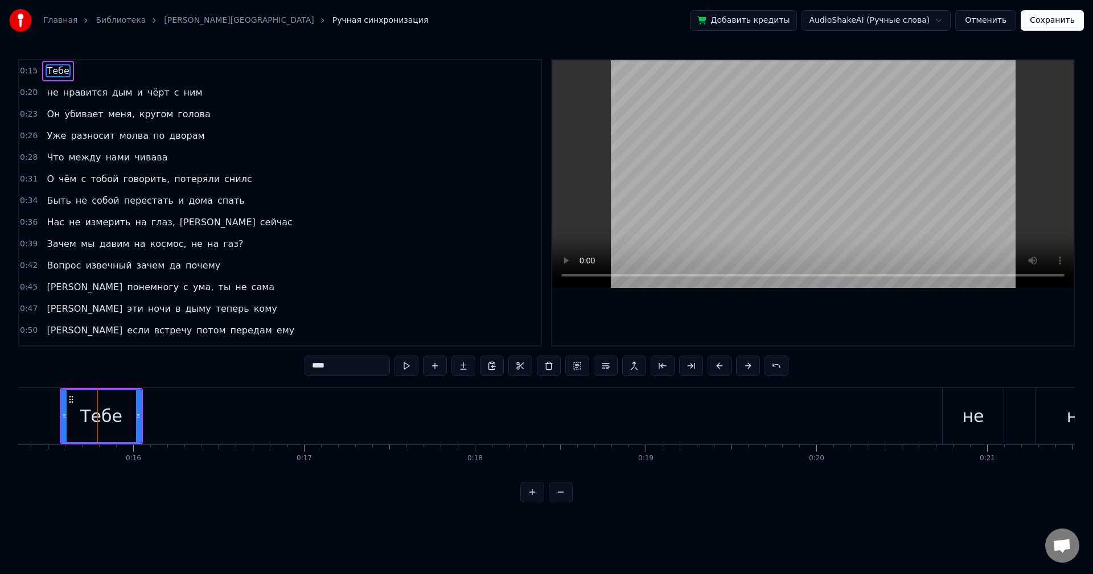
click at [739, 369] on button at bounding box center [748, 366] width 24 height 20
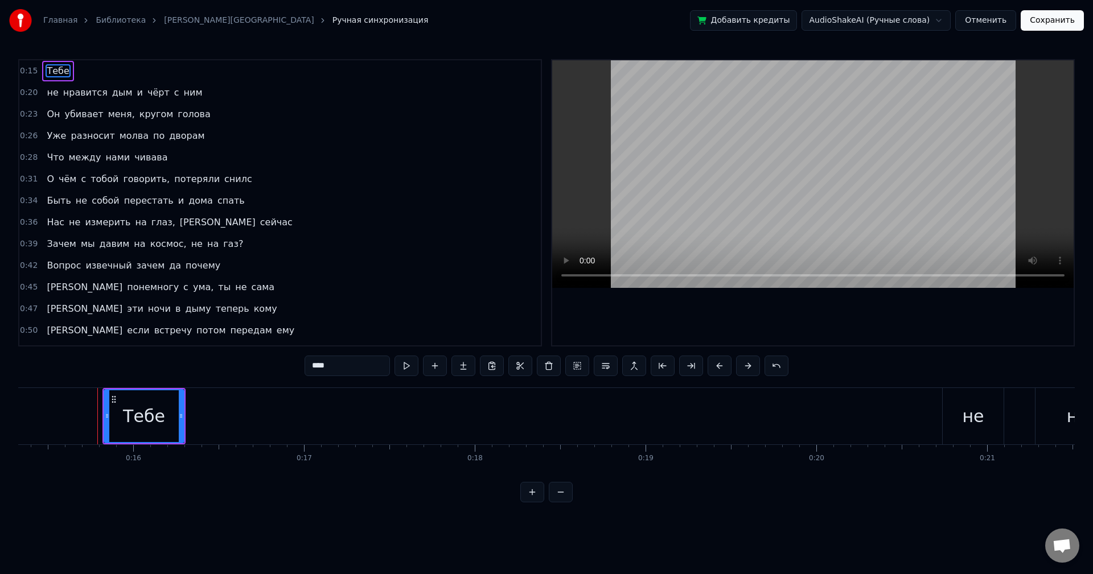
click at [739, 369] on button at bounding box center [748, 366] width 24 height 20
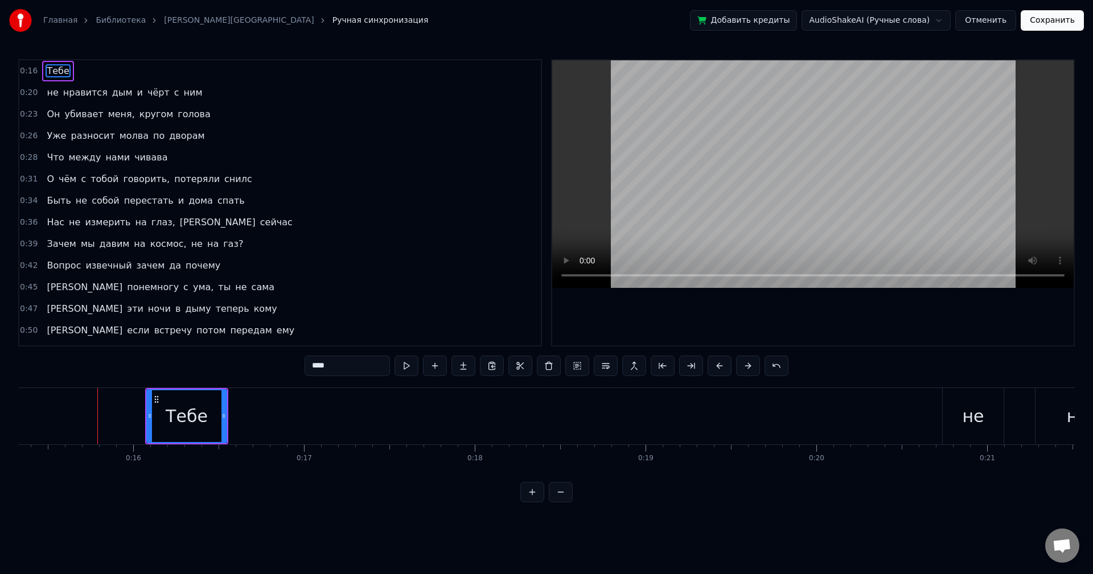
click at [739, 369] on button at bounding box center [748, 366] width 24 height 20
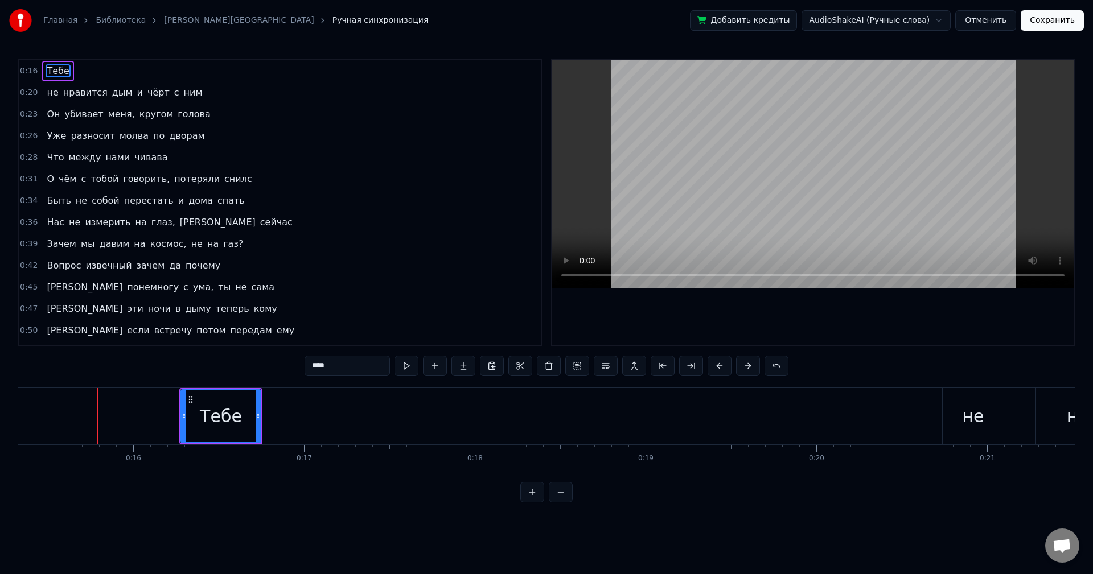
click at [739, 369] on button at bounding box center [748, 366] width 24 height 20
click at [741, 369] on button at bounding box center [748, 366] width 24 height 20
click at [742, 368] on button at bounding box center [748, 366] width 24 height 20
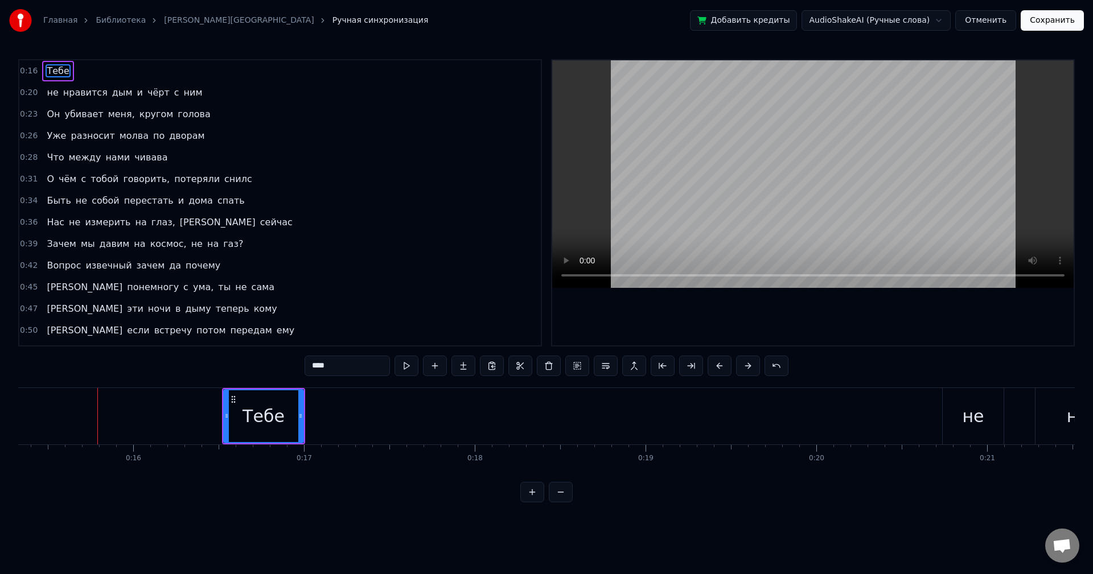
click at [742, 368] on button at bounding box center [748, 366] width 24 height 20
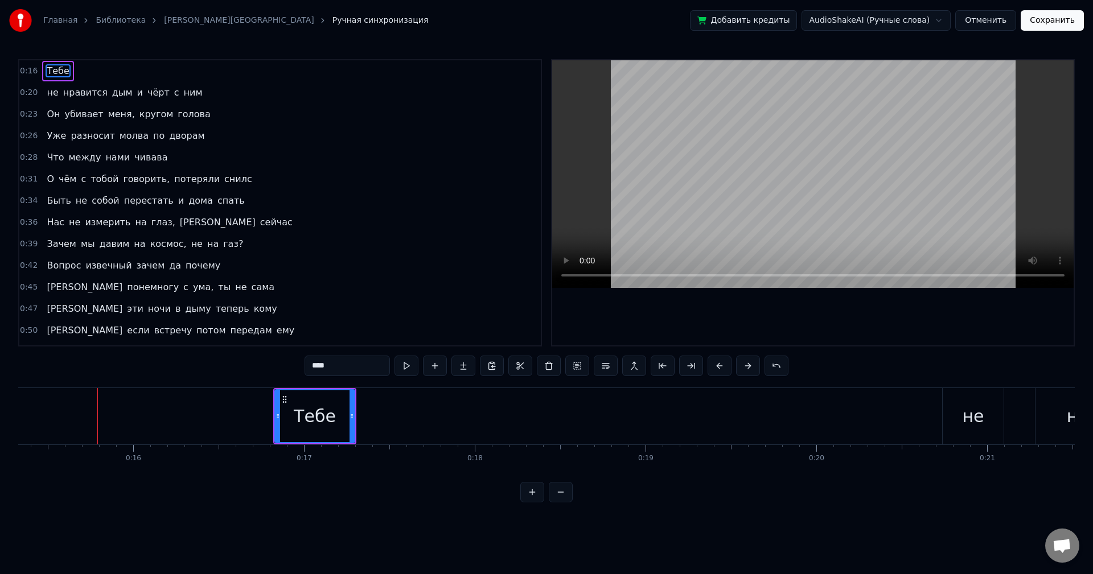
click at [742, 368] on button at bounding box center [748, 366] width 24 height 20
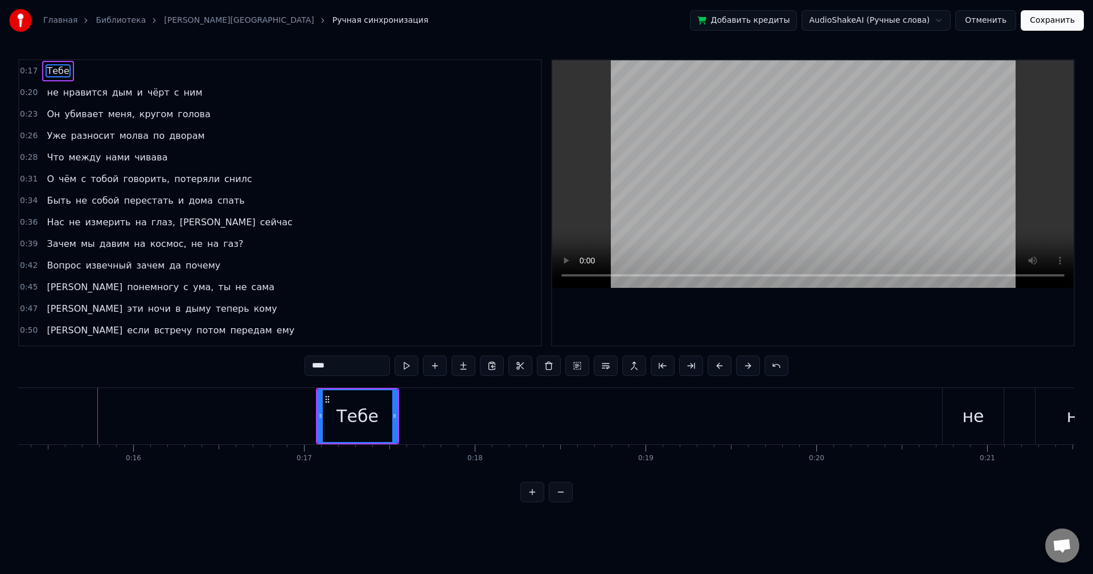
click at [742, 368] on button at bounding box center [748, 366] width 24 height 20
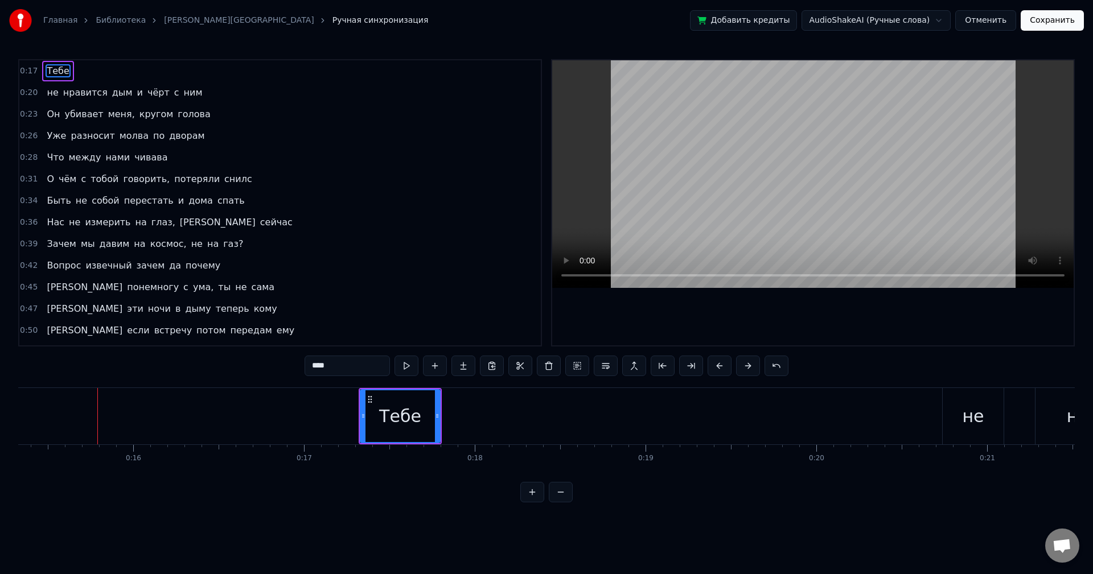
click at [742, 368] on button at bounding box center [748, 366] width 24 height 20
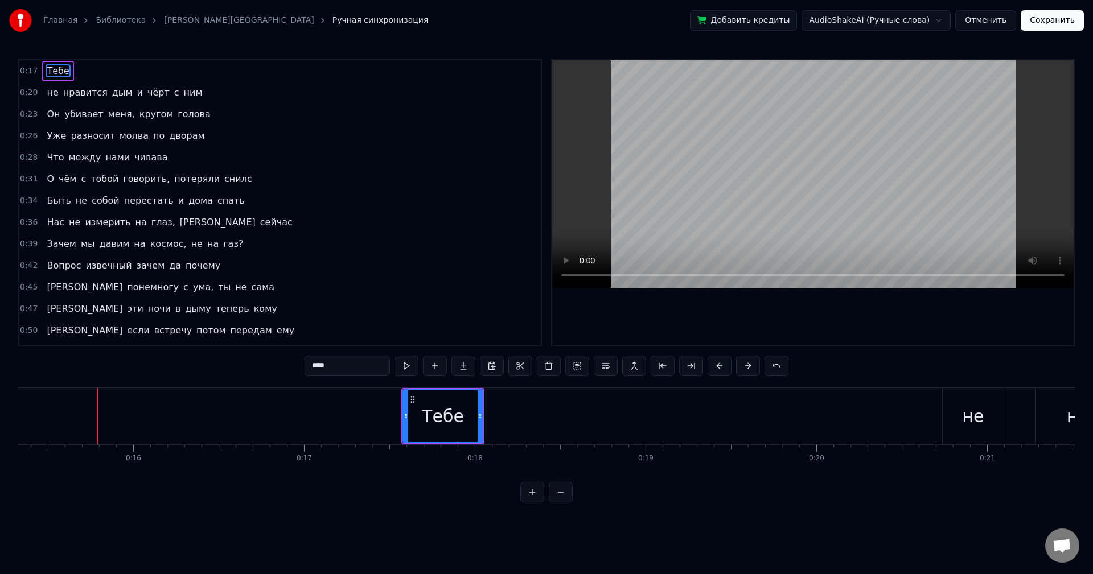
click at [742, 368] on button at bounding box center [748, 366] width 24 height 20
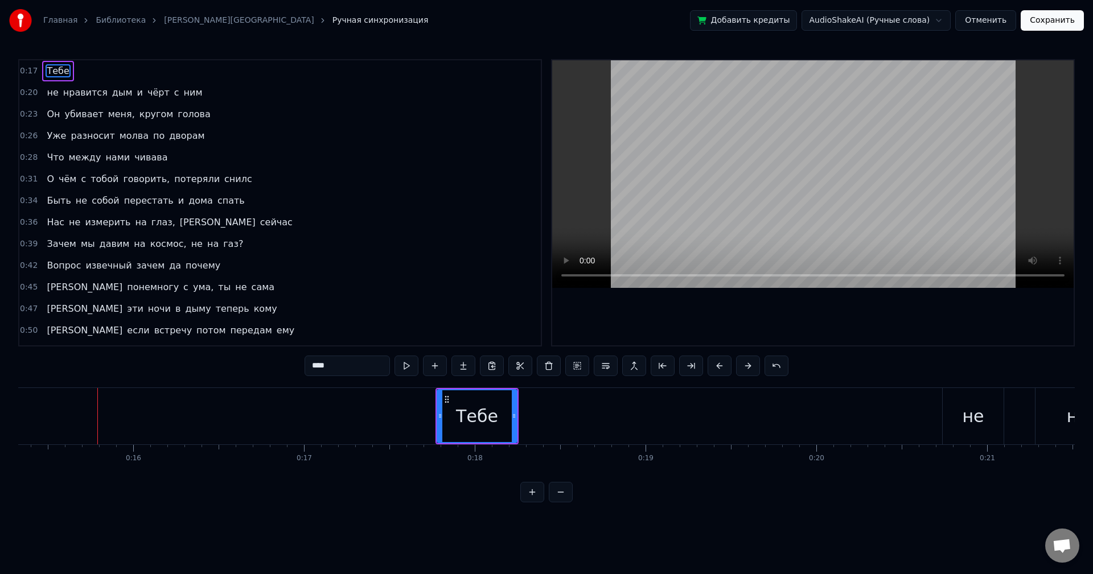
click at [742, 368] on button at bounding box center [748, 366] width 24 height 20
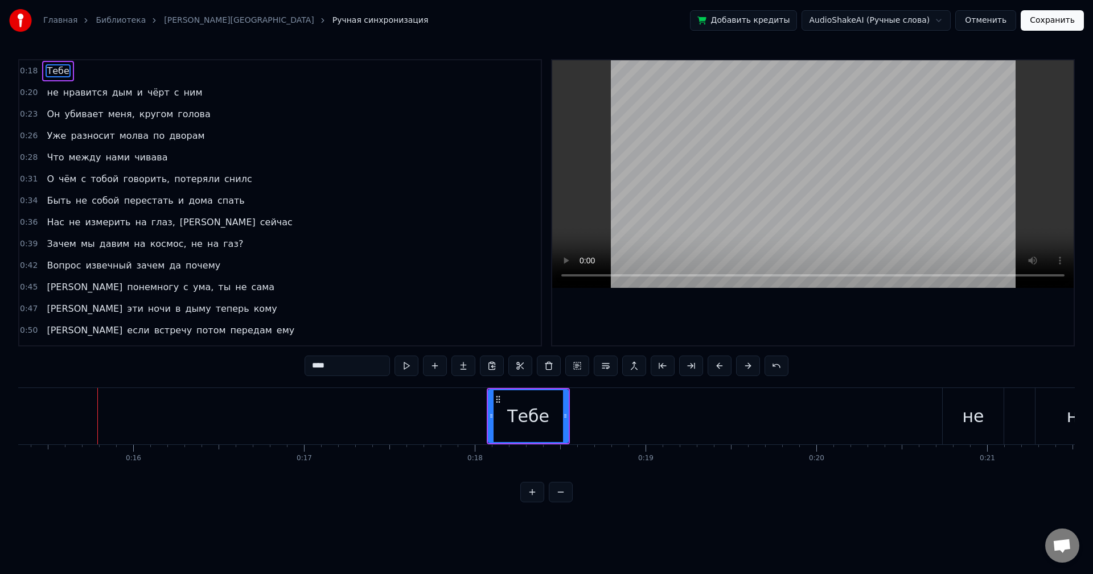
click at [742, 368] on button at bounding box center [748, 366] width 24 height 20
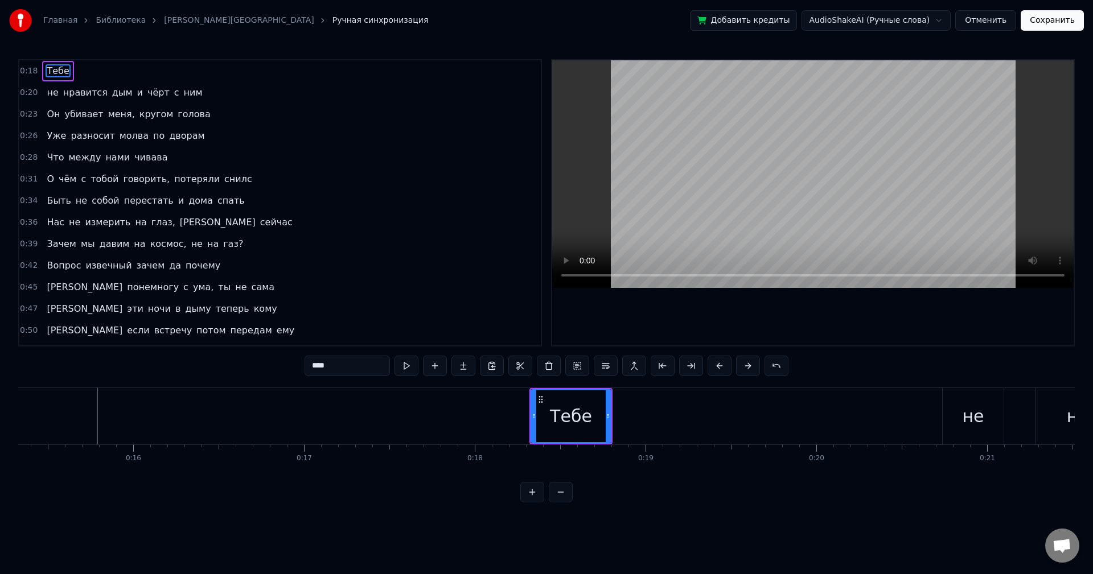
click at [742, 368] on button at bounding box center [748, 366] width 24 height 20
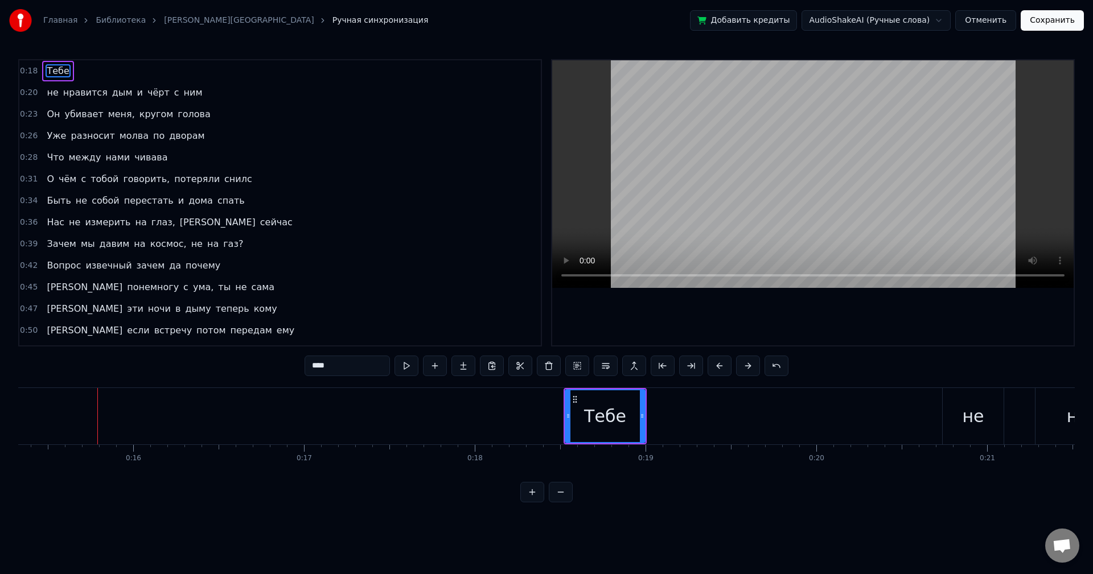
click at [742, 368] on button at bounding box center [748, 366] width 24 height 20
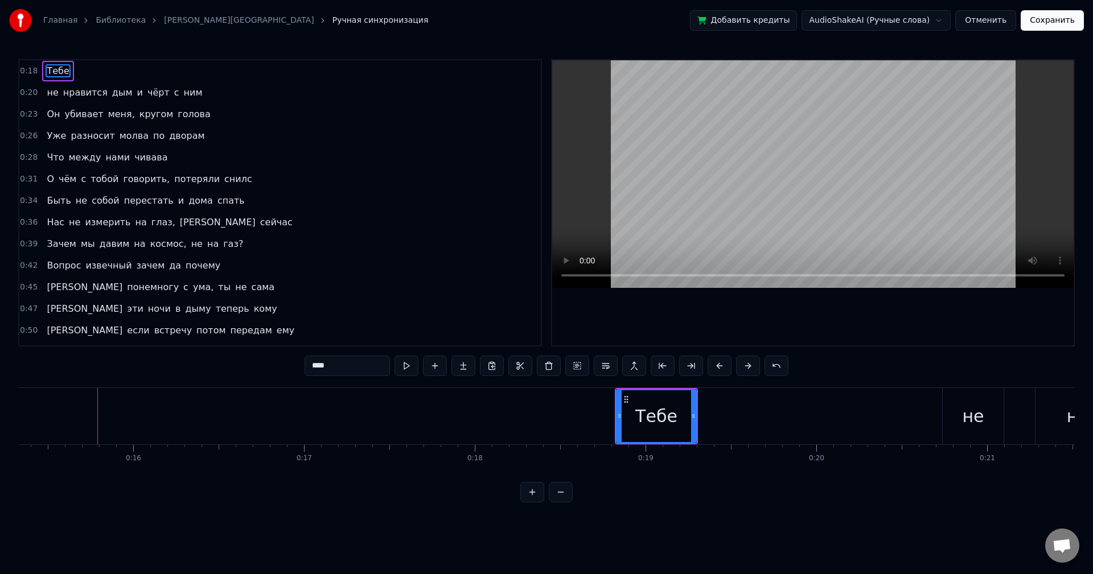
click at [742, 368] on button at bounding box center [748, 366] width 24 height 20
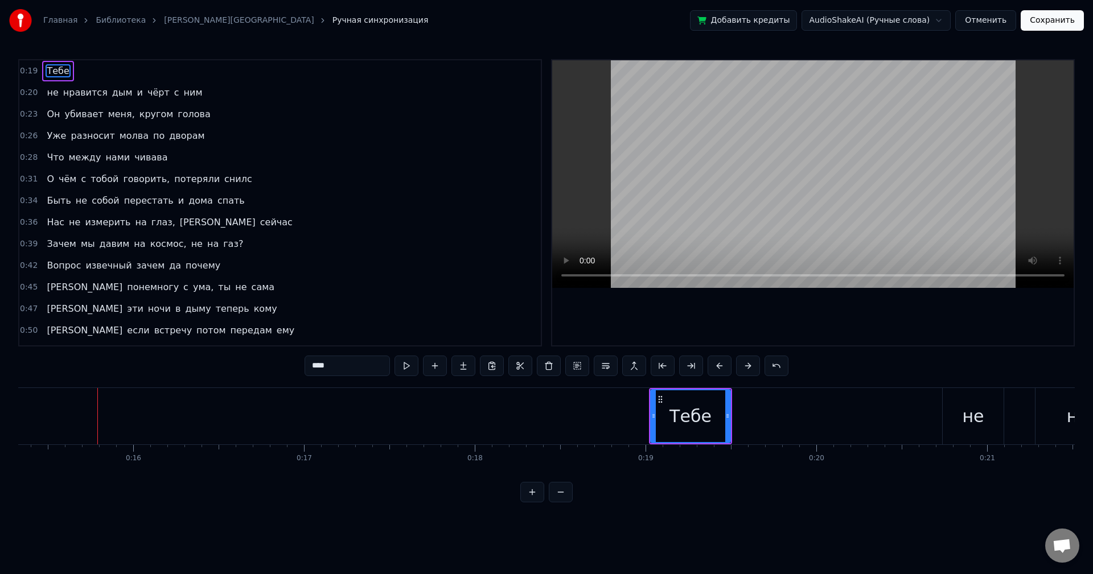
click at [742, 368] on button at bounding box center [748, 366] width 24 height 20
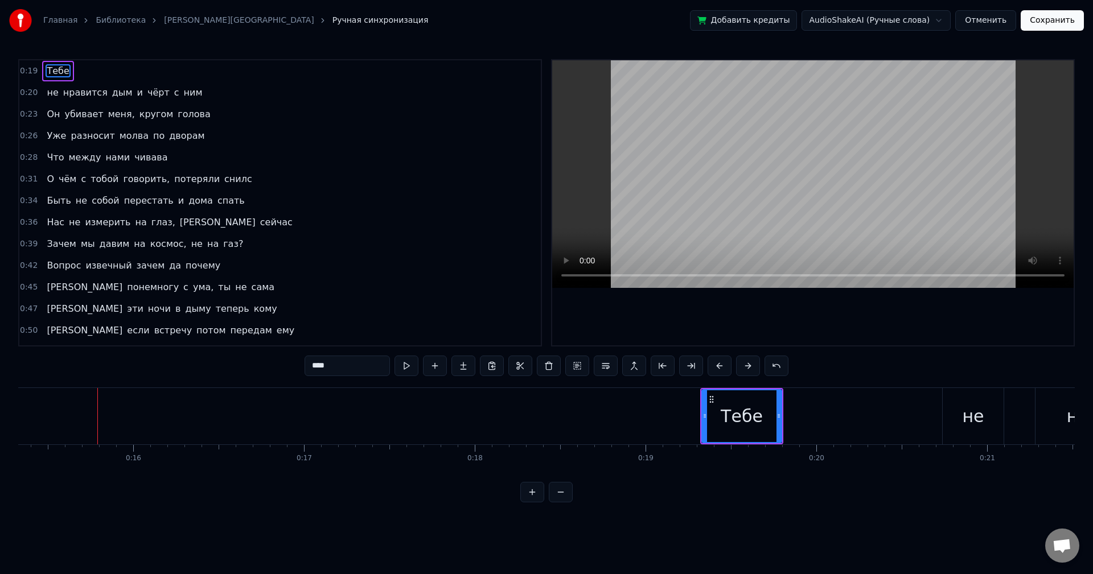
click at [742, 368] on button at bounding box center [748, 366] width 24 height 20
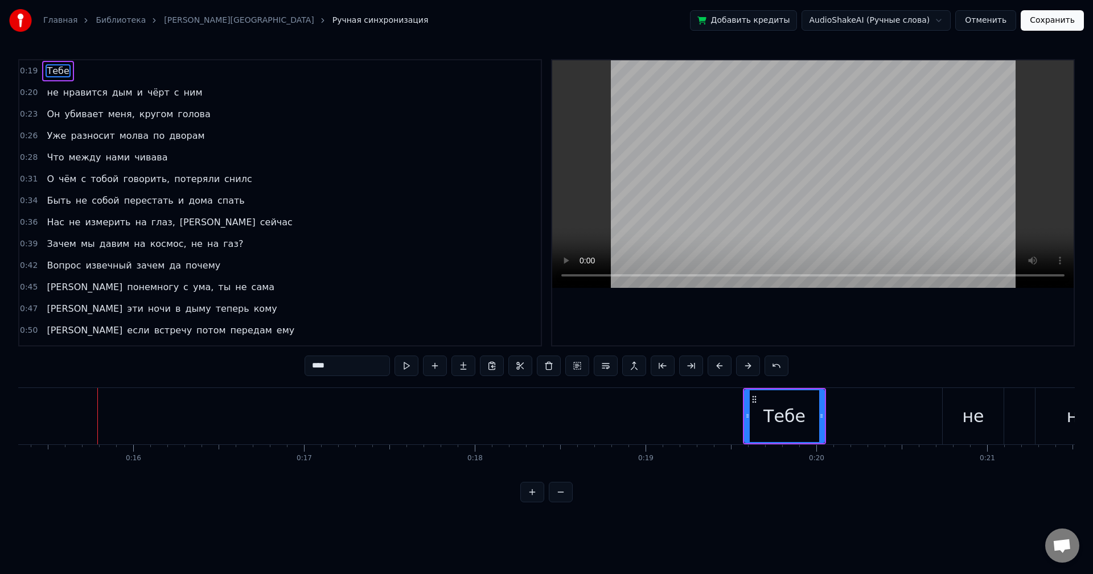
click at [742, 368] on button at bounding box center [748, 366] width 24 height 20
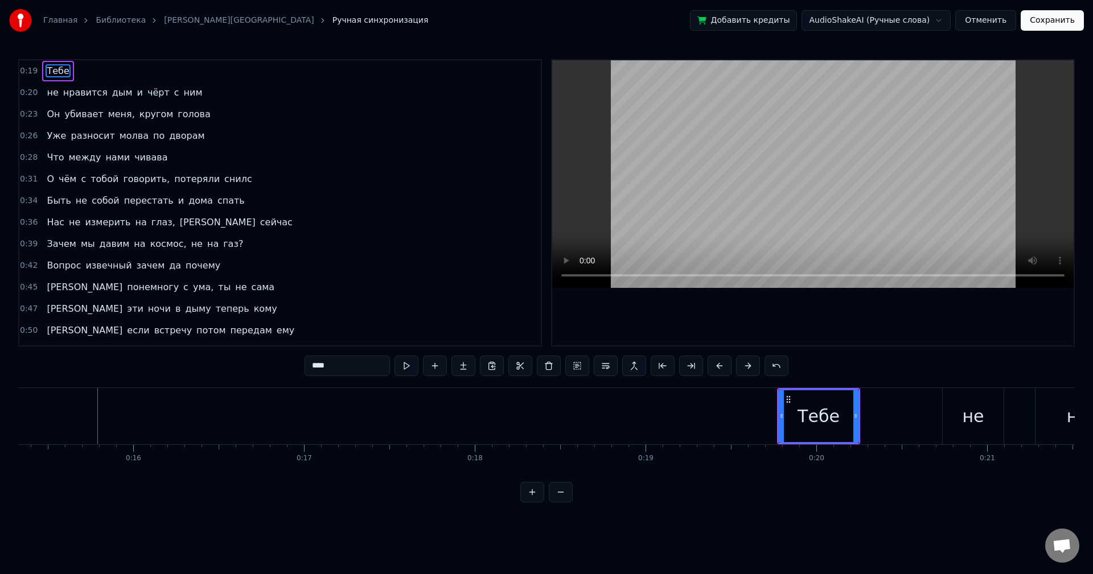
click at [742, 368] on button at bounding box center [748, 366] width 24 height 20
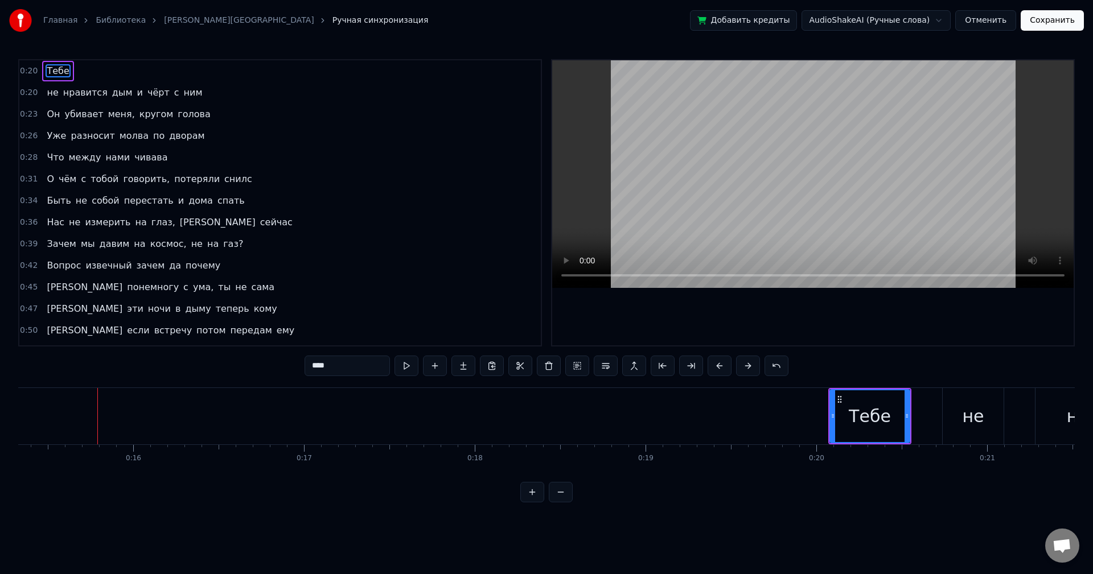
click at [742, 368] on button at bounding box center [748, 366] width 24 height 20
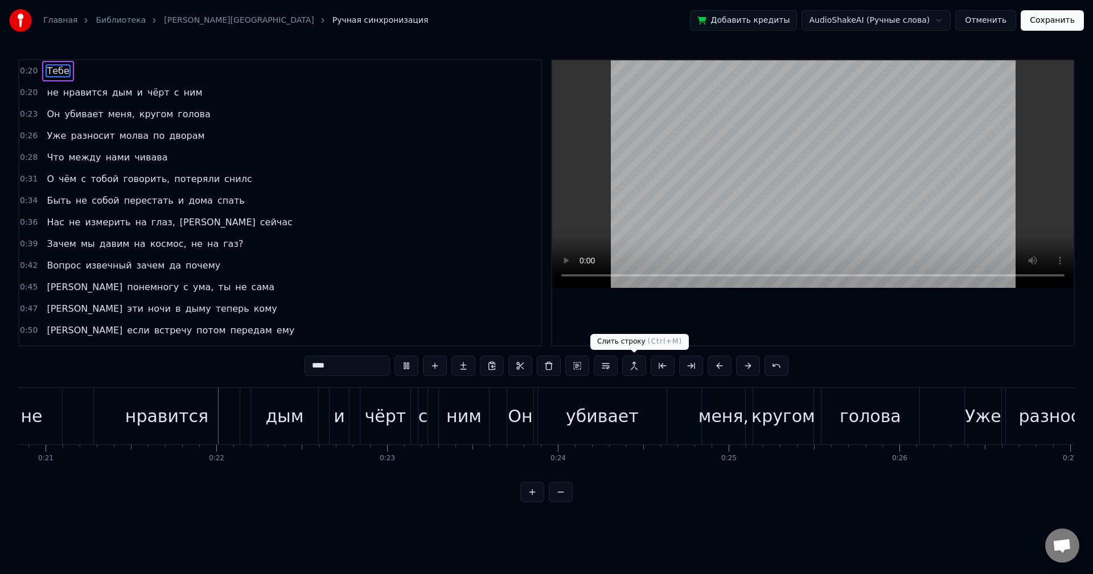
scroll to position [0, 3582]
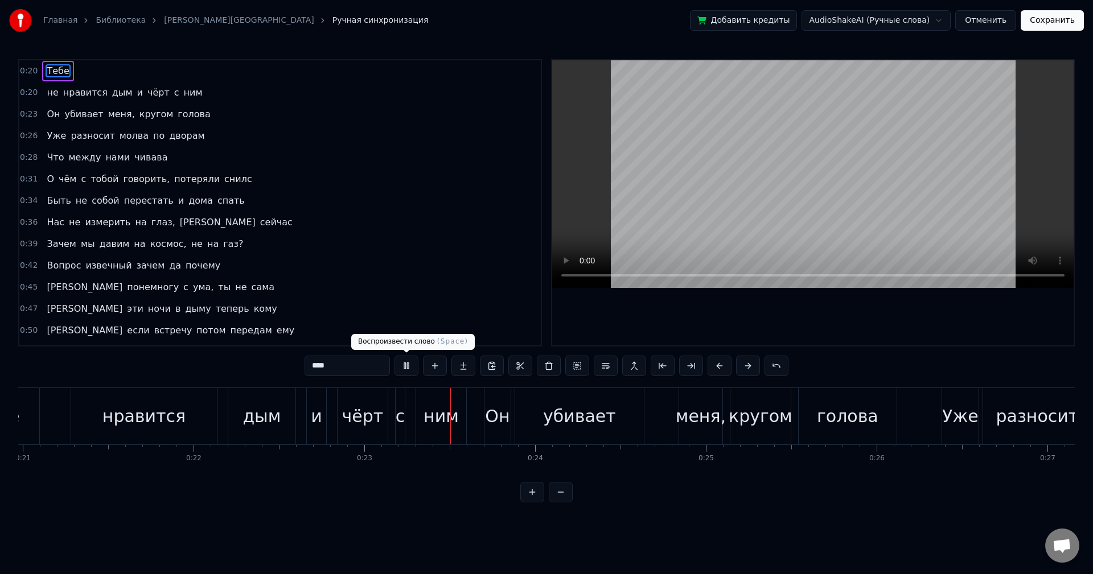
click at [403, 367] on button at bounding box center [406, 366] width 24 height 20
click at [564, 503] on button at bounding box center [561, 492] width 24 height 20
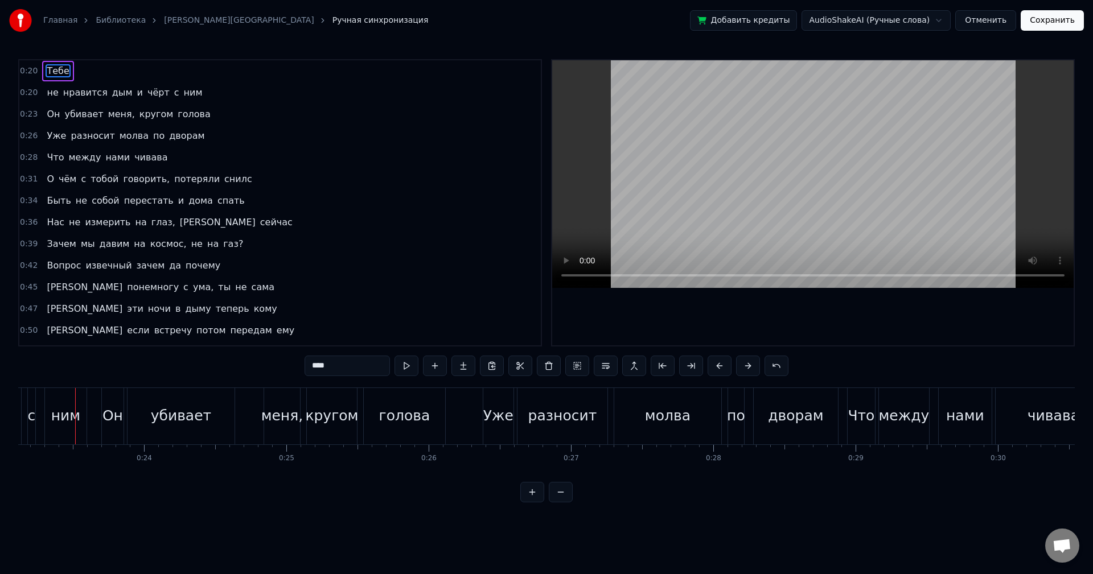
click at [564, 503] on button at bounding box center [561, 492] width 24 height 20
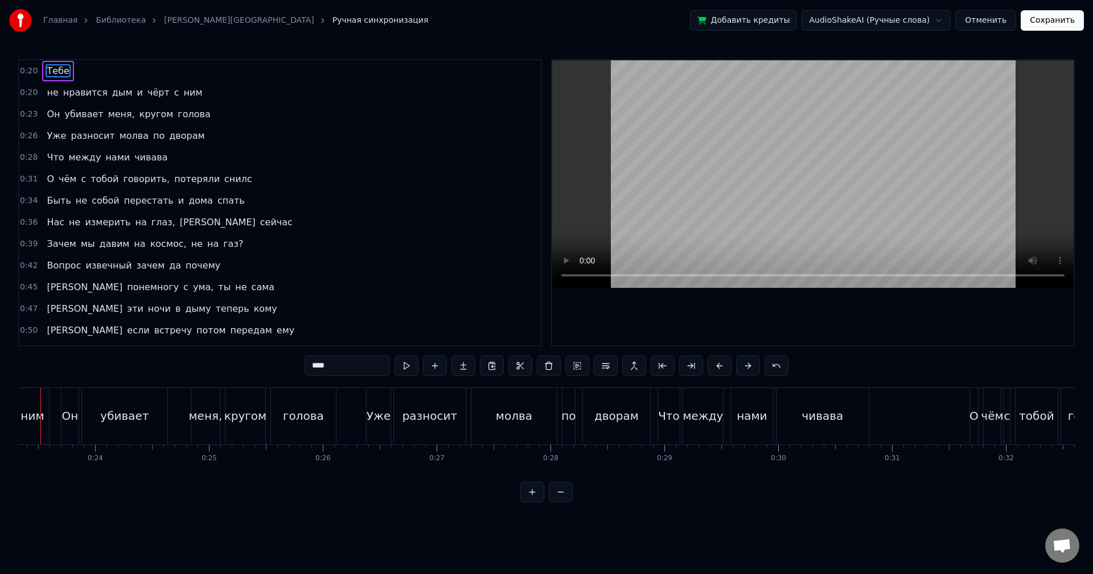
scroll to position [0, 2620]
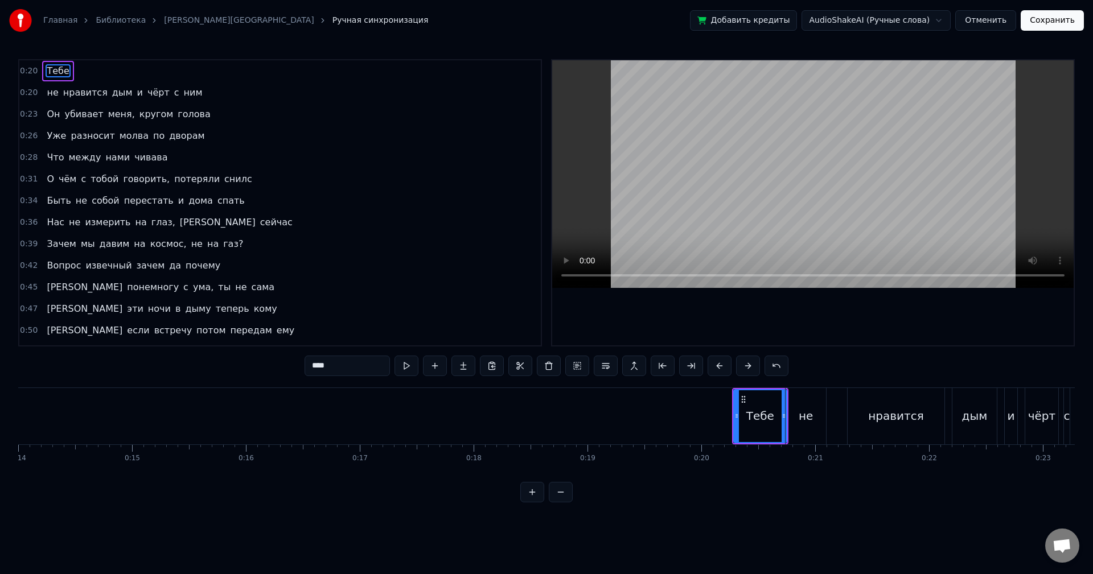
click at [533, 503] on button at bounding box center [532, 492] width 24 height 20
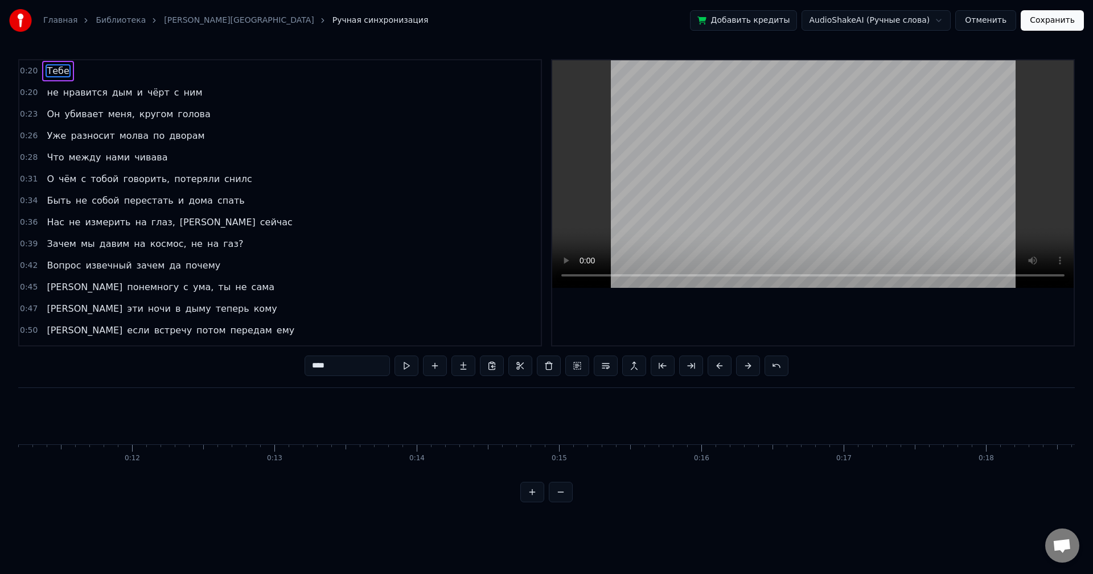
click at [533, 503] on button at bounding box center [532, 492] width 24 height 20
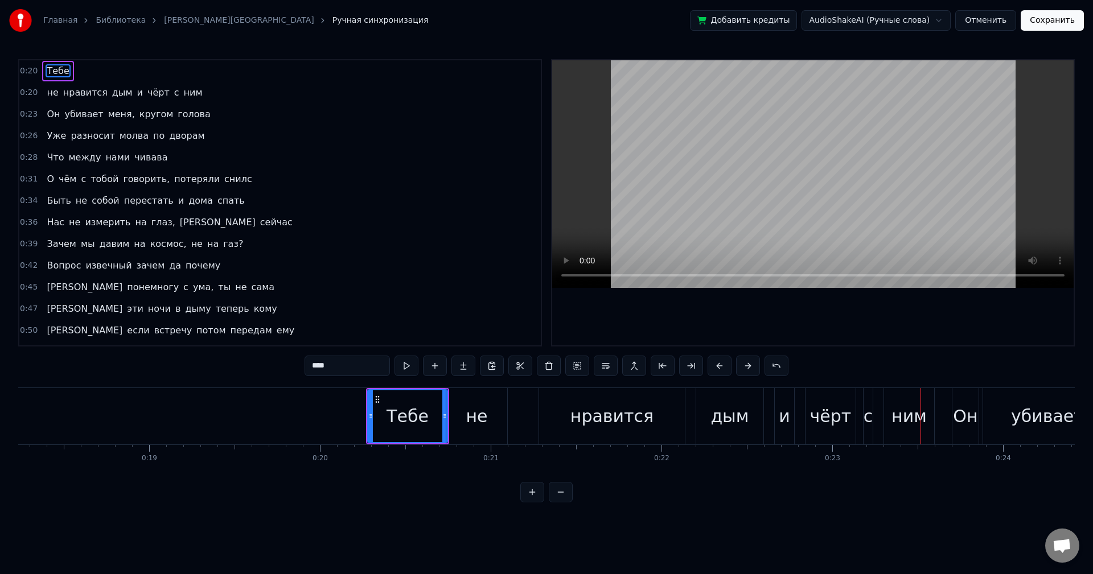
scroll to position [0, 3137]
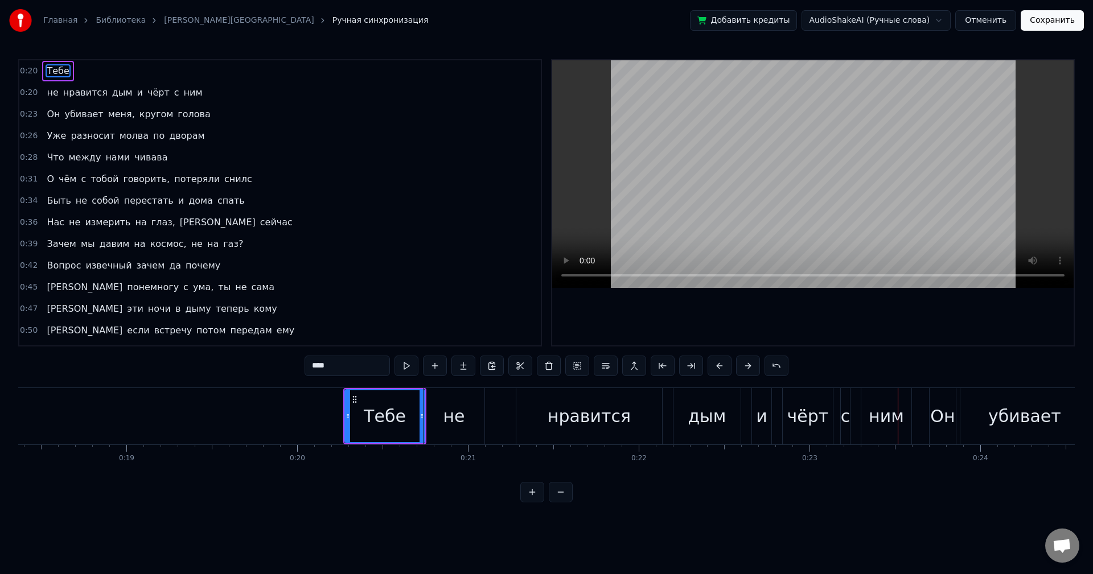
click at [457, 415] on div "не" at bounding box center [454, 417] width 22 height 26
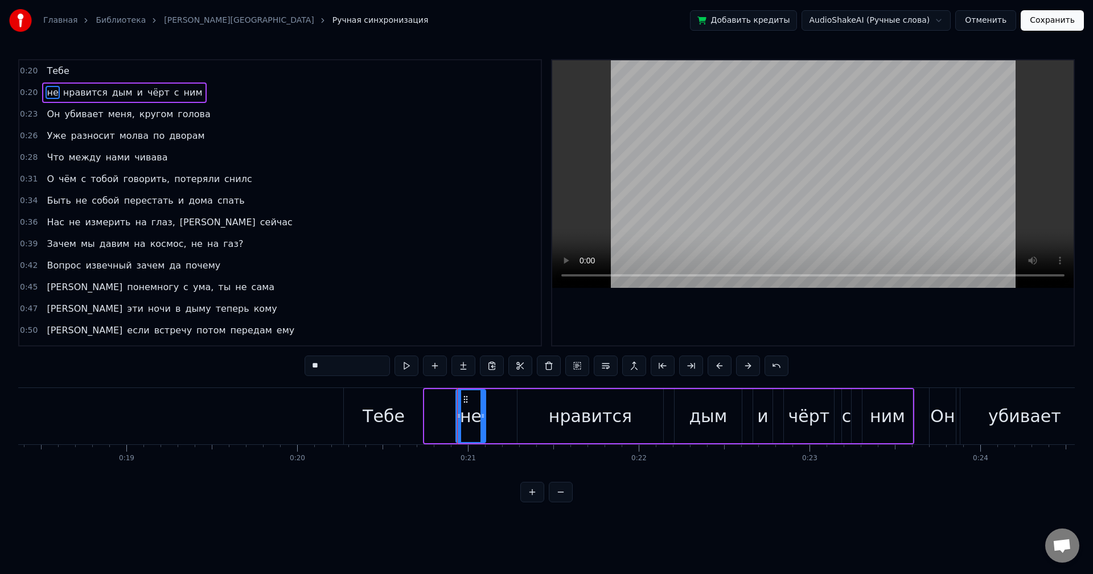
drag, startPoint x: 427, startPoint y: 414, endPoint x: 458, endPoint y: 419, distance: 31.6
click at [458, 419] on icon at bounding box center [459, 416] width 5 height 9
click at [389, 415] on div "Тебе" at bounding box center [384, 417] width 42 height 26
type input "****"
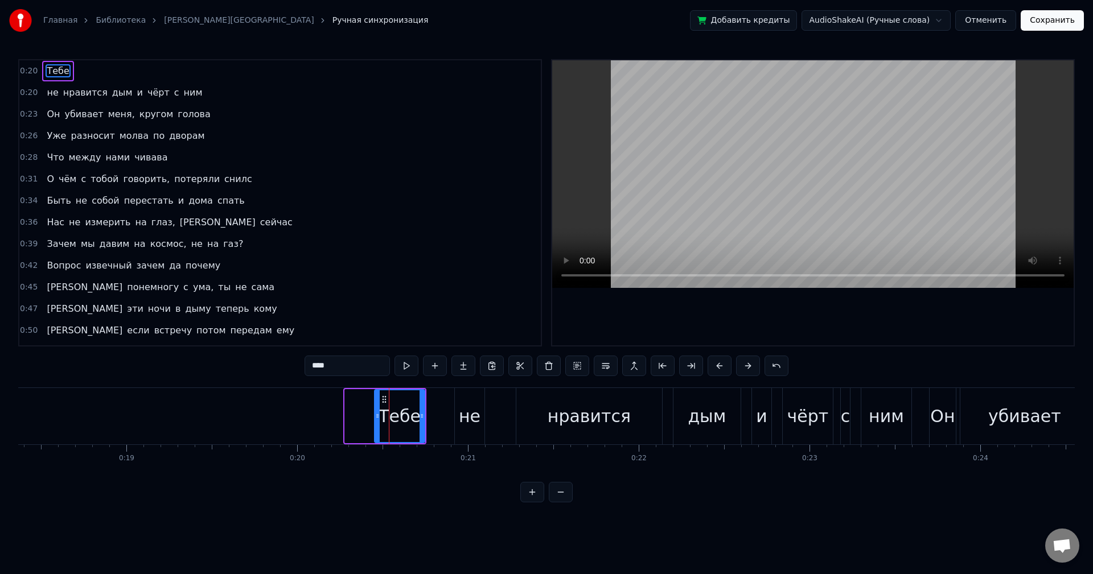
drag, startPoint x: 347, startPoint y: 414, endPoint x: 376, endPoint y: 416, distance: 29.7
click at [376, 416] on icon at bounding box center [377, 416] width 5 height 9
drag, startPoint x: 406, startPoint y: 408, endPoint x: 422, endPoint y: 410, distance: 16.1
click at [421, 410] on div "Тебе" at bounding box center [399, 417] width 49 height 52
click at [422, 410] on div at bounding box center [422, 417] width 5 height 52
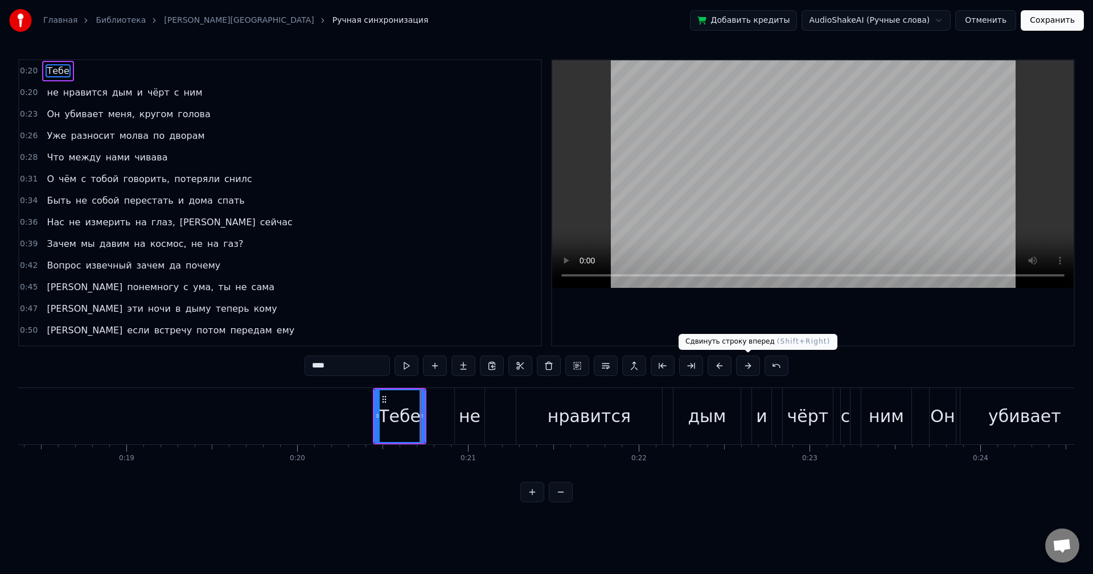
click at [737, 367] on button at bounding box center [748, 366] width 24 height 20
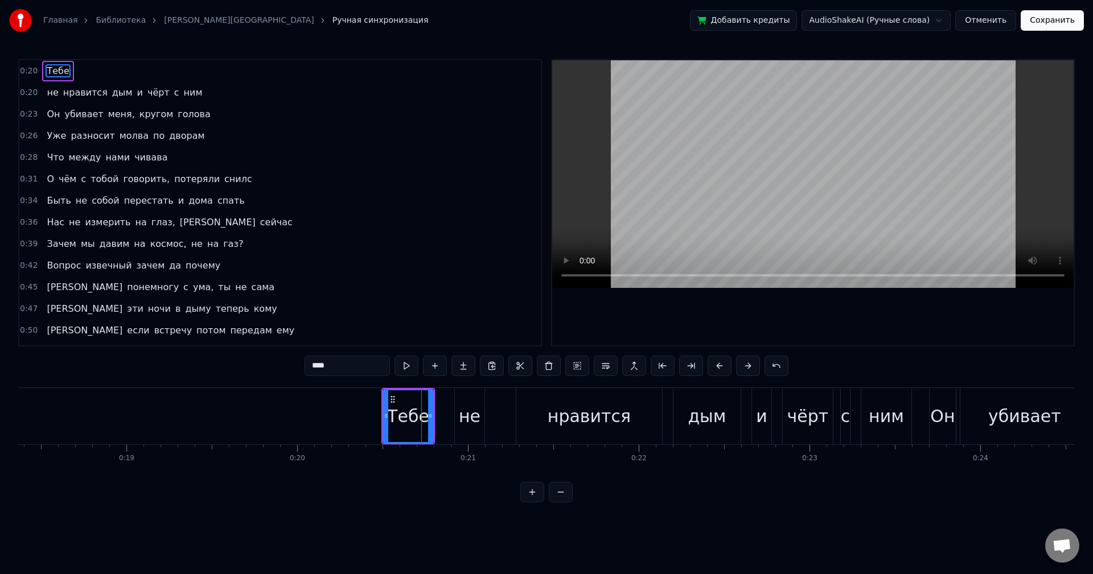
click at [741, 367] on button at bounding box center [748, 366] width 24 height 20
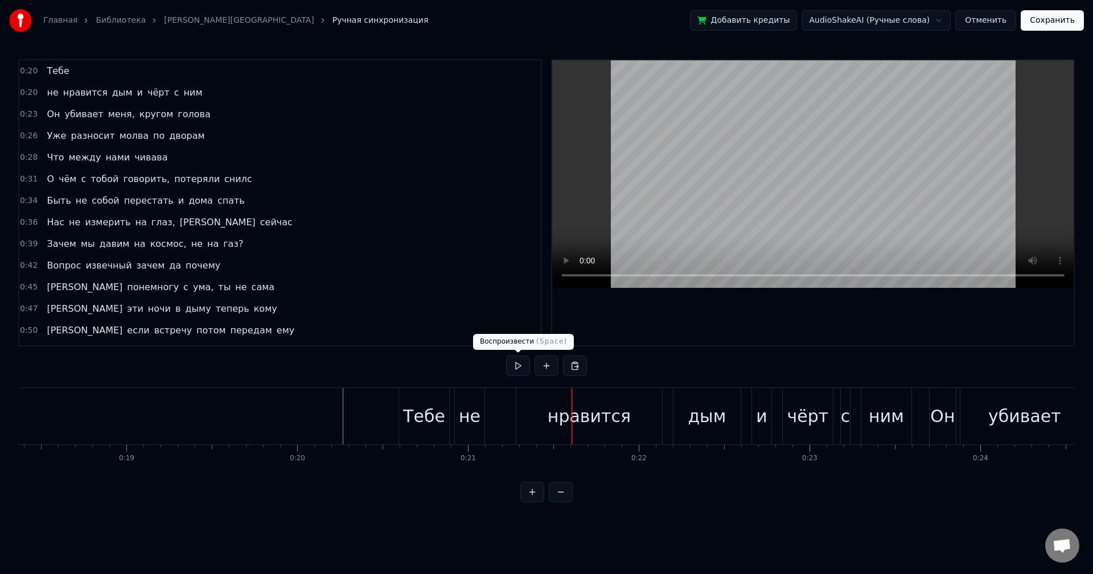
click at [436, 409] on div "Тебе" at bounding box center [424, 417] width 42 height 26
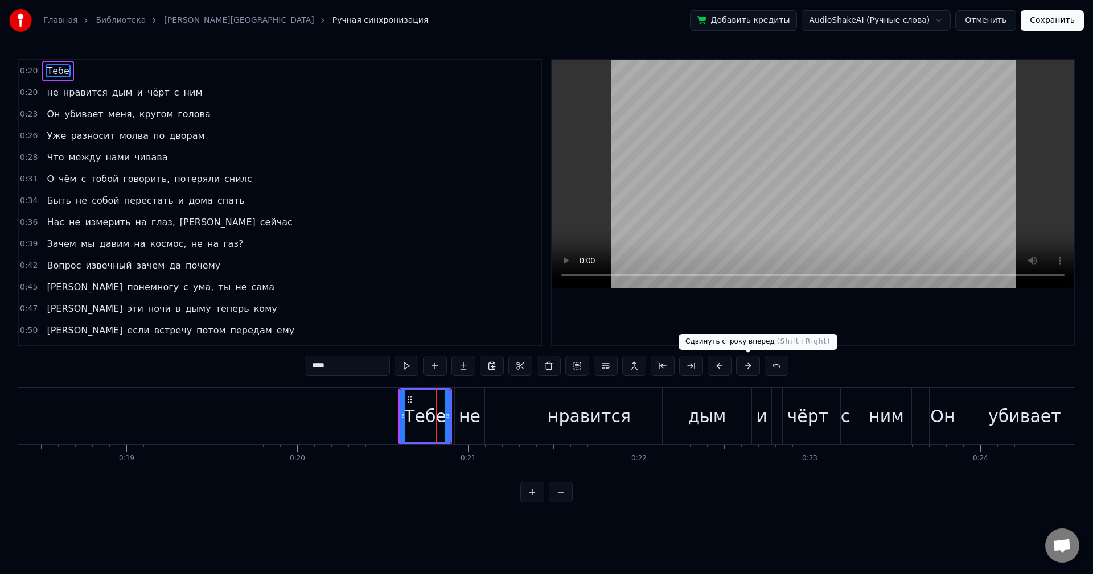
click at [749, 365] on button at bounding box center [748, 366] width 24 height 20
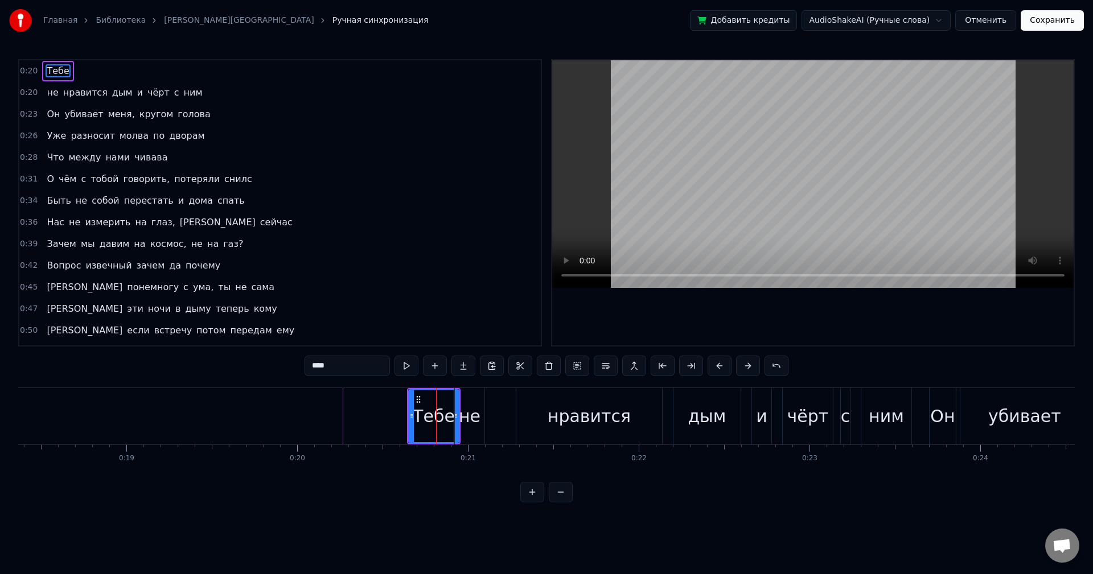
click at [479, 412] on div "не" at bounding box center [470, 417] width 22 height 26
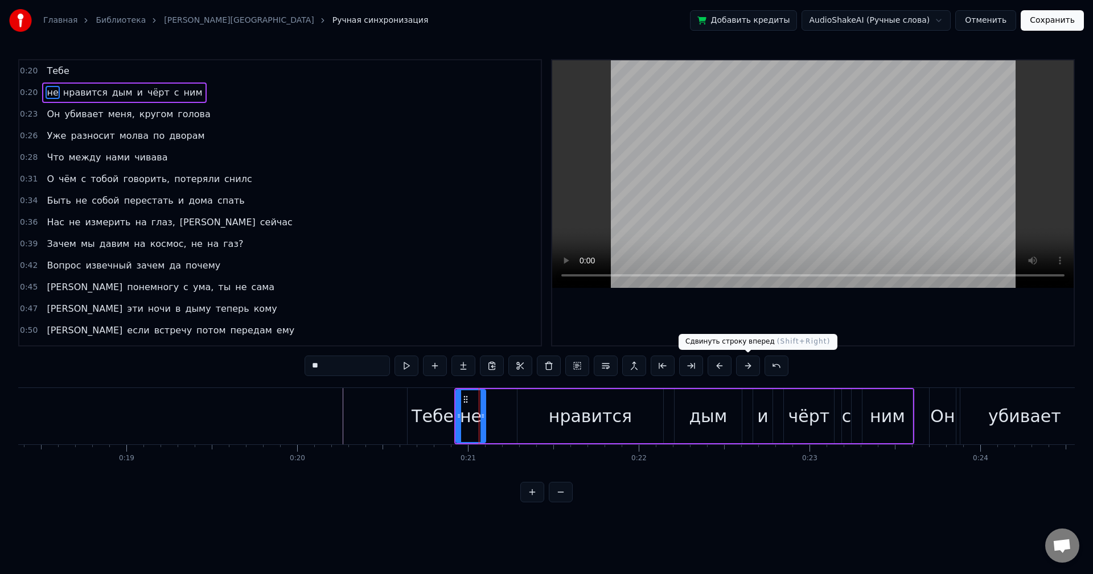
click at [742, 364] on button at bounding box center [748, 366] width 24 height 20
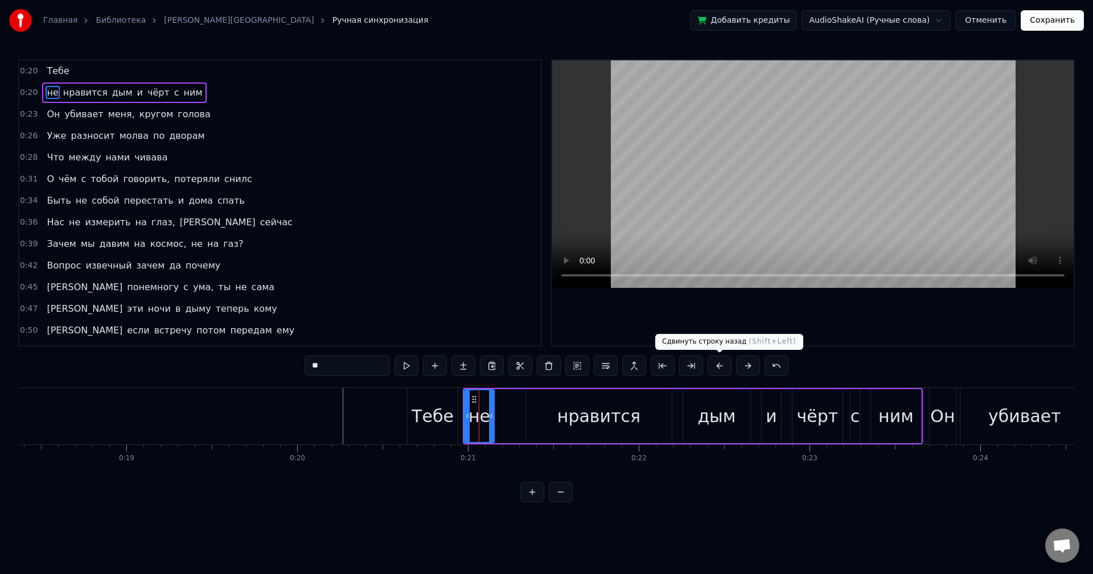
click at [718, 367] on button at bounding box center [720, 366] width 24 height 20
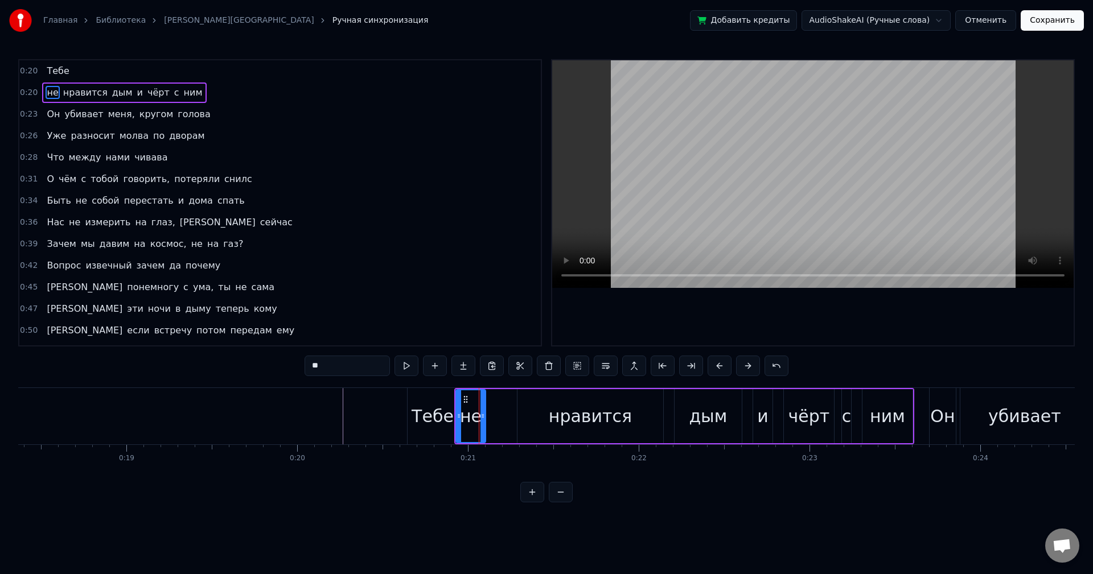
click at [467, 418] on div "не" at bounding box center [471, 417] width 22 height 26
click at [447, 420] on div "Тебе" at bounding box center [433, 417] width 42 height 26
type input "****"
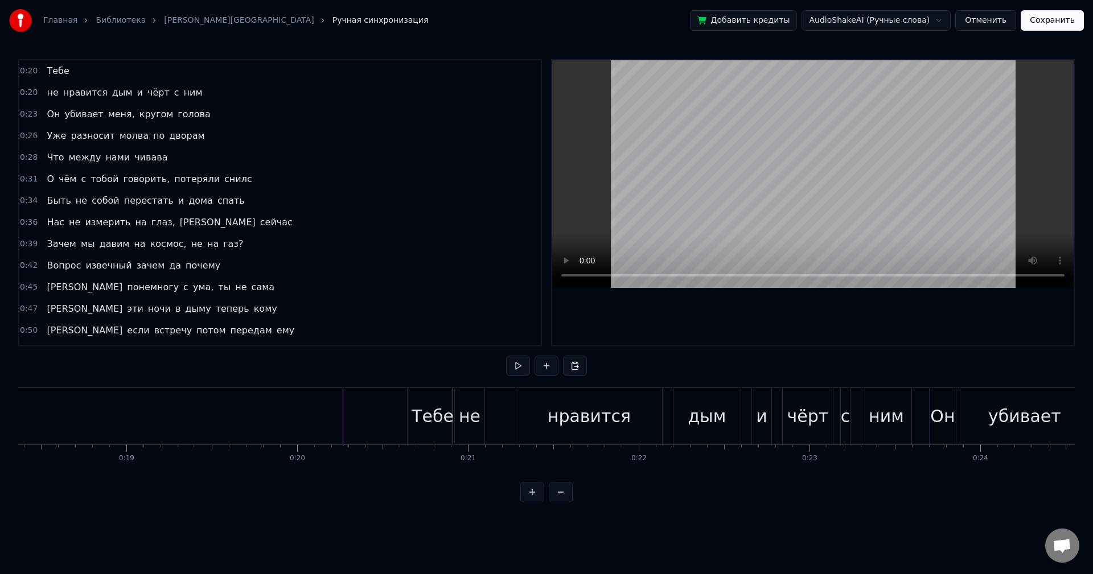
click at [424, 412] on div "Тебе" at bounding box center [433, 417] width 42 height 26
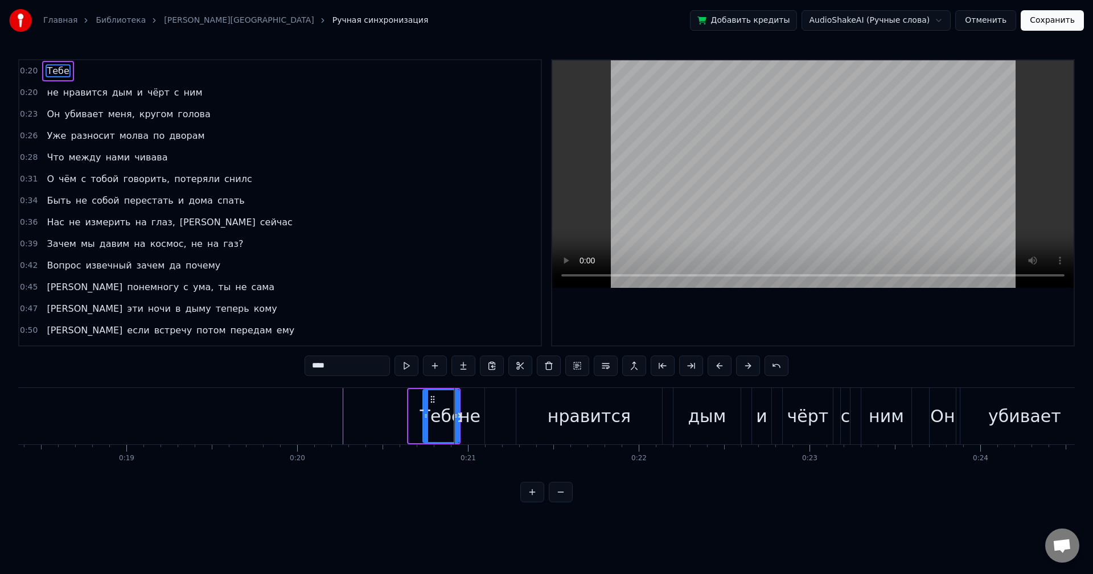
drag, startPoint x: 410, startPoint y: 415, endPoint x: 425, endPoint y: 415, distance: 14.2
click at [425, 415] on icon at bounding box center [426, 416] width 5 height 9
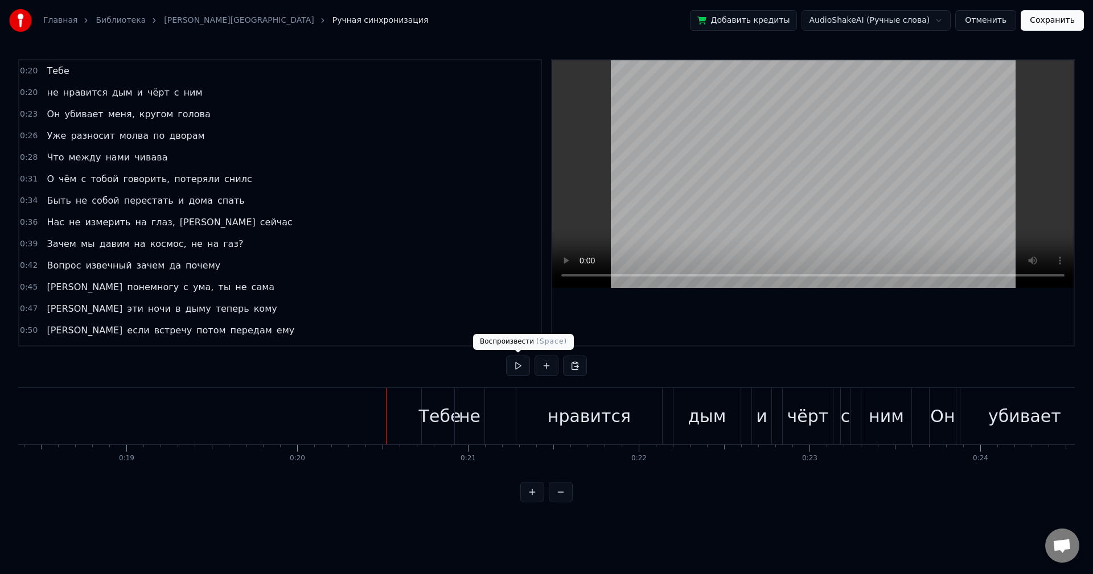
click at [523, 367] on button at bounding box center [518, 366] width 24 height 20
click at [524, 367] on button at bounding box center [518, 366] width 24 height 20
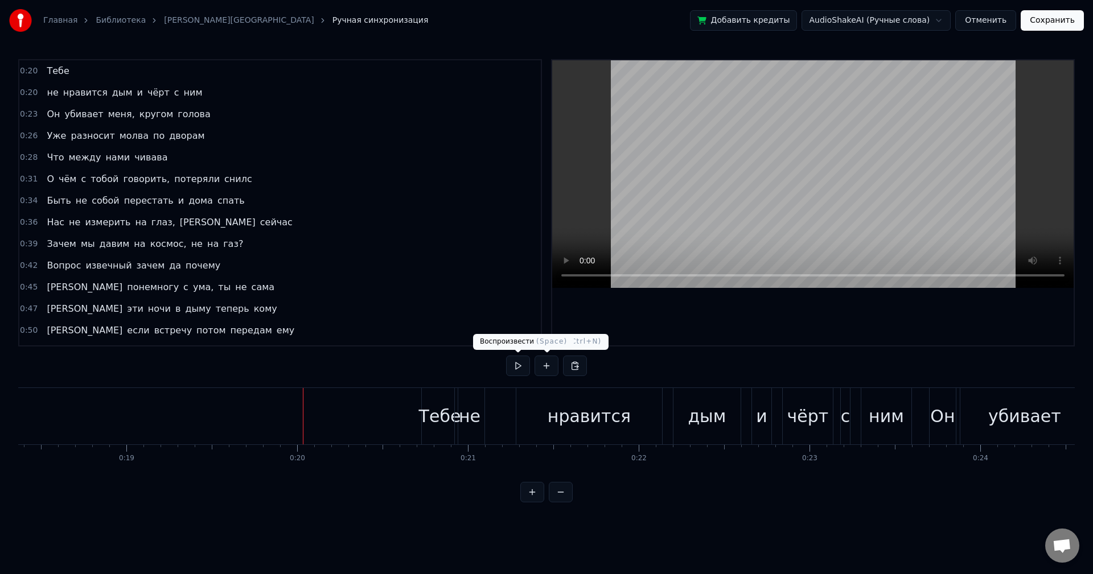
click at [515, 367] on button at bounding box center [518, 366] width 24 height 20
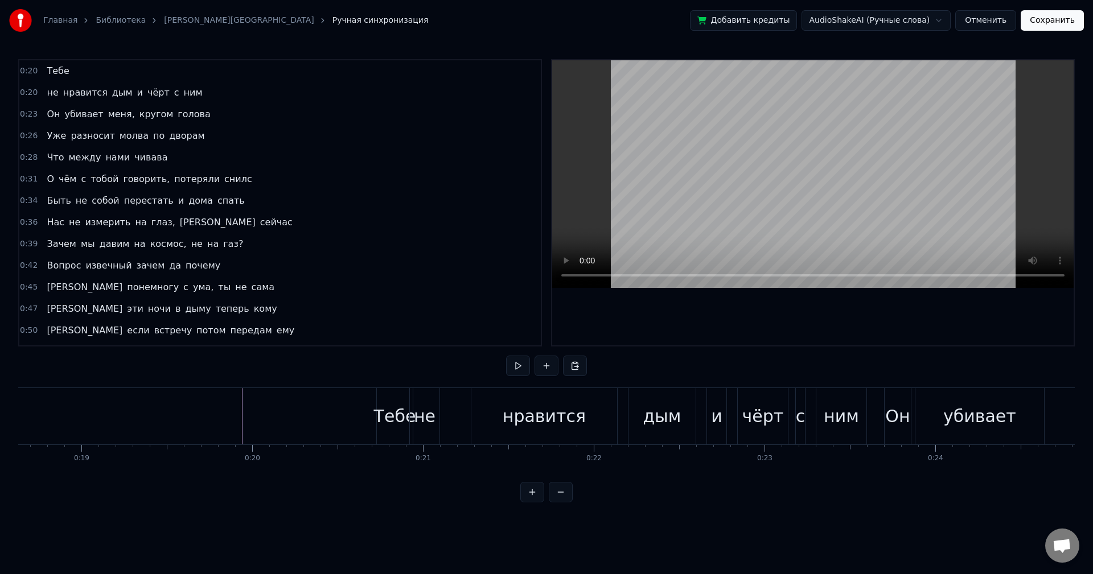
scroll to position [0, 3317]
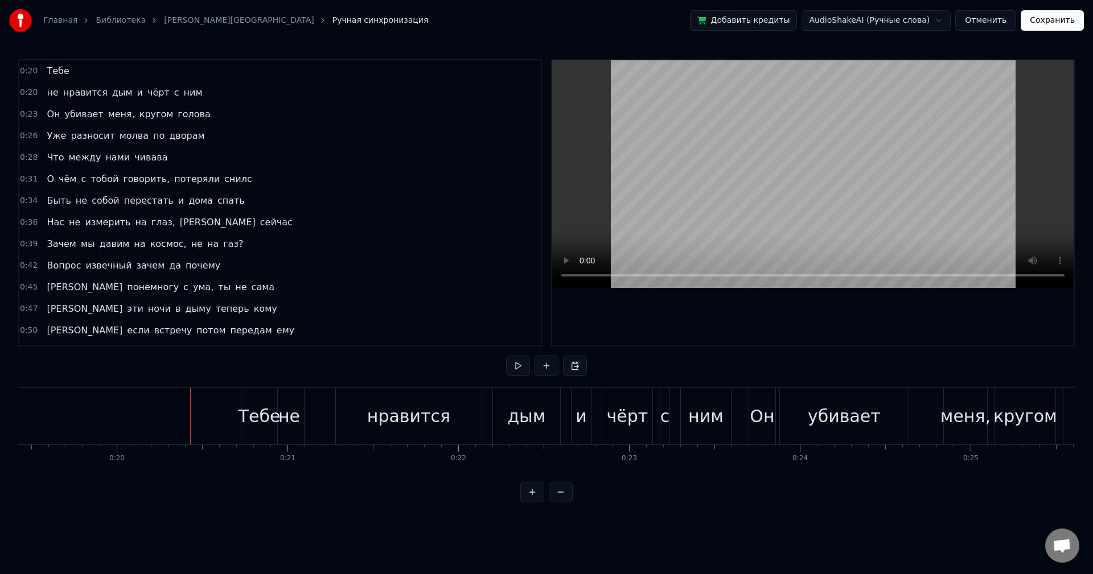
click at [1054, 23] on button "Сохранить" at bounding box center [1052, 20] width 63 height 20
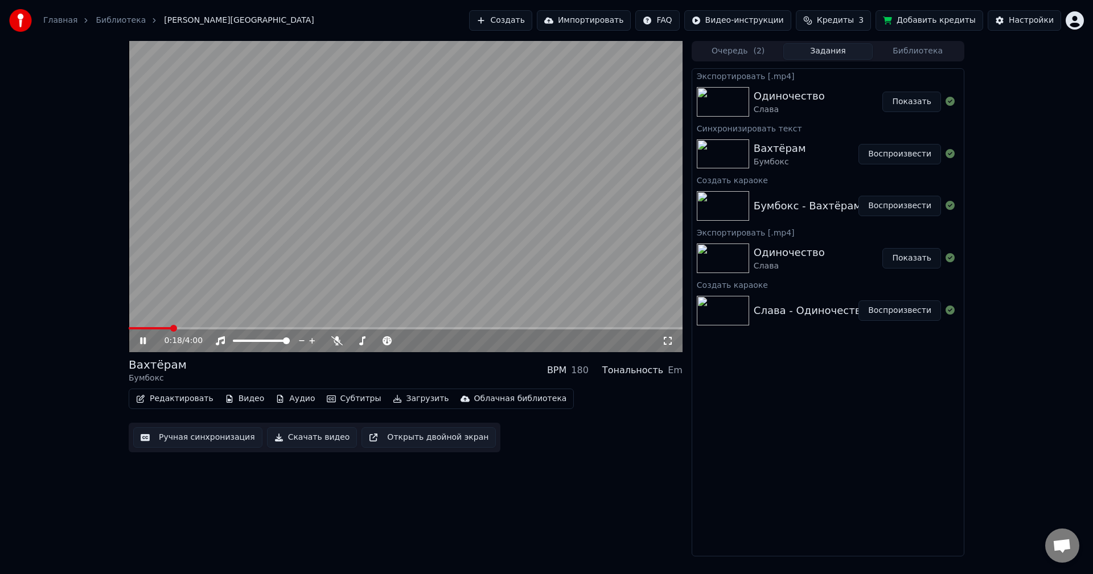
click at [296, 252] on video at bounding box center [406, 196] width 554 height 311
click at [457, 223] on video at bounding box center [406, 196] width 554 height 311
click at [332, 341] on icon at bounding box center [336, 340] width 11 height 9
click at [163, 324] on video at bounding box center [406, 196] width 554 height 311
click at [169, 330] on span at bounding box center [158, 328] width 59 height 2
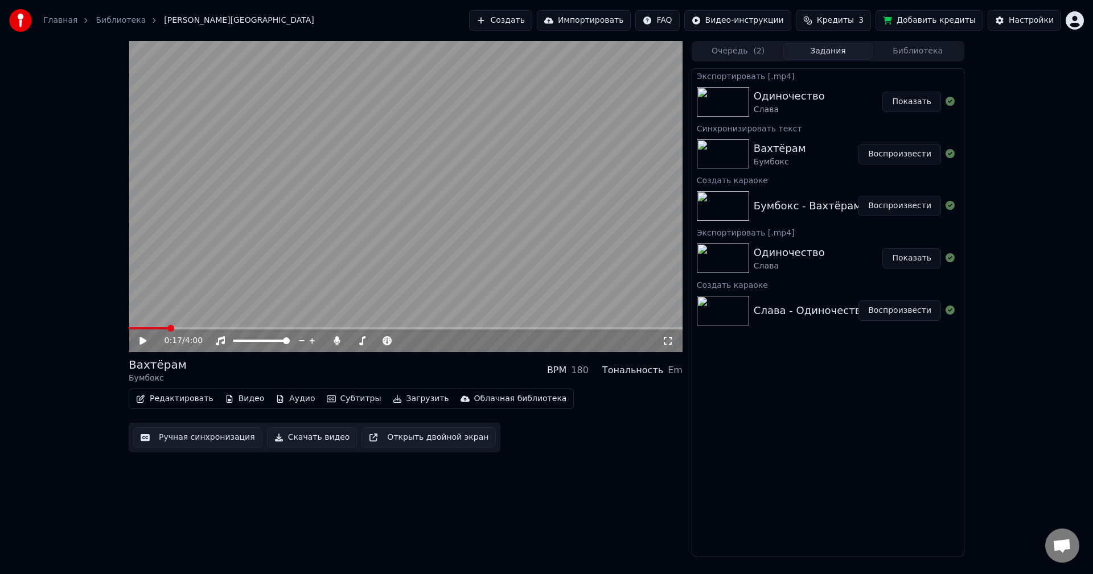
click at [180, 257] on video at bounding box center [406, 196] width 554 height 311
click at [329, 215] on video at bounding box center [406, 196] width 554 height 311
click at [339, 215] on video at bounding box center [406, 196] width 554 height 311
click at [334, 341] on icon at bounding box center [337, 340] width 6 height 9
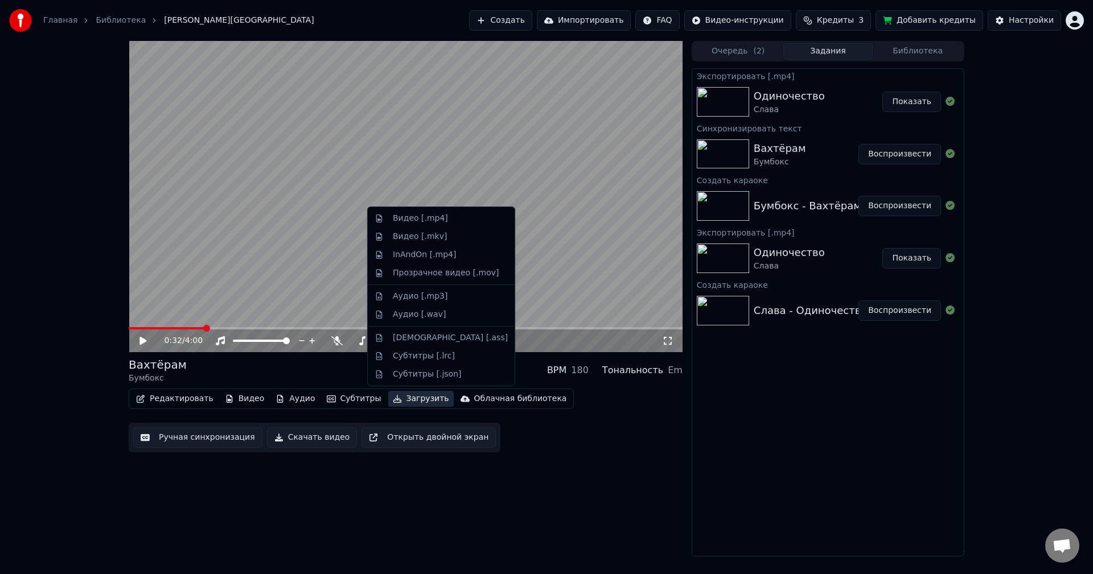
click at [403, 400] on button "Загрузить" at bounding box center [420, 399] width 65 height 16
click at [430, 223] on div "Видео [.mp4]" at bounding box center [420, 218] width 55 height 11
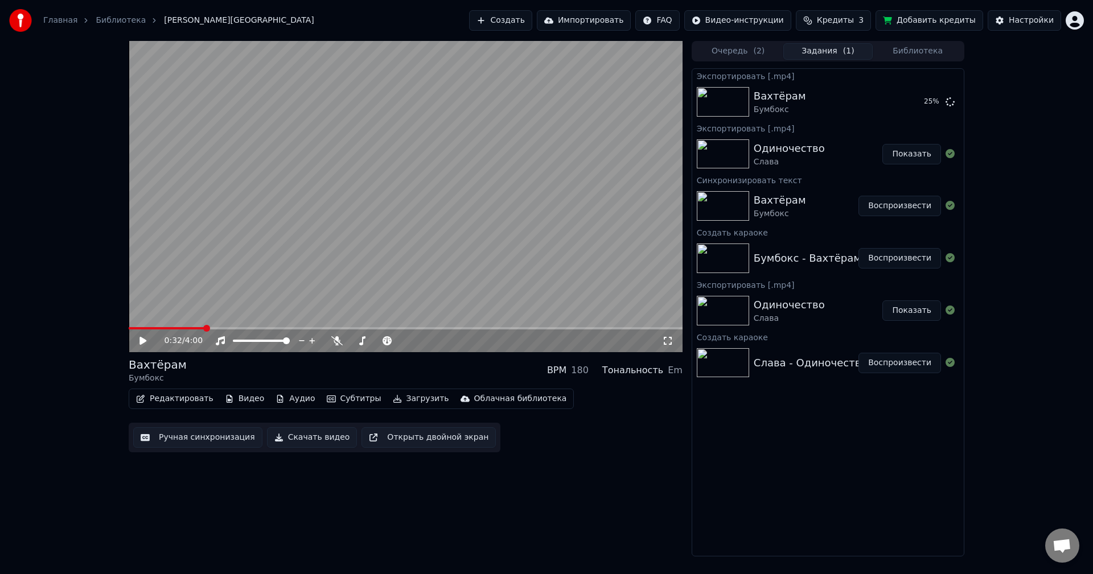
click at [1084, 162] on div "0:32 / 4:00 Вахтёрам Бумбокс BPM 180 Тональность Em Редактировать Видео Аудио С…" at bounding box center [546, 299] width 1093 height 516
click at [368, 196] on video at bounding box center [406, 196] width 554 height 311
click at [379, 328] on span at bounding box center [406, 328] width 554 height 2
click at [333, 343] on icon at bounding box center [336, 340] width 11 height 9
click at [361, 342] on span at bounding box center [356, 341] width 12 height 2
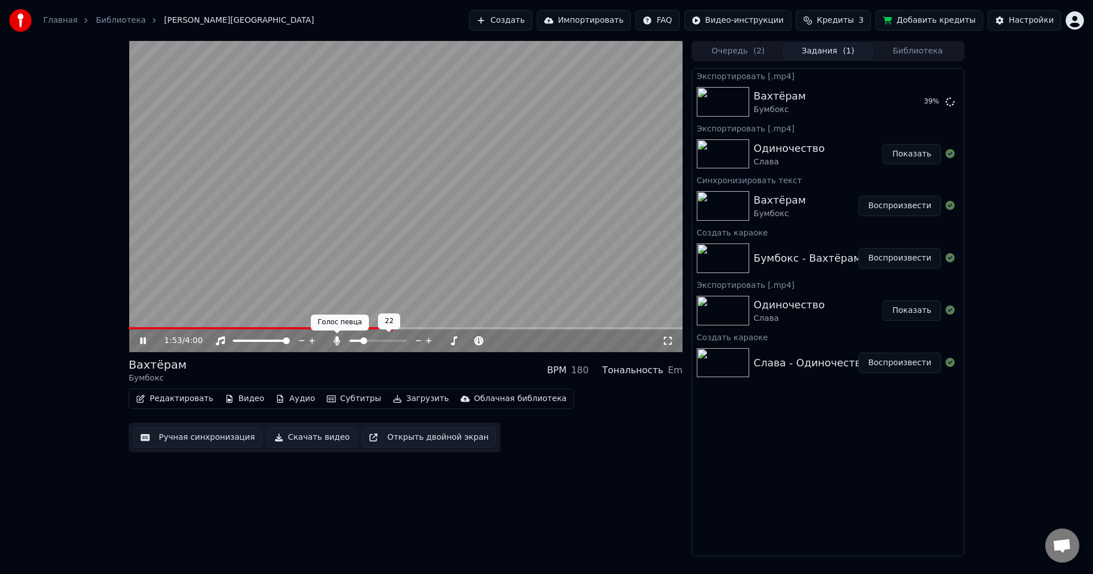
click at [336, 341] on icon at bounding box center [337, 340] width 6 height 9
click at [526, 165] on video at bounding box center [406, 196] width 554 height 311
click at [910, 95] on button "Показать" at bounding box center [911, 102] width 59 height 20
click at [1003, 68] on div "2:33 / 4:00 Вахтёрам Бумбокс BPM 180 Тональность Em Редактировать Видео Аудио С…" at bounding box center [546, 299] width 1093 height 516
click at [924, 57] on button "Библиотека" at bounding box center [918, 51] width 90 height 17
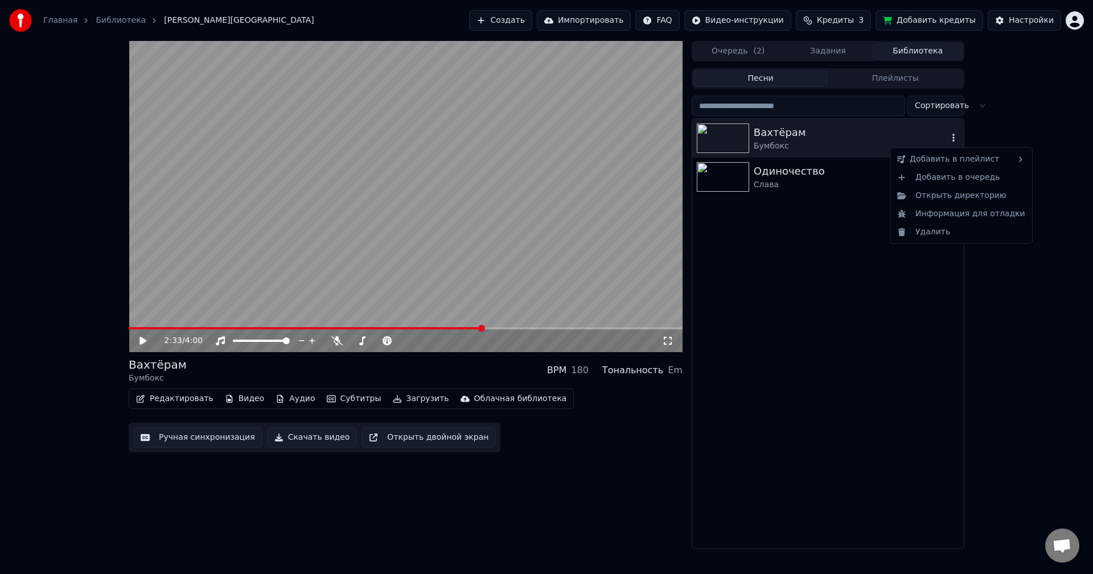
click at [952, 137] on icon "button" at bounding box center [953, 137] width 11 height 9
click at [950, 135] on icon "button" at bounding box center [953, 137] width 11 height 9
click at [930, 236] on div "Удалить" at bounding box center [961, 232] width 137 height 18
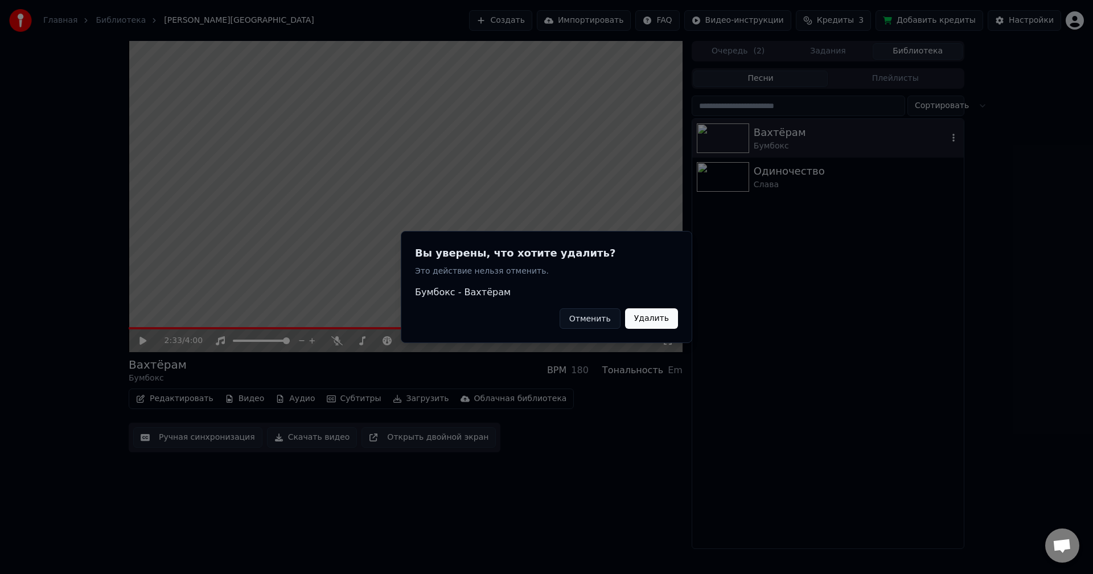
click at [634, 322] on button "Удалить" at bounding box center [651, 319] width 53 height 20
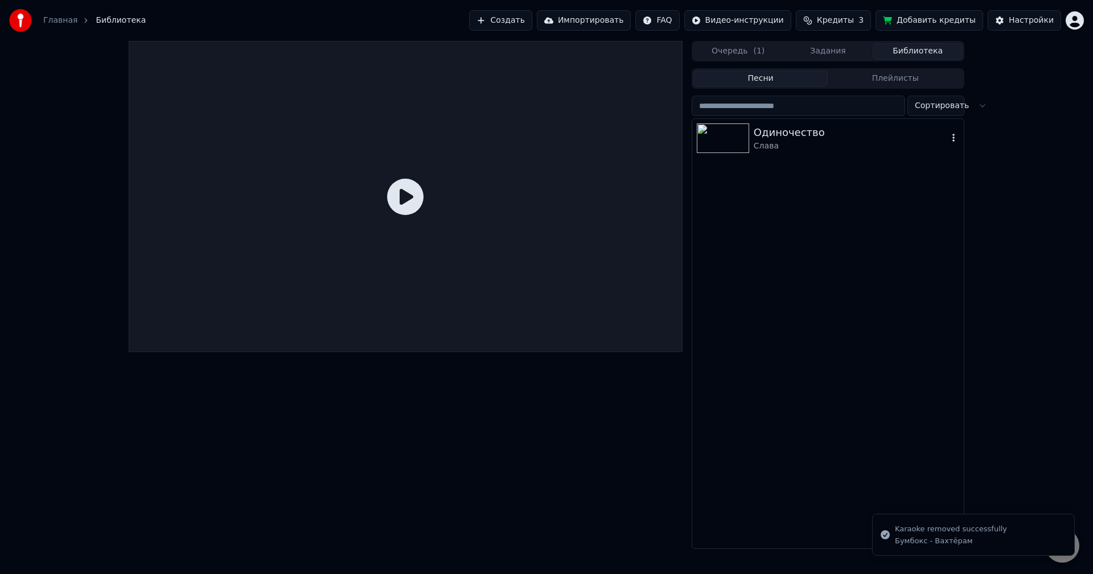
click at [952, 136] on icon "button" at bounding box center [953, 137] width 11 height 9
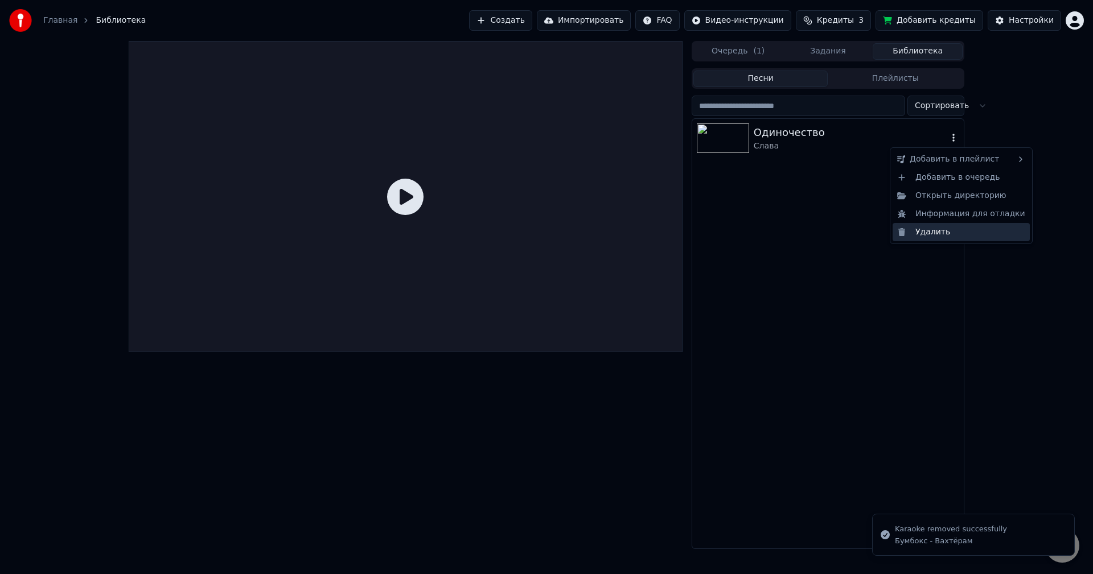
click at [914, 231] on div "Удалить" at bounding box center [961, 232] width 137 height 18
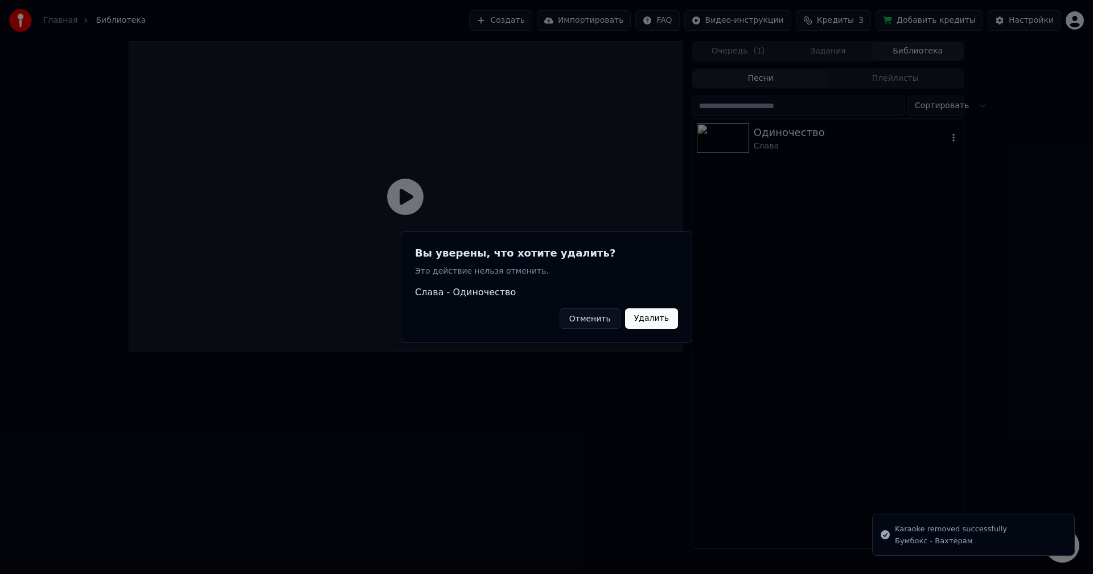
click at [650, 325] on button "Удалить" at bounding box center [651, 319] width 53 height 20
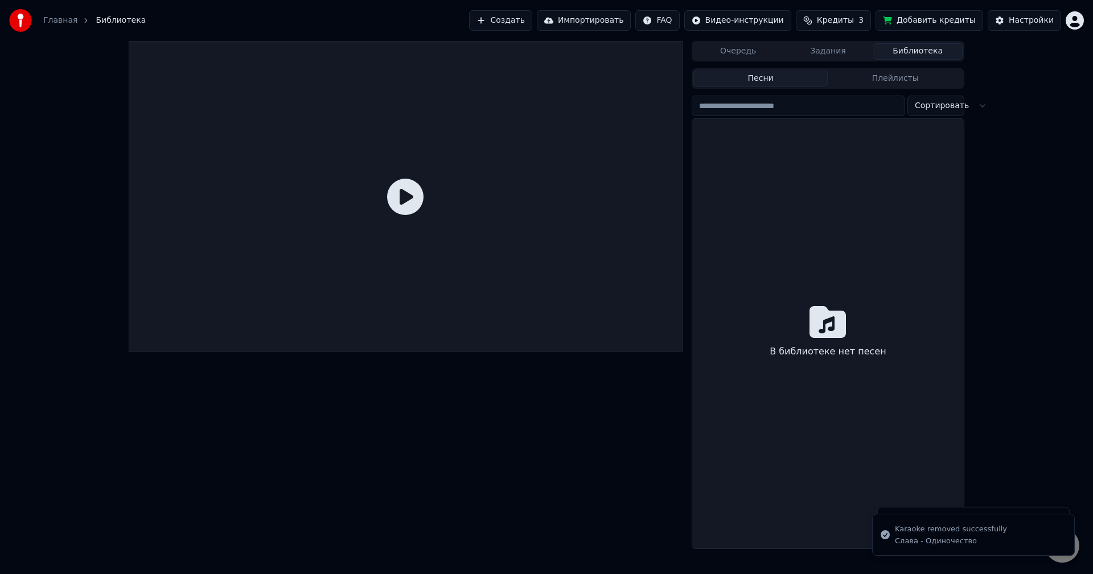
click at [826, 55] on button "Задания" at bounding box center [828, 51] width 90 height 17
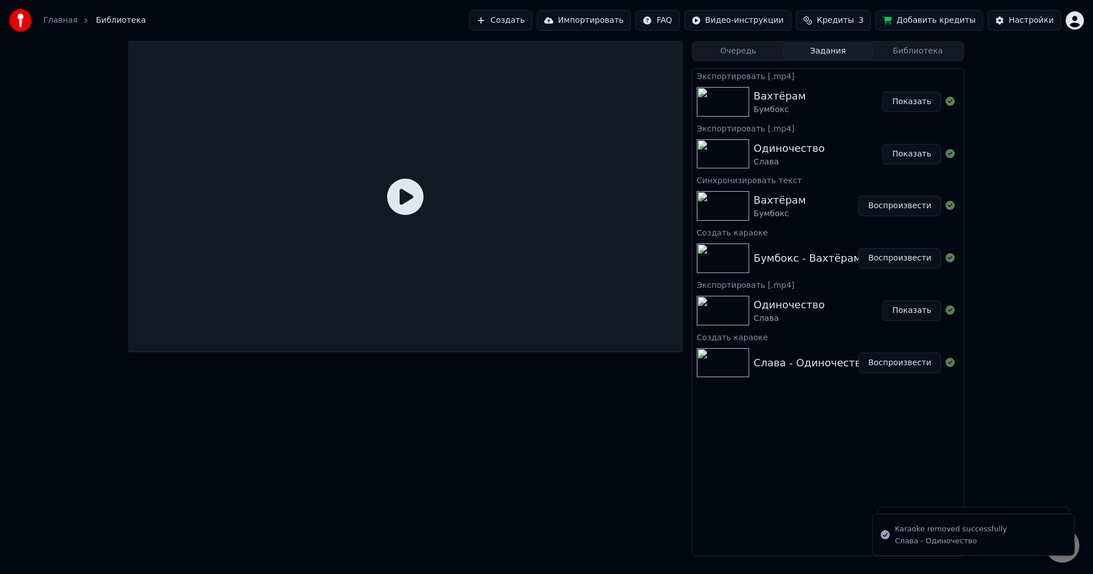
click at [743, 55] on button "Очередь" at bounding box center [738, 51] width 90 height 17
